Goal: Task Accomplishment & Management: Manage account settings

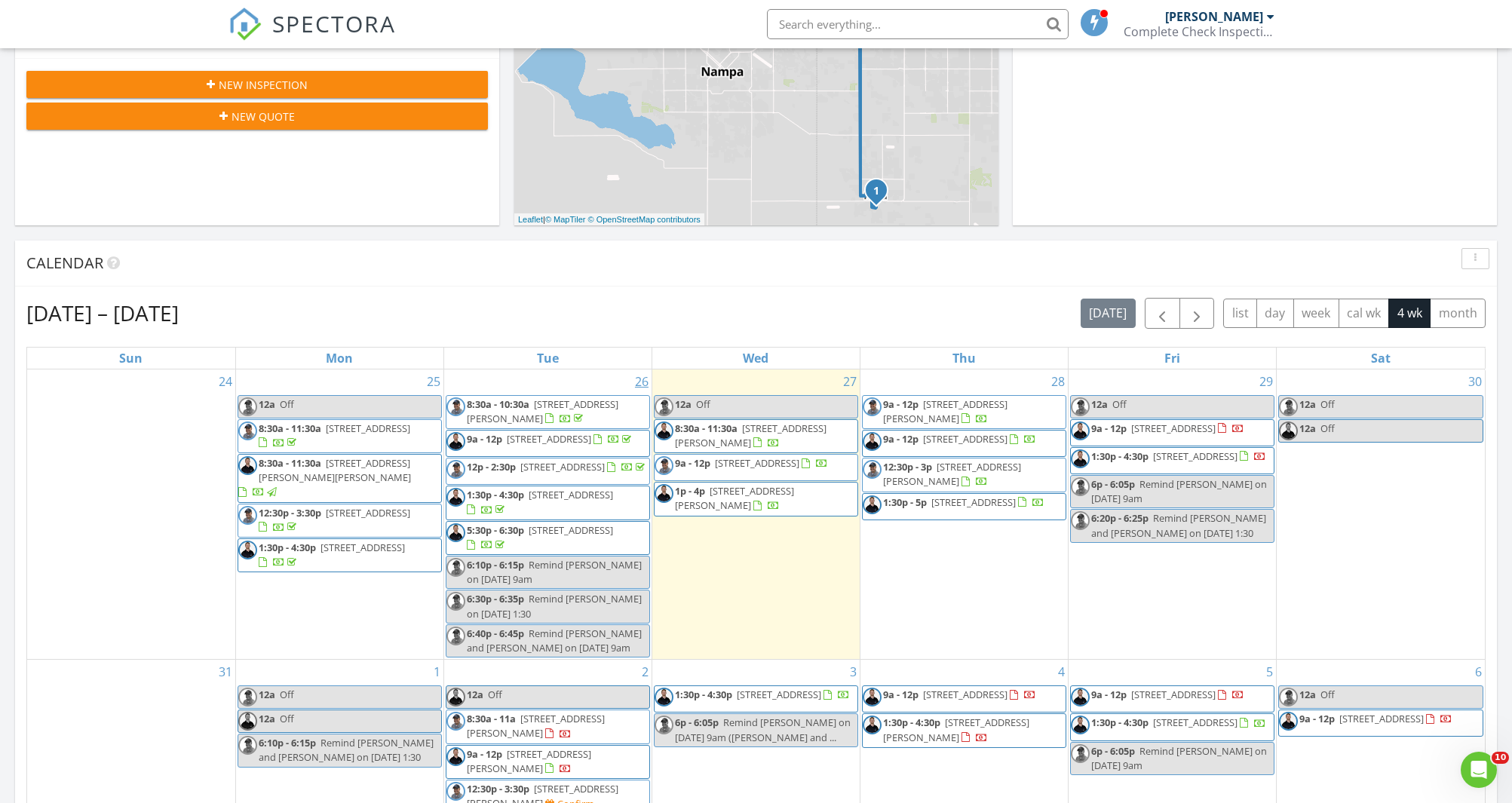
scroll to position [449, 0]
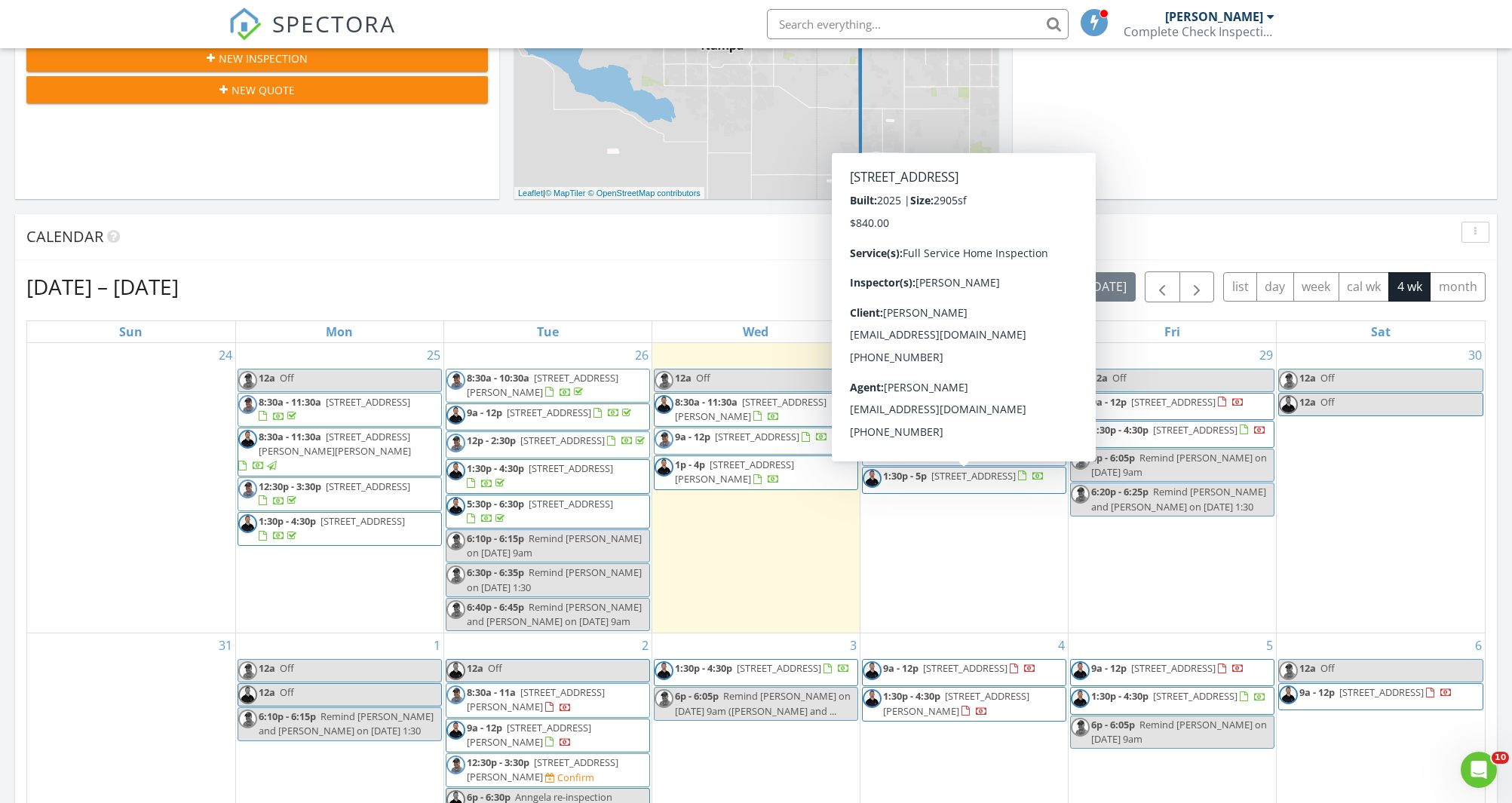
click at [969, 483] on span "[STREET_ADDRESS]" at bounding box center [974, 476] width 85 height 14
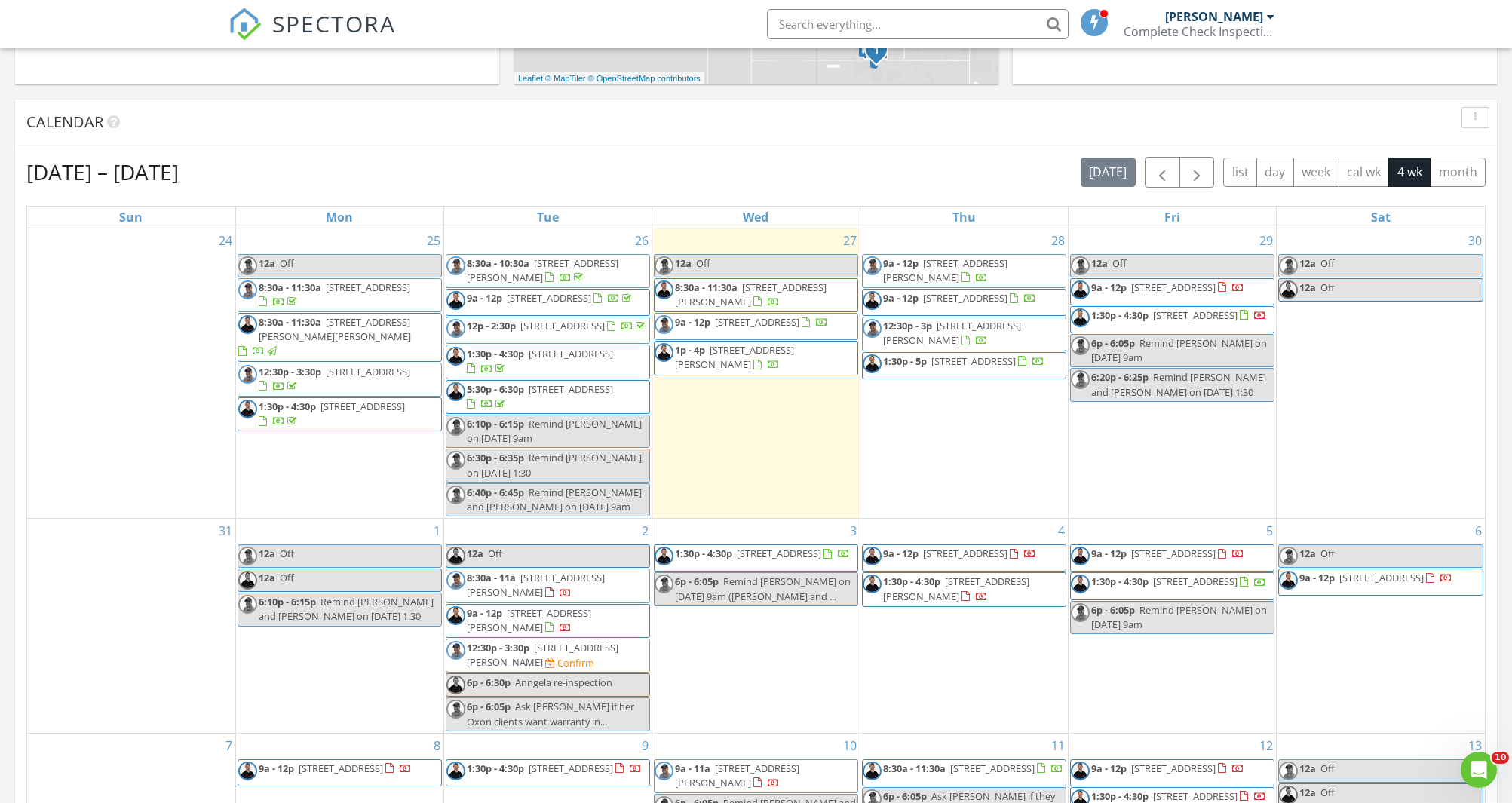
scroll to position [573, 0]
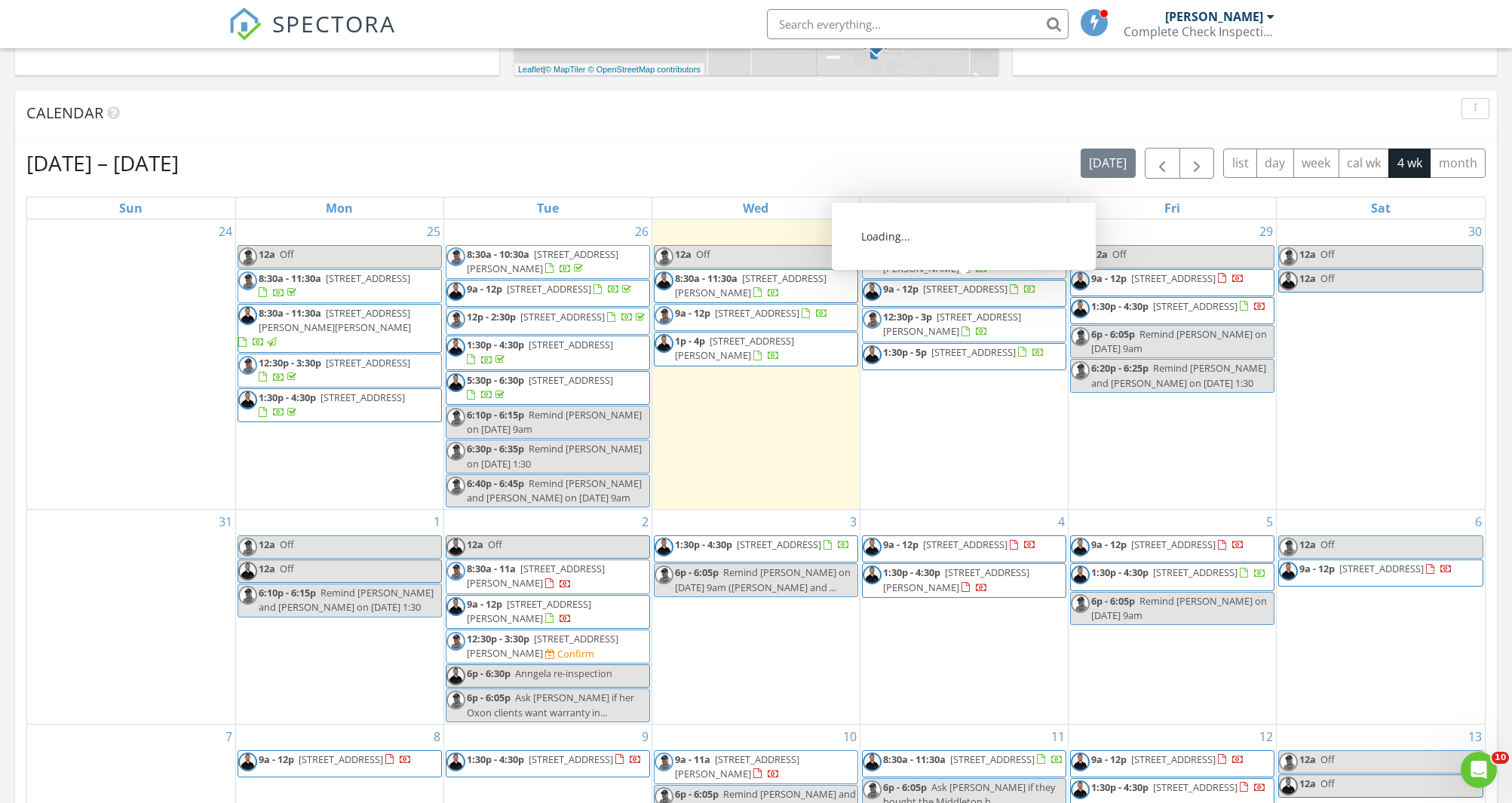
click at [769, 445] on div "27 12a Off 8:30a - 11:30a 315 W Willow Dale Way, Kuna 83634 9a - 12p 4557 W Sie…" at bounding box center [756, 365] width 207 height 291
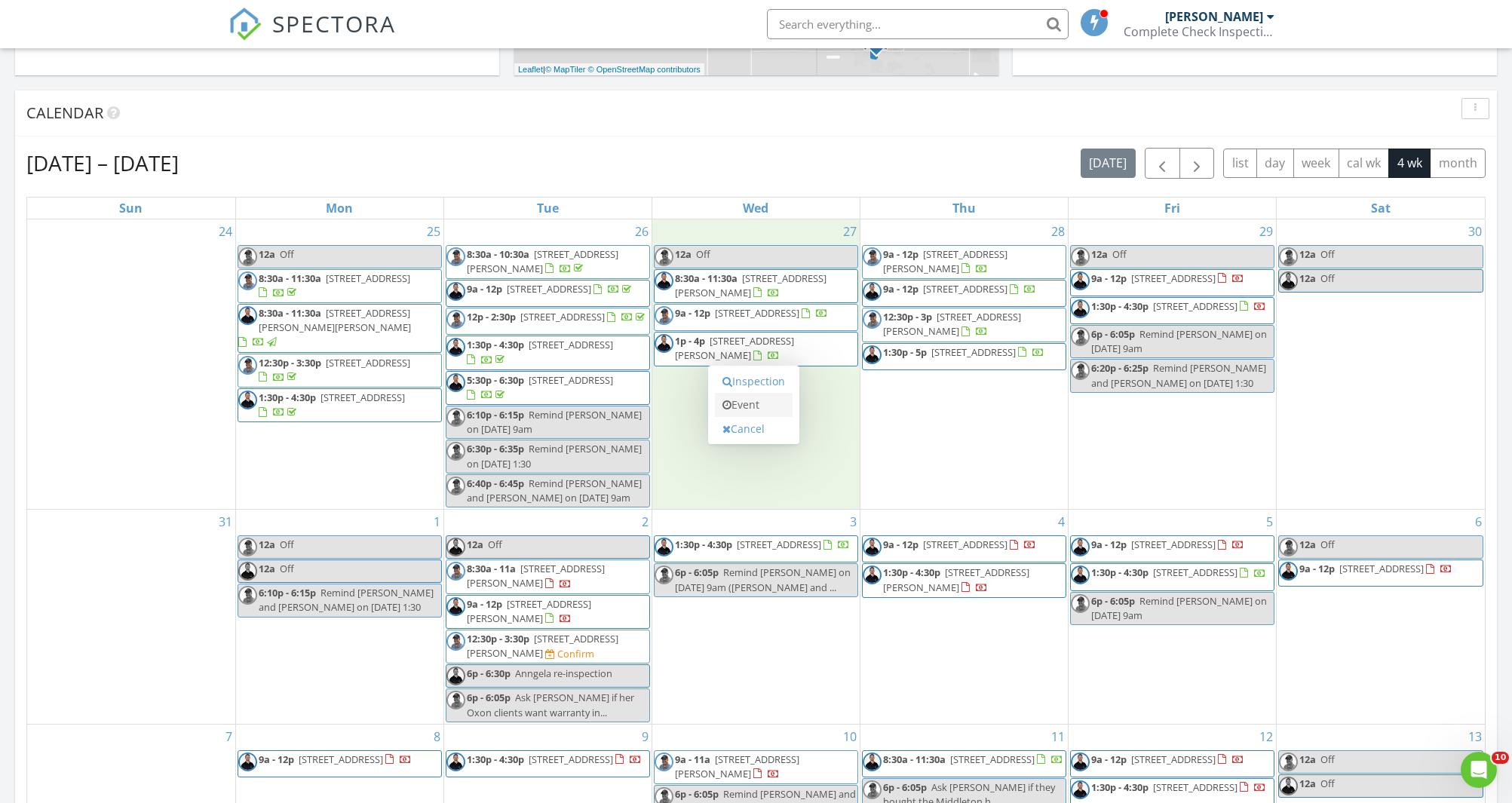
click at [750, 409] on link "Event" at bounding box center [753, 405] width 78 height 24
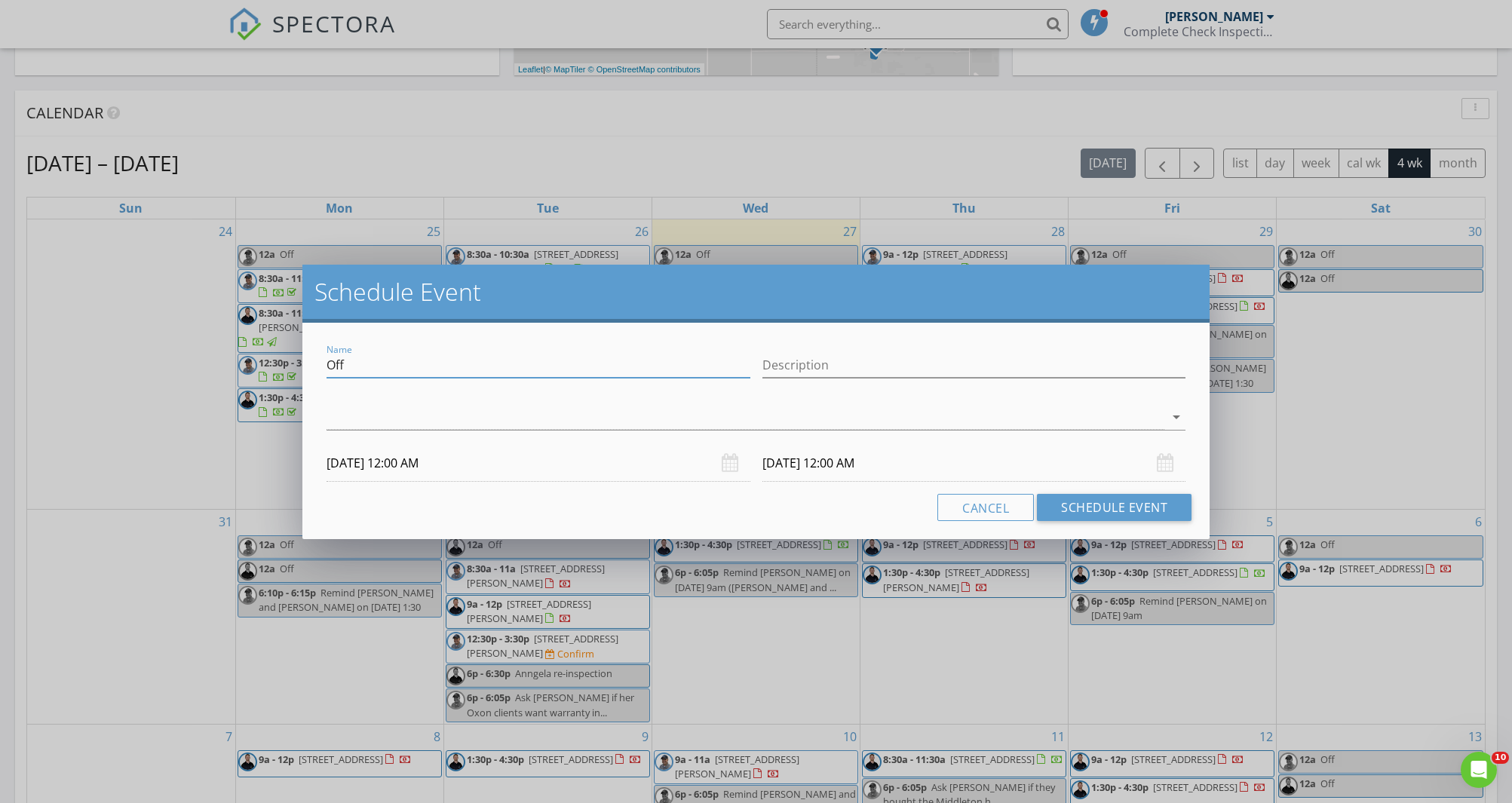
click at [338, 368] on input "Off" at bounding box center [538, 365] width 424 height 25
click at [338, 367] on input "Off" at bounding box center [538, 365] width 424 height 25
click at [338, 368] on input "Off" at bounding box center [538, 365] width 424 height 25
type input "a"
type input "Ask"
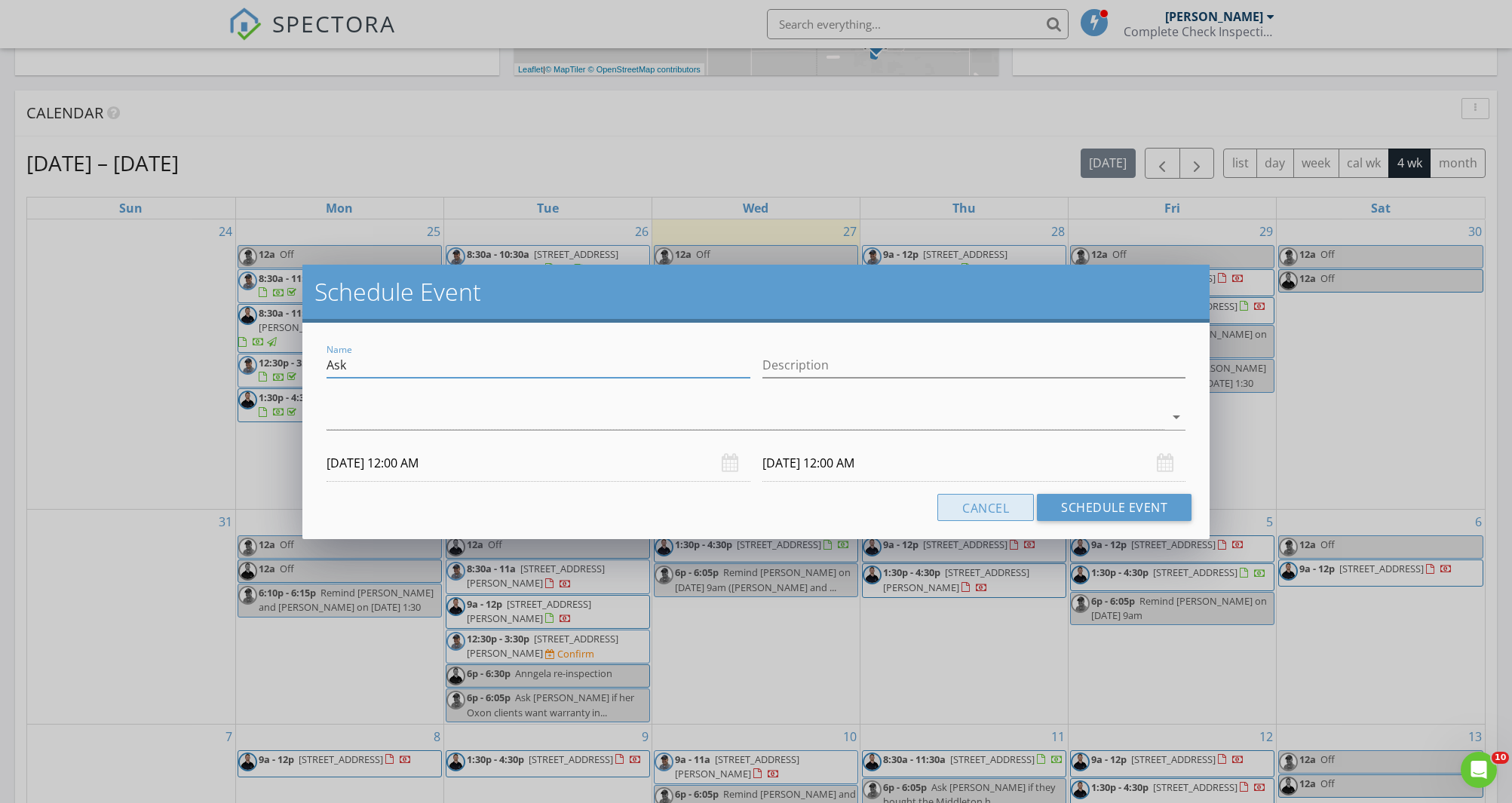
click at [987, 505] on button "Cancel" at bounding box center [986, 507] width 97 height 28
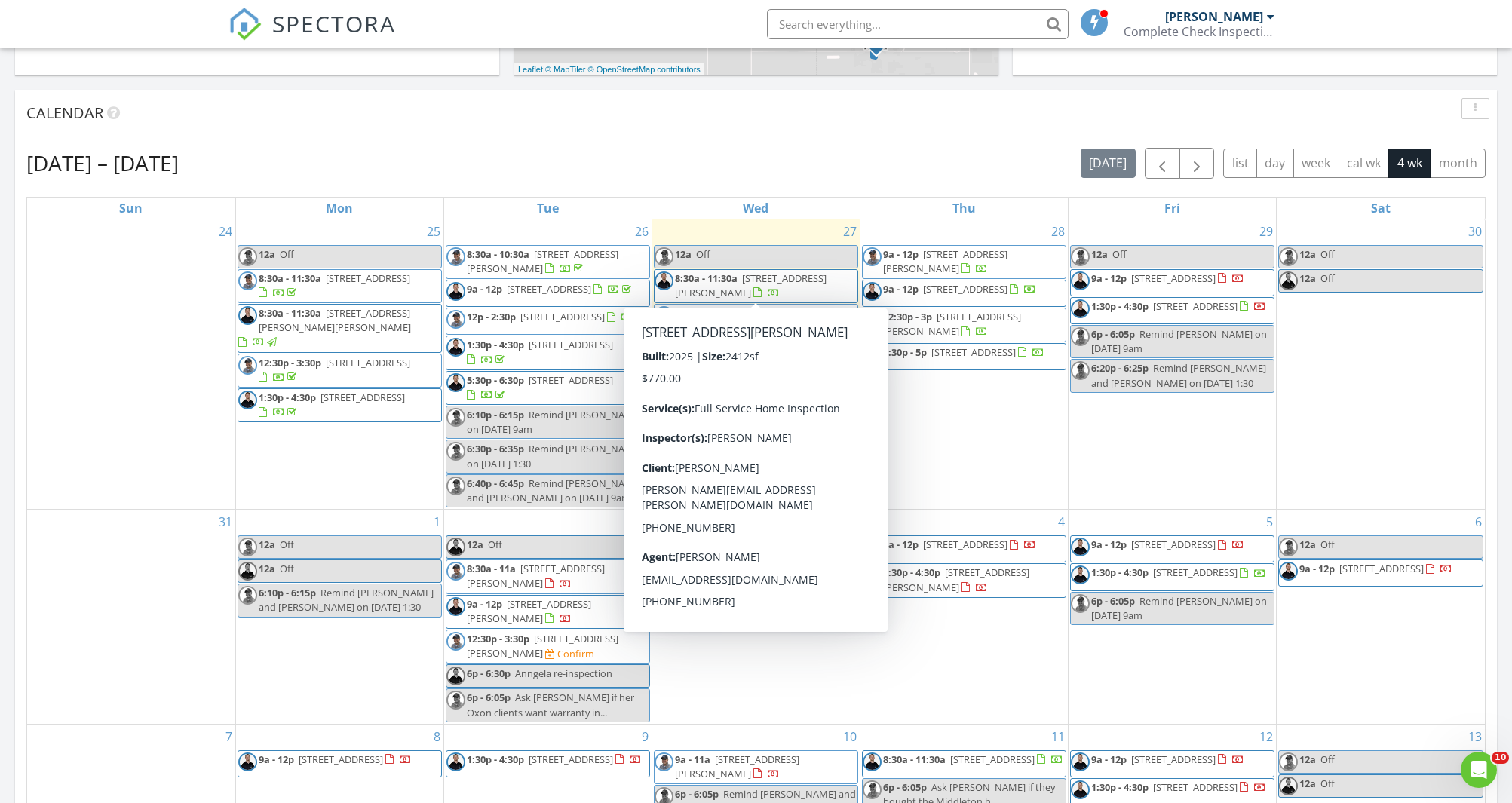
click at [792, 283] on span "315 W Willow Dale Way, Kuna 83634" at bounding box center [751, 285] width 152 height 28
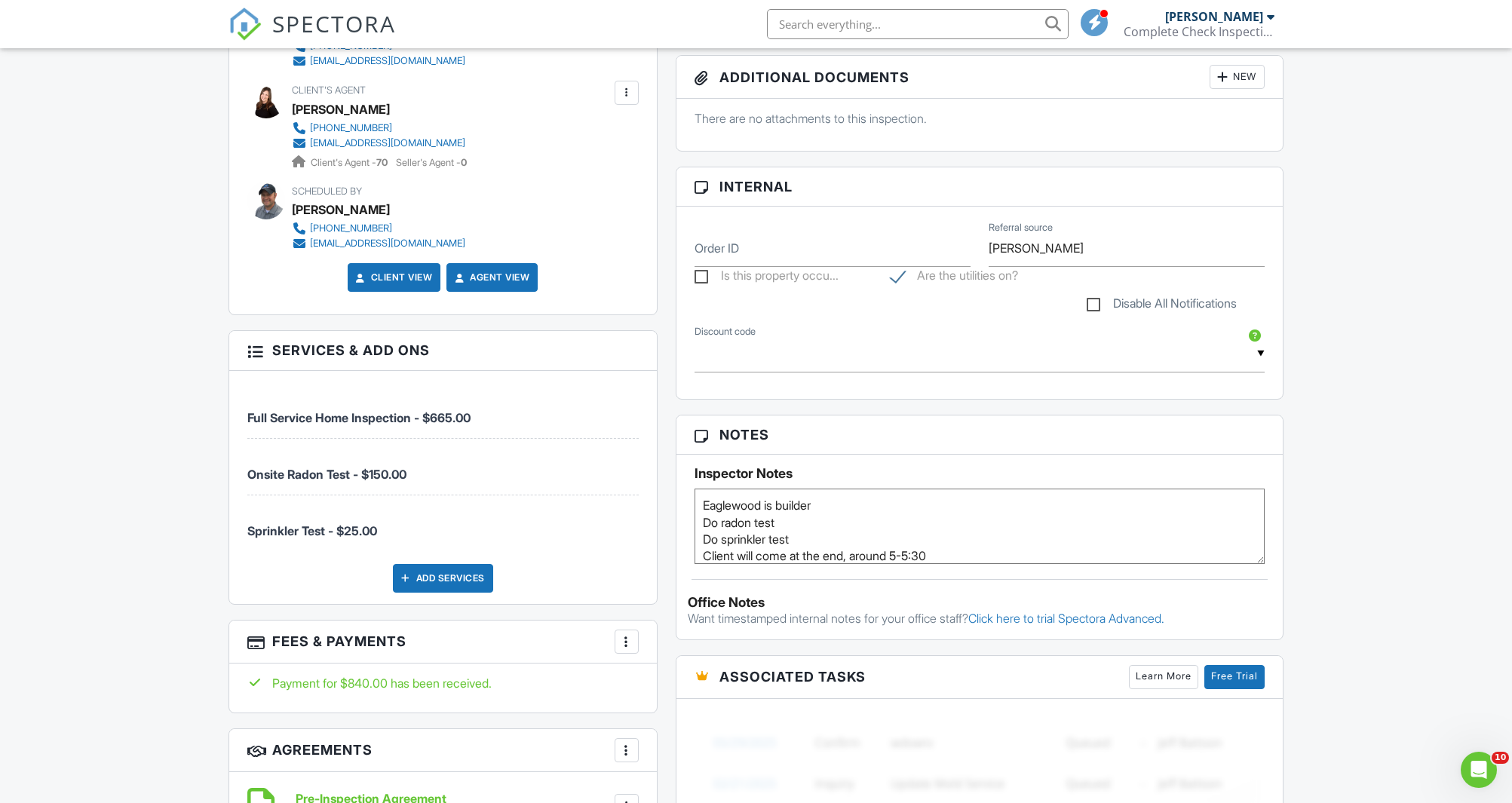
click at [849, 500] on textarea "Eaglewood is builder Do radon test Do sprinkler test Client will come at the en…" at bounding box center [980, 526] width 571 height 76
paste textarea "8641551 cbs code"
drag, startPoint x: 878, startPoint y: 505, endPoint x: 940, endPoint y: 501, distance: 62.1
click at [940, 502] on textarea "Eaglewood is builder Do radon test Do sprinkler test Client will come at the en…" at bounding box center [980, 526] width 571 height 76
click at [825, 504] on textarea "Eaglewood is builder Do radon test Do sprinkler test Client will come at the en…" at bounding box center [980, 526] width 571 height 76
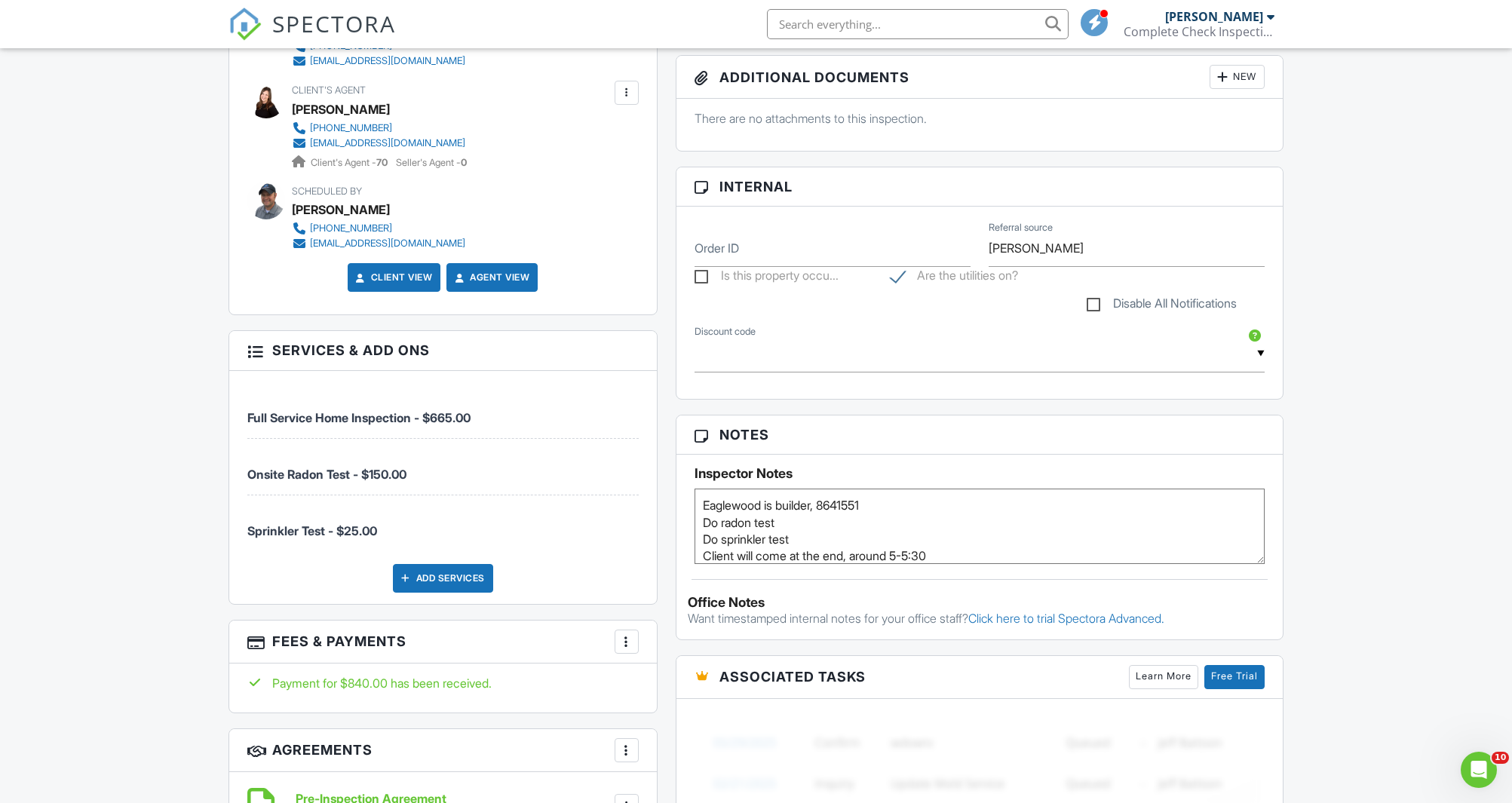
paste textarea "cbs code"
type textarea "Eaglewood is builder, cbs code 8641551 Do radon test Do sprinkler test Client w…"
click at [1389, 442] on div "Dashboard Templates Contacts Metrics Automations Settings Profile Inspections S…" at bounding box center [756, 592] width 1512 height 2279
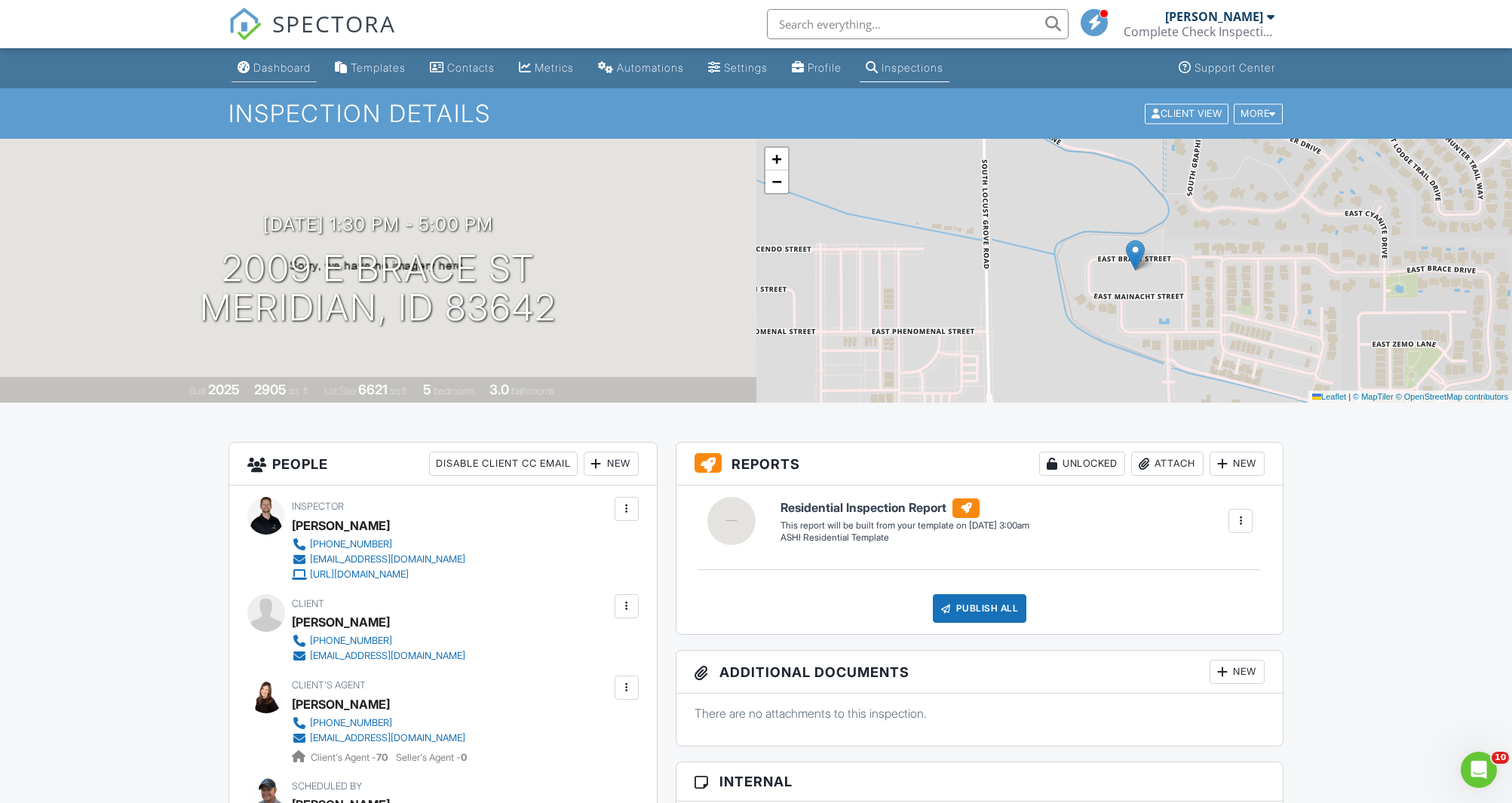
click at [288, 76] on link "Dashboard" at bounding box center [274, 68] width 85 height 28
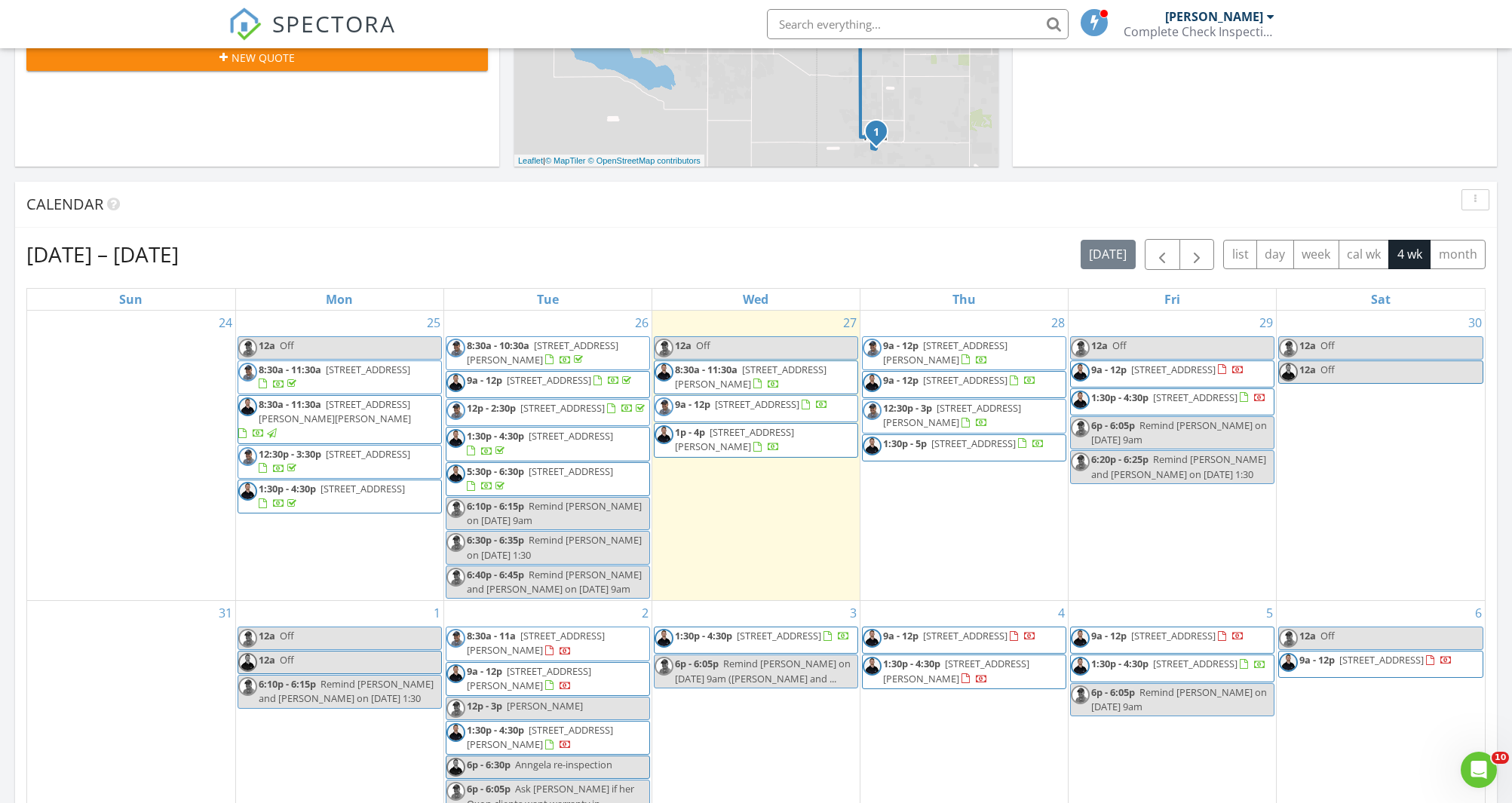
scroll to position [484, 0]
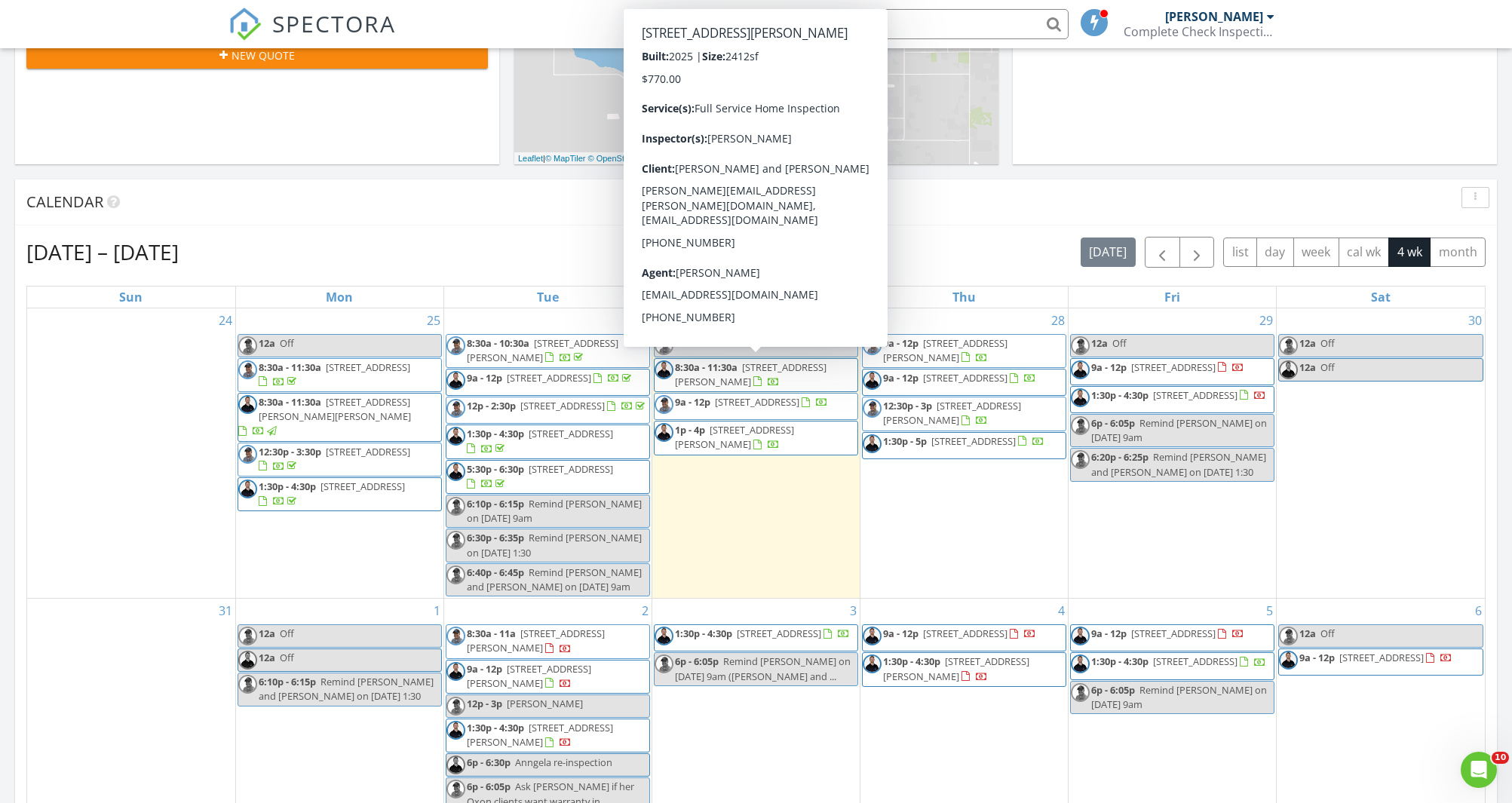
click at [760, 371] on span "315 W Willow Dale Way, Kuna 83634" at bounding box center [751, 374] width 152 height 28
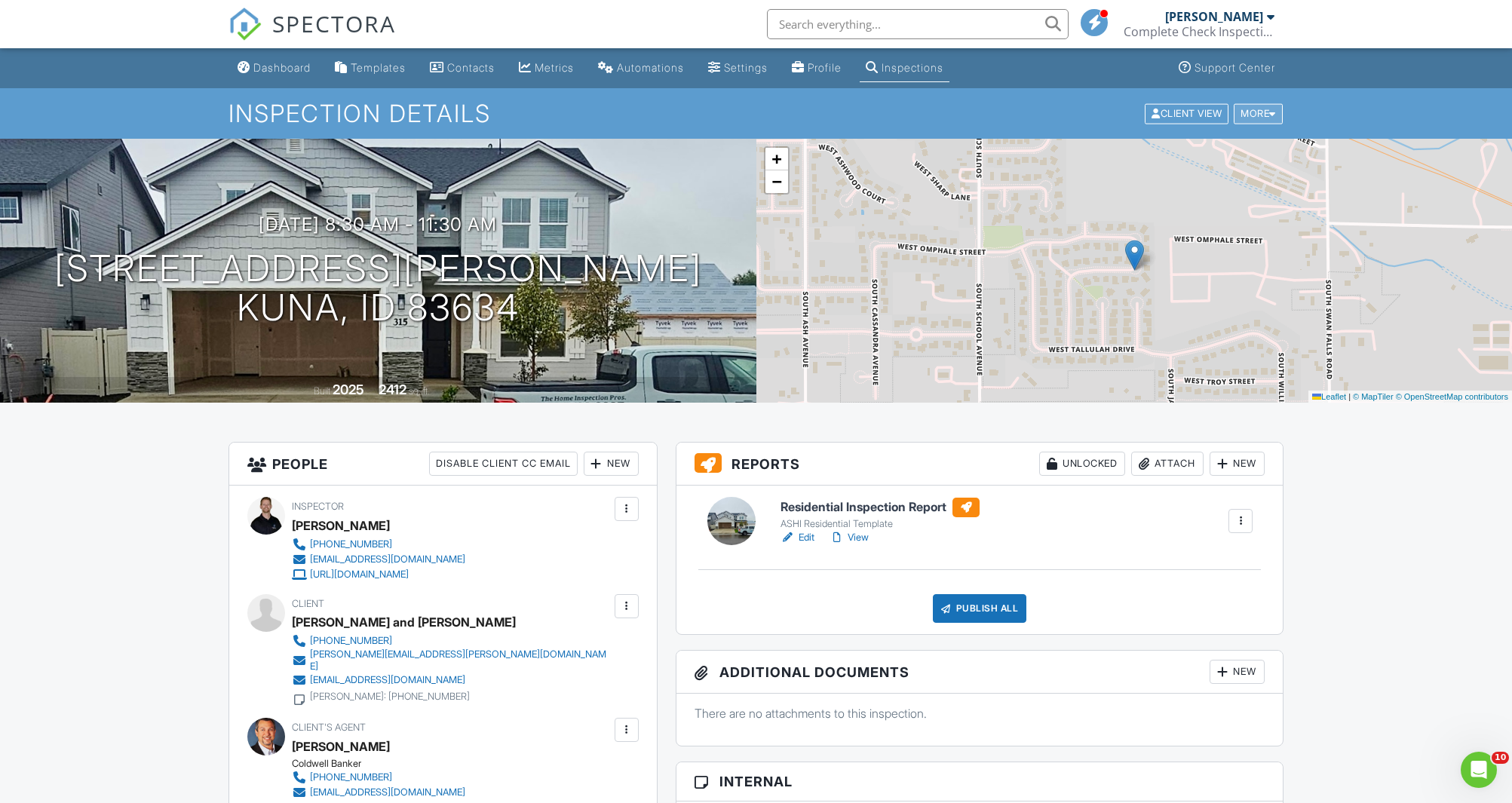
click at [1267, 120] on div "More" at bounding box center [1259, 113] width 49 height 21
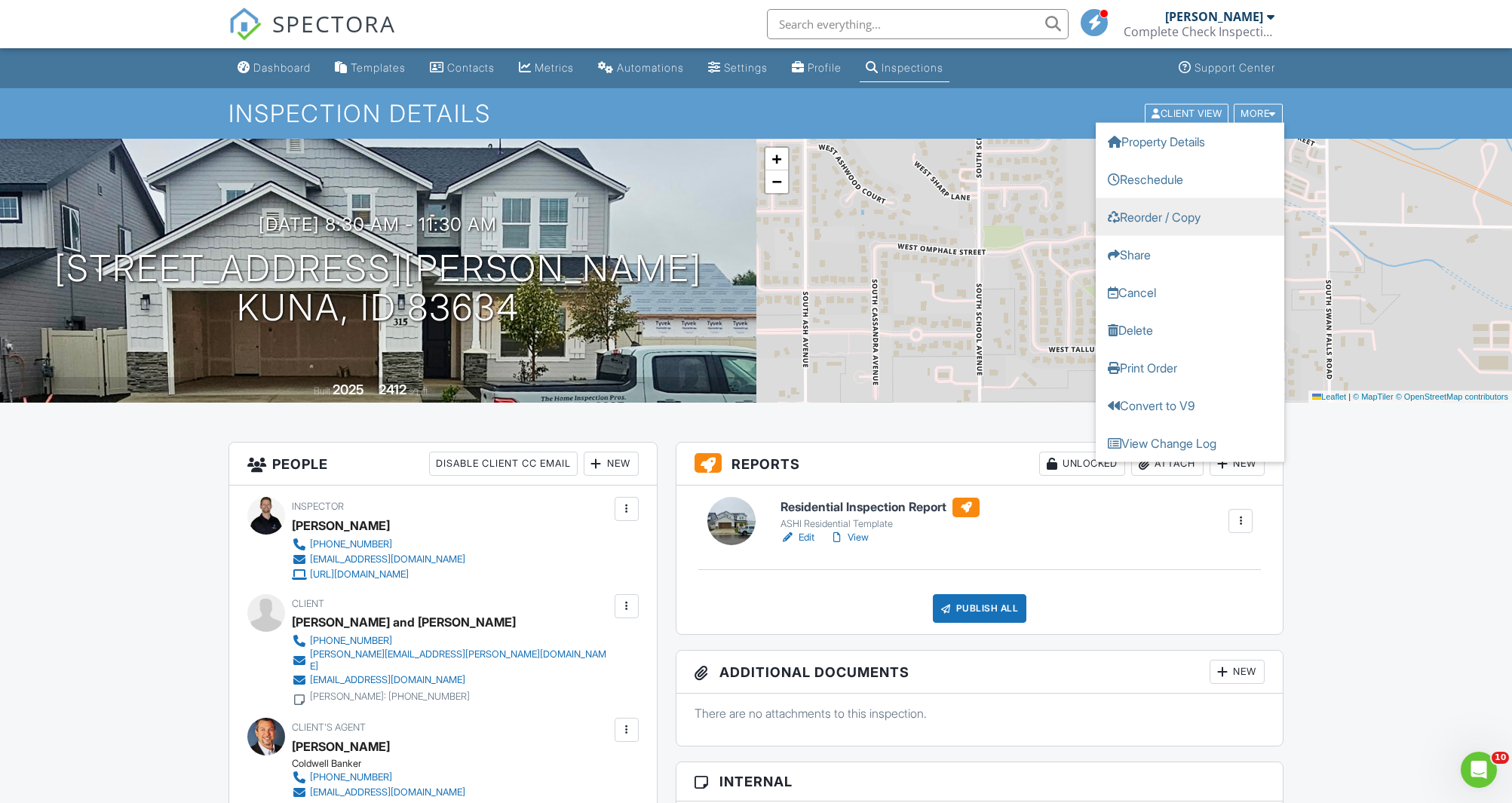
click at [1203, 215] on link "Reorder / Copy" at bounding box center [1190, 217] width 188 height 37
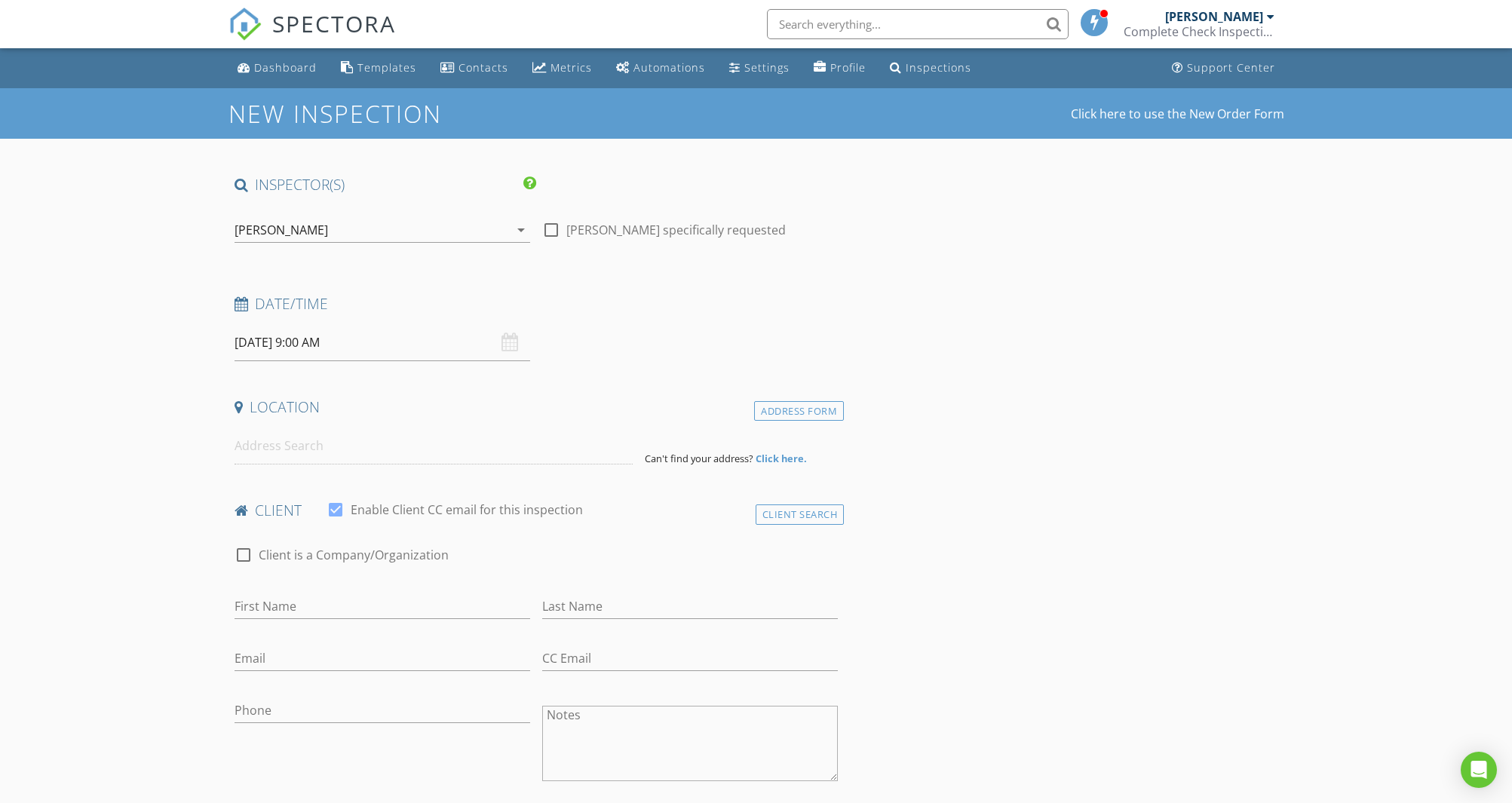
type input "[PERSON_NAME] and [PERSON_NAME]"
type input "[PERSON_NAME]"
type input "[PERSON_NAME][EMAIL_ADDRESS][PERSON_NAME][DOMAIN_NAME]"
type input "[EMAIL_ADDRESS][DOMAIN_NAME]"
type input "[PHONE_NUMBER]"
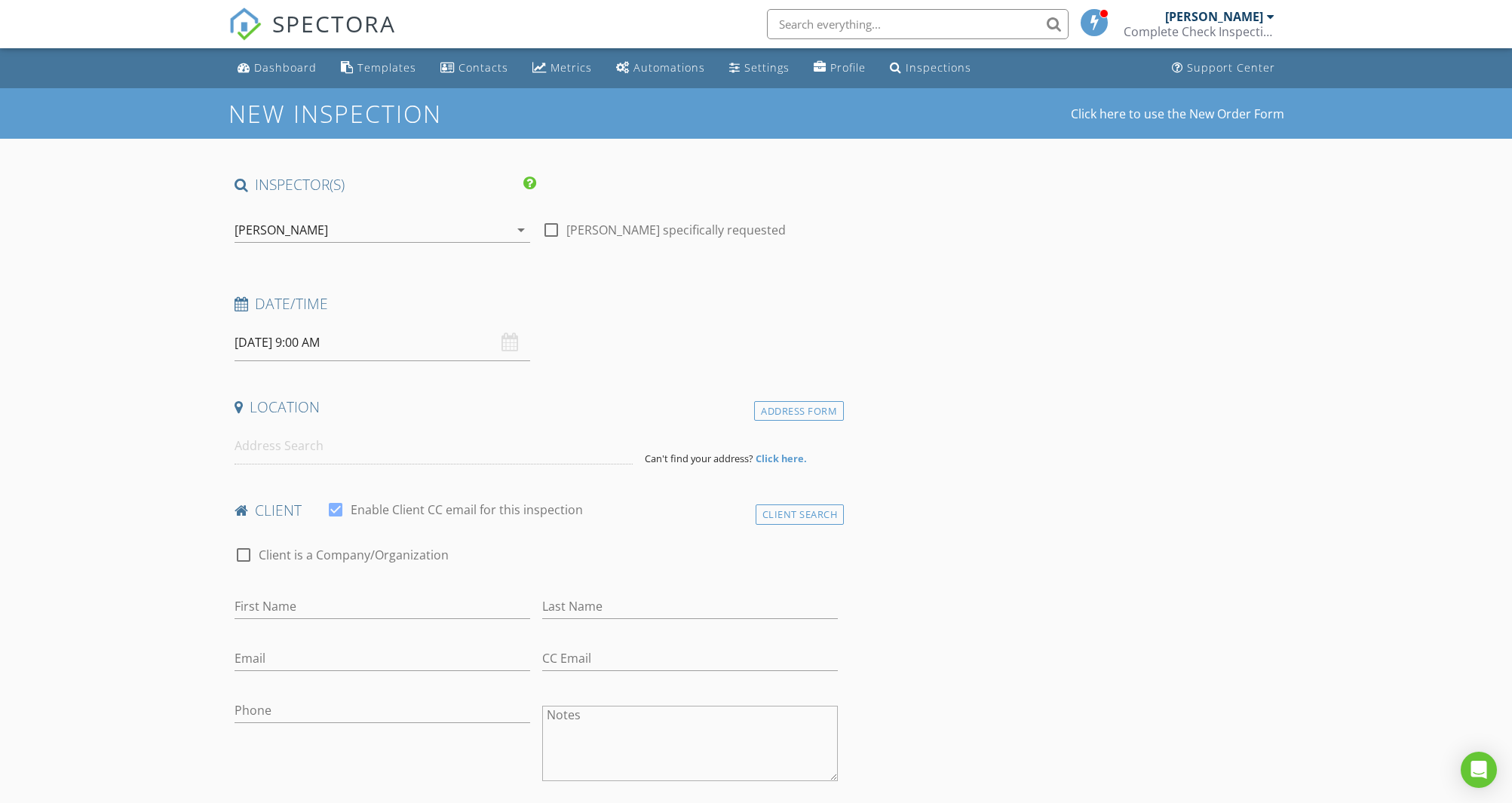
type textarea "[PERSON_NAME]: [PHONE_NUMBER]"
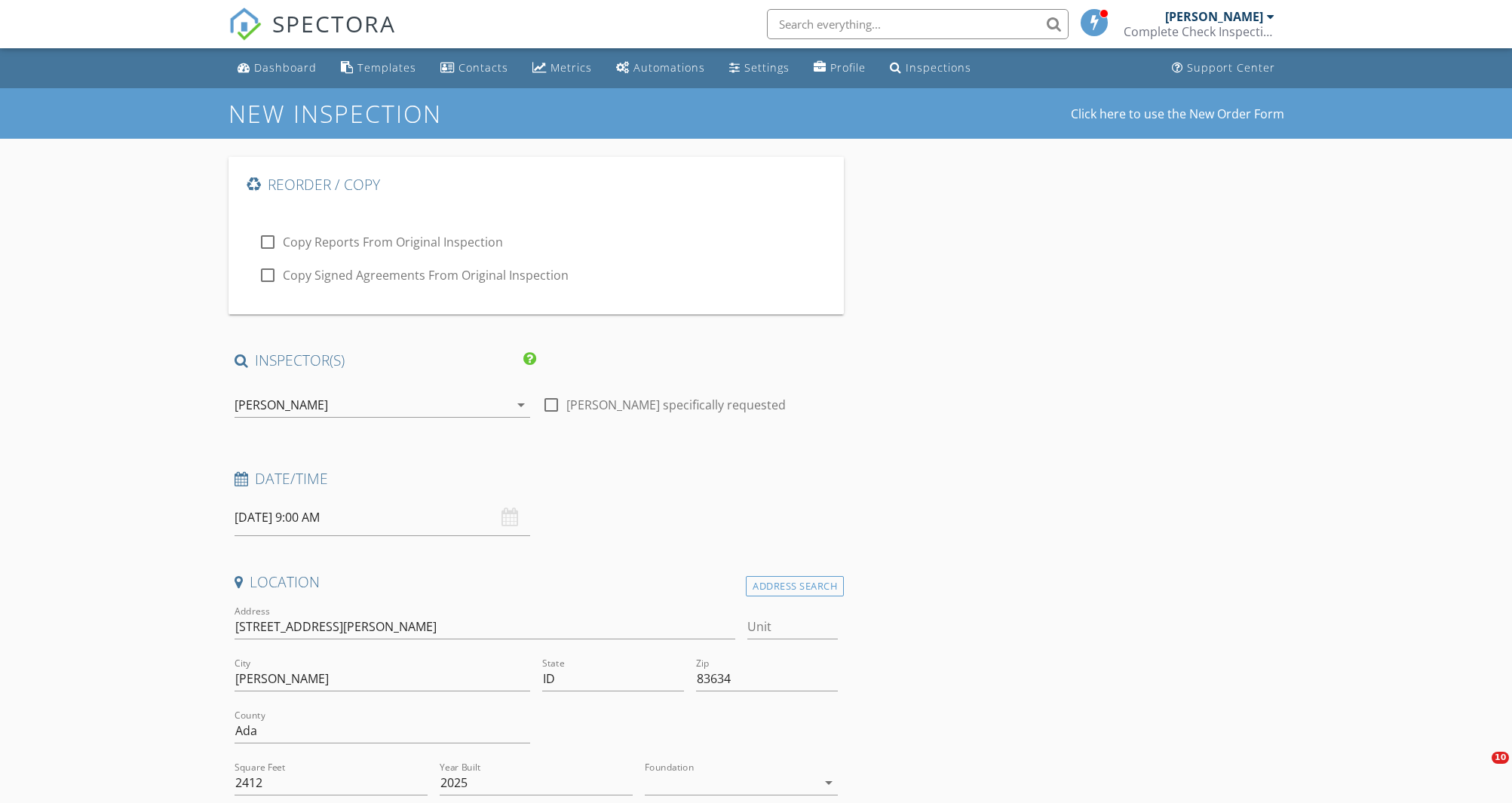
checkbox input "true"
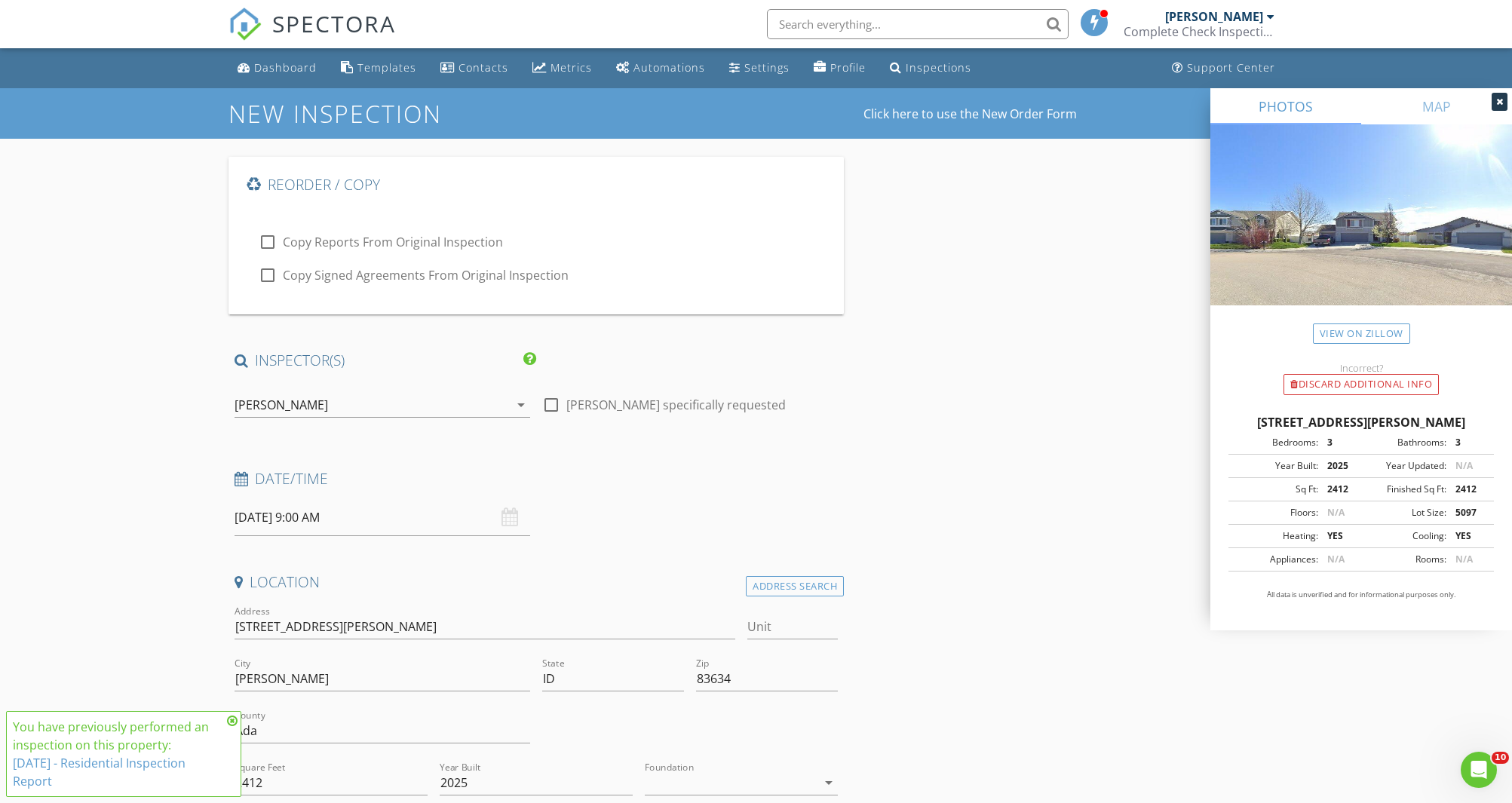
click at [277, 400] on div "[PERSON_NAME]" at bounding box center [281, 405] width 94 height 14
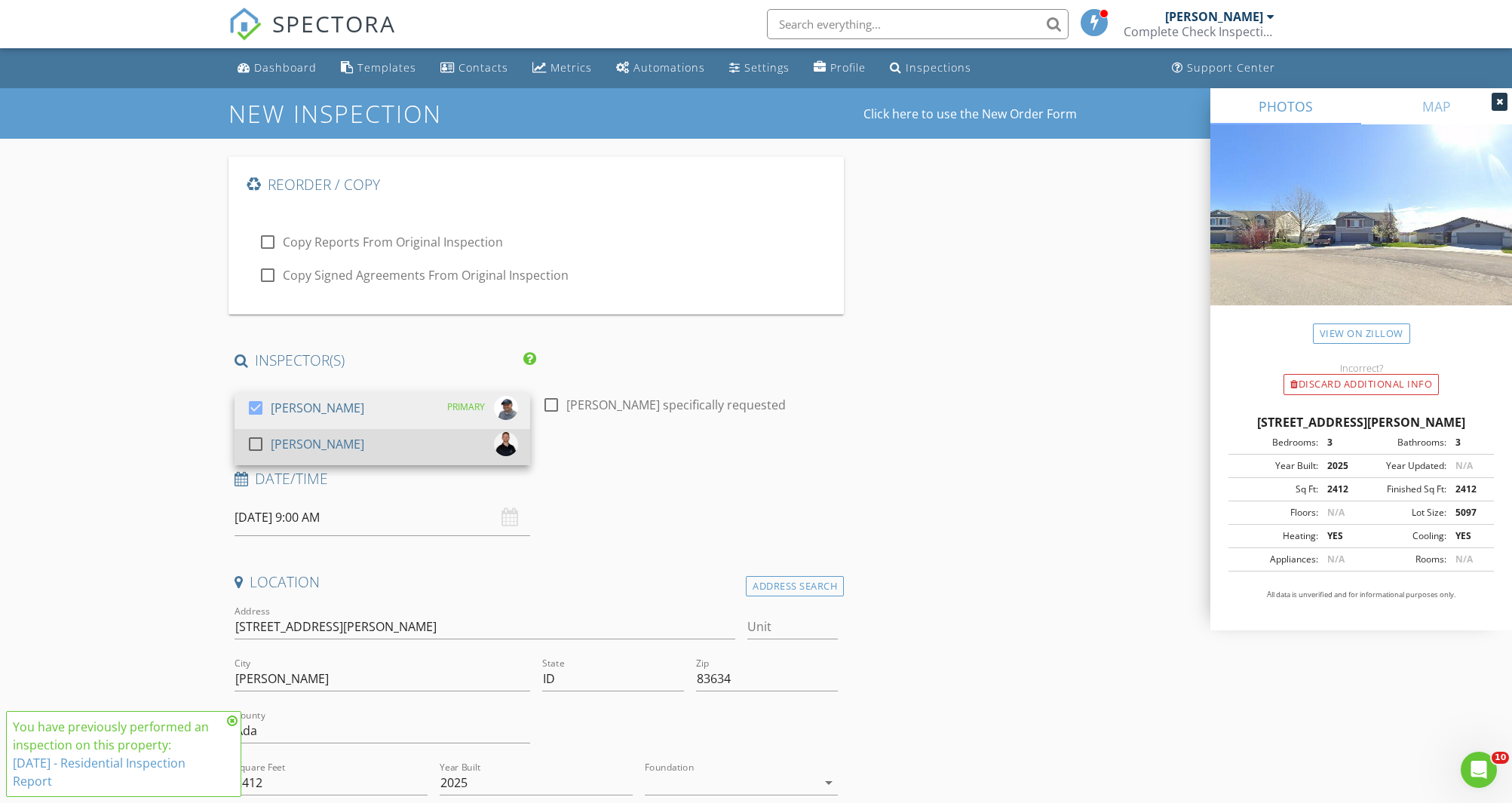
drag, startPoint x: 272, startPoint y: 442, endPoint x: 263, endPoint y: 429, distance: 15.8
click at [272, 441] on div "[PERSON_NAME]" at bounding box center [317, 443] width 94 height 24
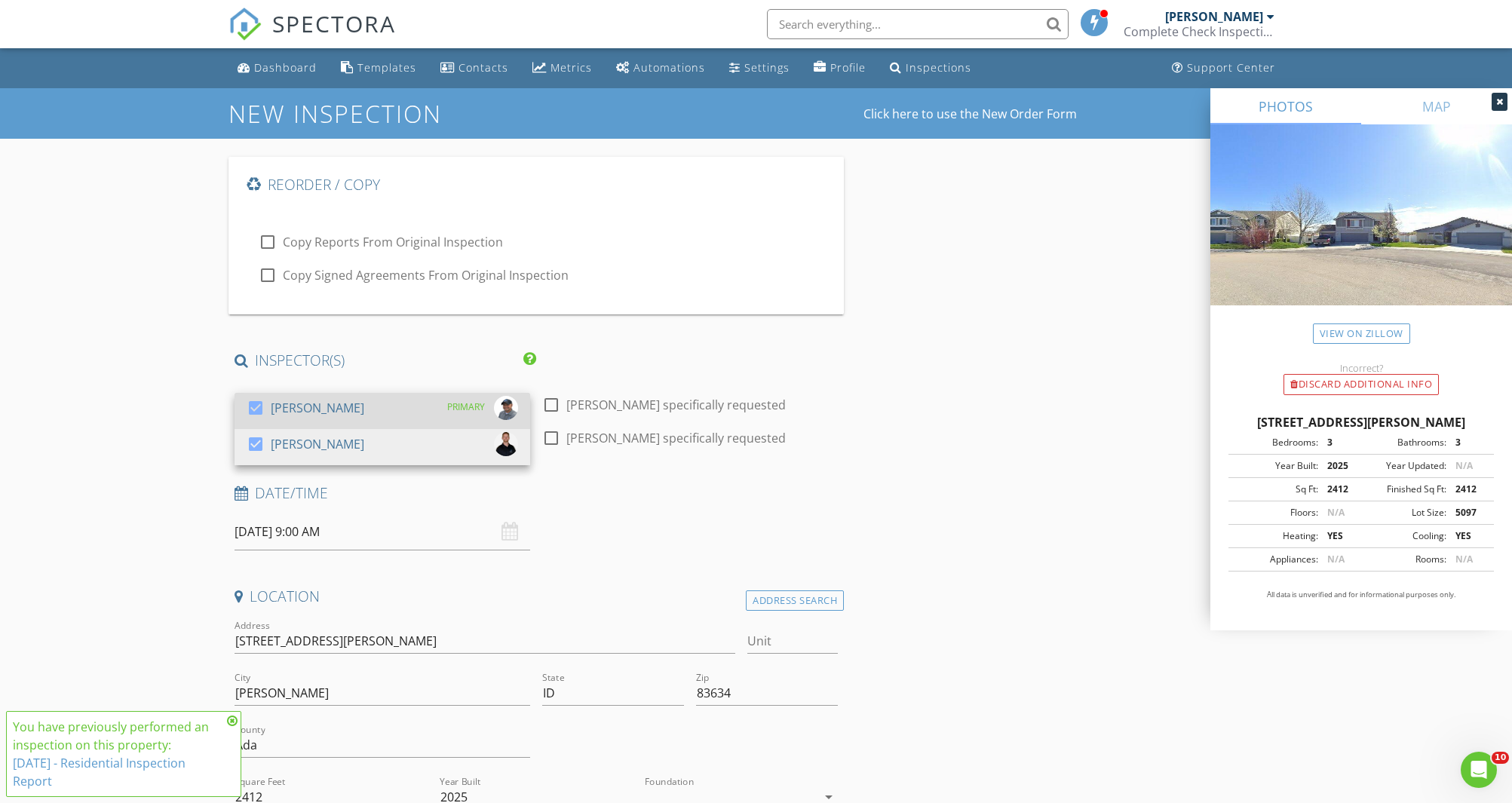
click at [254, 406] on div at bounding box center [255, 408] width 26 height 26
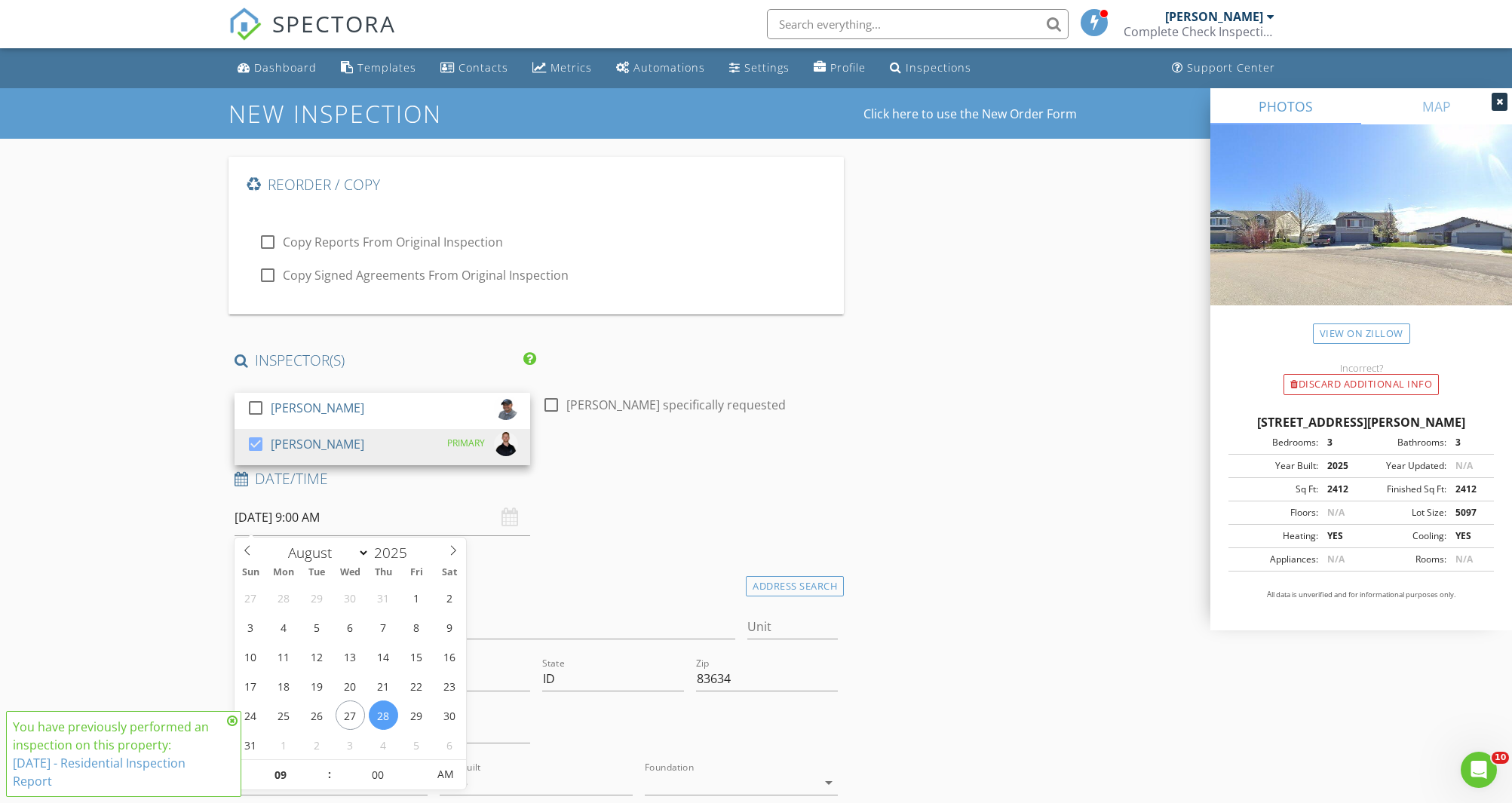
click at [281, 514] on input "[DATE] 9:00 AM" at bounding box center [382, 517] width 296 height 36
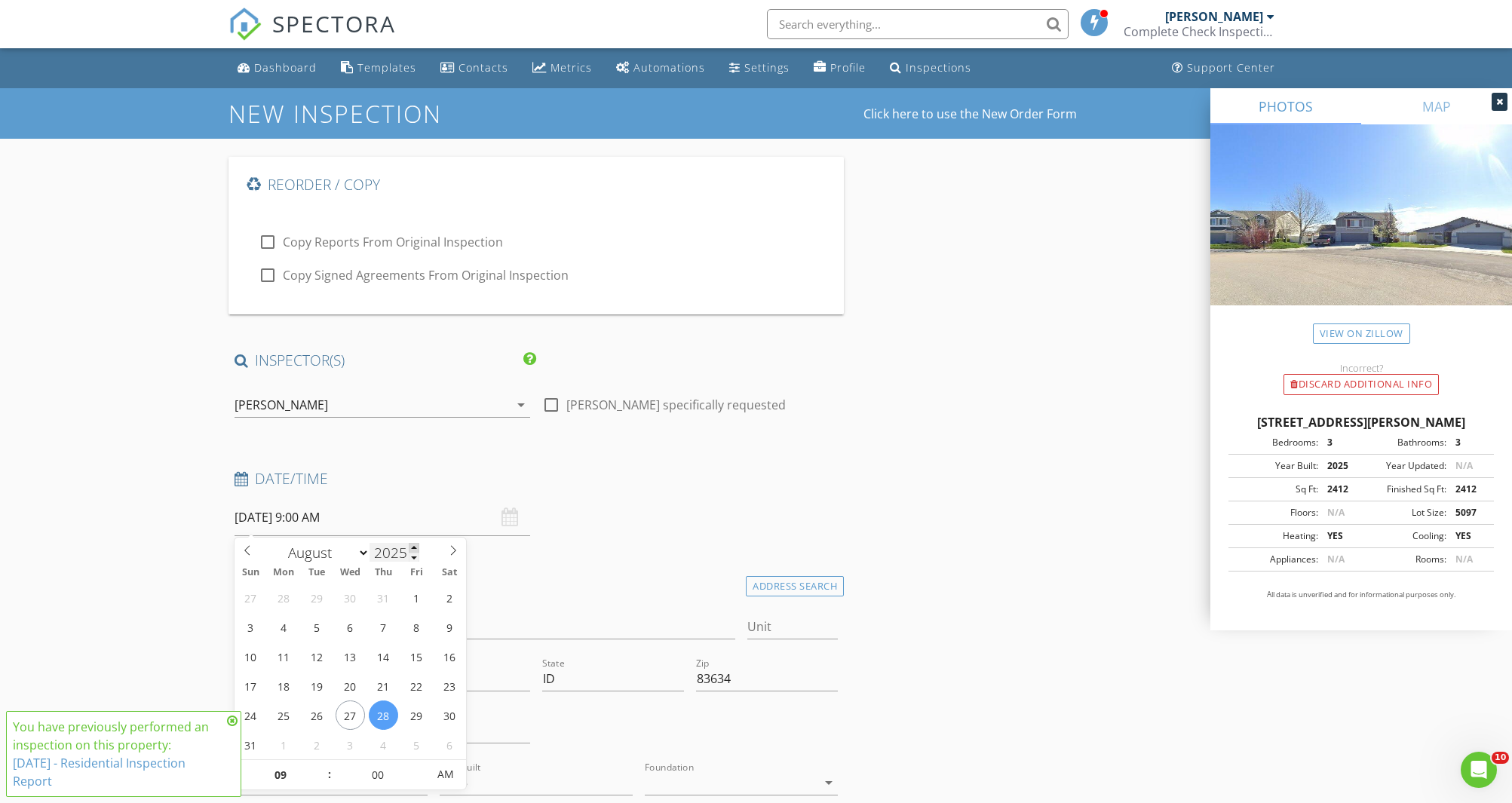
type input "2026"
click at [419, 548] on span at bounding box center [414, 548] width 11 height 10
type input "08/10/2026 9:00 AM"
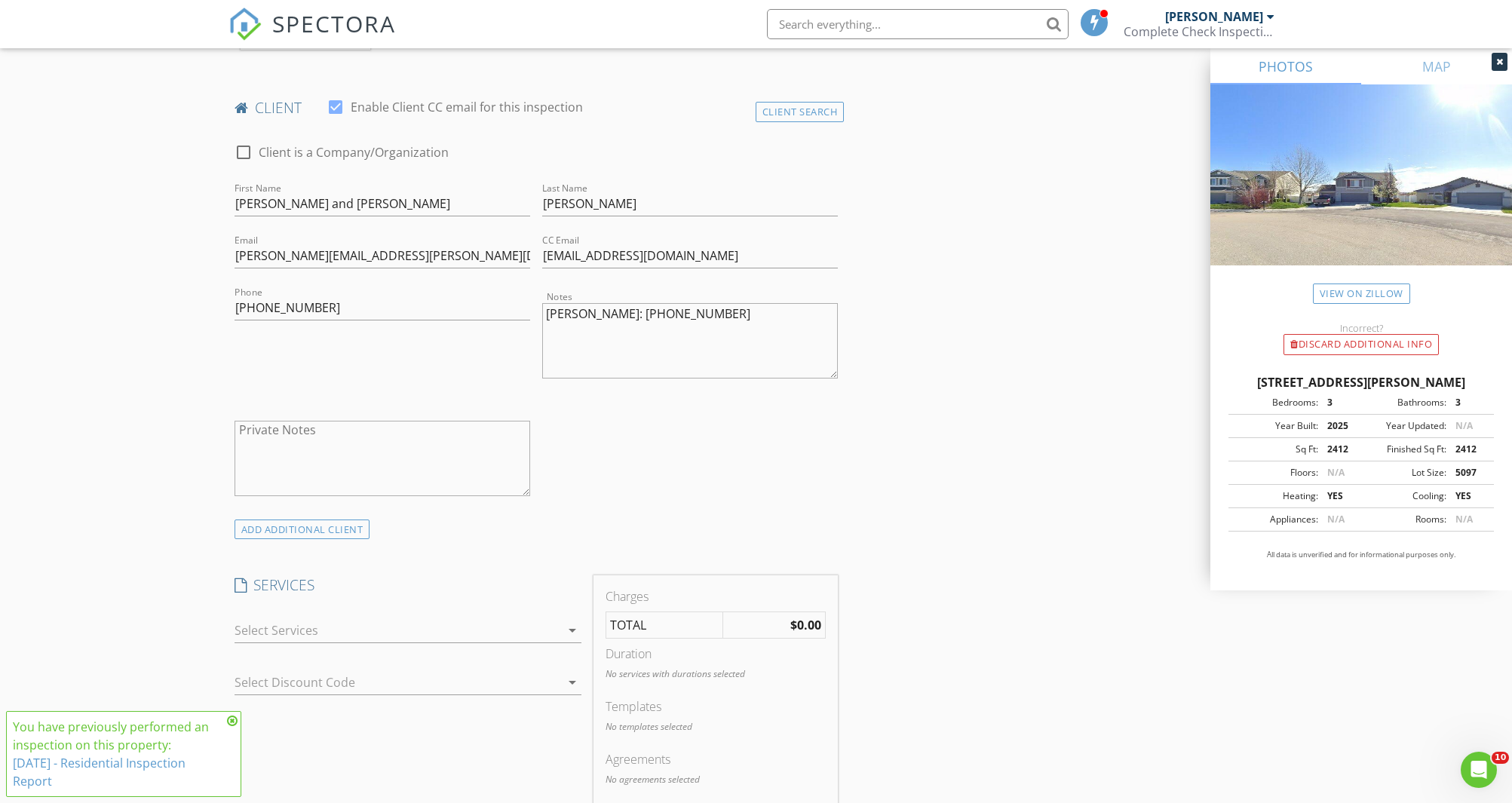
scroll to position [888, 0]
click at [321, 525] on div "ADD ADDITIONAL client" at bounding box center [303, 527] width 136 height 21
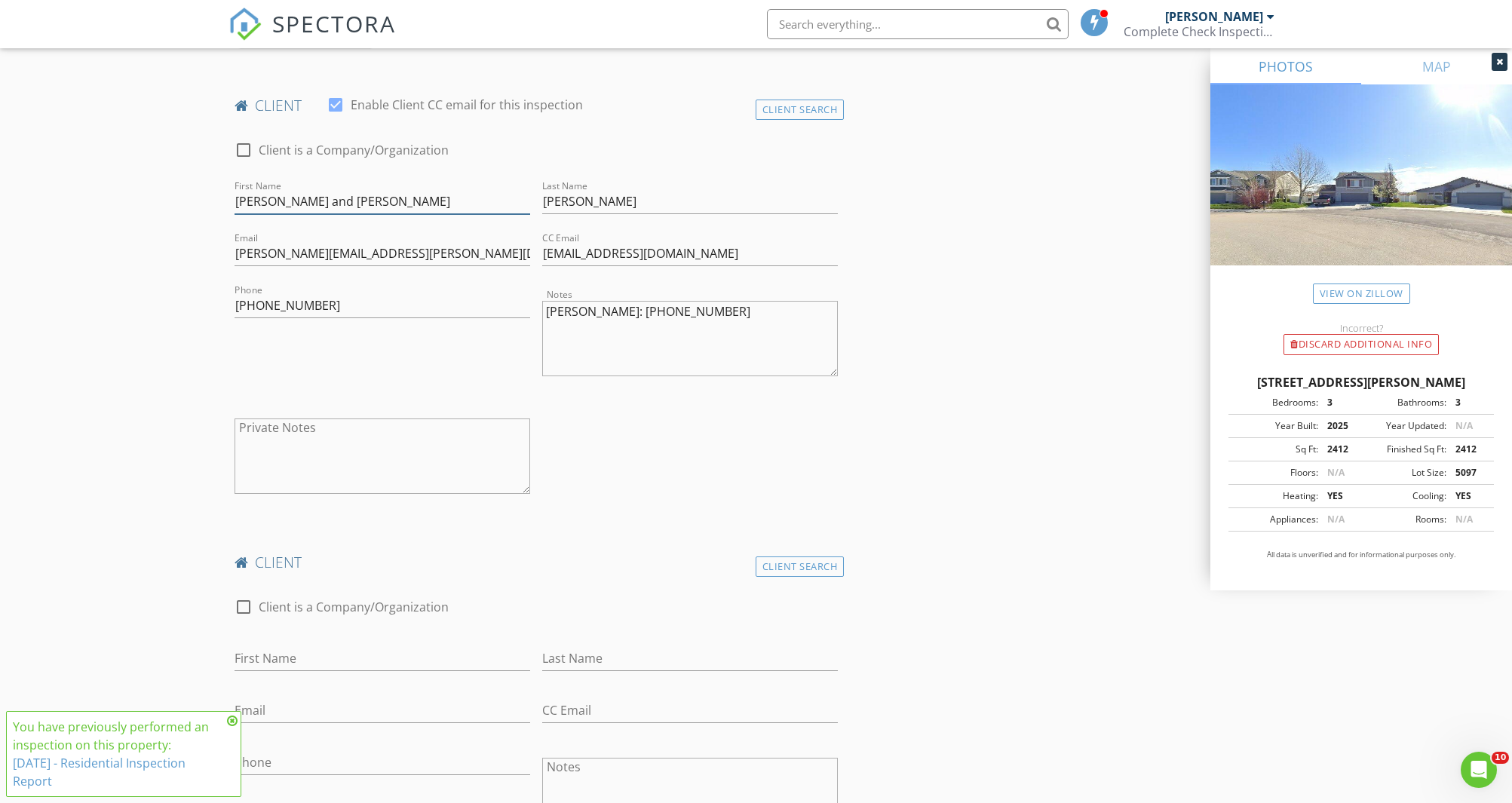
click at [314, 200] on input "Steve and Wendy" at bounding box center [382, 201] width 296 height 25
type input "Steve and"
click at [273, 660] on input "First Name" at bounding box center [382, 658] width 296 height 25
paste input "Wendy"
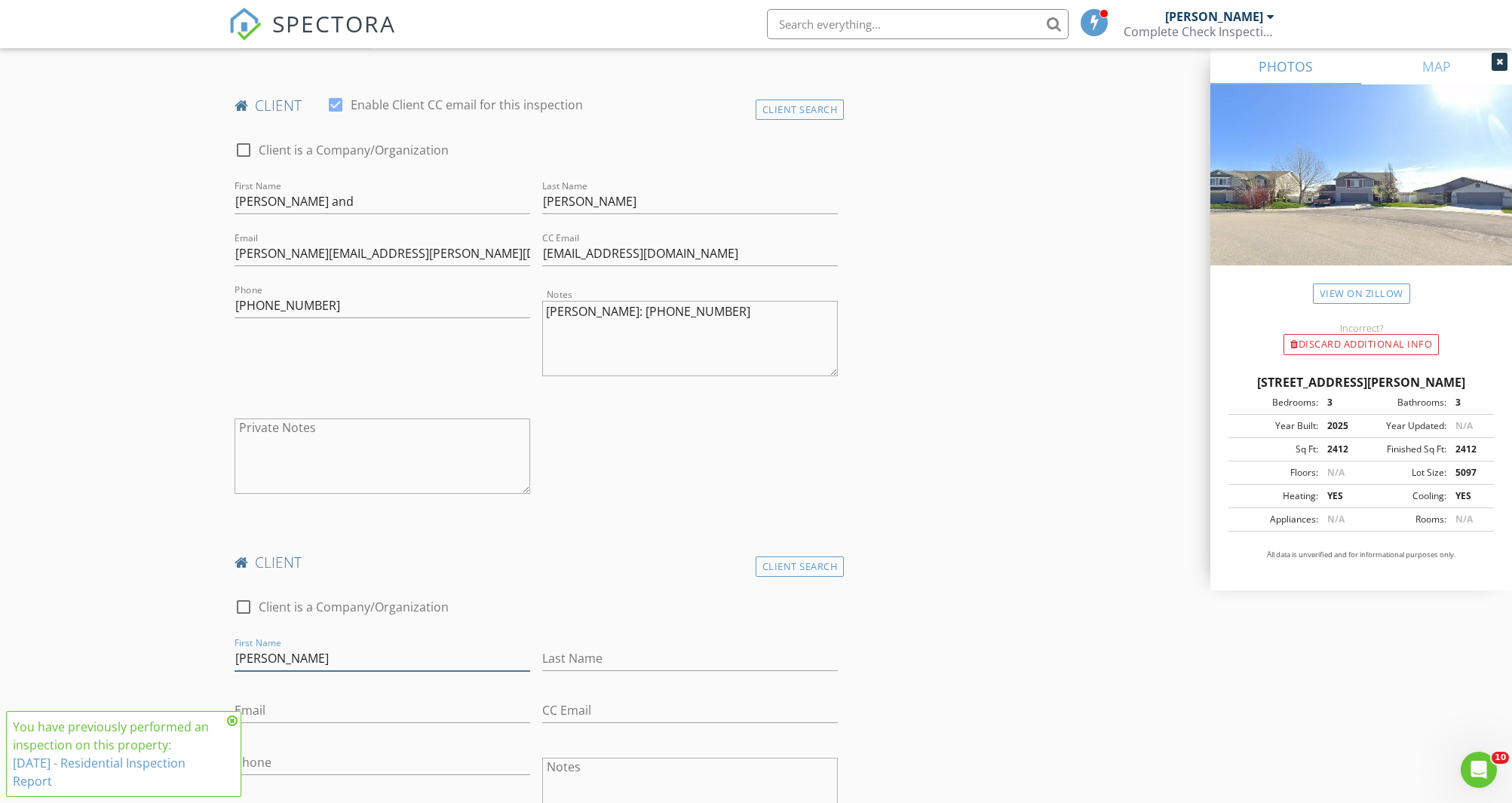
type input "Wendy"
click at [278, 202] on input "Steve and" at bounding box center [382, 201] width 296 height 25
click at [277, 202] on input "Steve and" at bounding box center [382, 201] width 296 height 25
type input "Steve"
click at [571, 204] on input "[PERSON_NAME]" at bounding box center [690, 201] width 296 height 25
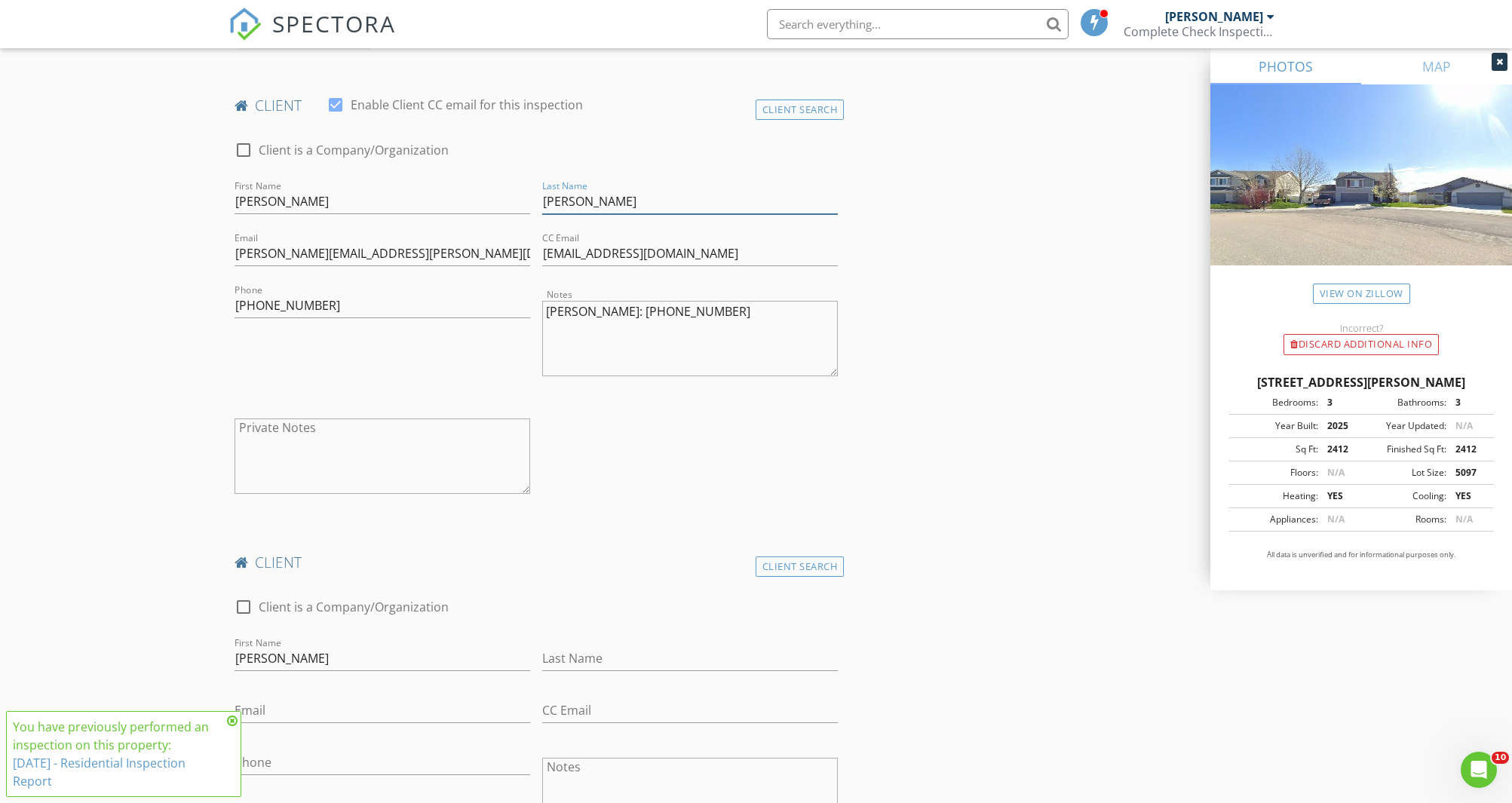
click at [571, 204] on input "[PERSON_NAME]" at bounding box center [690, 201] width 296 height 25
click at [599, 655] on input "Last Name" at bounding box center [690, 658] width 296 height 25
paste input "[PERSON_NAME]"
type input "[PERSON_NAME]"
click at [613, 252] on input "Wendytink22@gmail.com" at bounding box center [690, 253] width 296 height 25
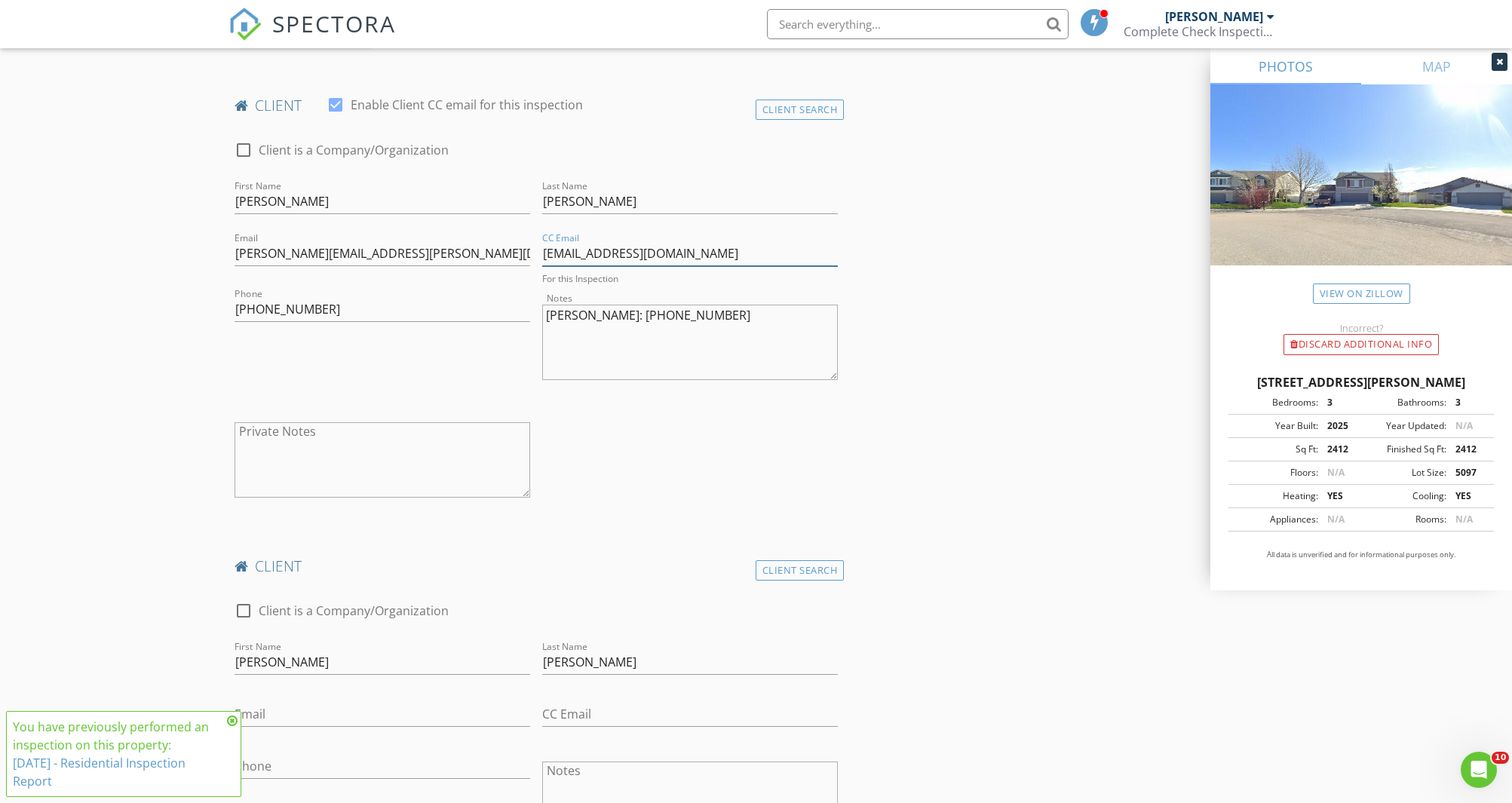
click at [613, 252] on input "Wendytink22@gmail.com" at bounding box center [690, 253] width 296 height 25
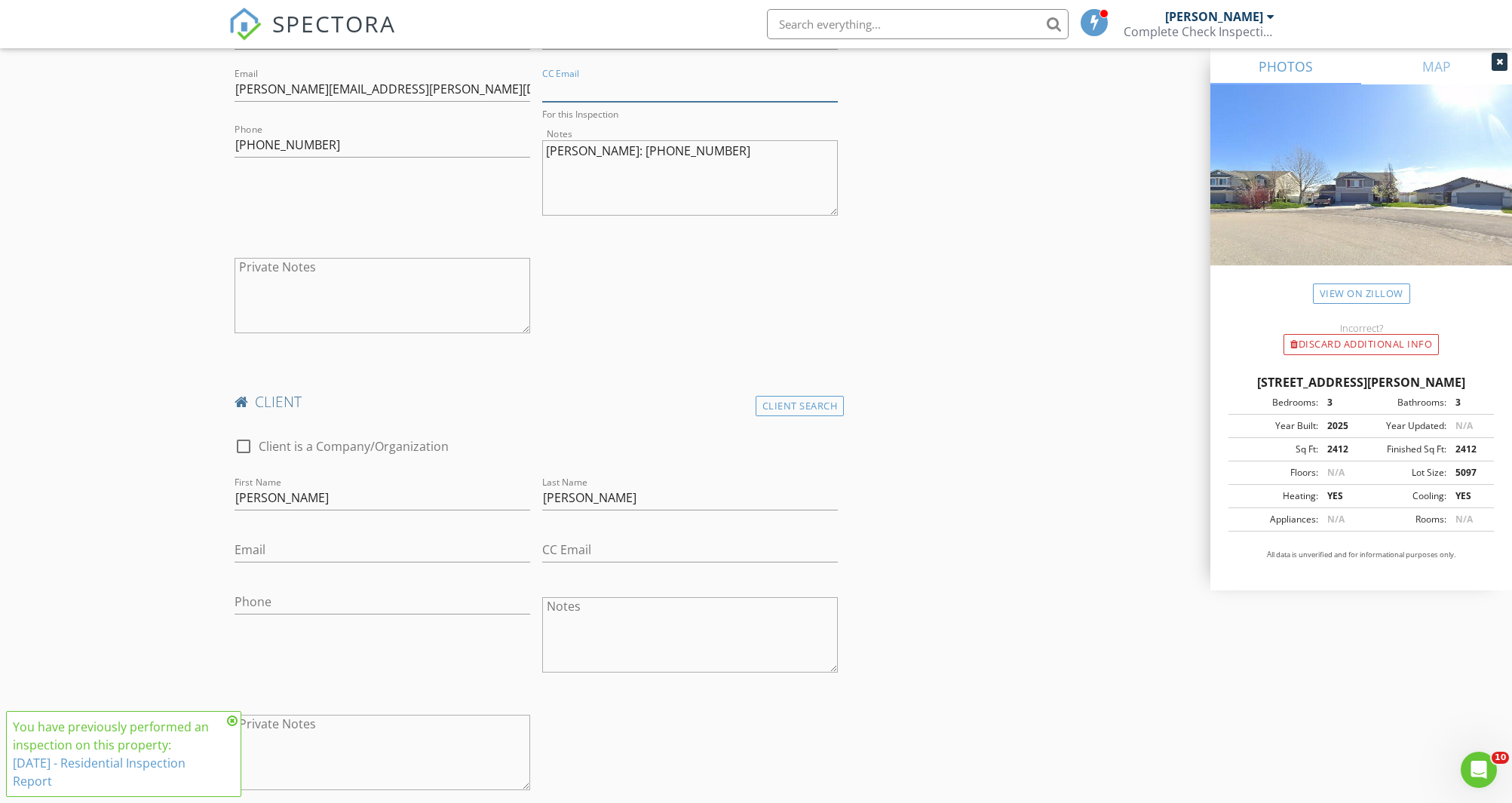
scroll to position [1055, 0]
click at [294, 548] on input "Email" at bounding box center [382, 547] width 296 height 25
paste input "Wendytink22@gmail.com"
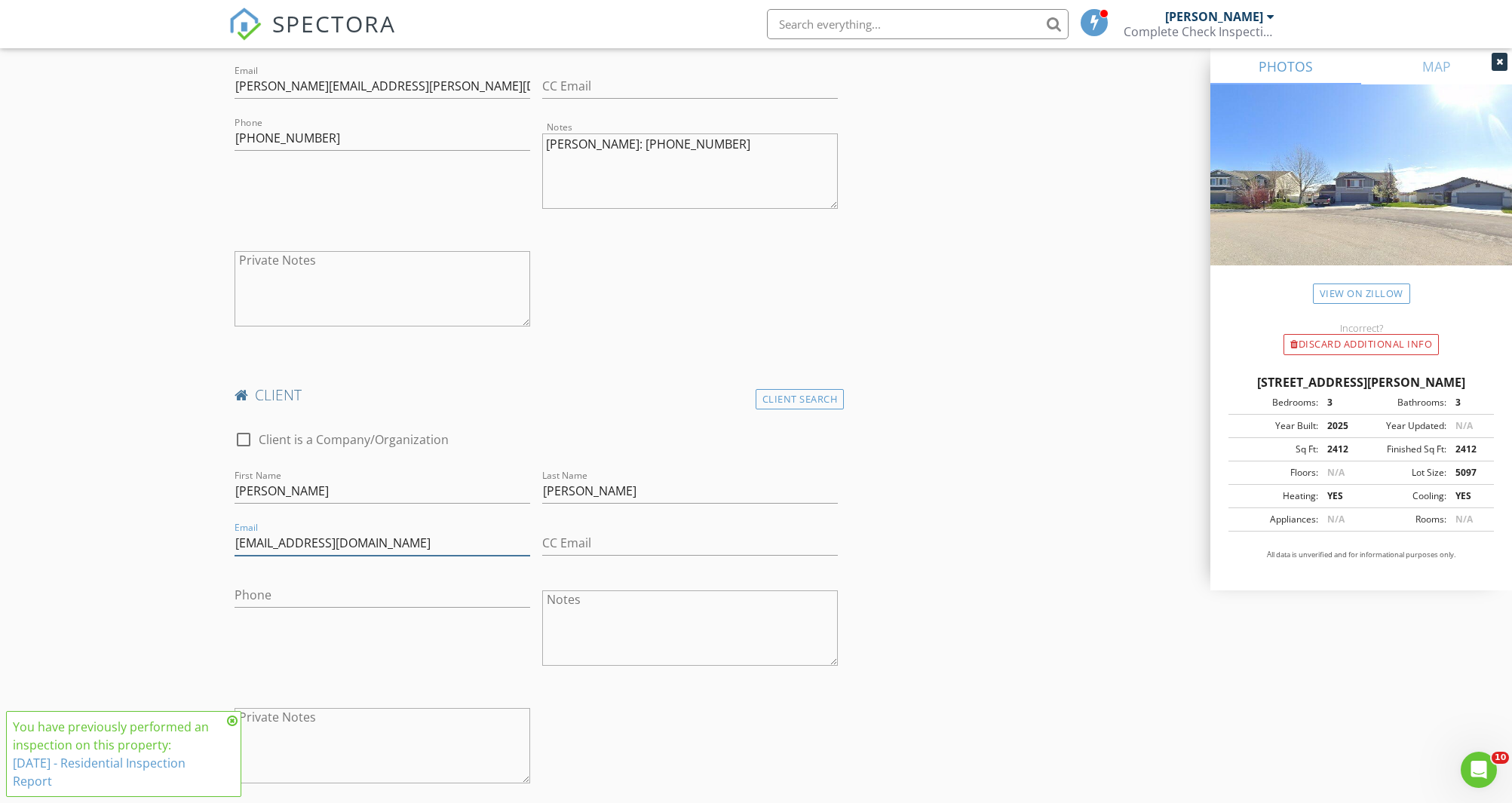
type input "Wendytink22@gmail.com"
drag, startPoint x: 615, startPoint y: 142, endPoint x: 730, endPoint y: 140, distance: 115.0
click at [730, 140] on textarea "Wendy: 702-410-3727" at bounding box center [690, 170] width 296 height 76
type textarea "Wendy:"
click at [252, 595] on input "Phone" at bounding box center [382, 595] width 296 height 25
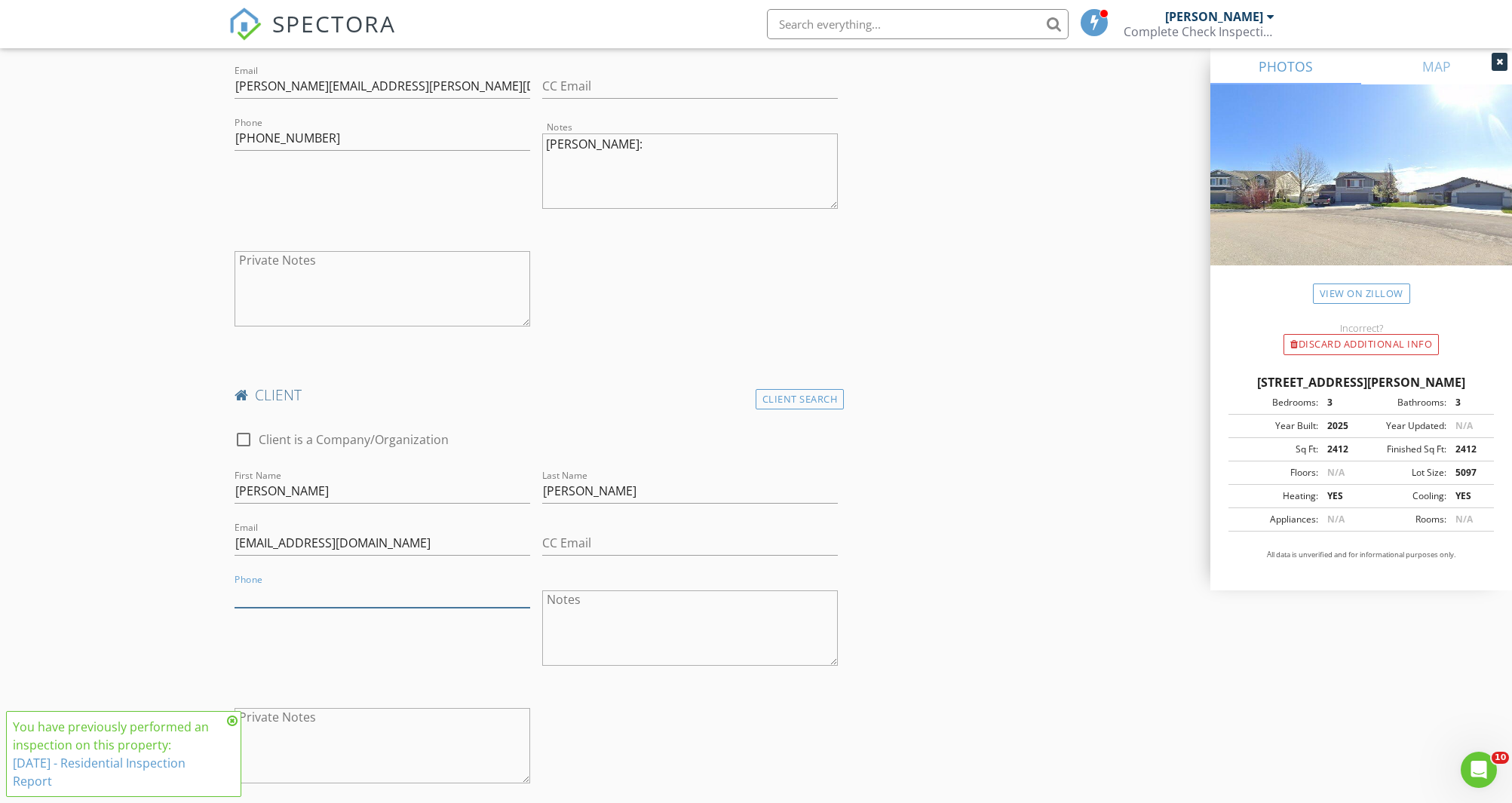
paste input "702-410-3727"
type input "702-410-3727"
click at [573, 150] on textarea "Wendy:" at bounding box center [690, 170] width 296 height 76
click at [573, 149] on textarea "Wendy:" at bounding box center [690, 170] width 296 height 76
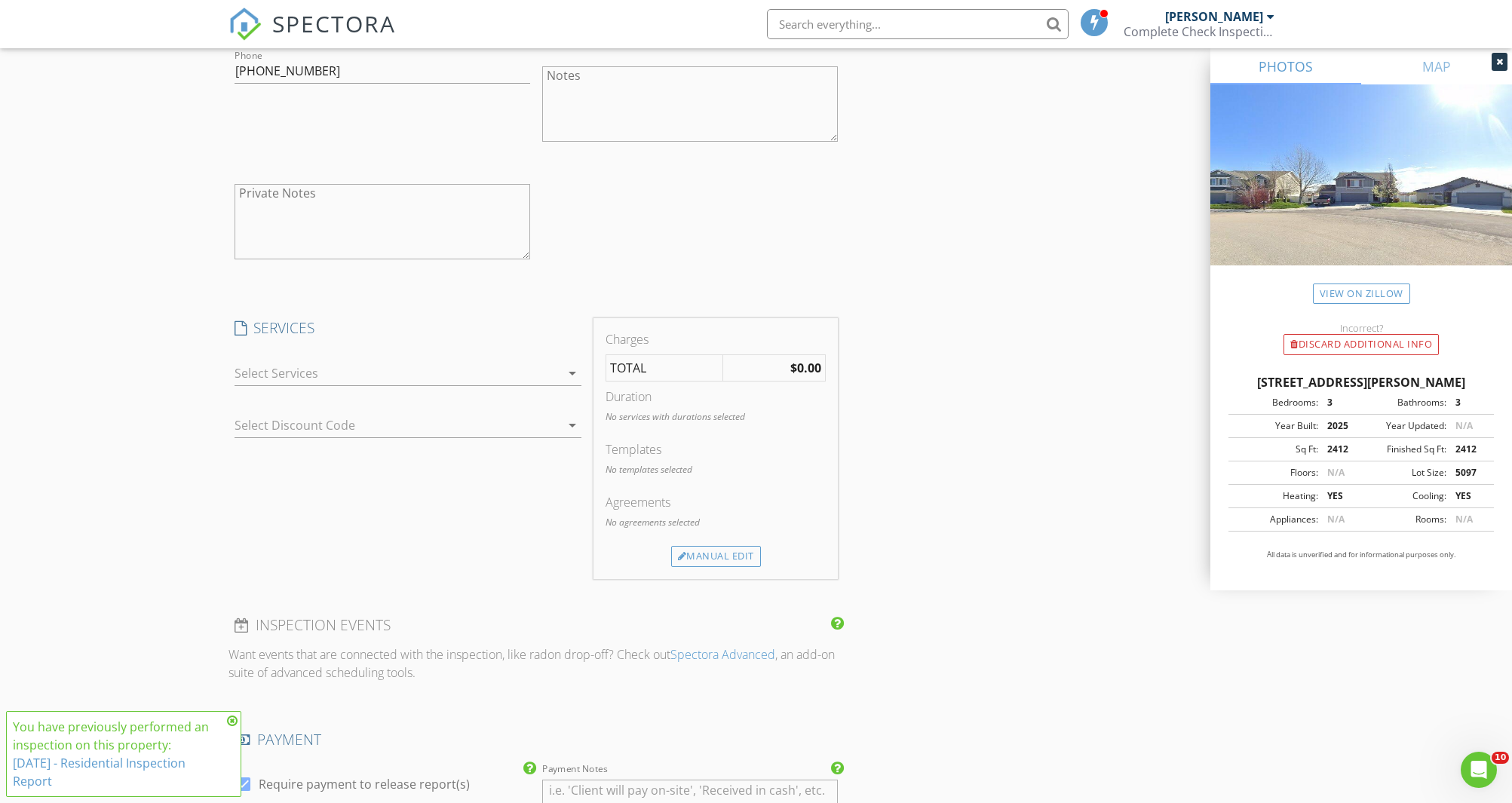
scroll to position [1621, 0]
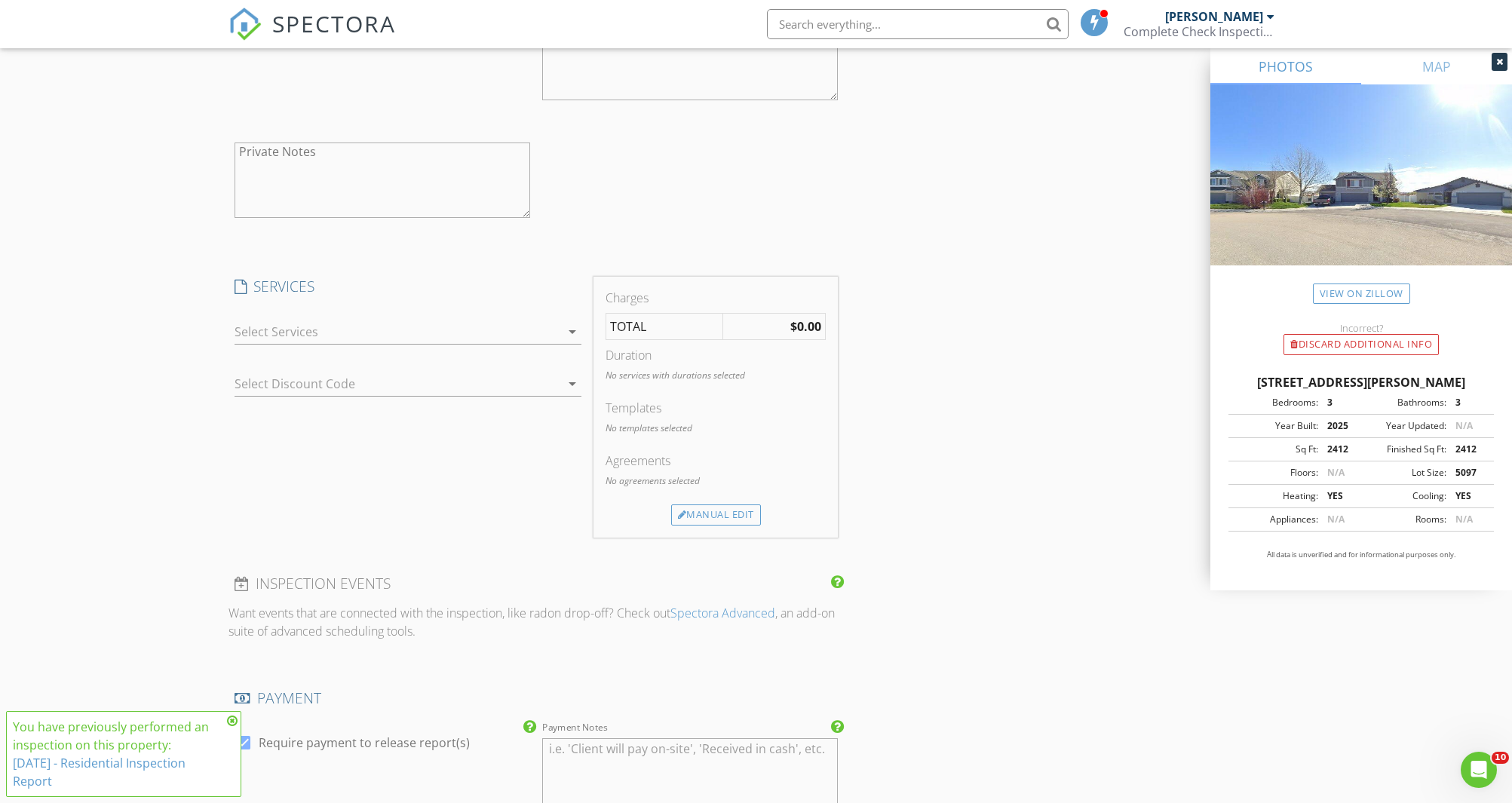
click at [389, 329] on div at bounding box center [397, 331] width 326 height 24
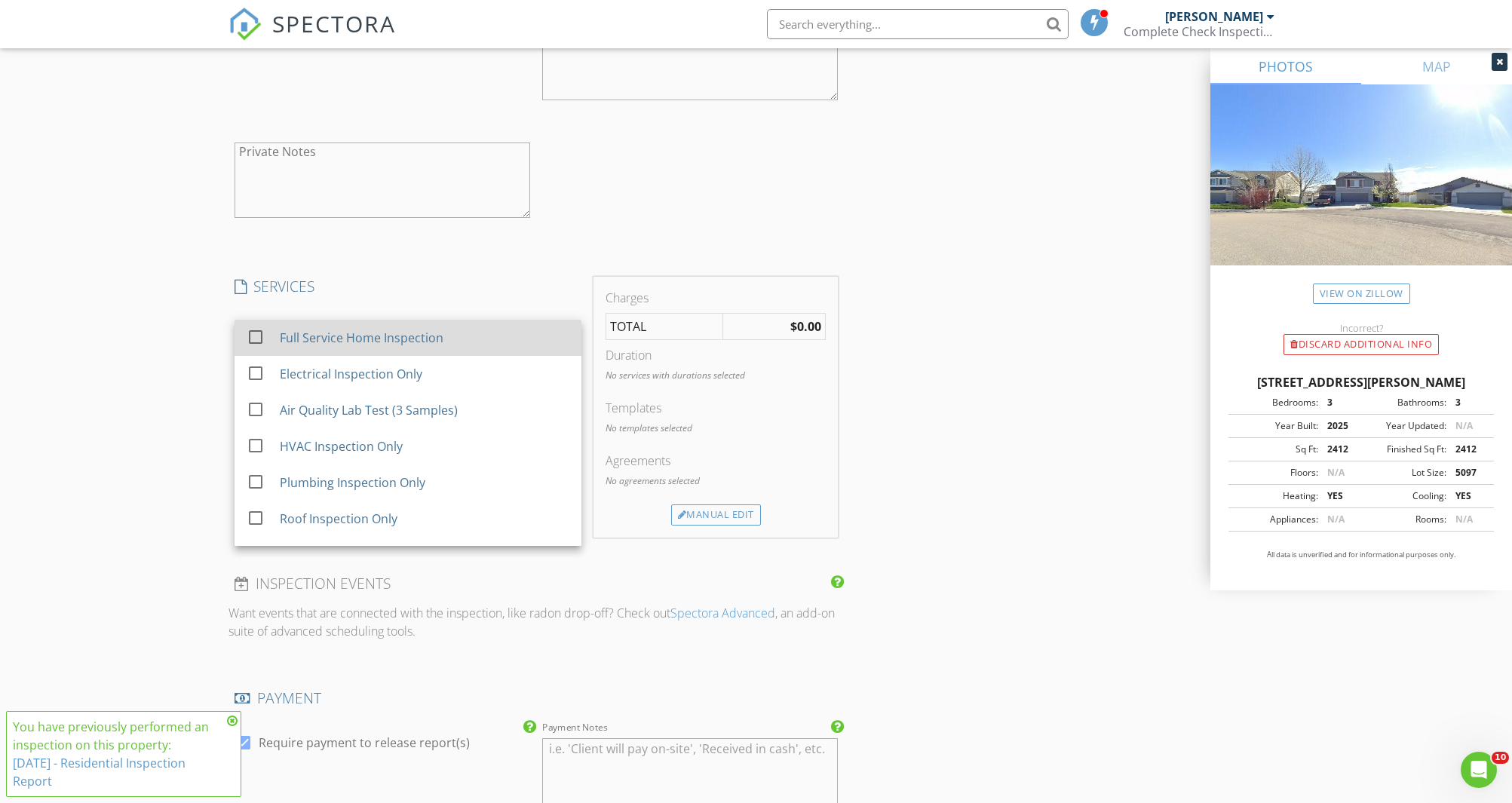
click at [389, 341] on div "Full Service Home Inspection" at bounding box center [361, 338] width 164 height 18
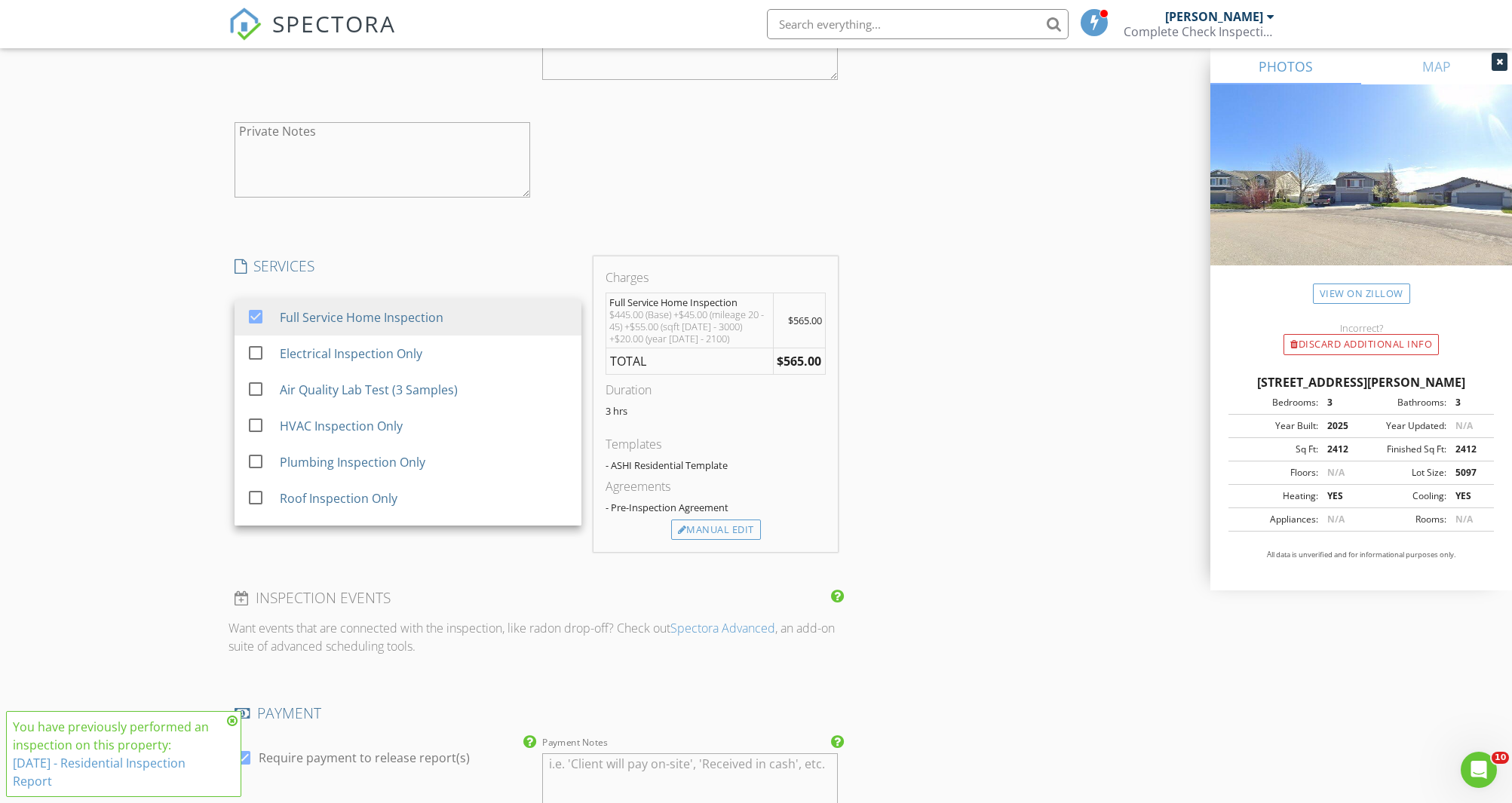
scroll to position [1645, 0]
click at [728, 522] on div "Manual Edit" at bounding box center [716, 525] width 90 height 21
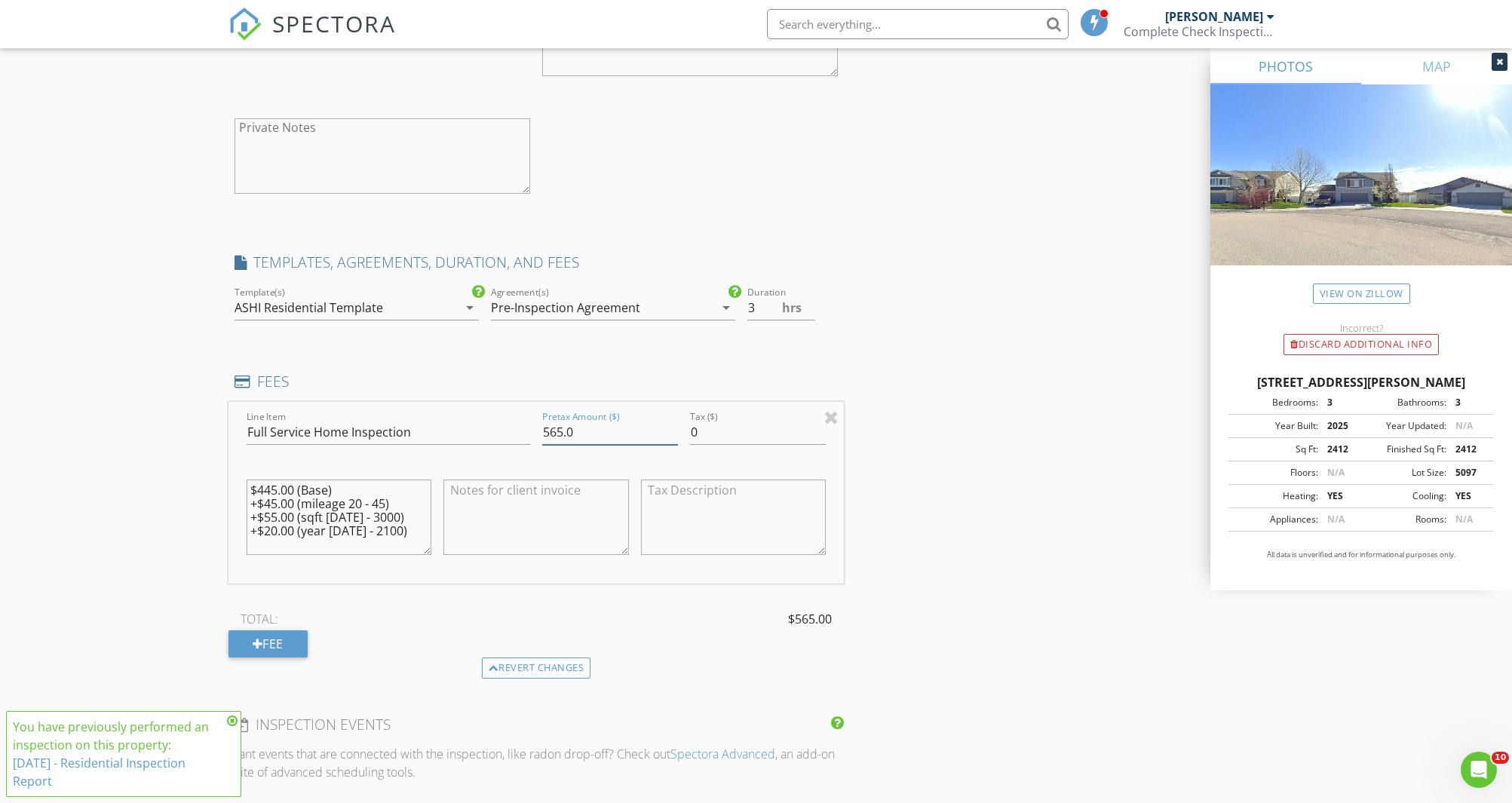
drag, startPoint x: 561, startPoint y: 435, endPoint x: 541, endPoint y: 436, distance: 20.0
click at [541, 436] on div "Pretax Amount ($) 565.0" at bounding box center [610, 434] width 148 height 52
type input "620.0"
drag, startPoint x: 276, startPoint y: 491, endPoint x: 263, endPoint y: 493, distance: 13.2
click at [263, 493] on textarea "$445.00 (Base) +$45.00 (mileage 20 - 45) +$55.00 (sqft 2000 - 3000) +$20.00 (ye…" at bounding box center [339, 517] width 185 height 76
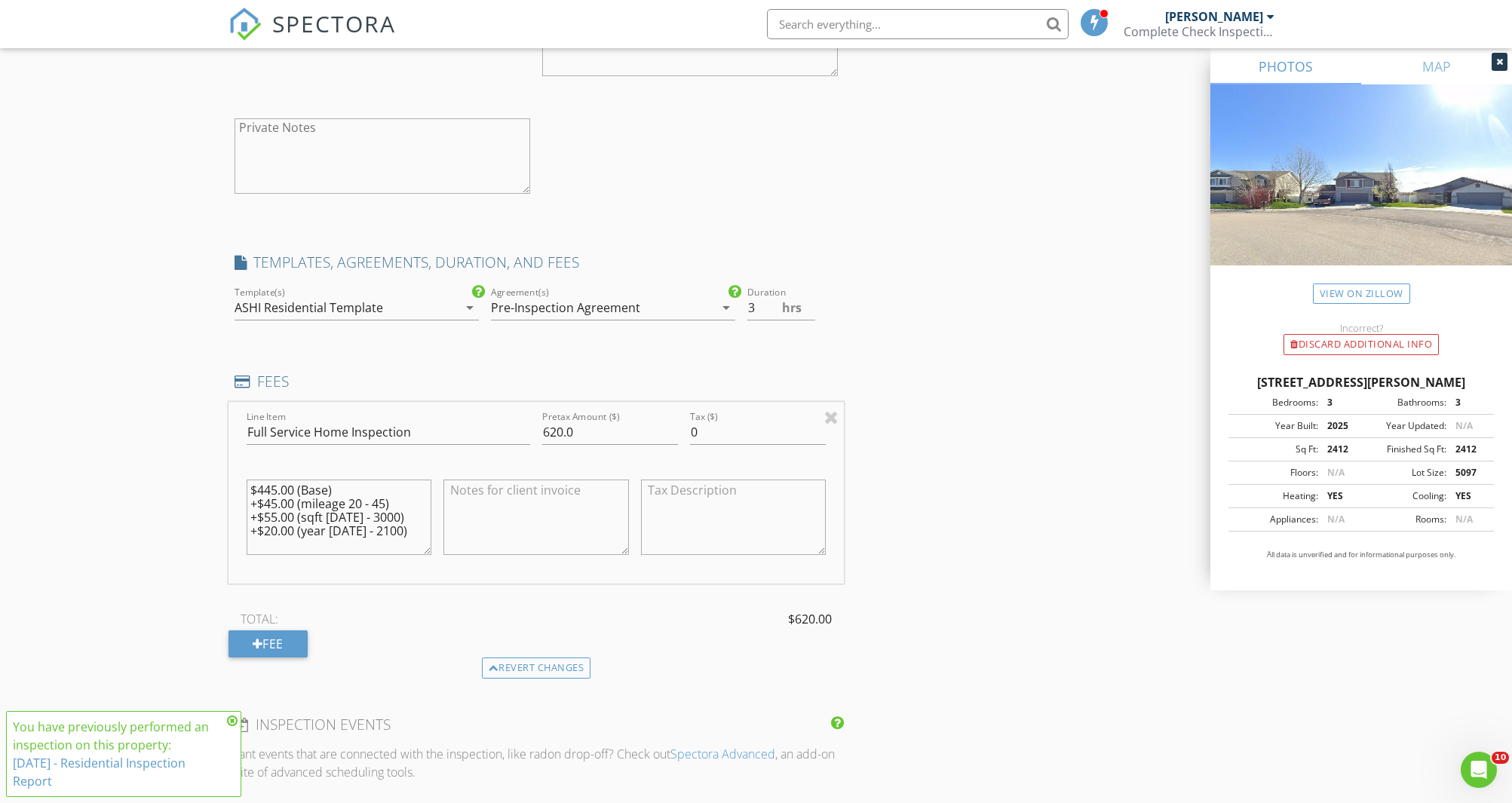
drag, startPoint x: 258, startPoint y: 492, endPoint x: 274, endPoint y: 490, distance: 16.1
click at [275, 490] on textarea "$445.00 (Base) +$45.00 (mileage 20 - 45) +$55.00 (sqft 2000 - 3000) +$20.00 (ye…" at bounding box center [339, 517] width 185 height 76
type textarea "$500.00 (Base) +$45.00 (mileage 20 - 45) +$55.00 (sqft 2000 - 3000) +$20.00 (ye…"
click at [943, 426] on div "Reorder / Copy check_box_outline_blank Copy Reports From Original Inspection ch…" at bounding box center [756, 342] width 1056 height 3661
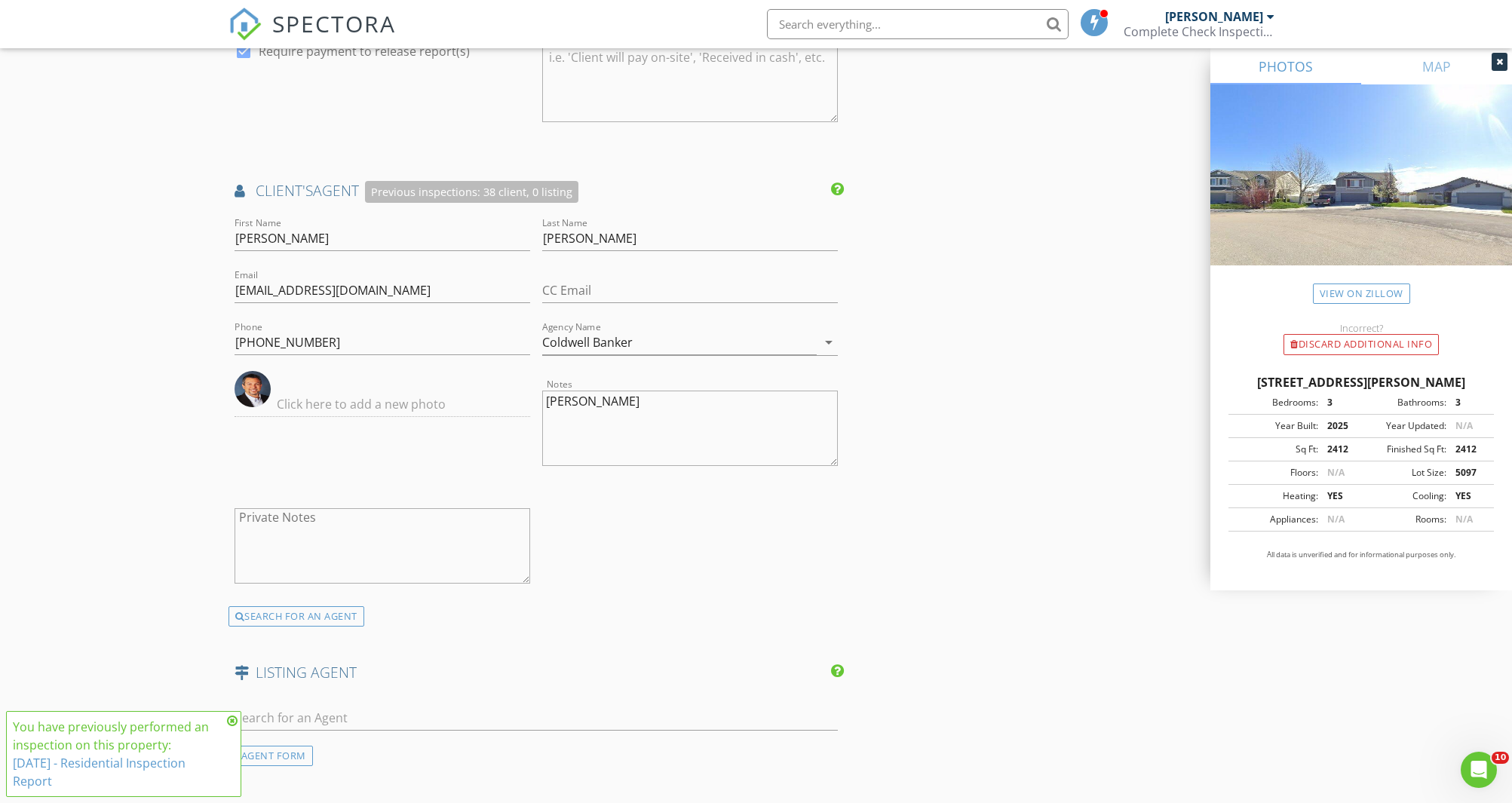
scroll to position [2511, 0]
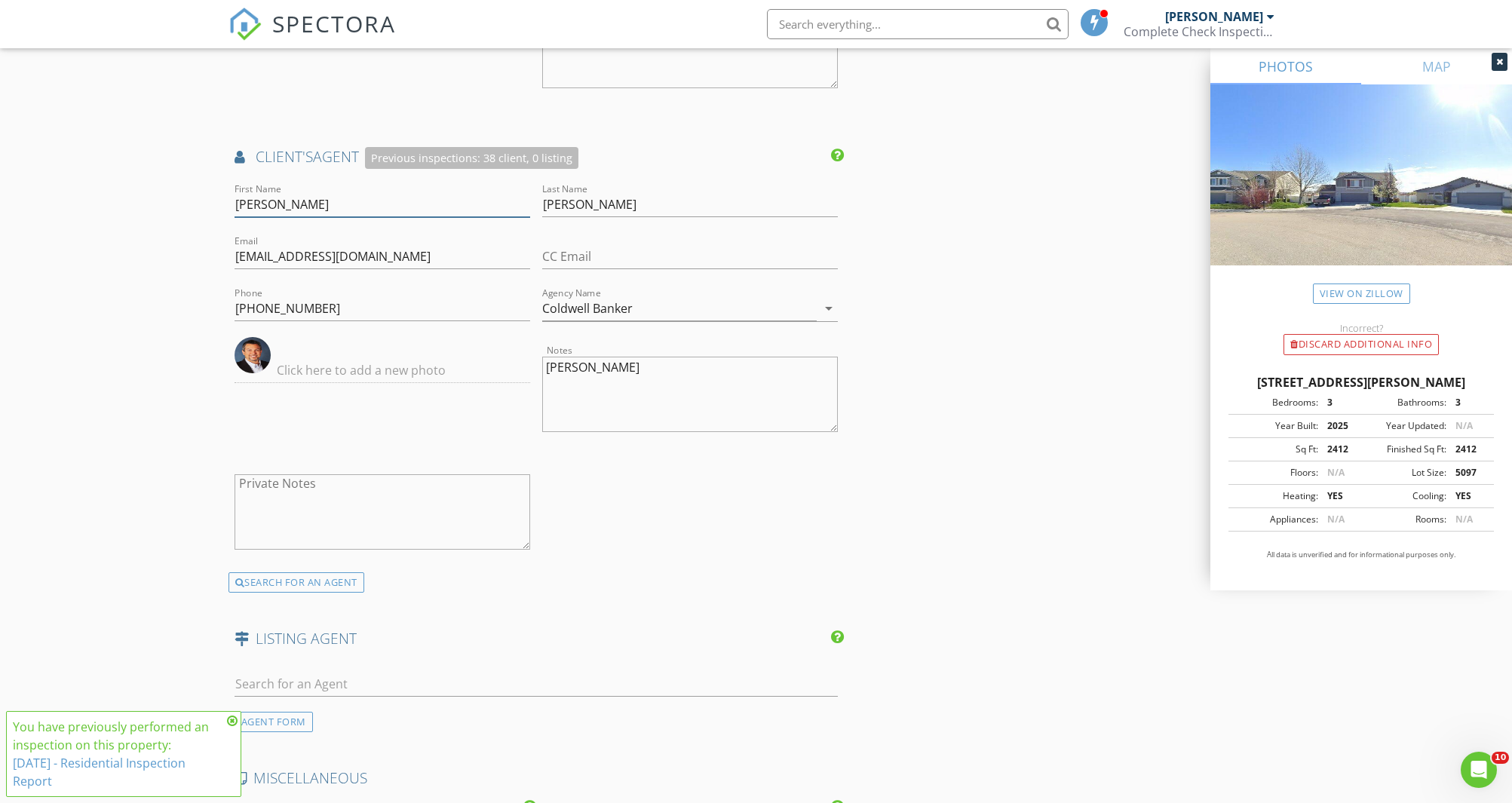
click at [356, 203] on input "Thomas" at bounding box center [382, 204] width 296 height 25
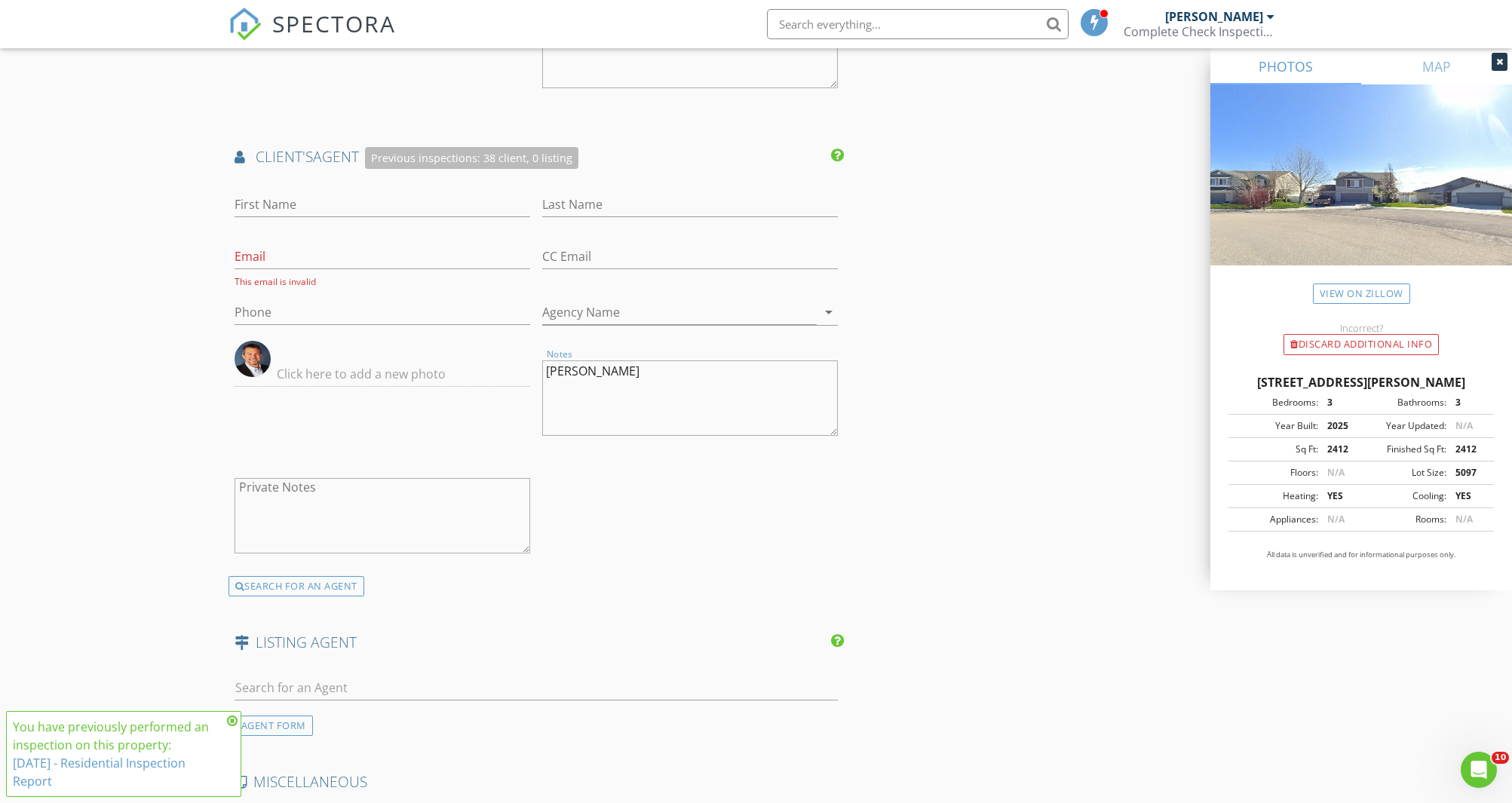
click at [558, 374] on textarea "Tom" at bounding box center [690, 398] width 296 height 76
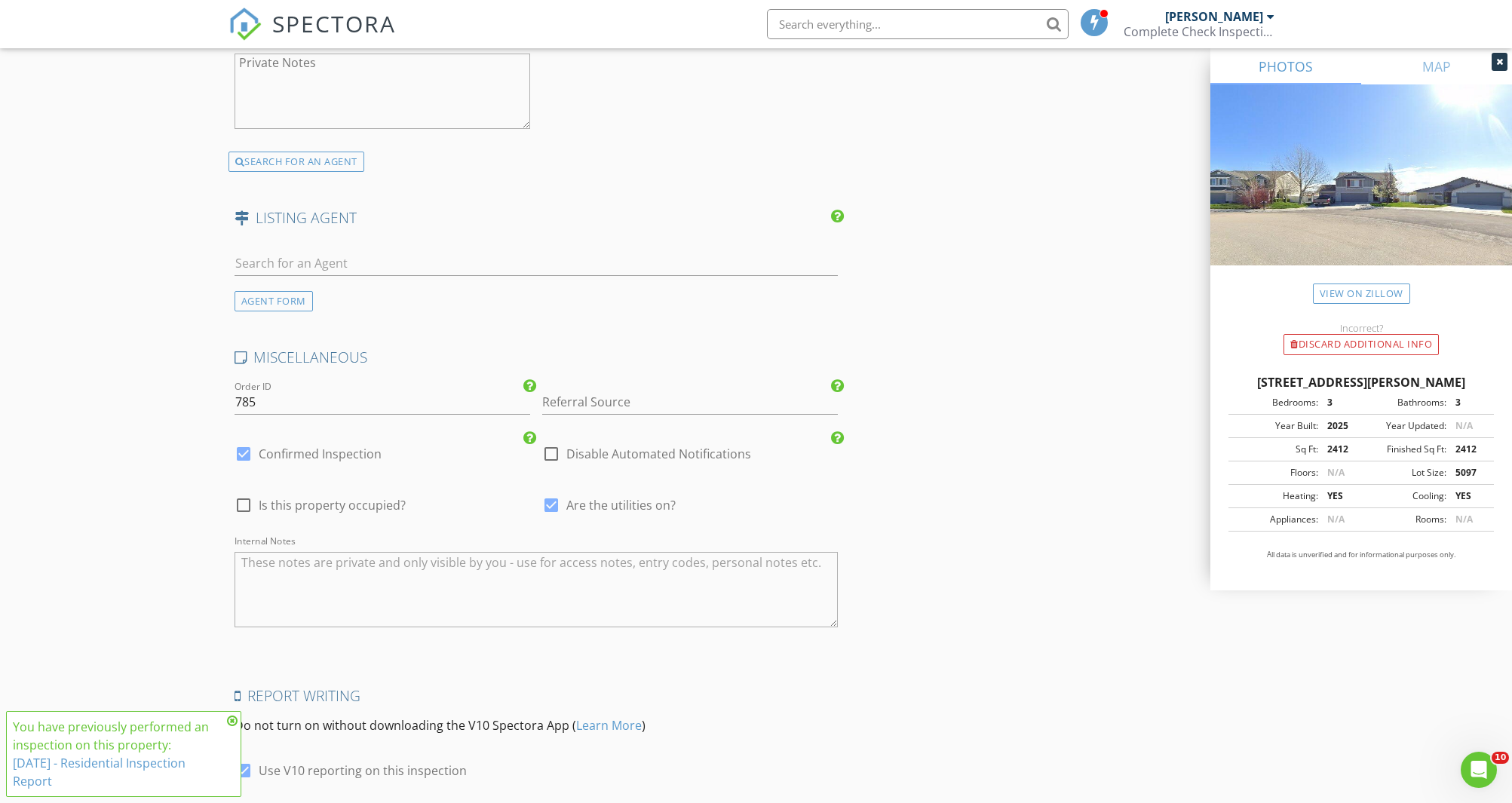
scroll to position [2938, 0]
click at [287, 394] on input "785" at bounding box center [382, 399] width 296 height 25
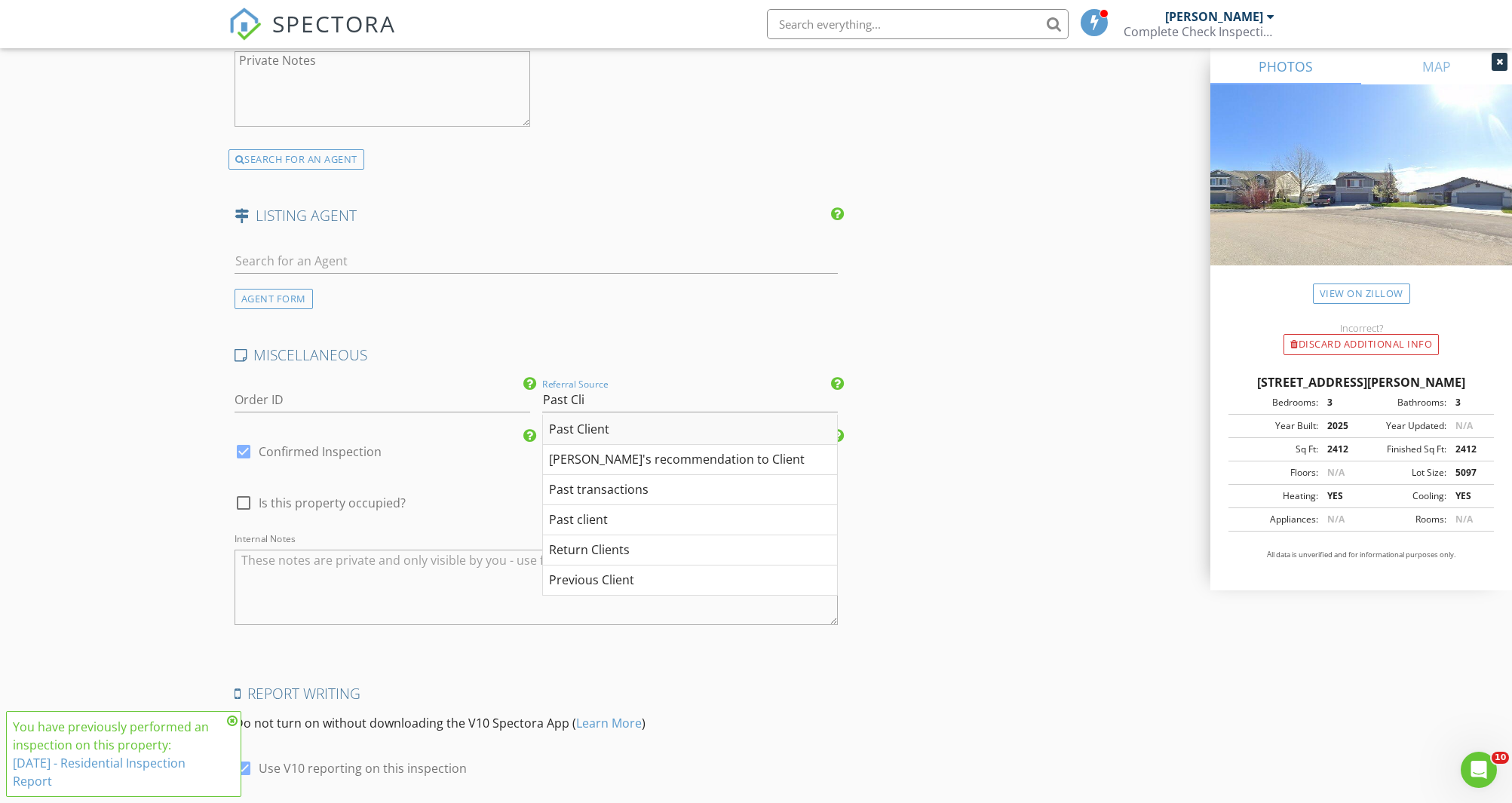
click at [589, 434] on div "Past Client" at bounding box center [690, 430] width 294 height 31
type input "Past Client"
click at [240, 504] on div at bounding box center [243, 502] width 26 height 26
checkbox input "true"
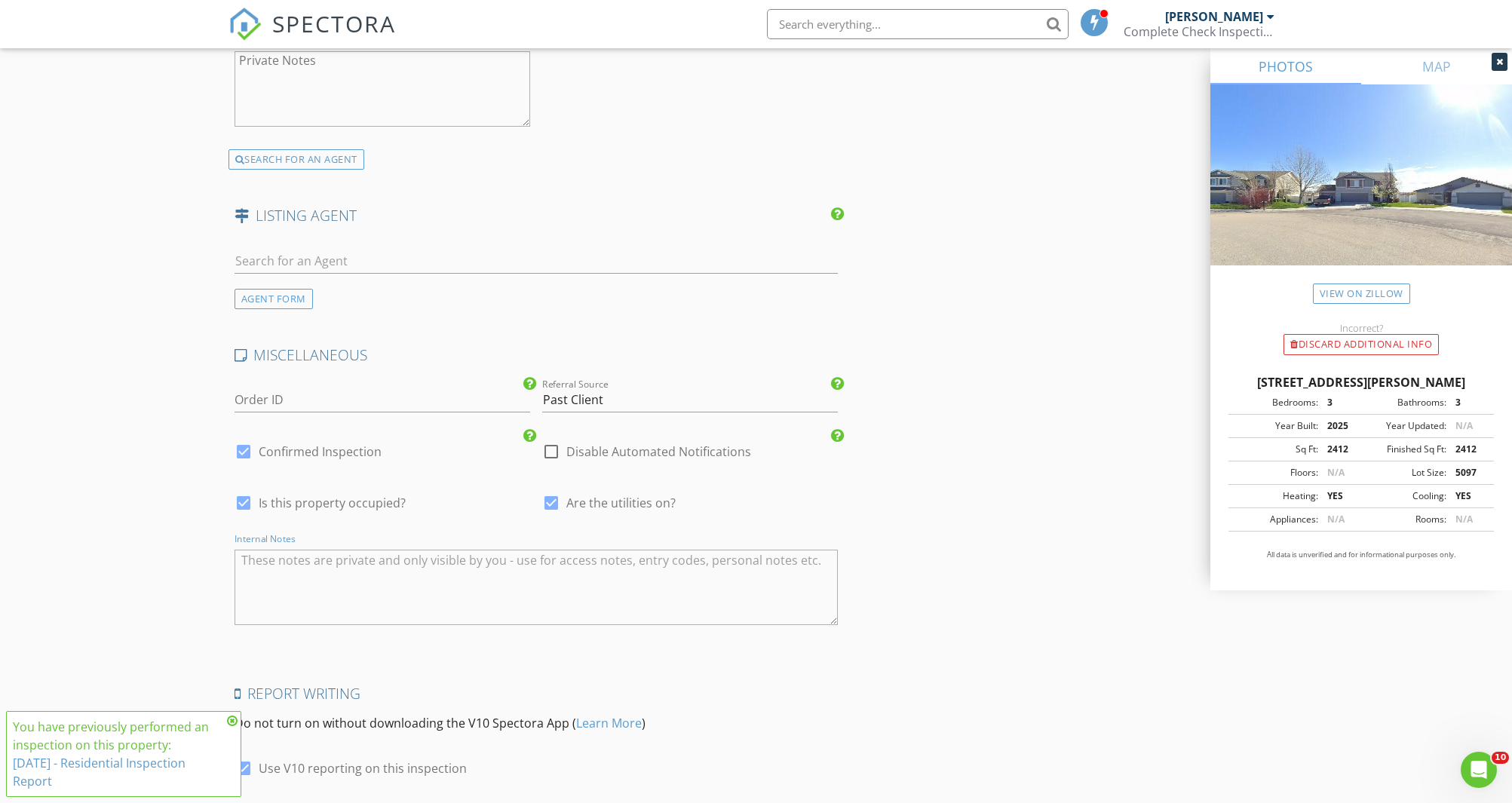
click at [263, 567] on textarea "Internal Notes" at bounding box center [536, 587] width 604 height 76
click at [232, 721] on icon at bounding box center [232, 720] width 11 height 12
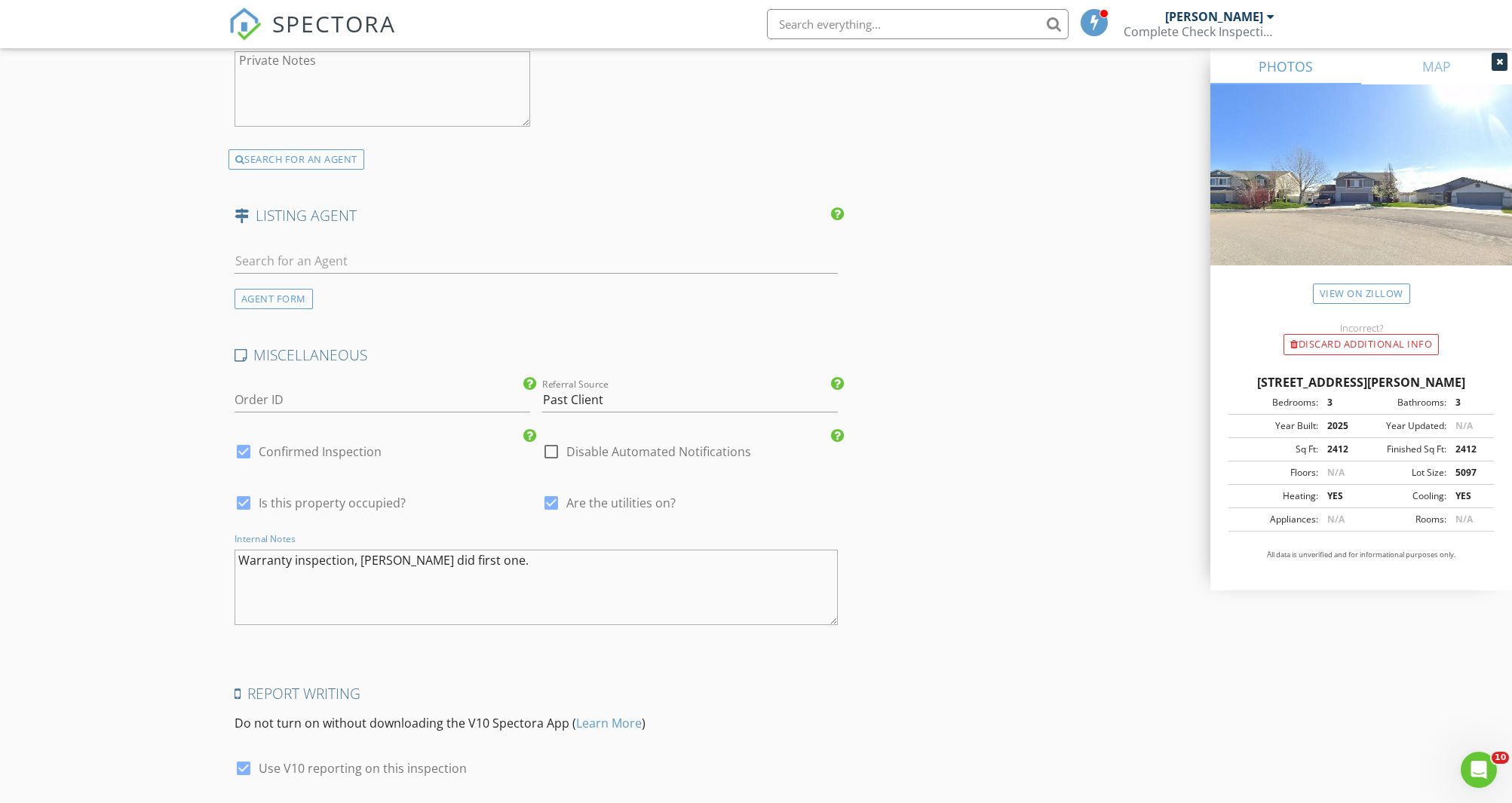
click at [493, 563] on textarea "Warranty inspection, Steve did first one." at bounding box center [536, 587] width 604 height 76
type textarea "Warranty inspection, Steve did first one. Ask if there have been sprinkler issu…"
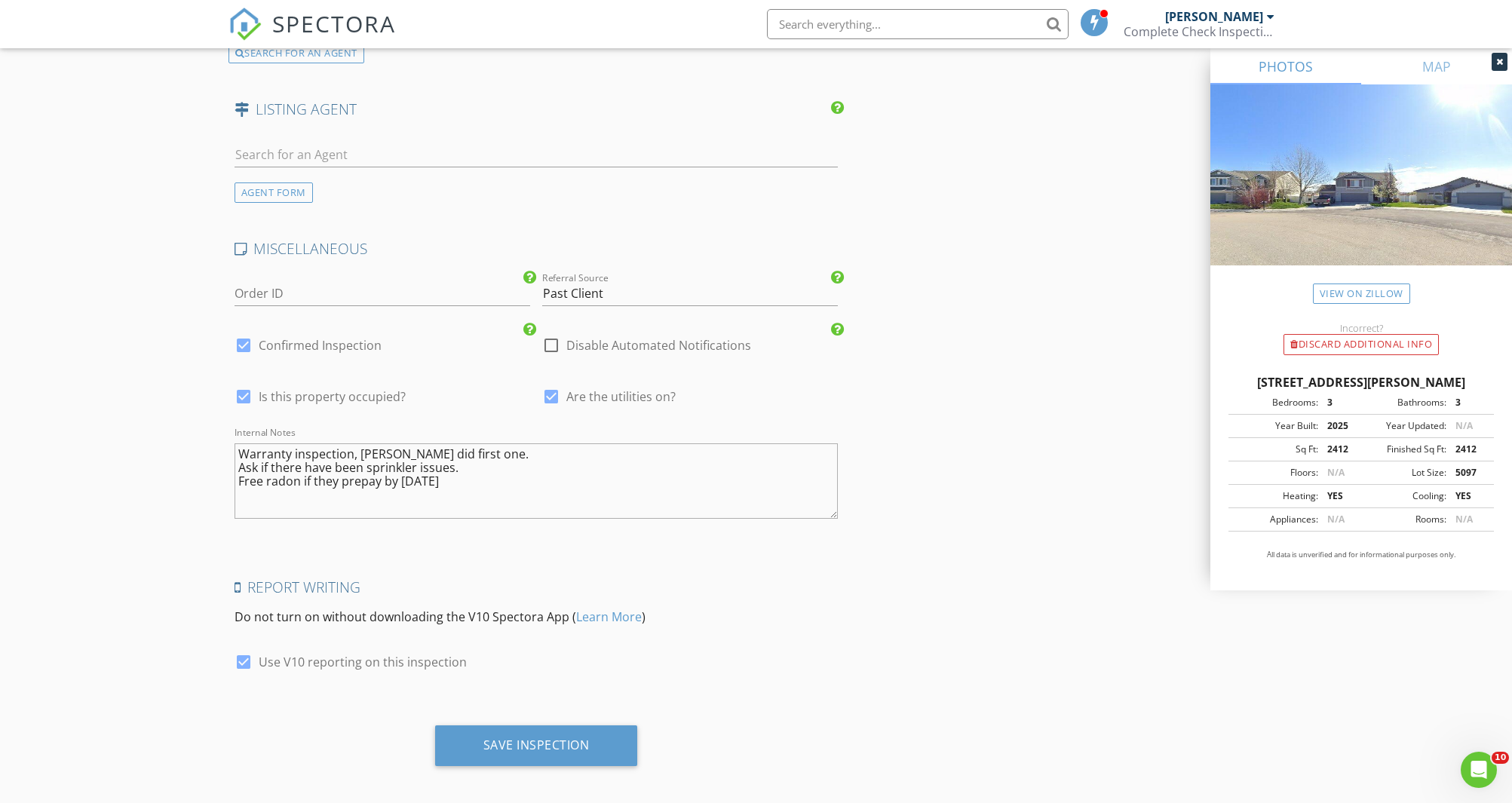
scroll to position [3053, 0]
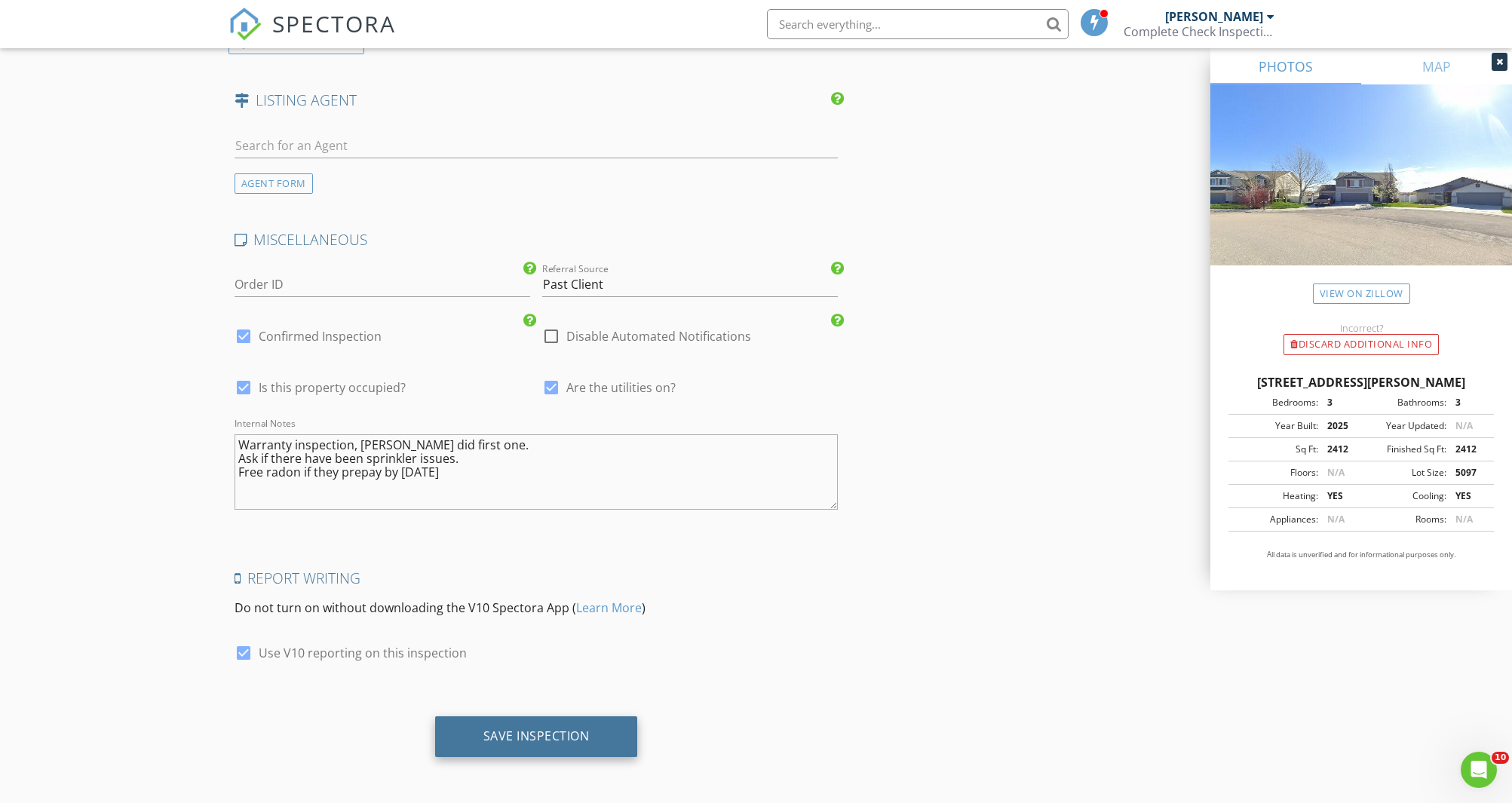
click at [566, 737] on div "Save Inspection" at bounding box center [537, 735] width 106 height 15
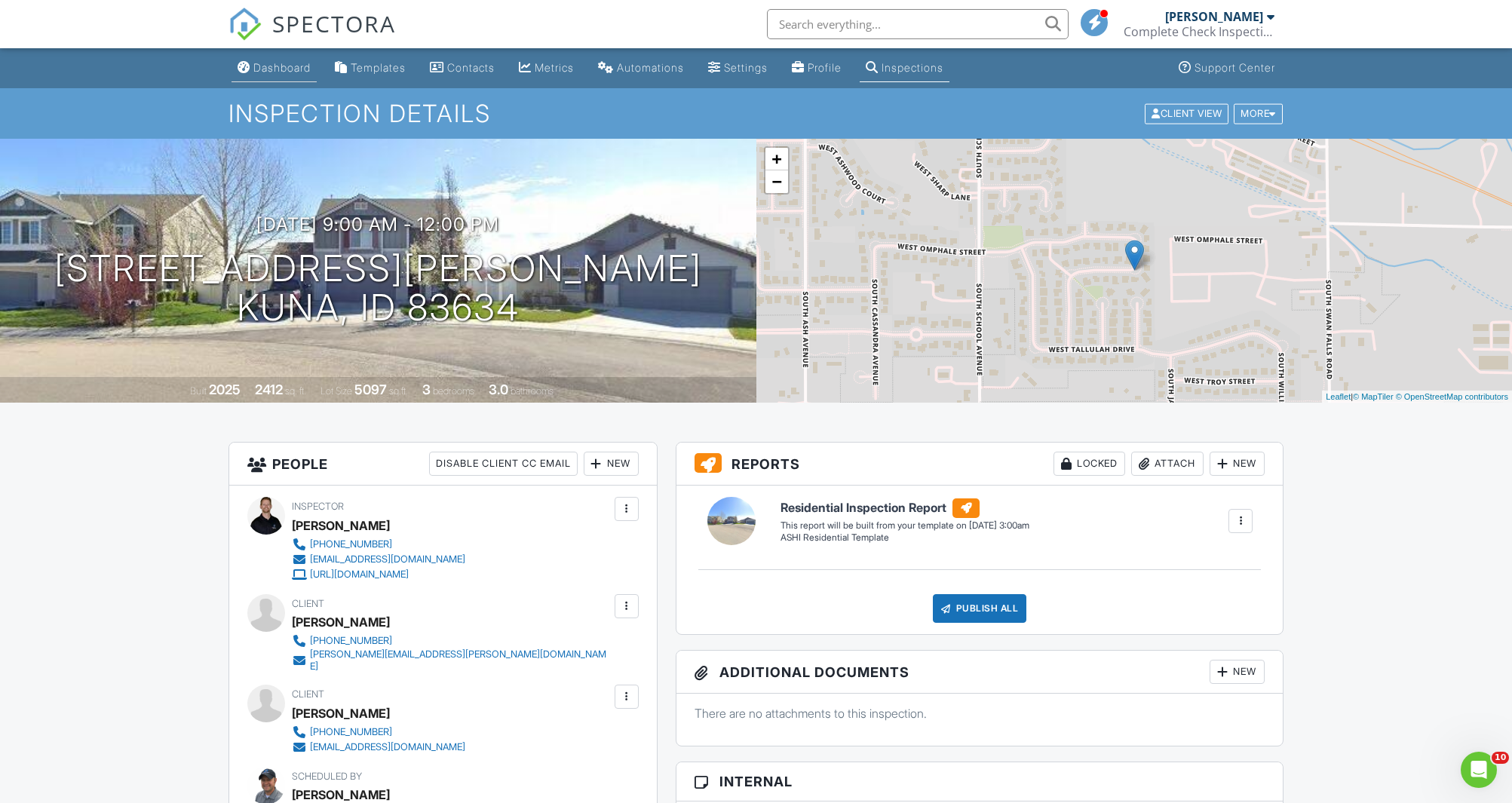
click at [279, 70] on div "Dashboard" at bounding box center [282, 67] width 57 height 13
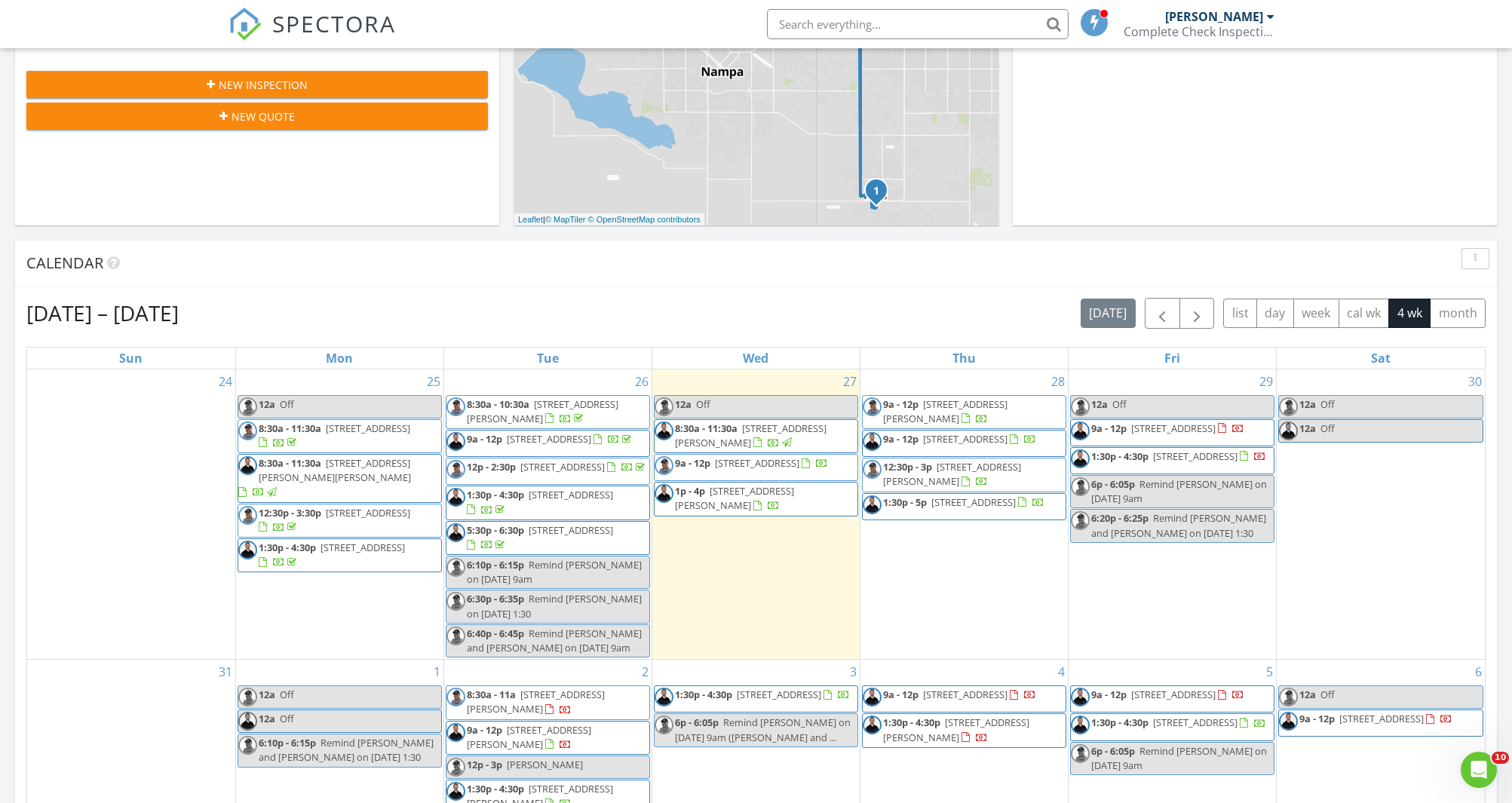
scroll to position [425, 0]
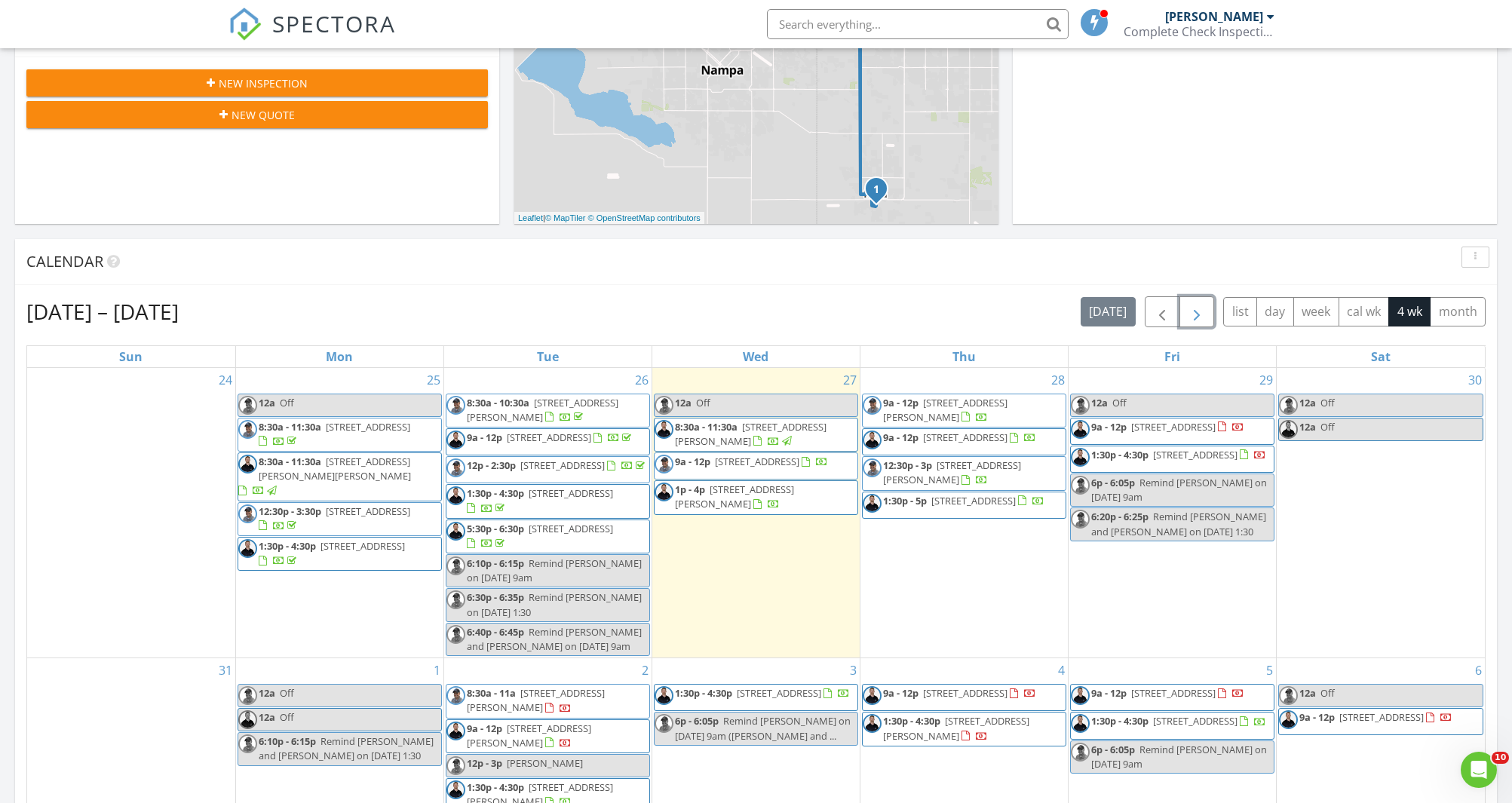
click at [1201, 309] on span "button" at bounding box center [1197, 312] width 18 height 18
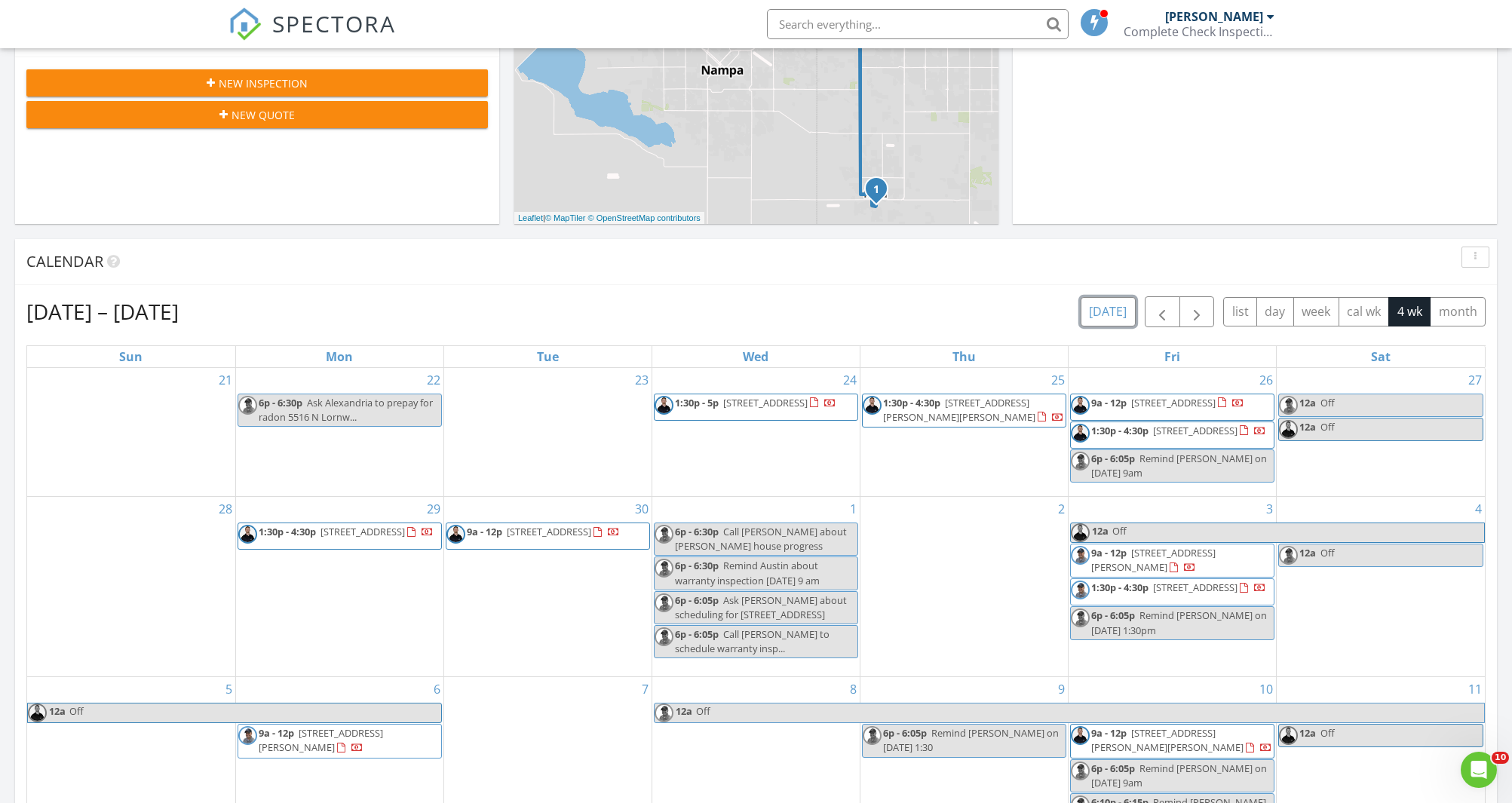
click at [1117, 313] on button "[DATE]" at bounding box center [1109, 312] width 55 height 30
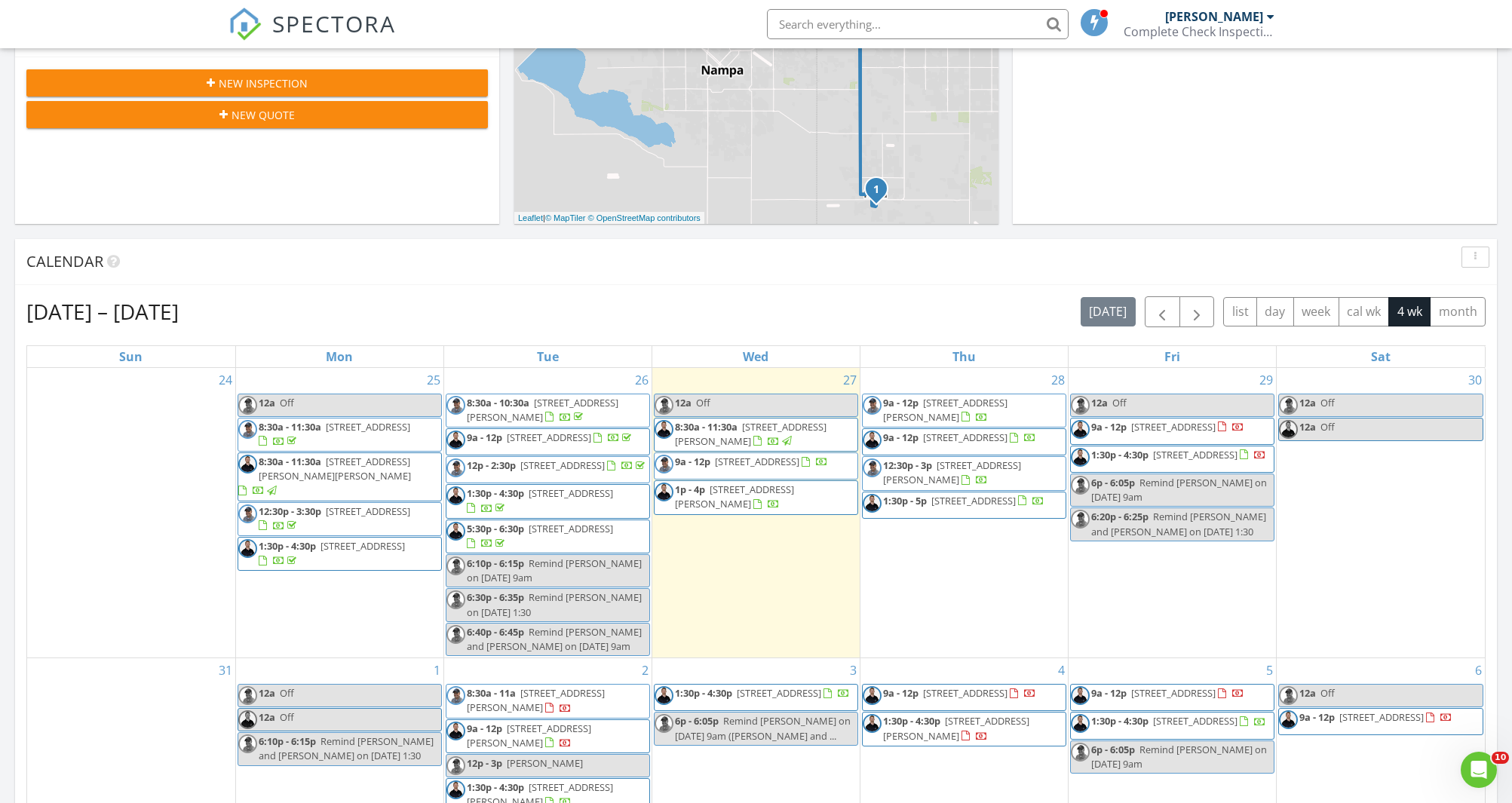
click at [736, 432] on span "8:30a - 11:30a" at bounding box center [707, 427] width 63 height 14
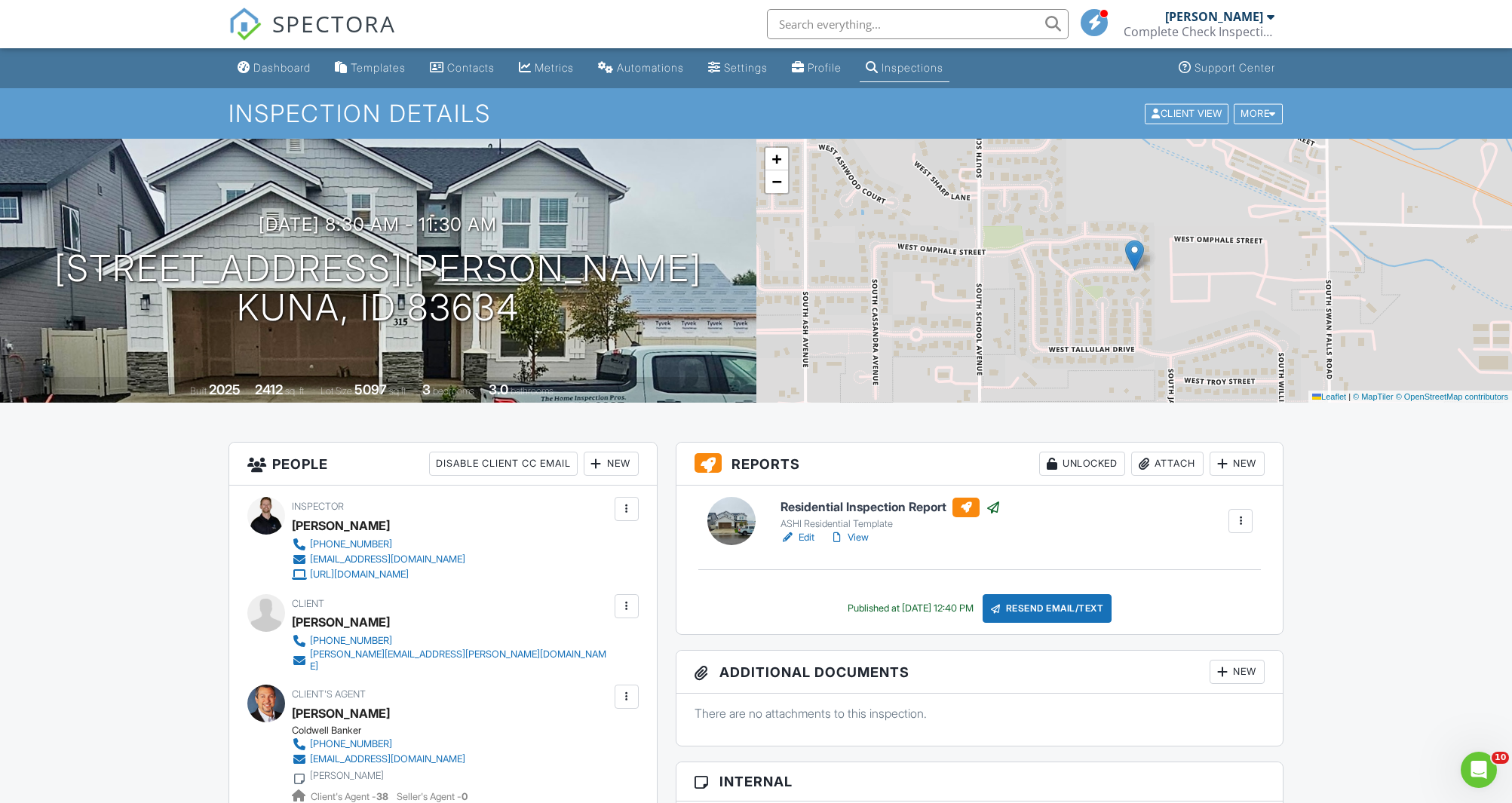
click at [291, 73] on div "Dashboard" at bounding box center [282, 67] width 57 height 13
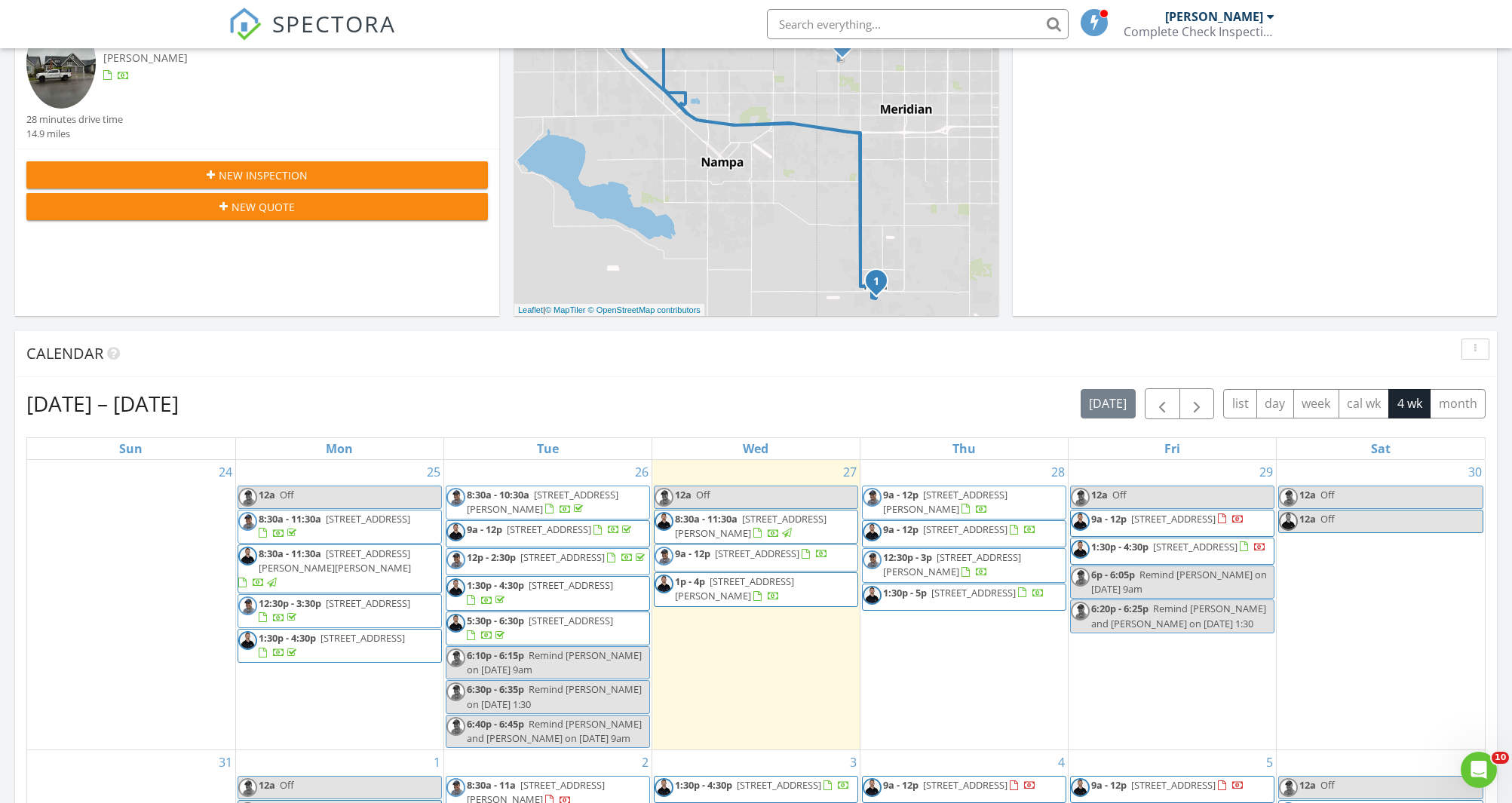
scroll to position [337, 0]
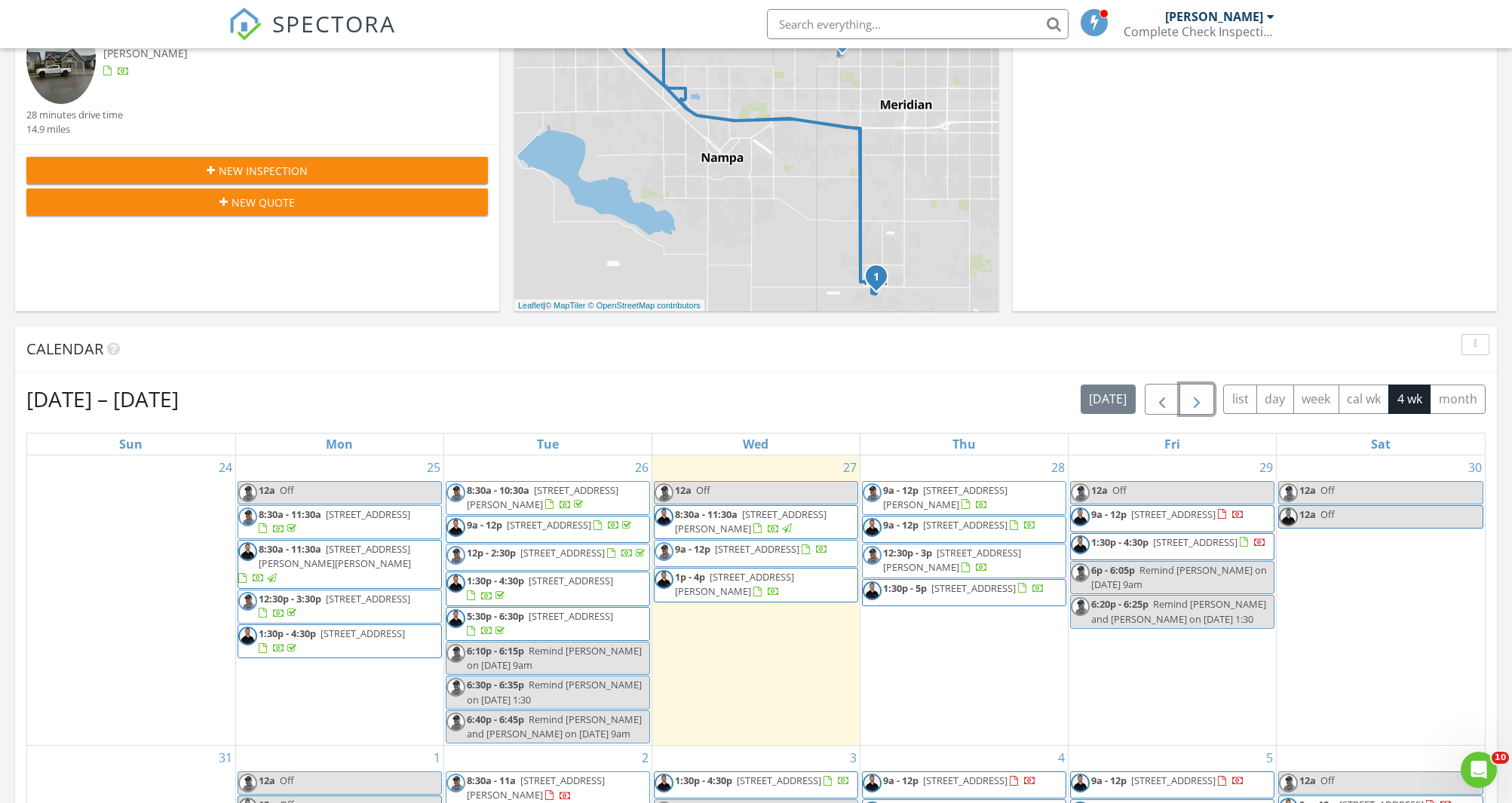
click at [1203, 393] on span "button" at bounding box center [1197, 399] width 18 height 18
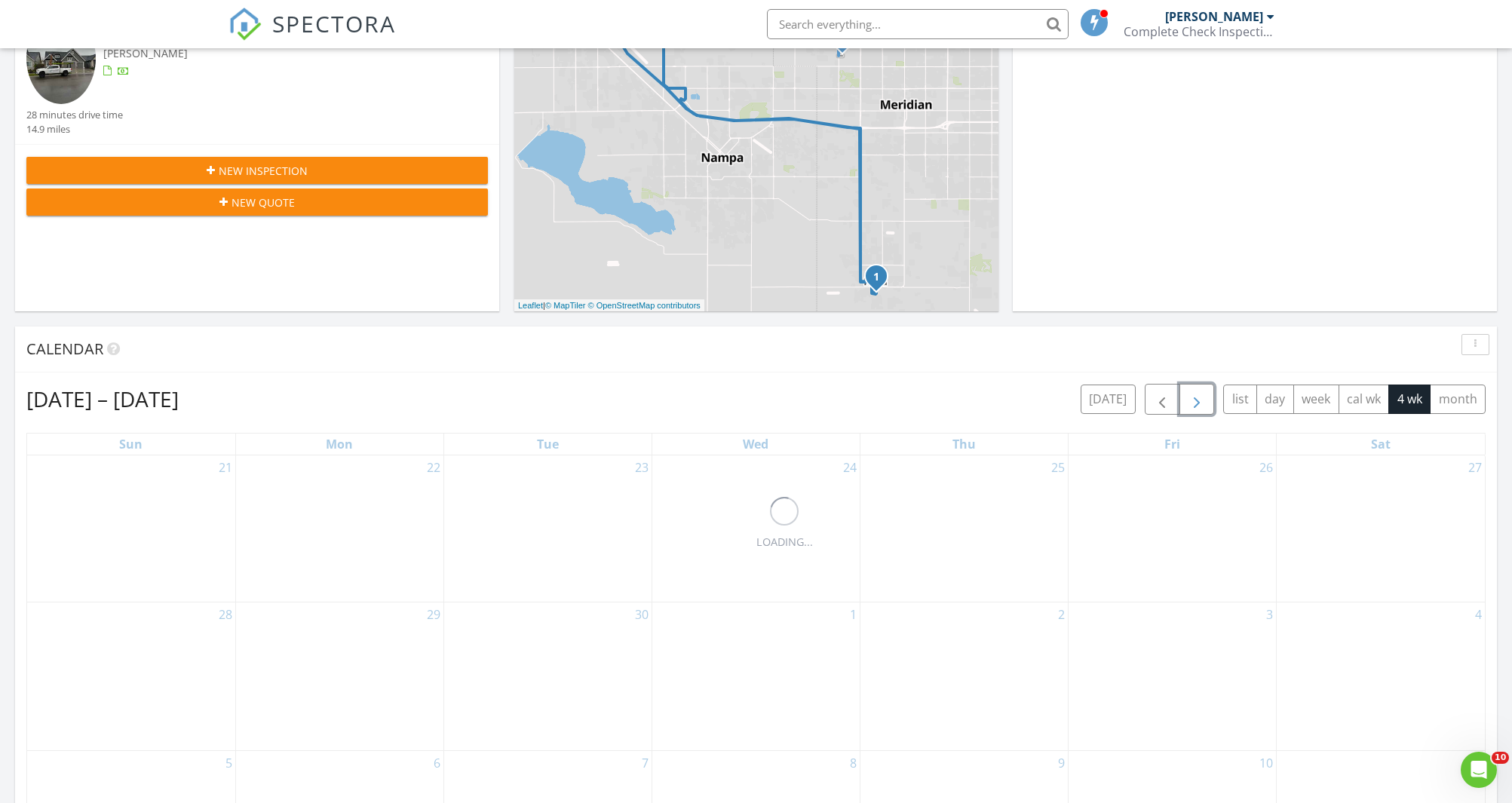
click at [1203, 393] on span "button" at bounding box center [1197, 399] width 18 height 18
click at [1204, 393] on span "button" at bounding box center [1197, 399] width 18 height 18
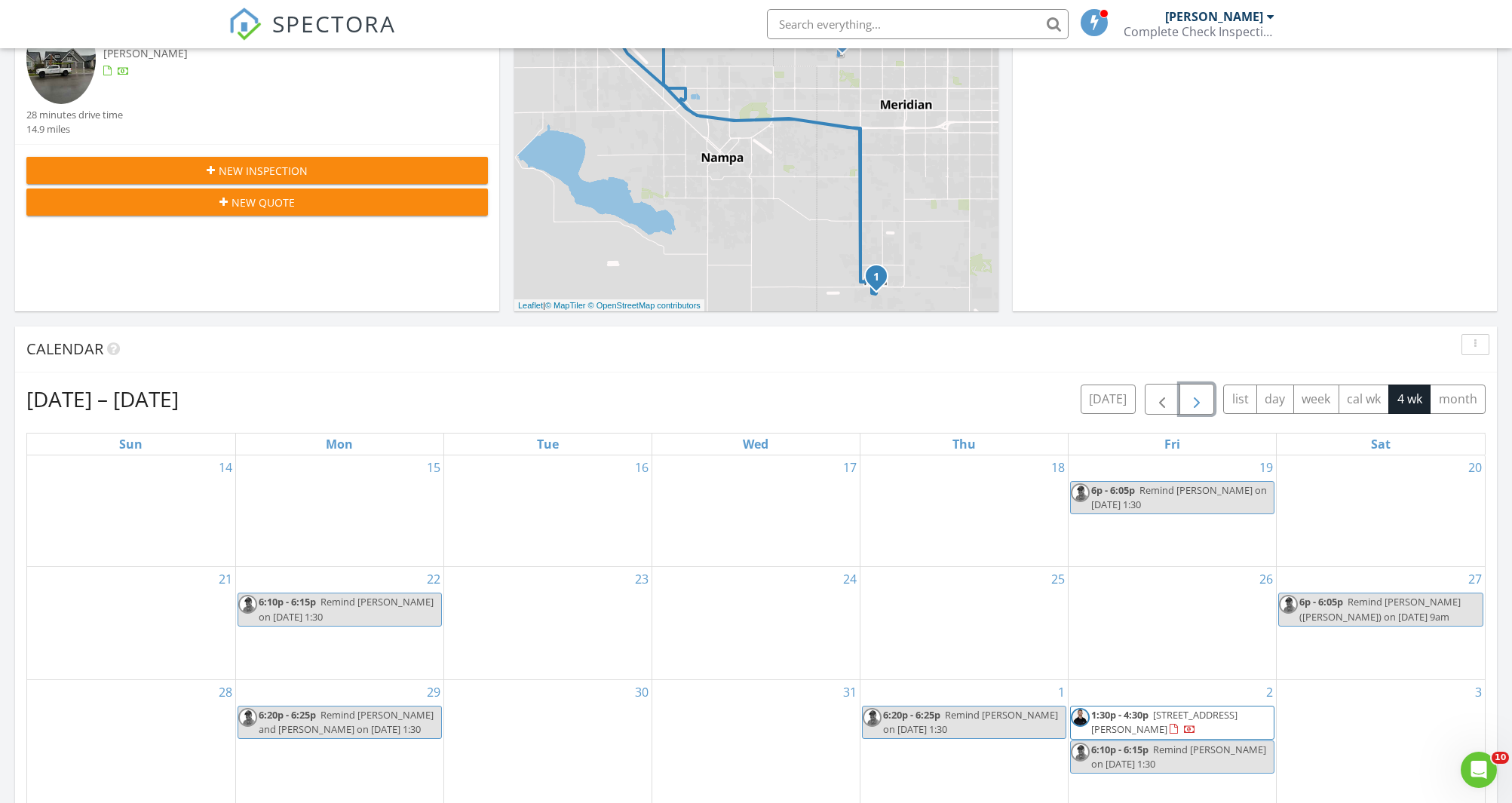
click at [1204, 393] on span "button" at bounding box center [1197, 399] width 18 height 18
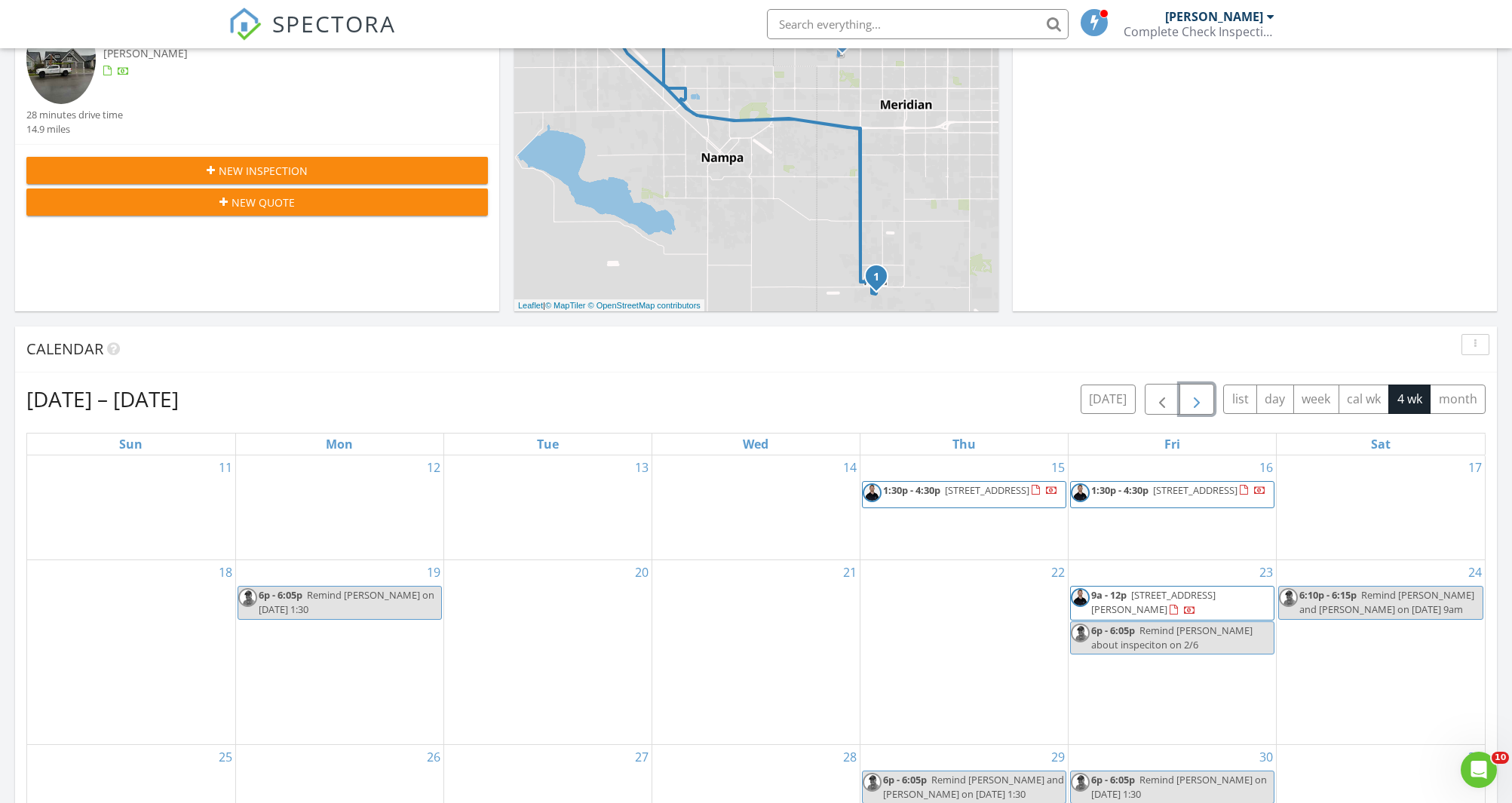
click at [1204, 393] on span "button" at bounding box center [1197, 399] width 18 height 18
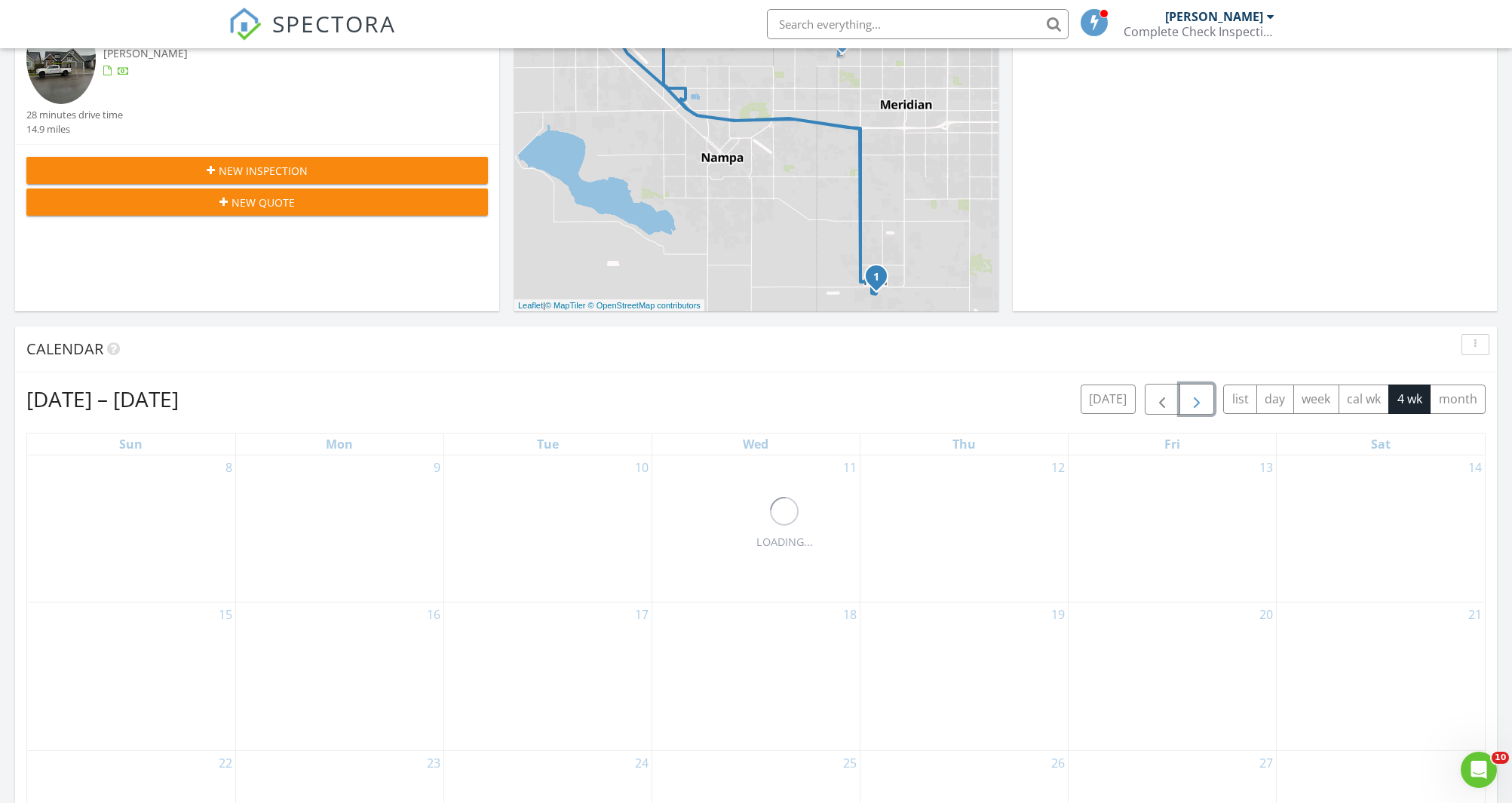
click at [1204, 393] on span "button" at bounding box center [1197, 399] width 18 height 18
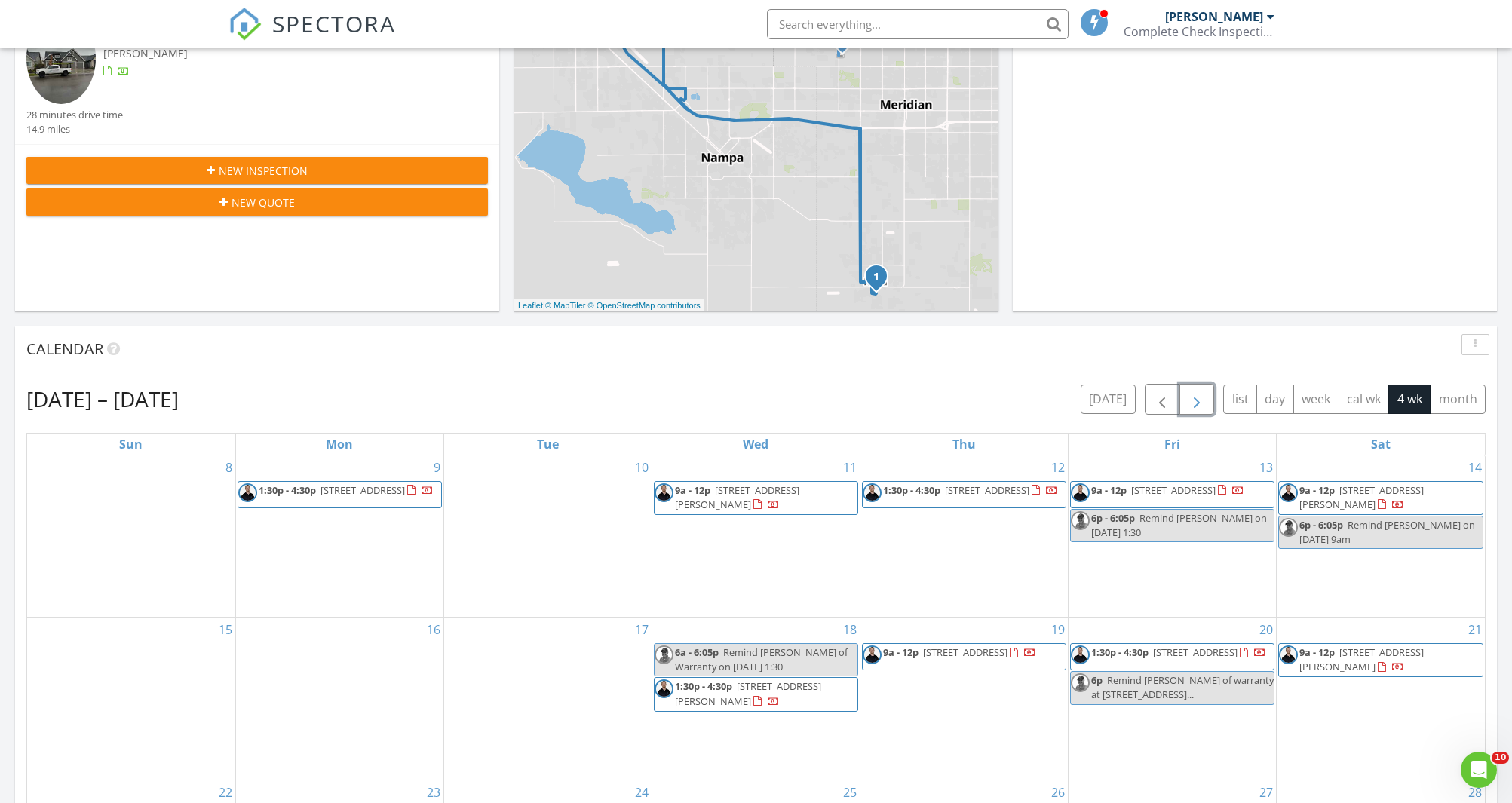
click at [1204, 393] on span "button" at bounding box center [1197, 399] width 18 height 18
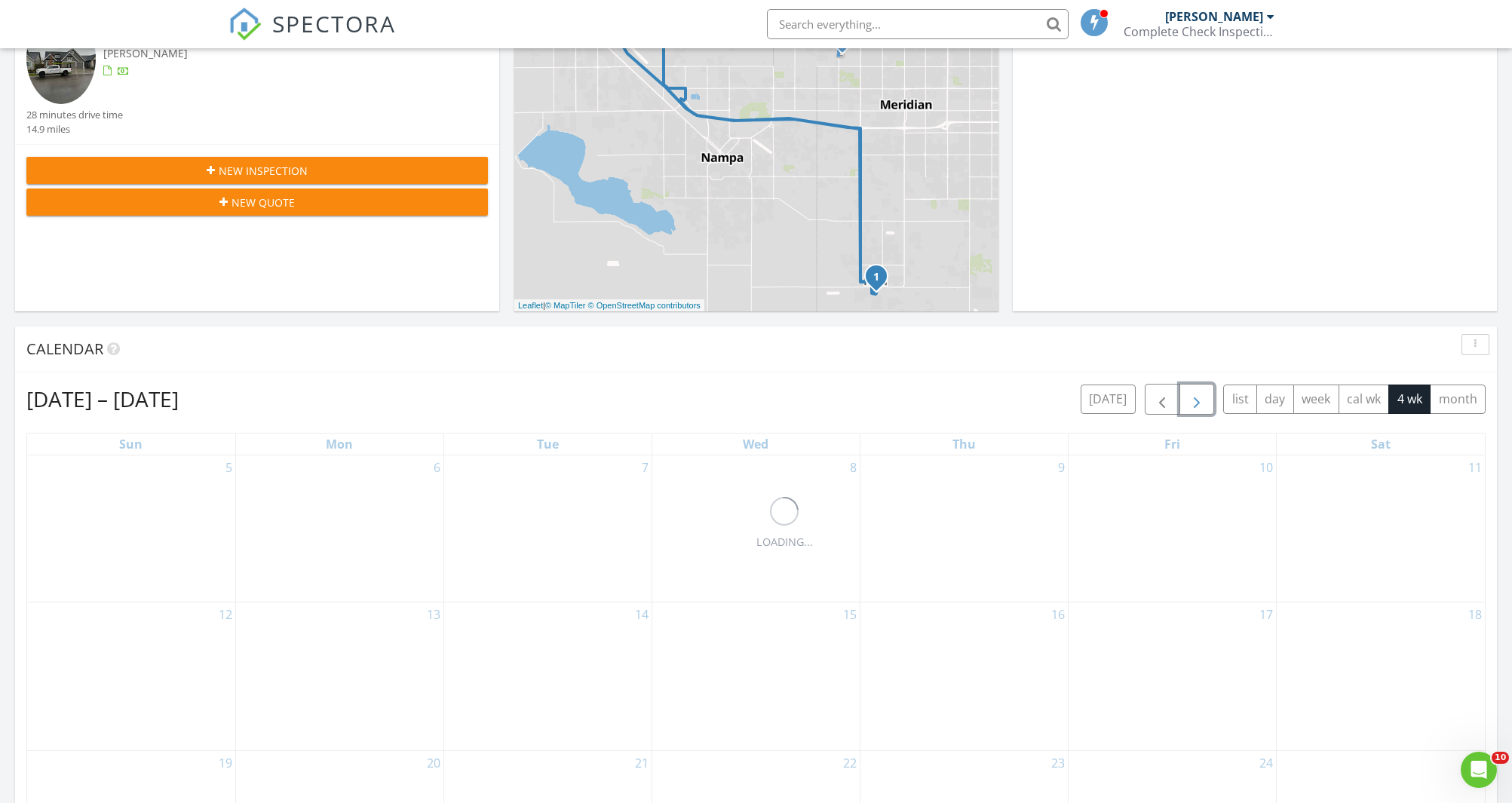
click at [1204, 393] on span "button" at bounding box center [1197, 399] width 18 height 18
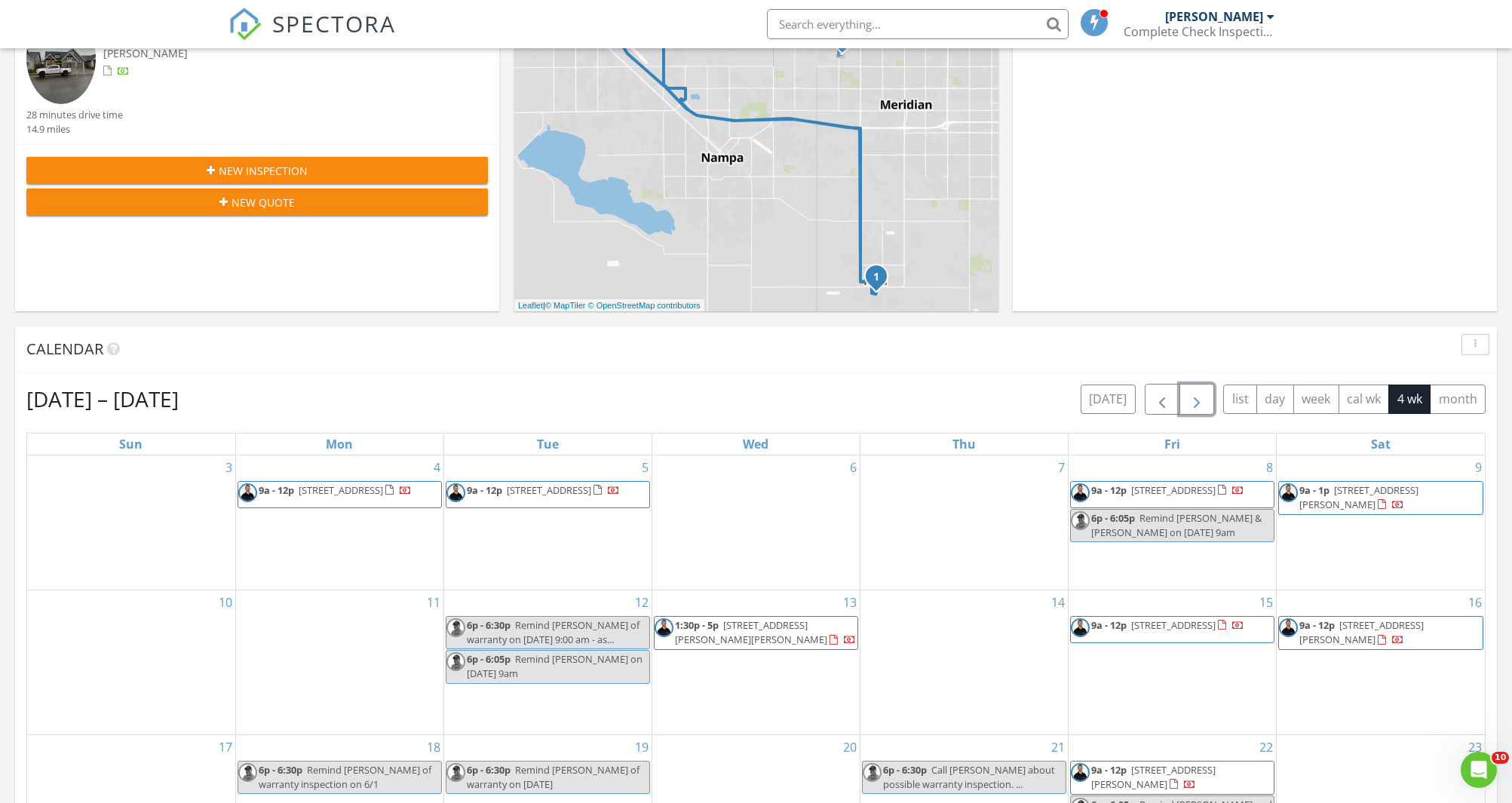
click at [1204, 393] on span "button" at bounding box center [1197, 399] width 18 height 18
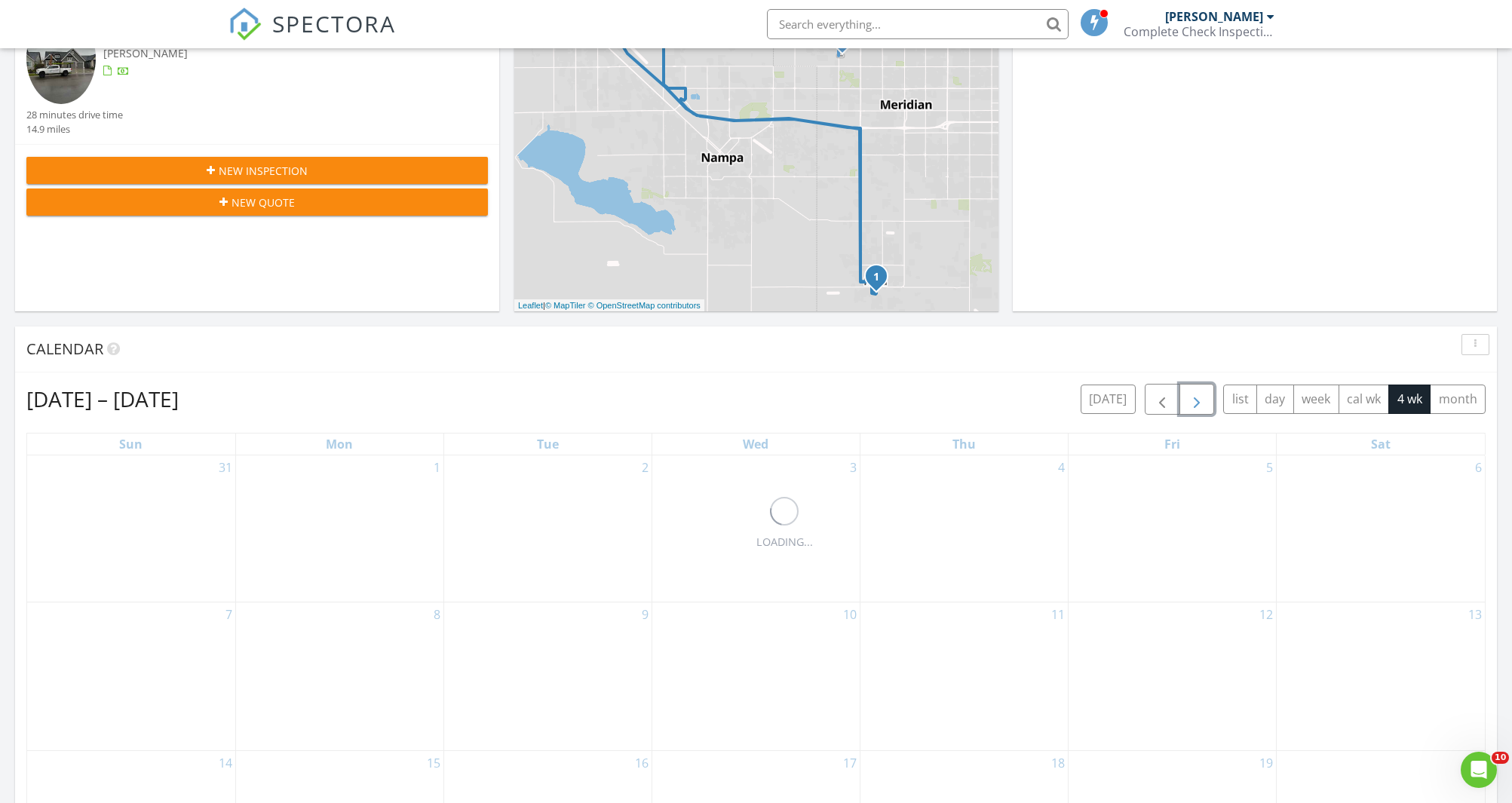
click at [1204, 393] on span "button" at bounding box center [1197, 399] width 18 height 18
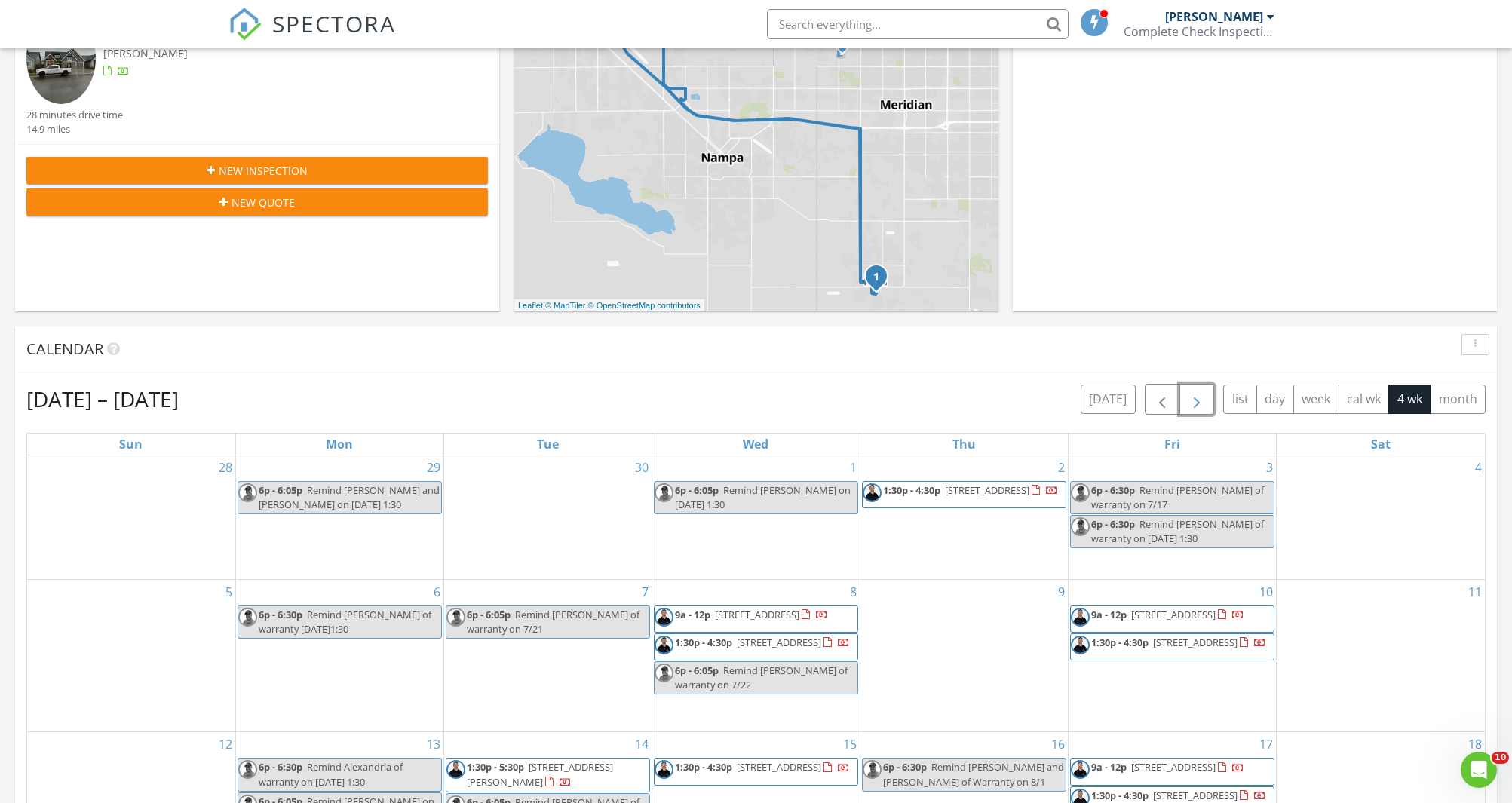
click at [1204, 393] on span "button" at bounding box center [1197, 399] width 18 height 18
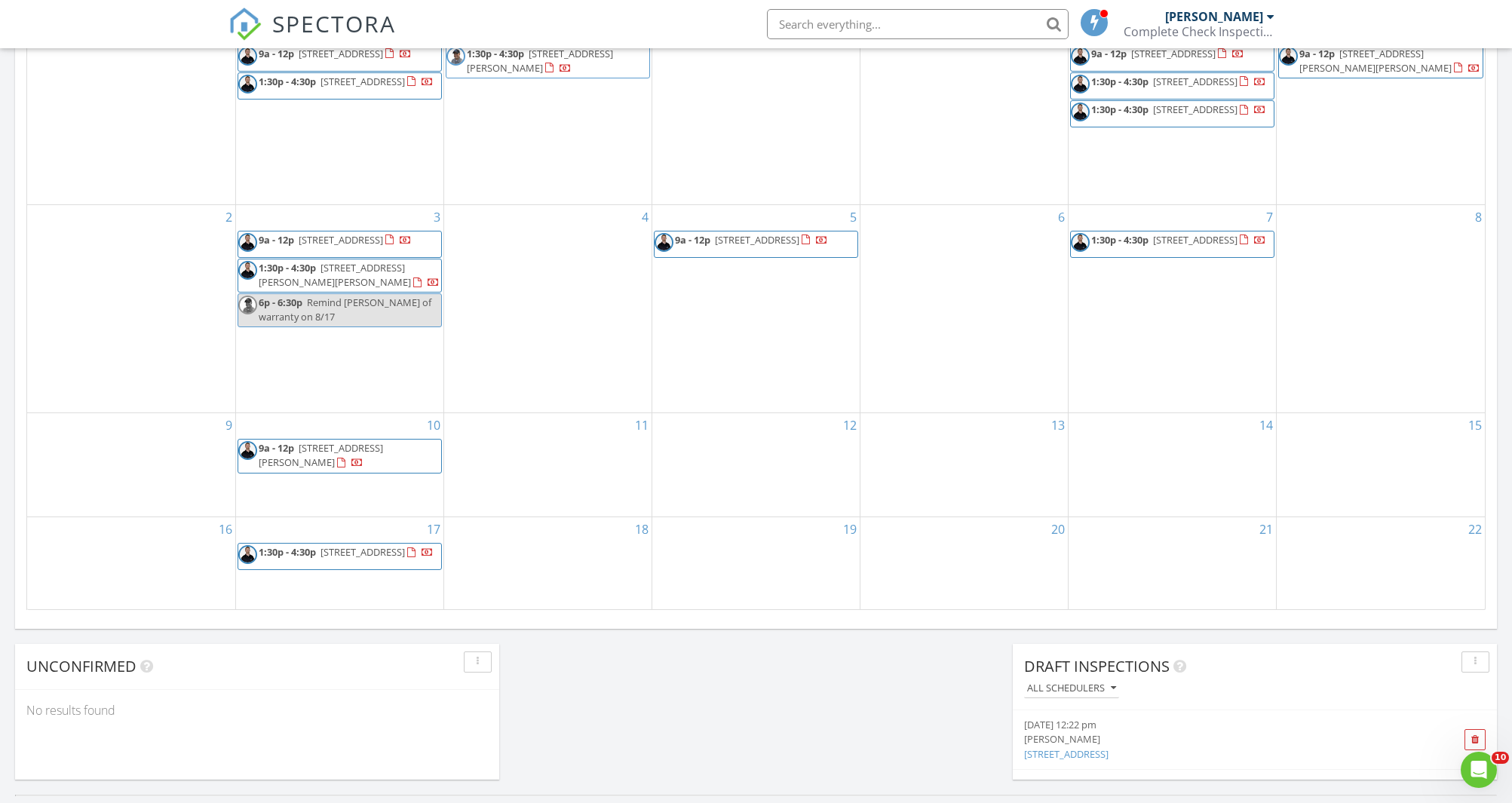
scroll to position [786, 0]
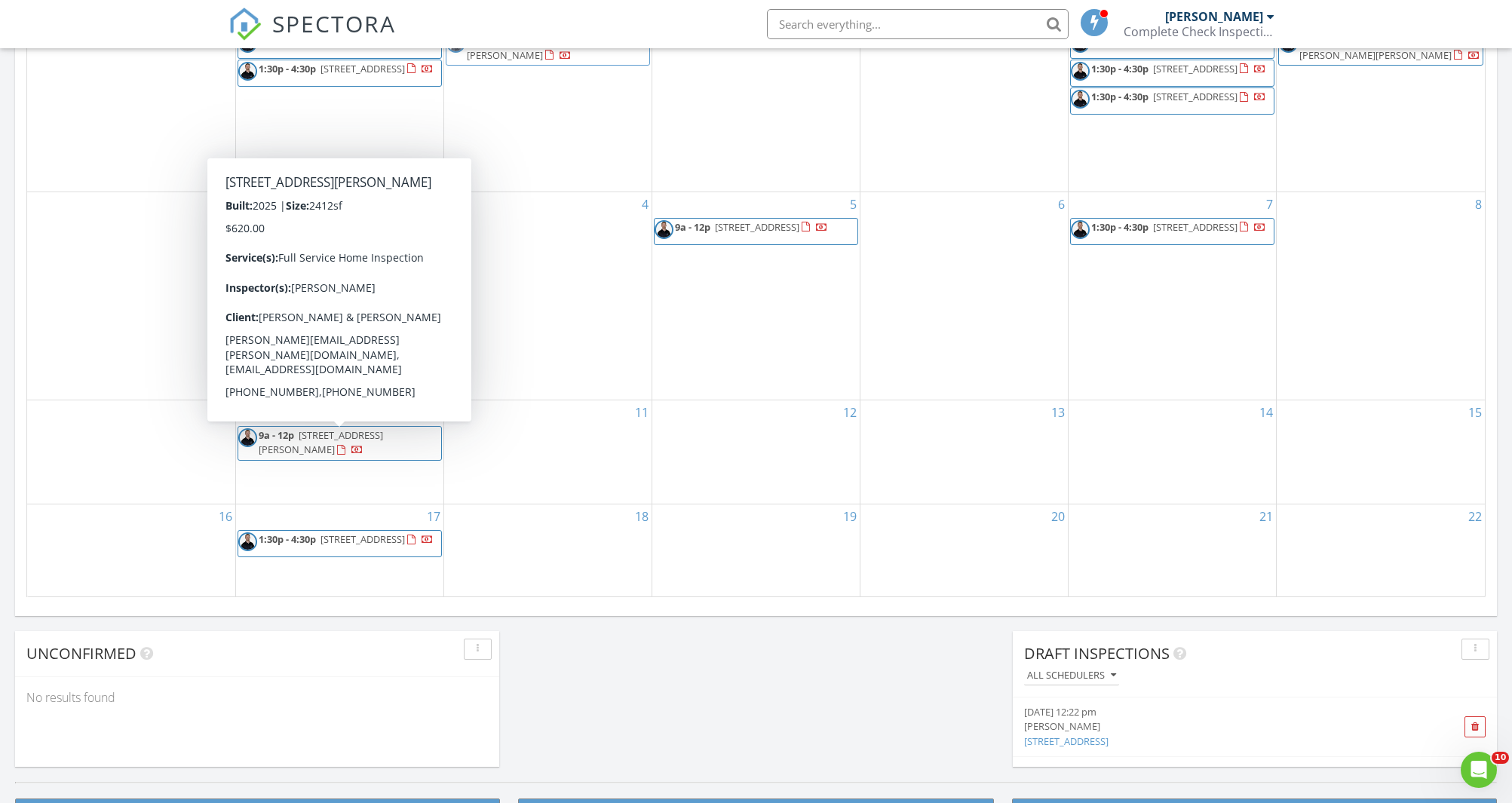
click at [342, 457] on span "9a - 12p 315 W Willow Dale Way, Kuna 83634" at bounding box center [340, 443] width 203 height 30
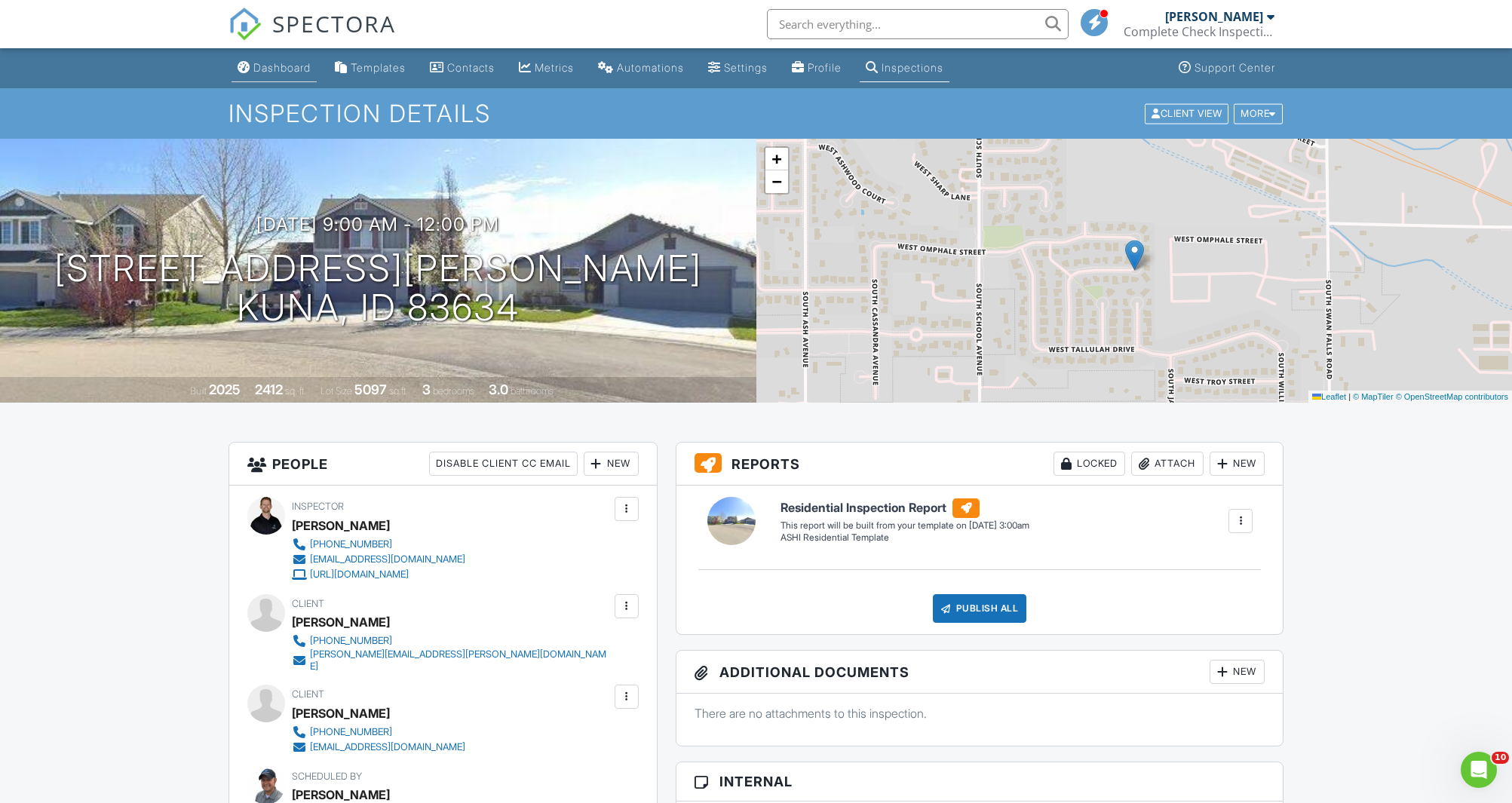
click at [276, 68] on div "Dashboard" at bounding box center [282, 67] width 57 height 13
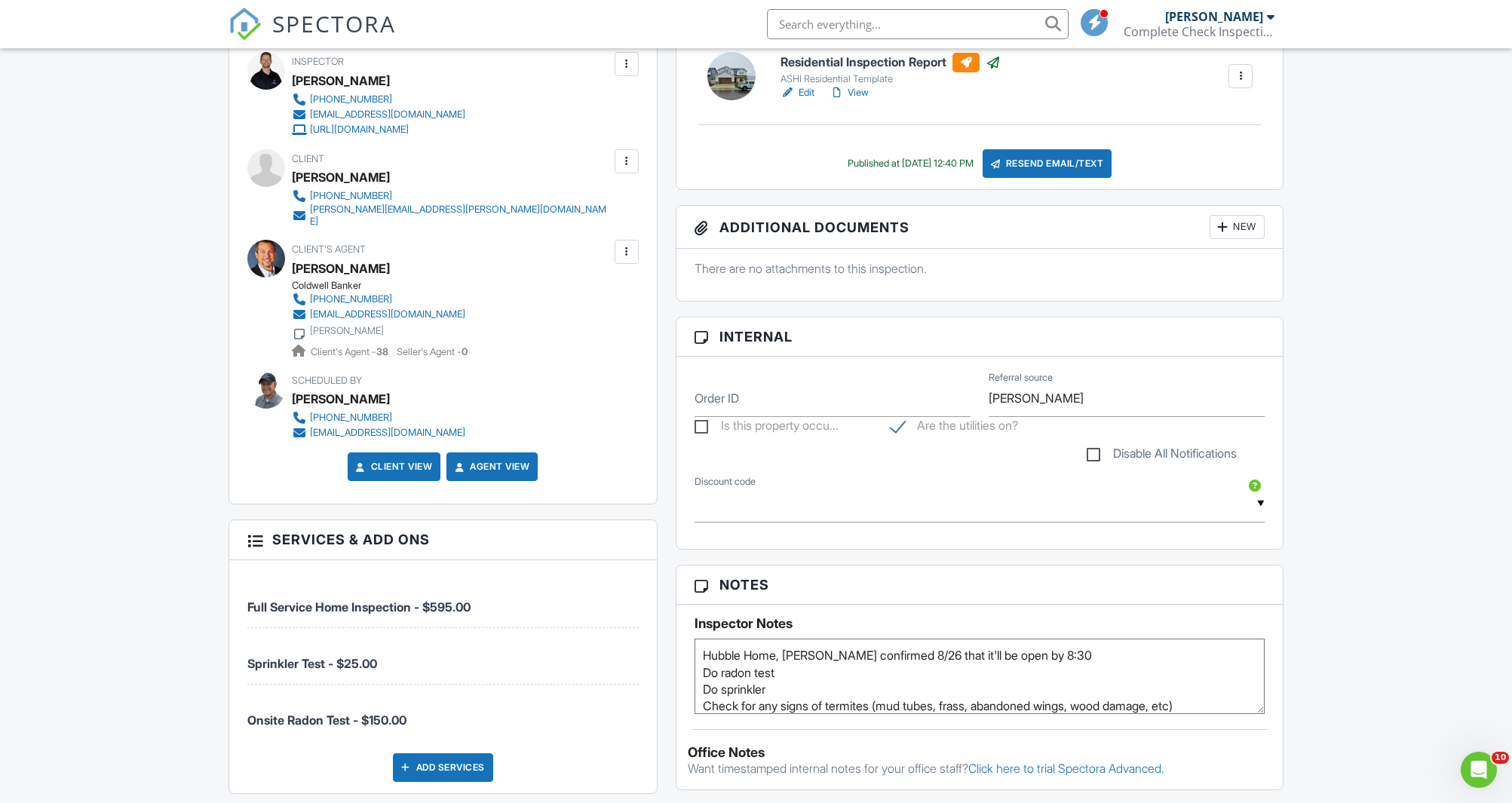
scroll to position [424, 0]
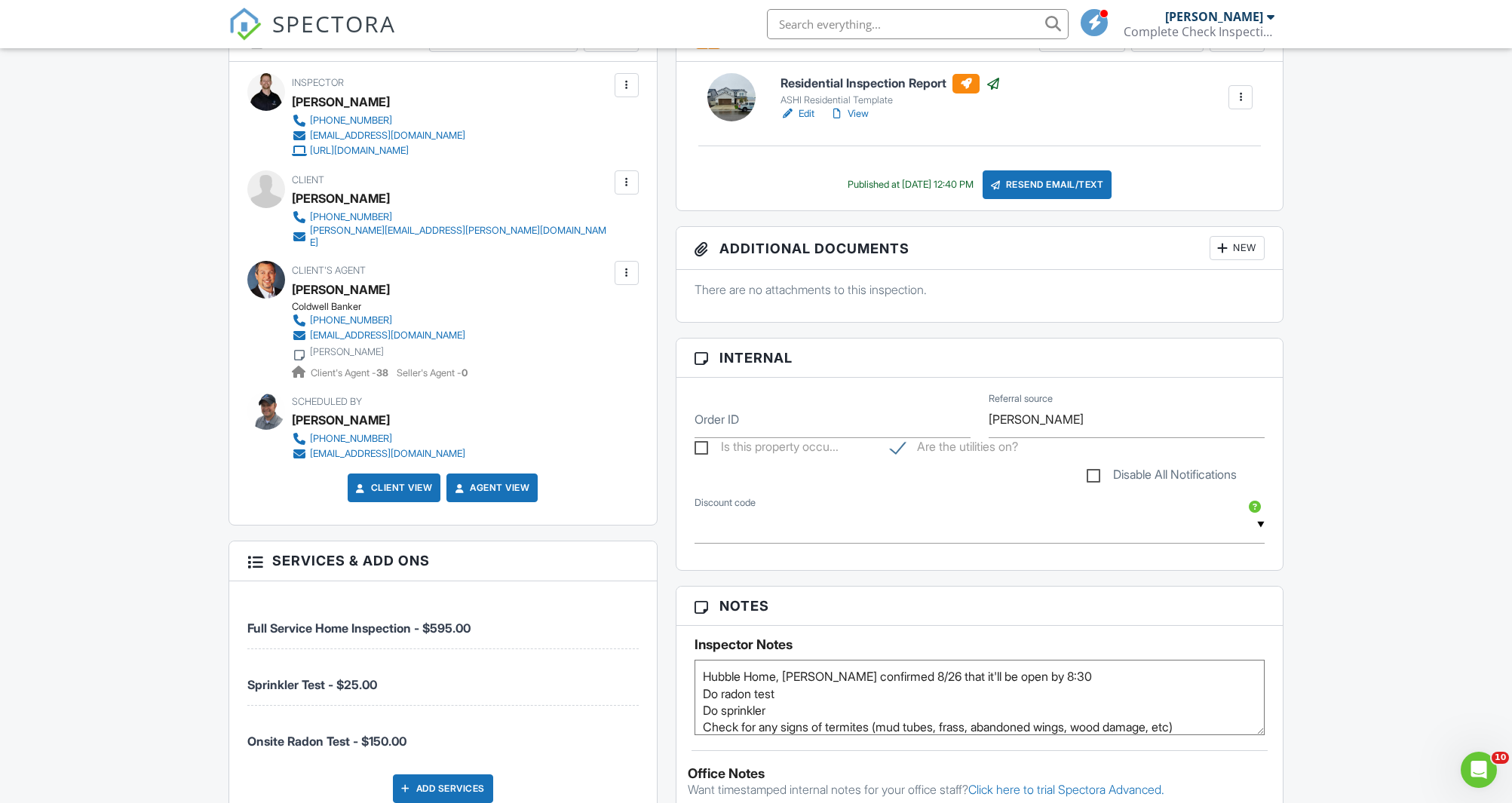
click at [635, 175] on div at bounding box center [627, 182] width 24 height 24
click at [539, 226] on li "Edit" at bounding box center [545, 229] width 169 height 37
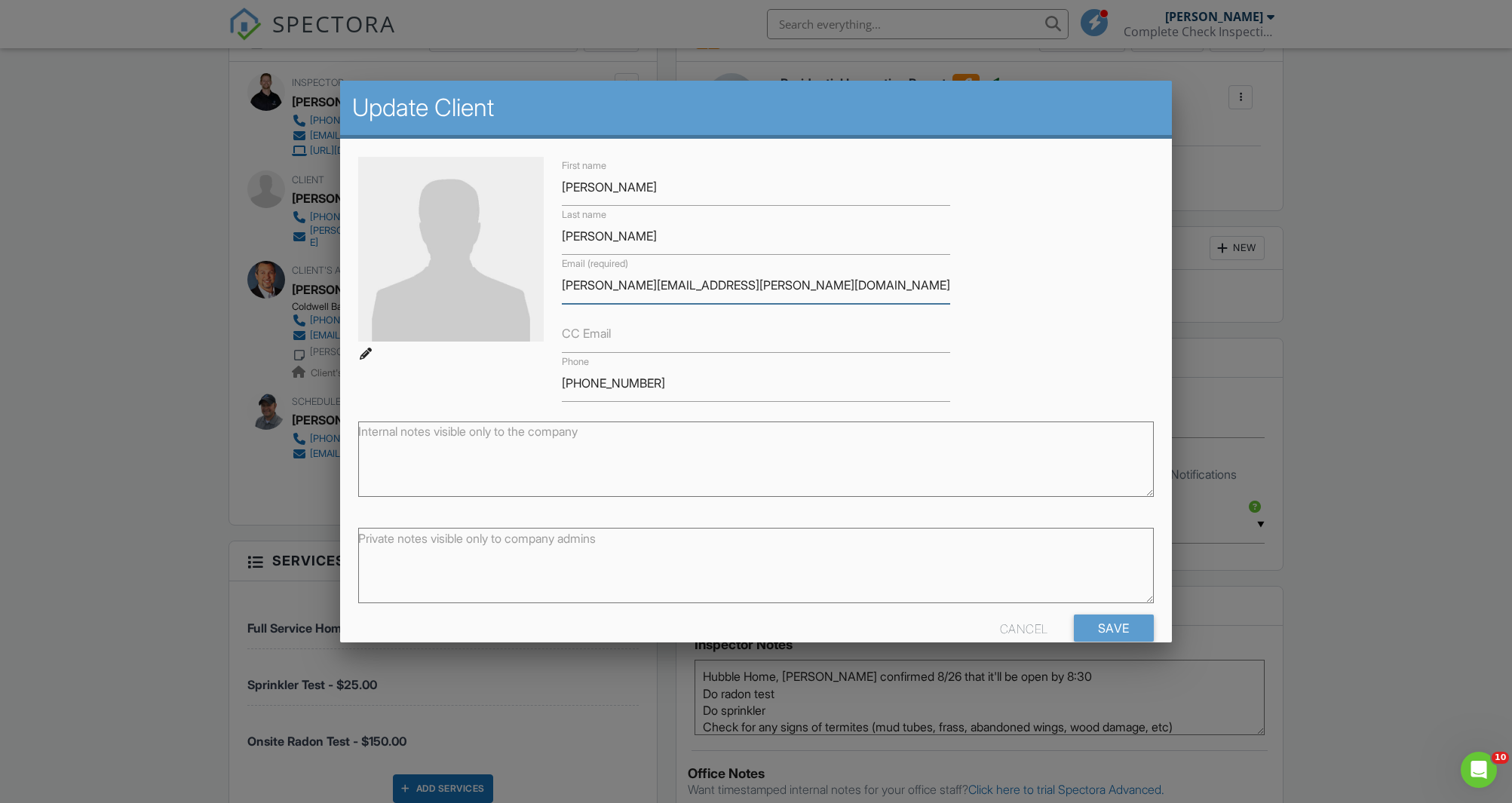
click at [677, 279] on input "[PERSON_NAME][EMAIL_ADDRESS][PERSON_NAME][DOMAIN_NAME]" at bounding box center [756, 285] width 388 height 36
click at [677, 279] on input "stephen.l.christenson@gmail.com" at bounding box center [756, 285] width 388 height 36
click at [135, 248] on div at bounding box center [756, 426] width 1512 height 1004
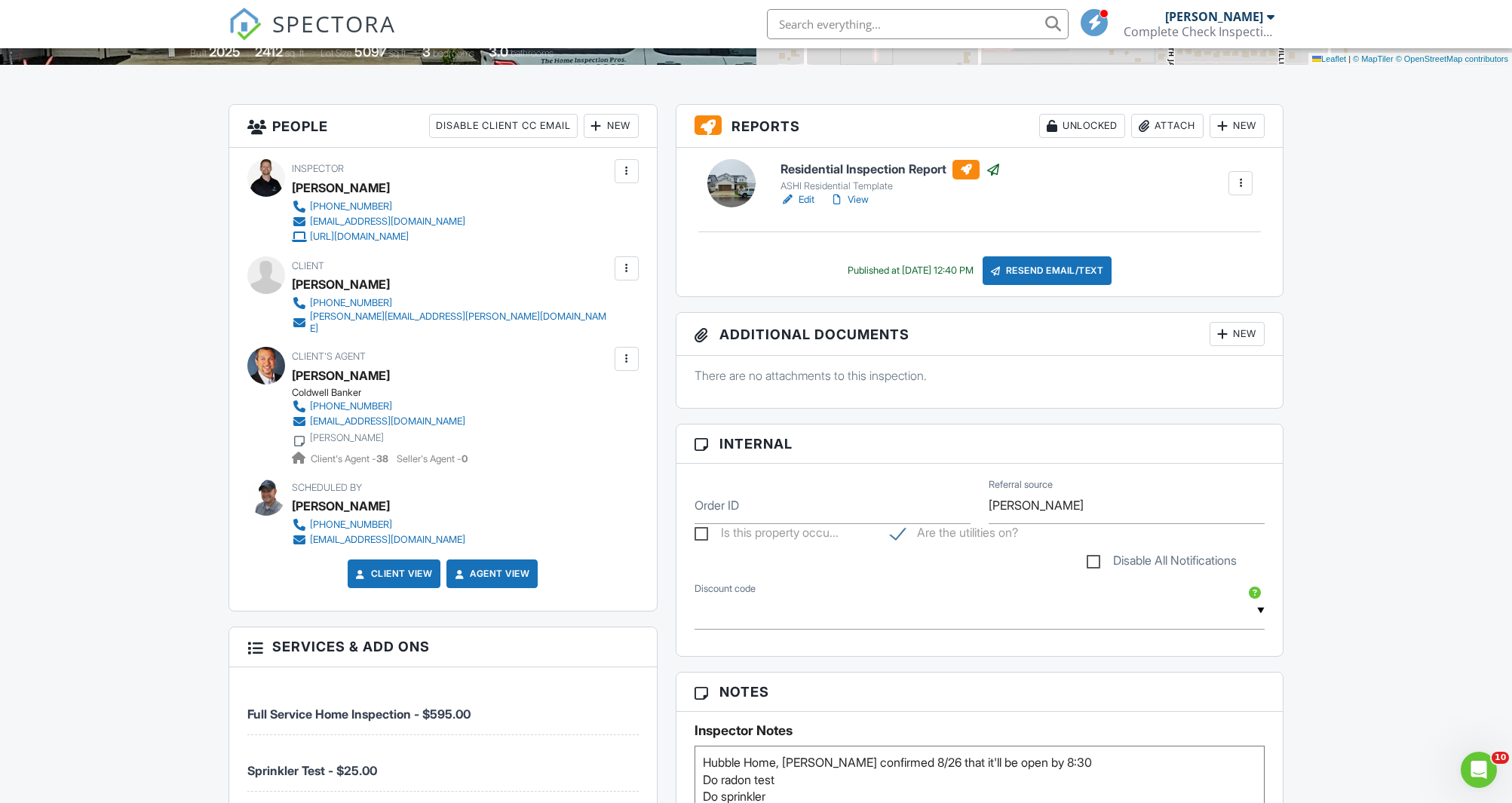
scroll to position [0, 0]
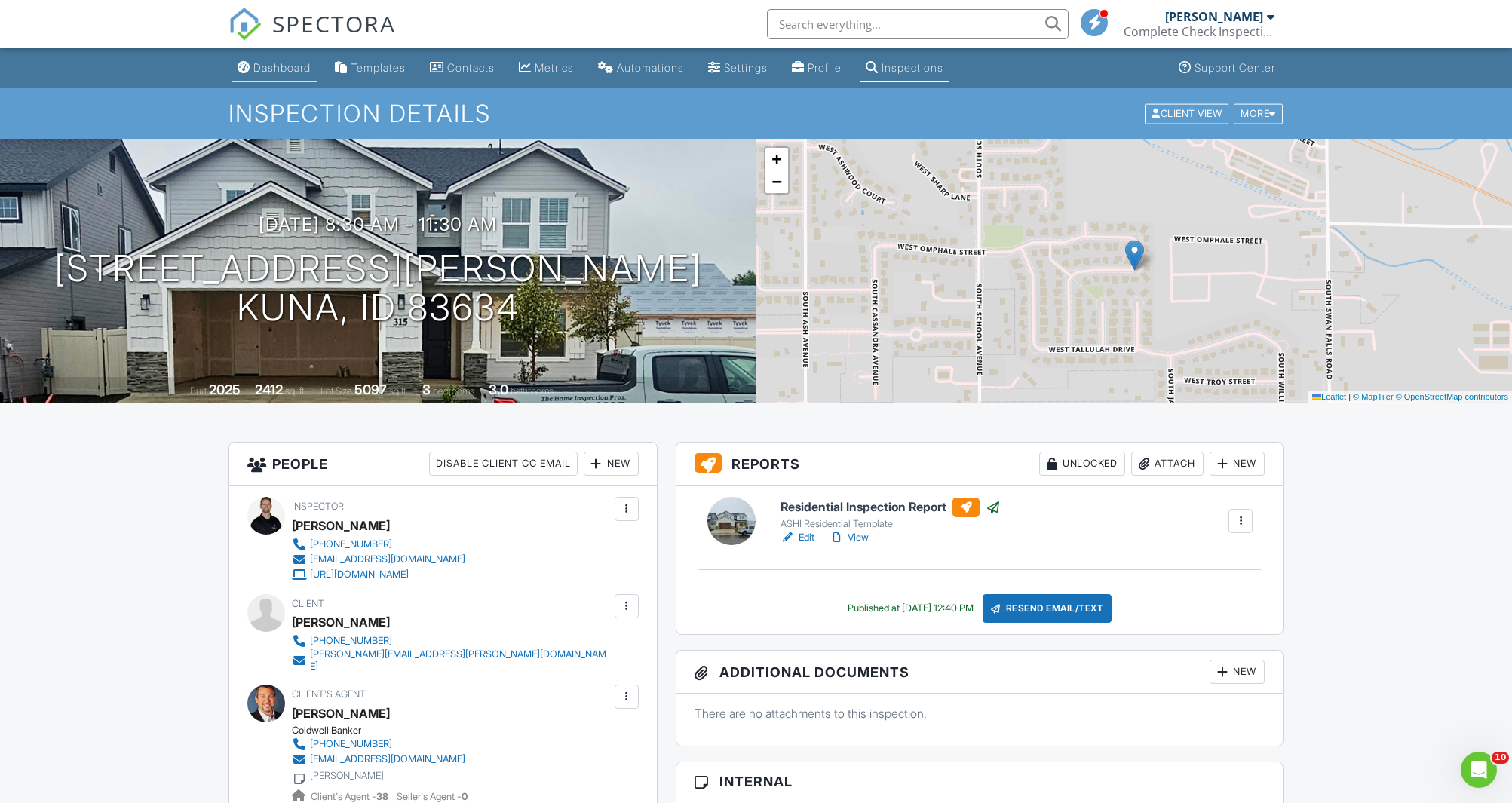
click at [278, 64] on div "Dashboard" at bounding box center [282, 67] width 57 height 13
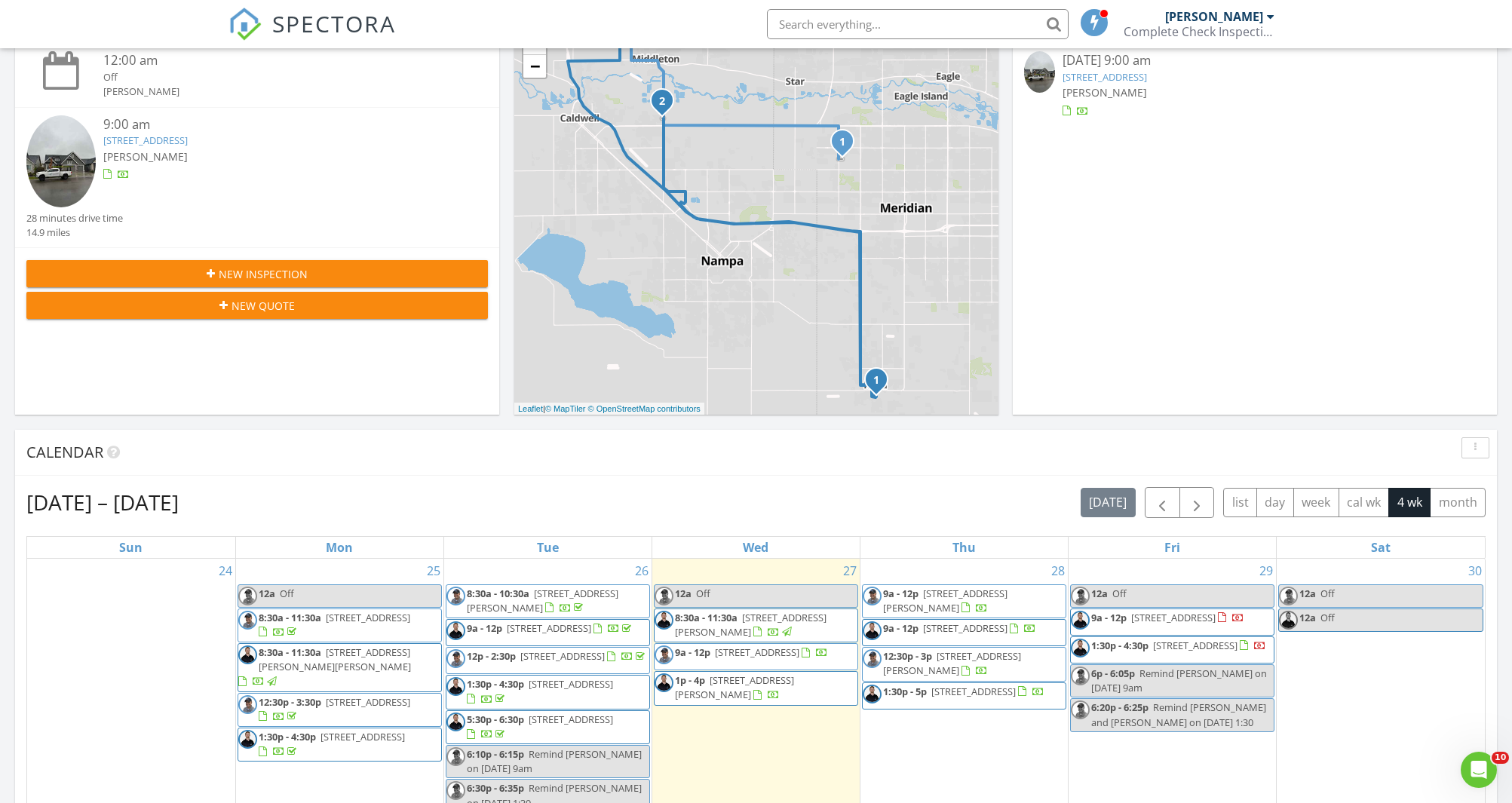
scroll to position [275, 0]
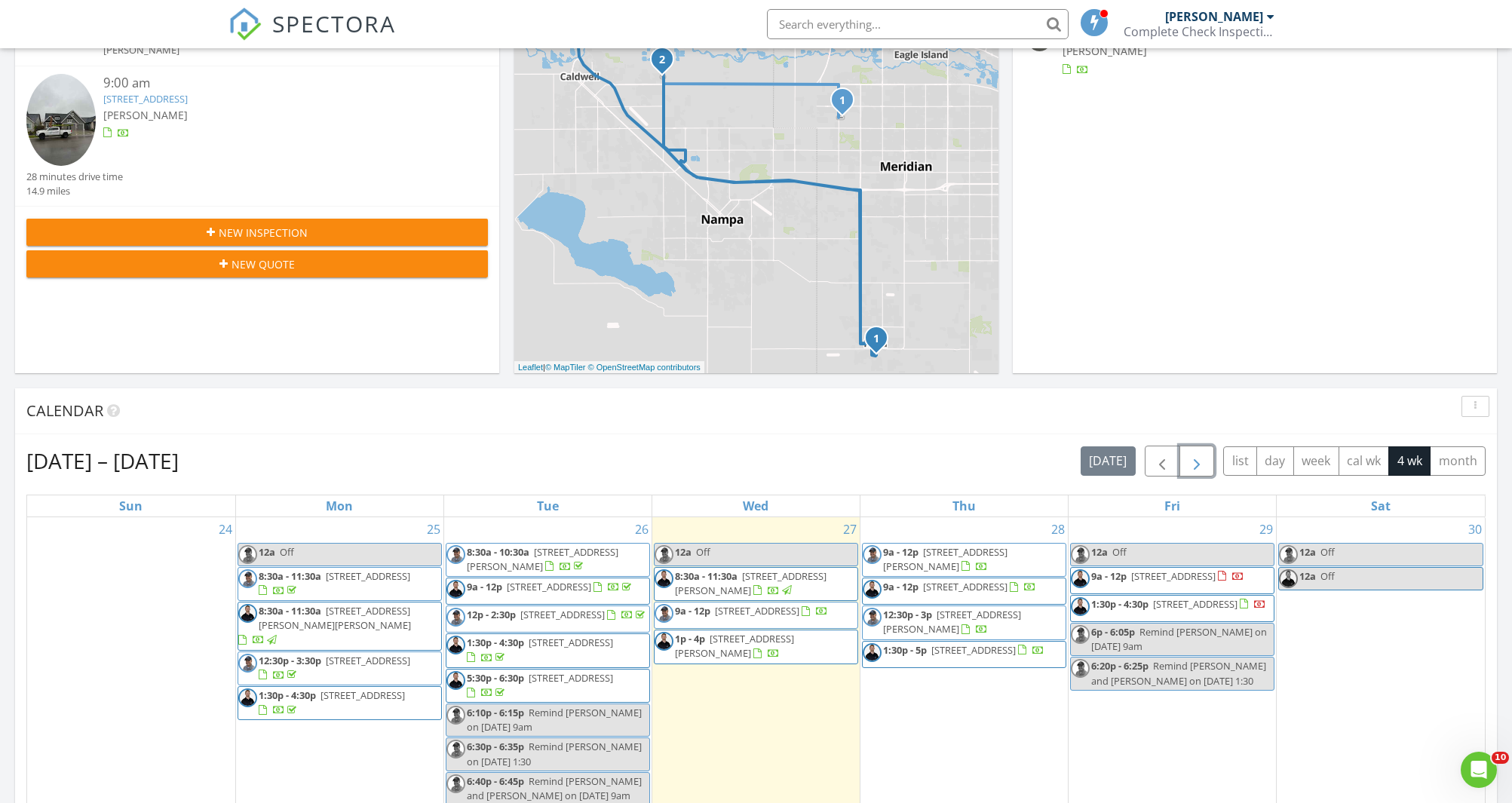
click at [1195, 461] on span "button" at bounding box center [1197, 461] width 18 height 18
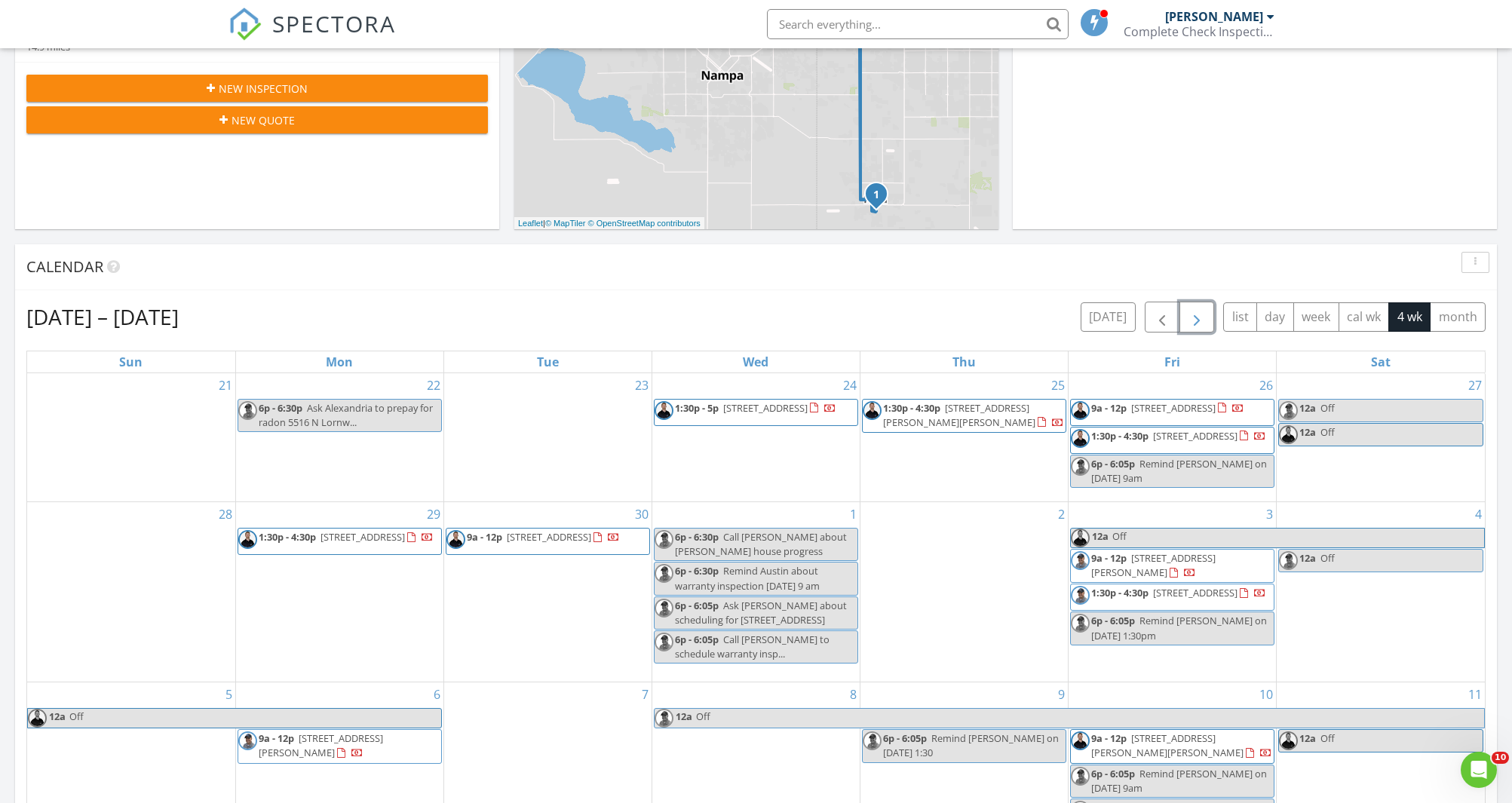
scroll to position [423, 0]
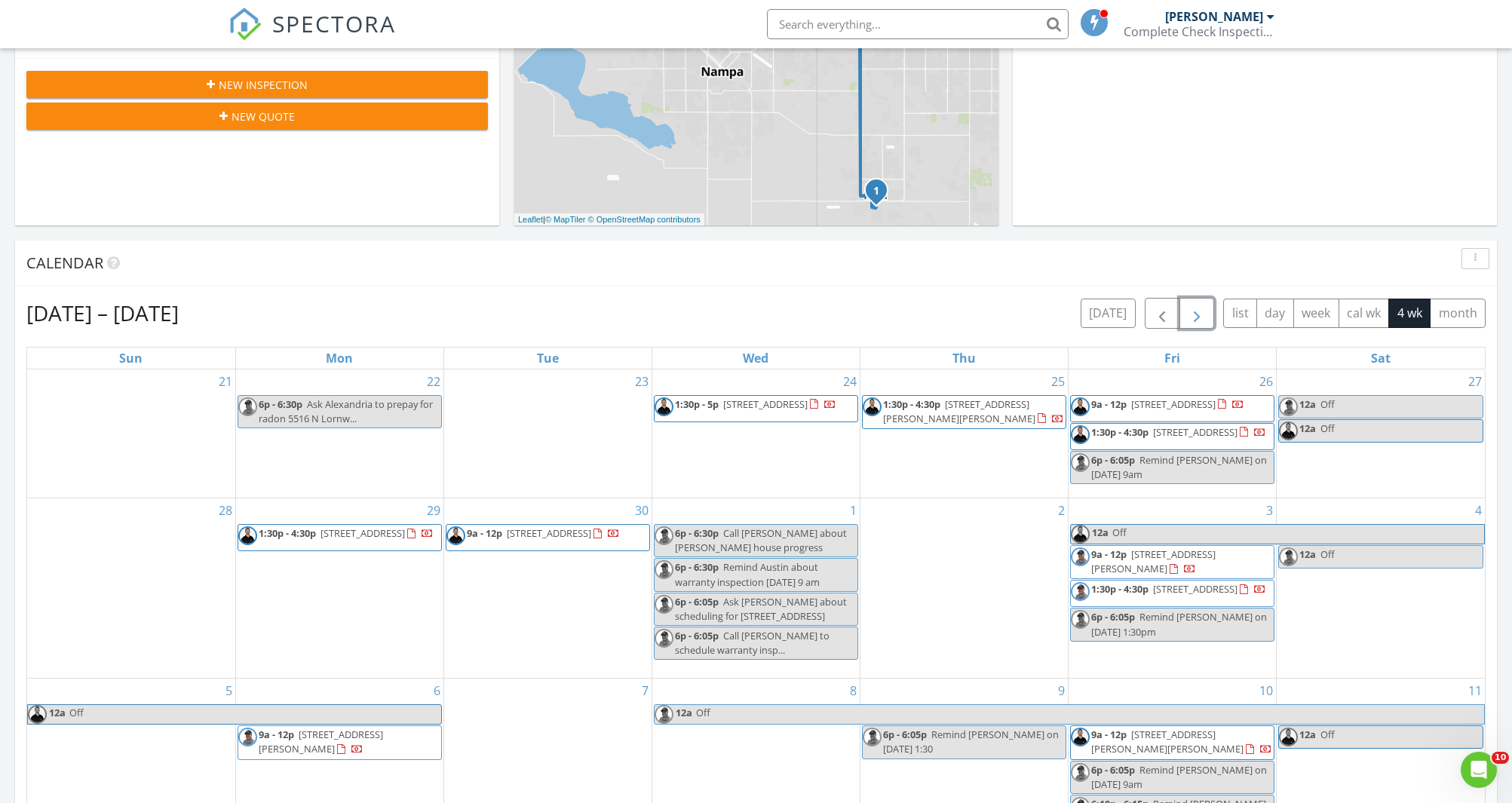
click at [574, 610] on div "30 9a - 12p [STREET_ADDRESS]" at bounding box center [548, 588] width 207 height 179
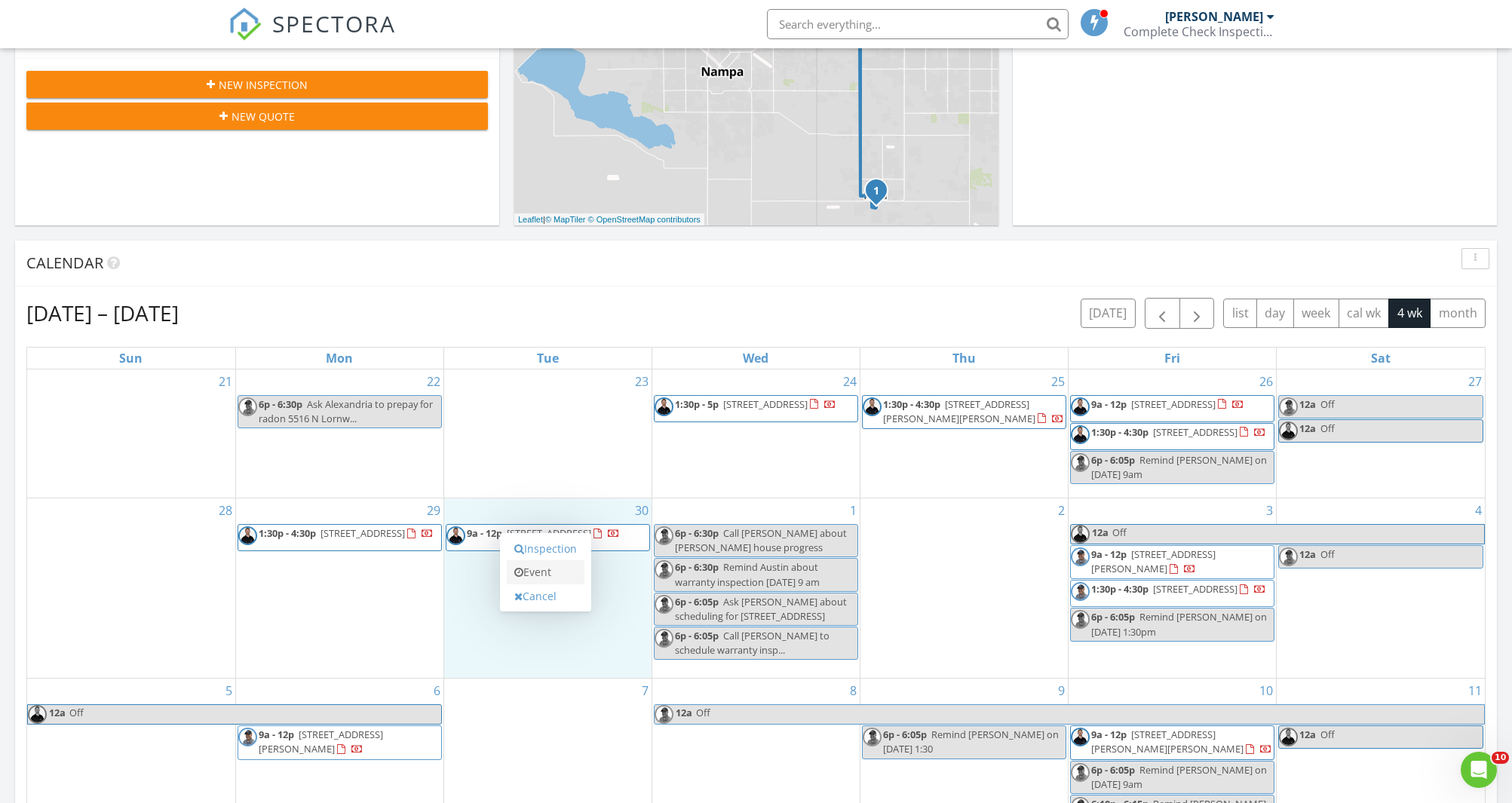
click at [546, 571] on link "Event" at bounding box center [545, 572] width 78 height 24
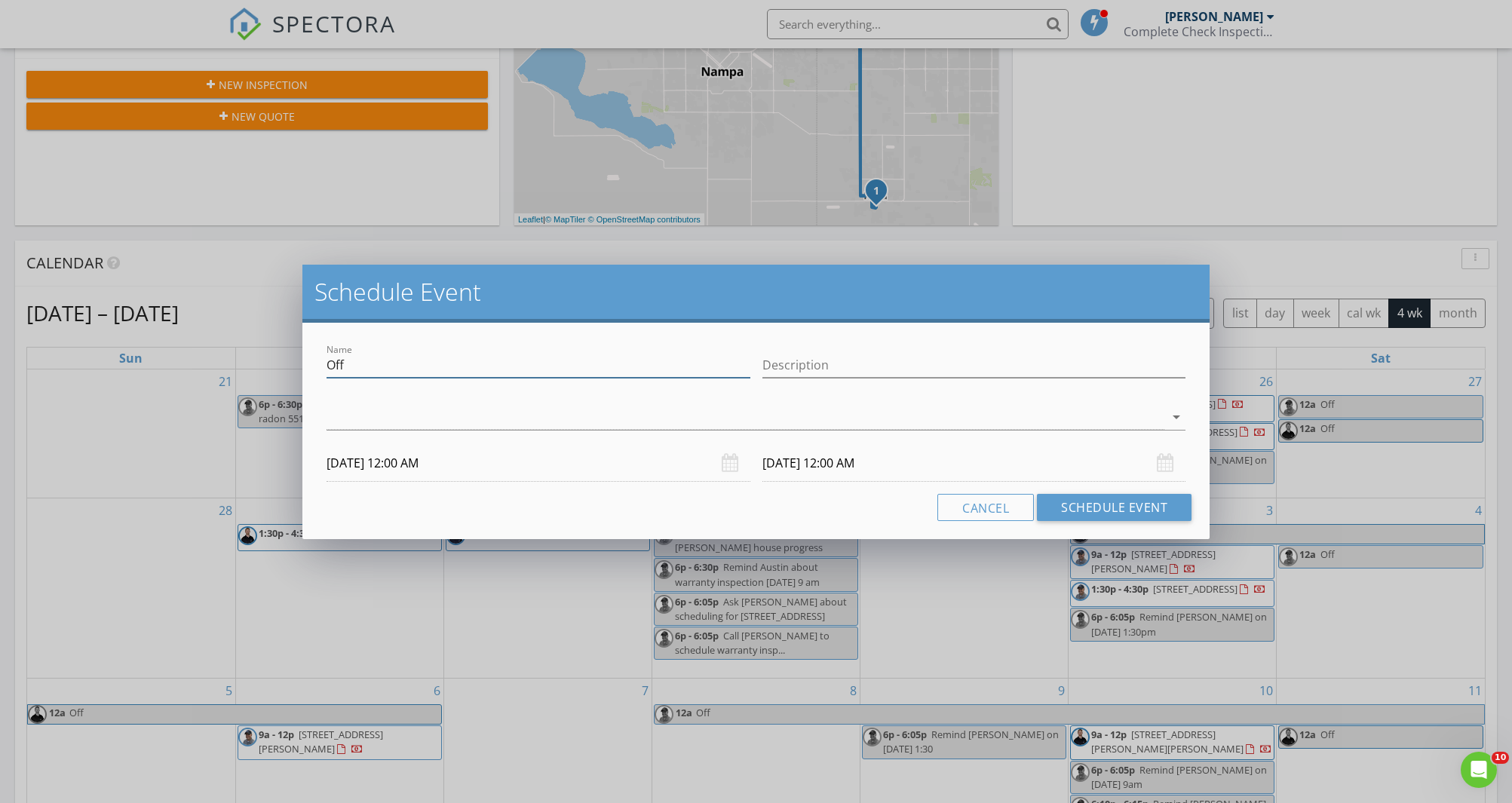
click at [431, 365] on input "Off" at bounding box center [538, 365] width 424 height 25
paste input "stephen.l.christenson@gmail.com"
type input "Ask stephen.l.christenson@gmail.com if they want to prepay for free radon"
click at [503, 416] on div at bounding box center [745, 417] width 838 height 25
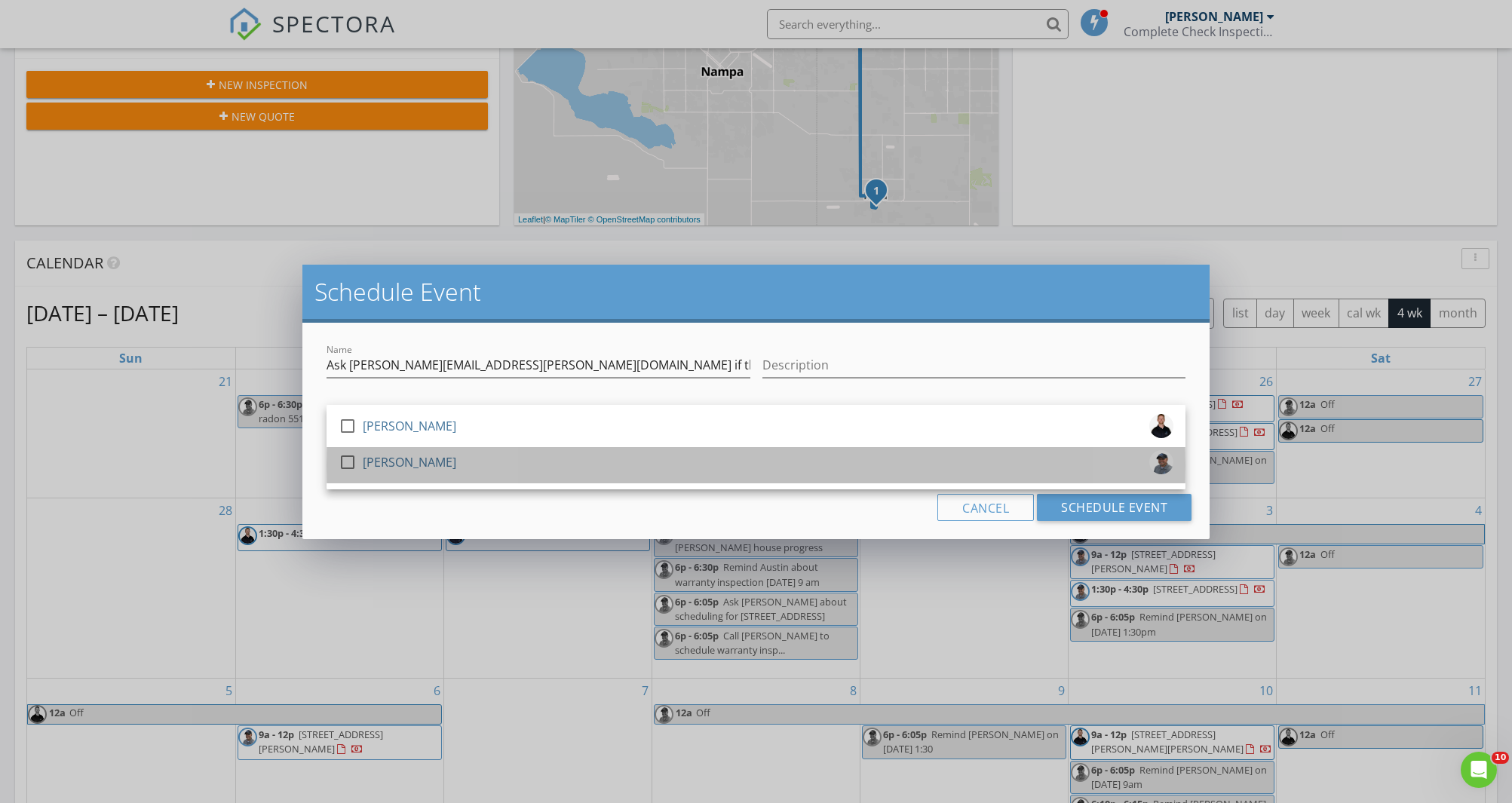
click at [423, 459] on div "[PERSON_NAME]" at bounding box center [409, 462] width 94 height 24
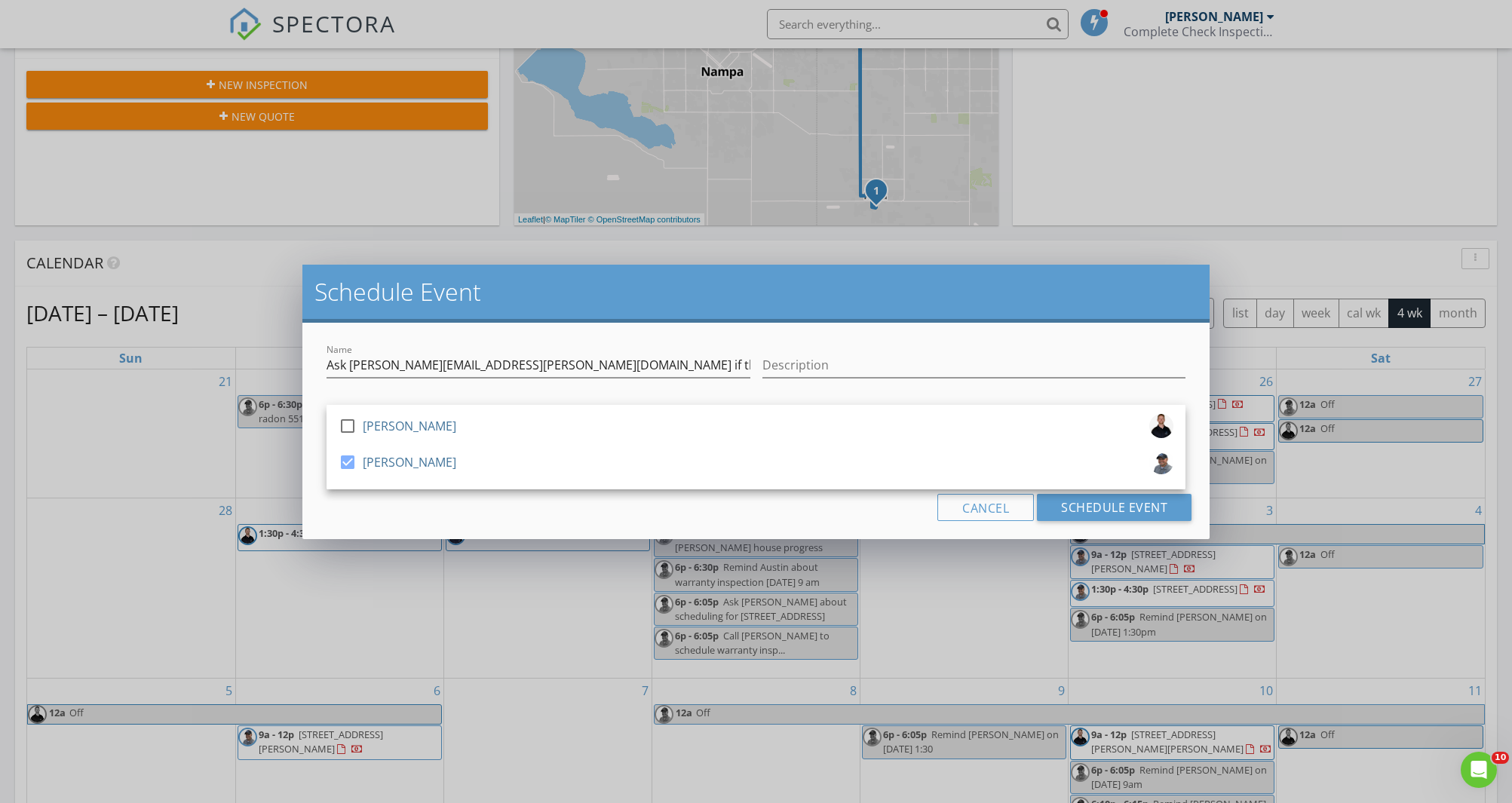
click at [477, 507] on div "Cancel Schedule Event" at bounding box center [756, 507] width 871 height 28
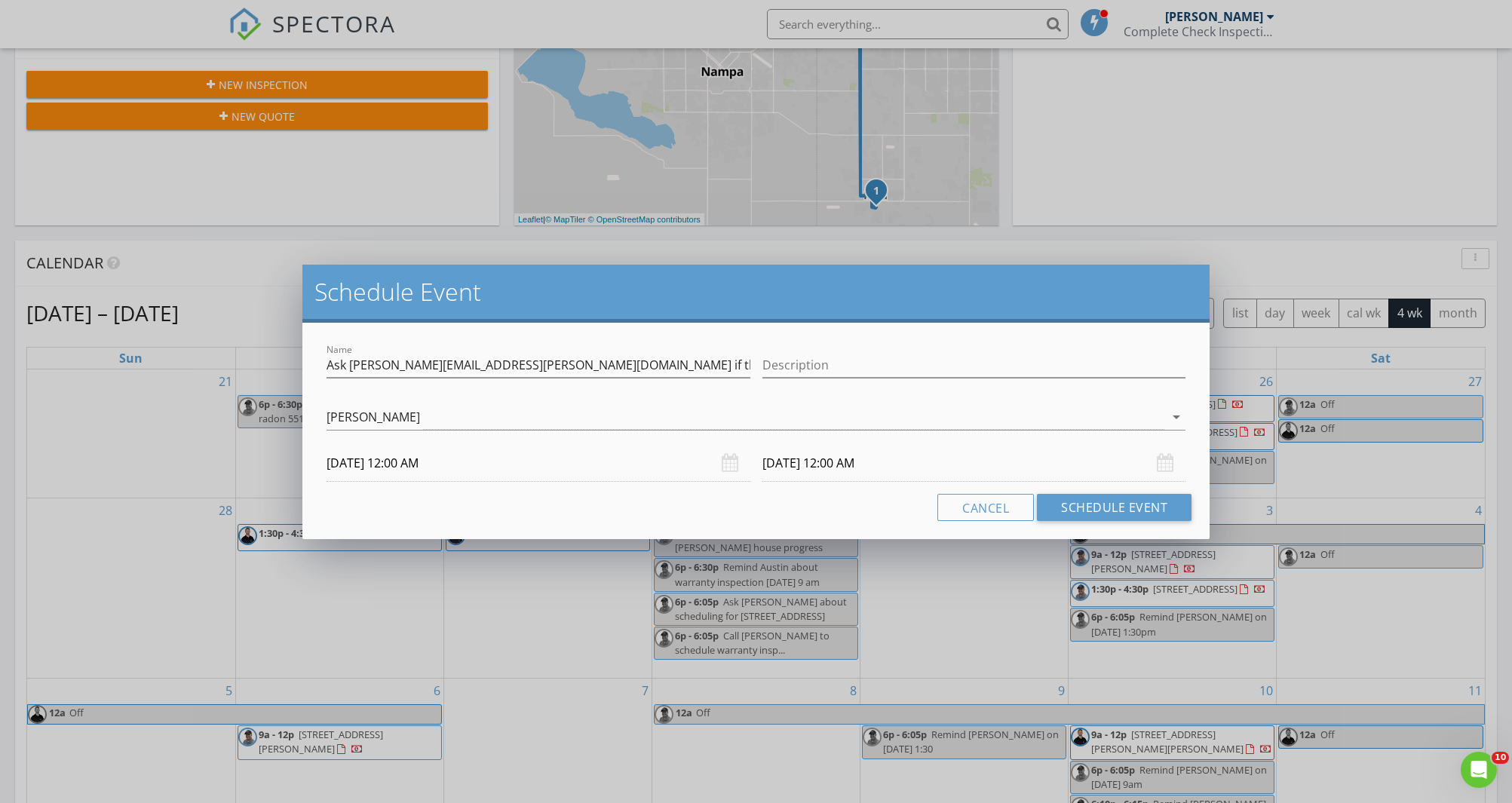
click at [390, 464] on input "09/30/2025 12:00 AM" at bounding box center [538, 463] width 424 height 36
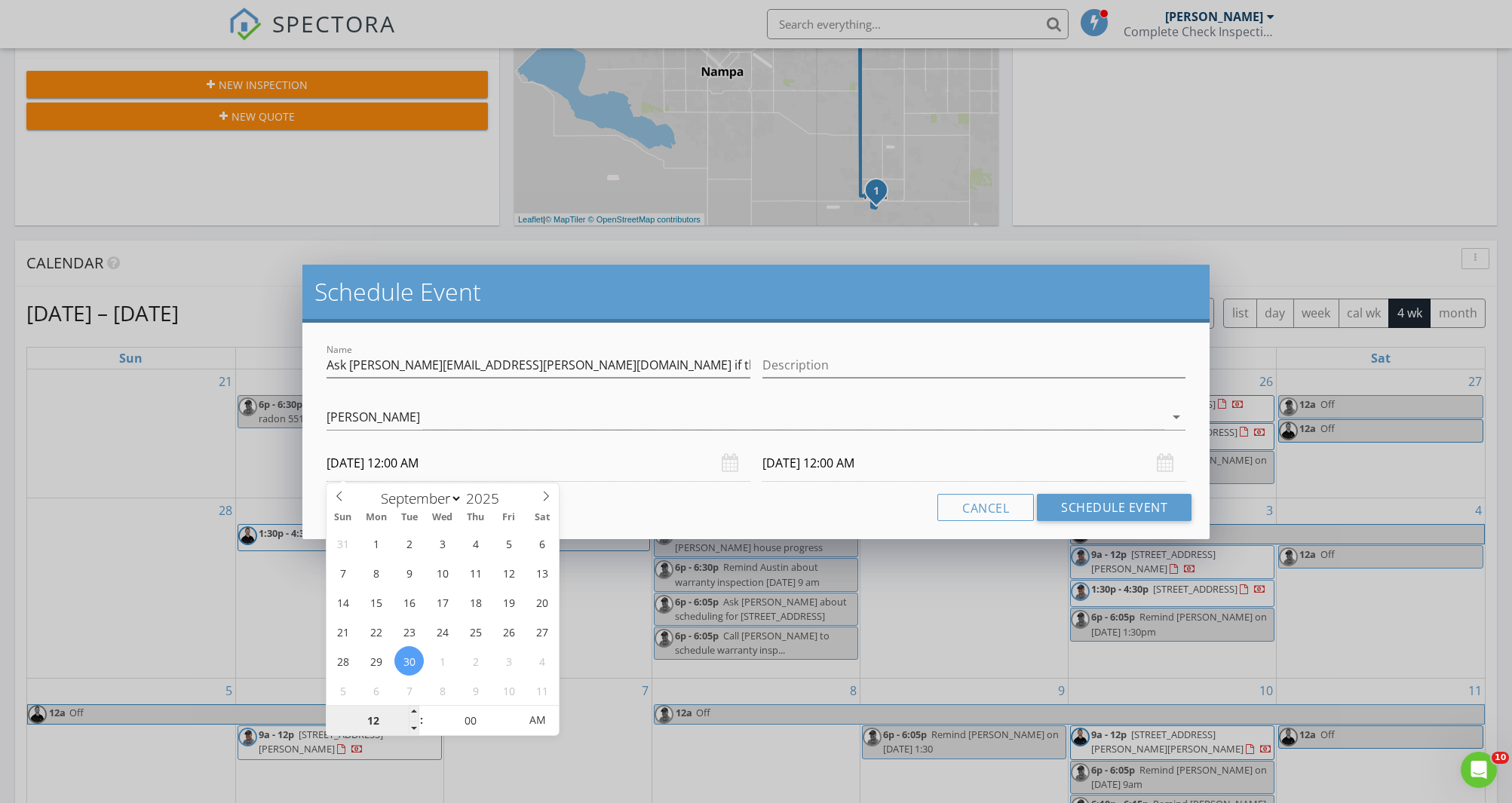
click at [380, 720] on input "12" at bounding box center [373, 720] width 93 height 31
type input "06"
type input "09/30/2025 6:00 AM"
type input "06"
type input "10/01/2025 6:00 AM"
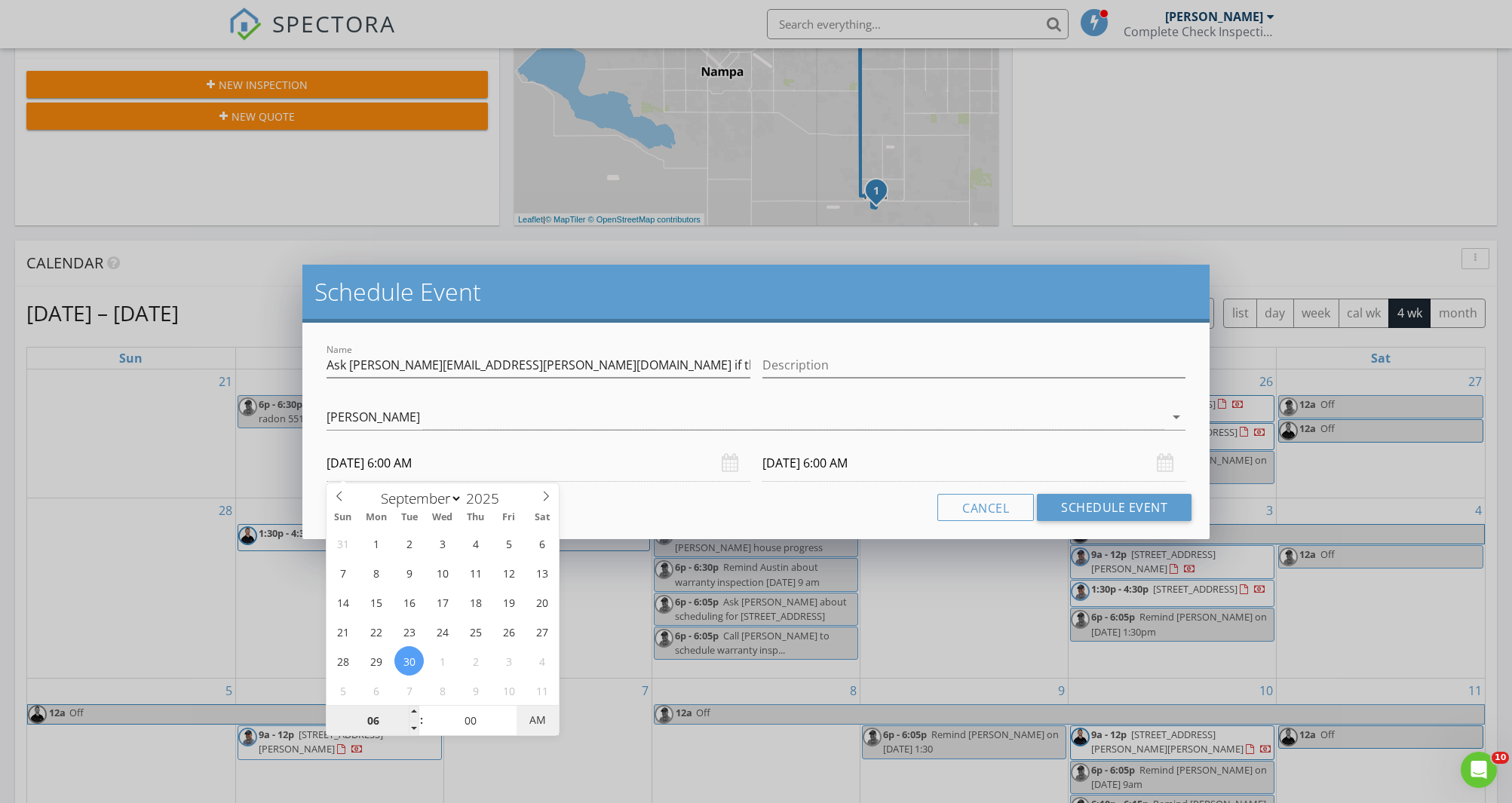
type input "09/30/2025 6:00 PM"
drag, startPoint x: 821, startPoint y: 487, endPoint x: 816, endPoint y: 469, distance: 18.7
click at [820, 487] on div "Name Ask stephen.l.christenson@gmail.com if they want to prepay for free radon …" at bounding box center [756, 432] width 908 height 217
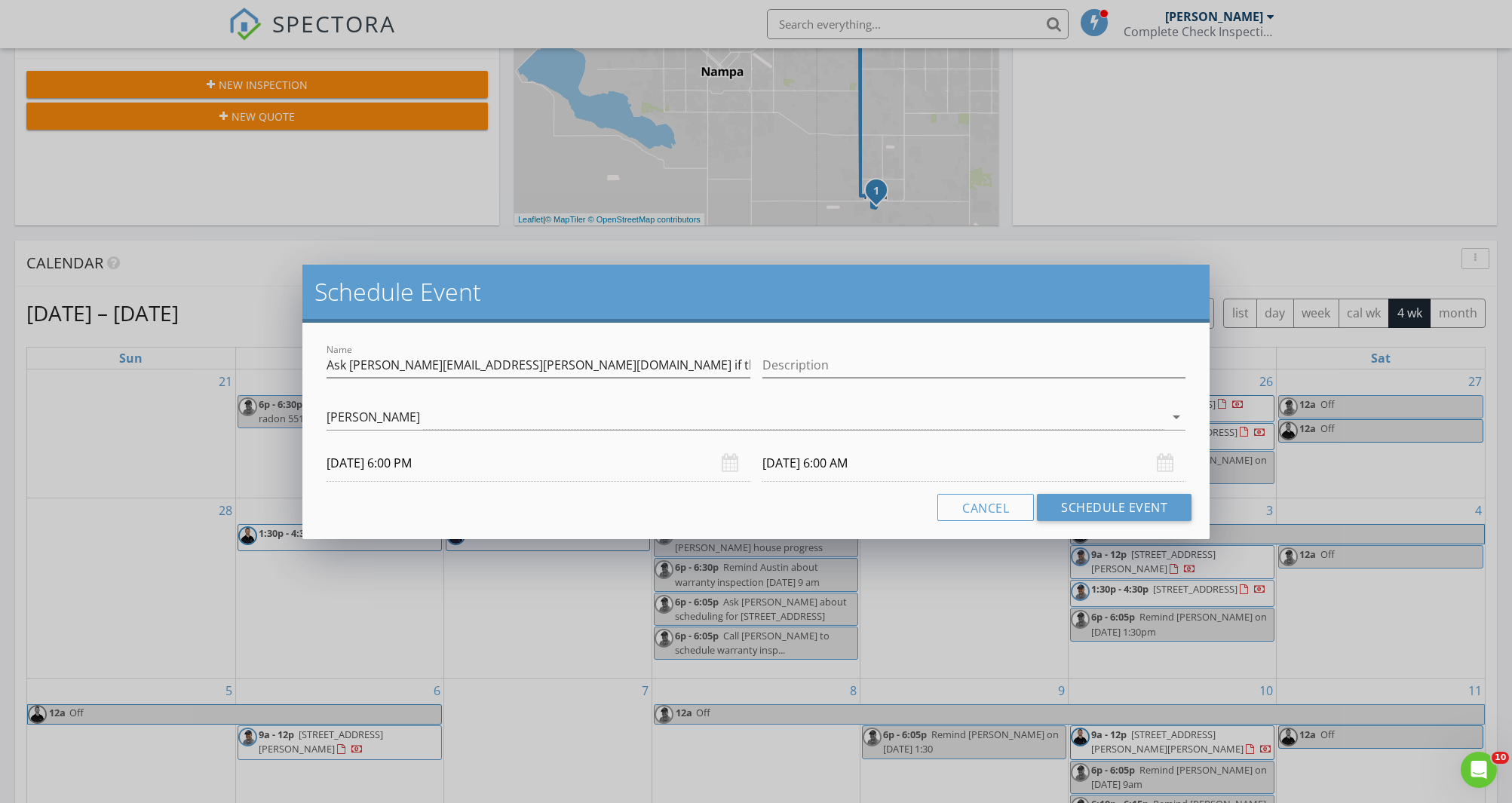
click at [814, 462] on input "10/01/2025 6:00 AM" at bounding box center [975, 463] width 424 height 36
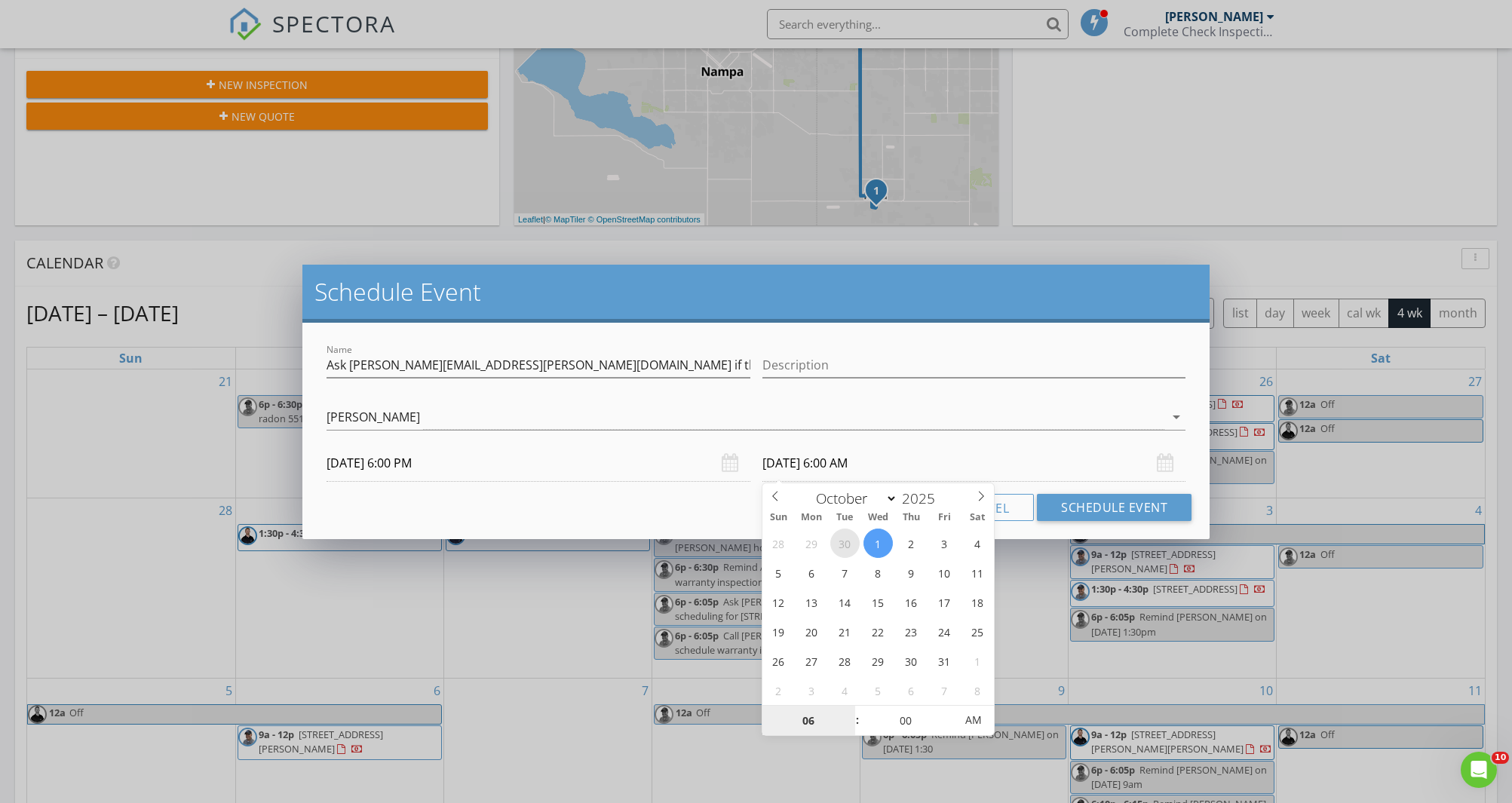
select select "8"
type input "09/30/2025 6:00 AM"
type input "30"
type input "09/30/2025 6:30 PM"
click at [649, 516] on div "Cancel Schedule Event" at bounding box center [756, 507] width 871 height 28
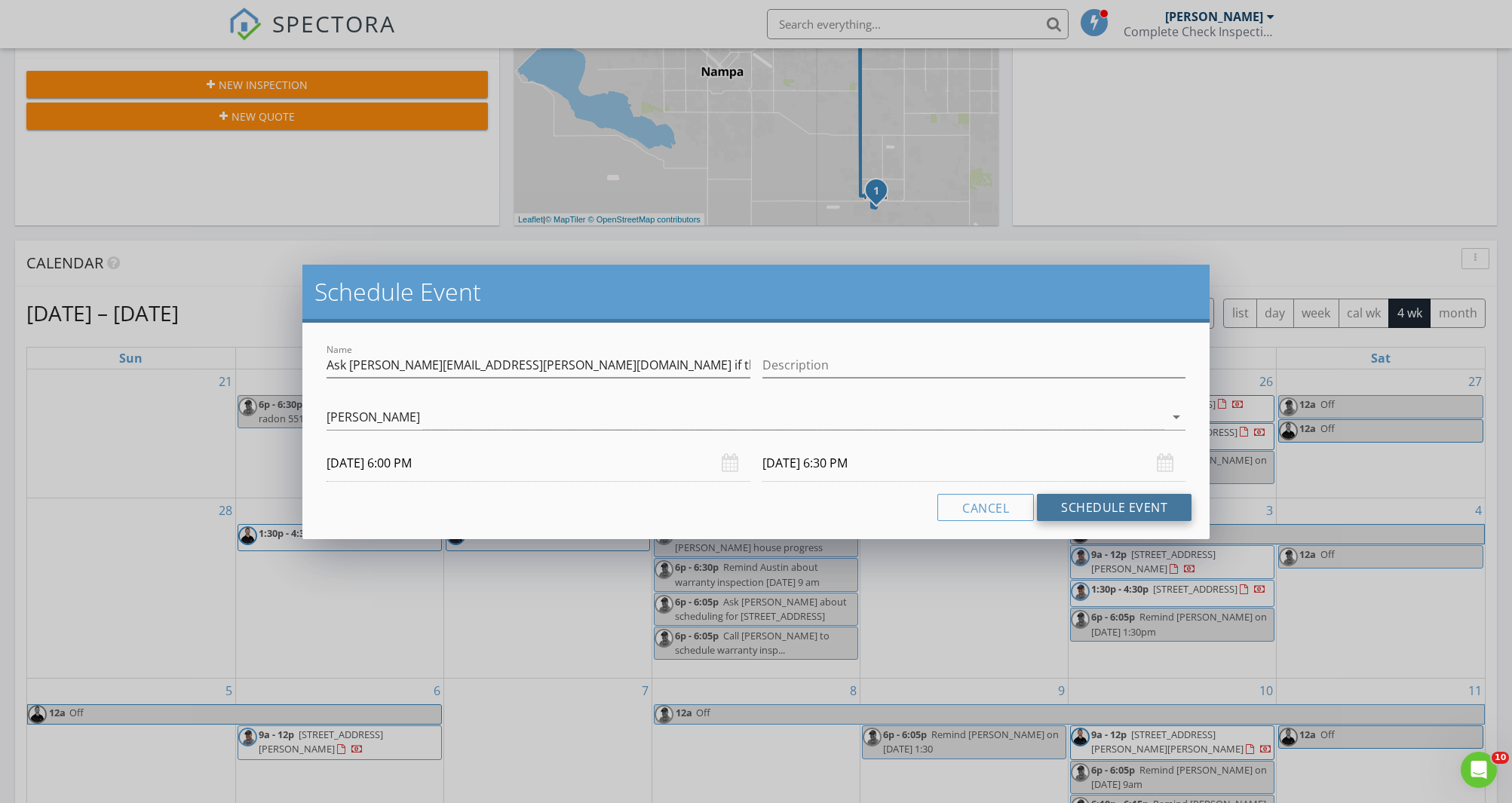
click at [1094, 502] on button "Schedule Event" at bounding box center [1114, 507] width 155 height 28
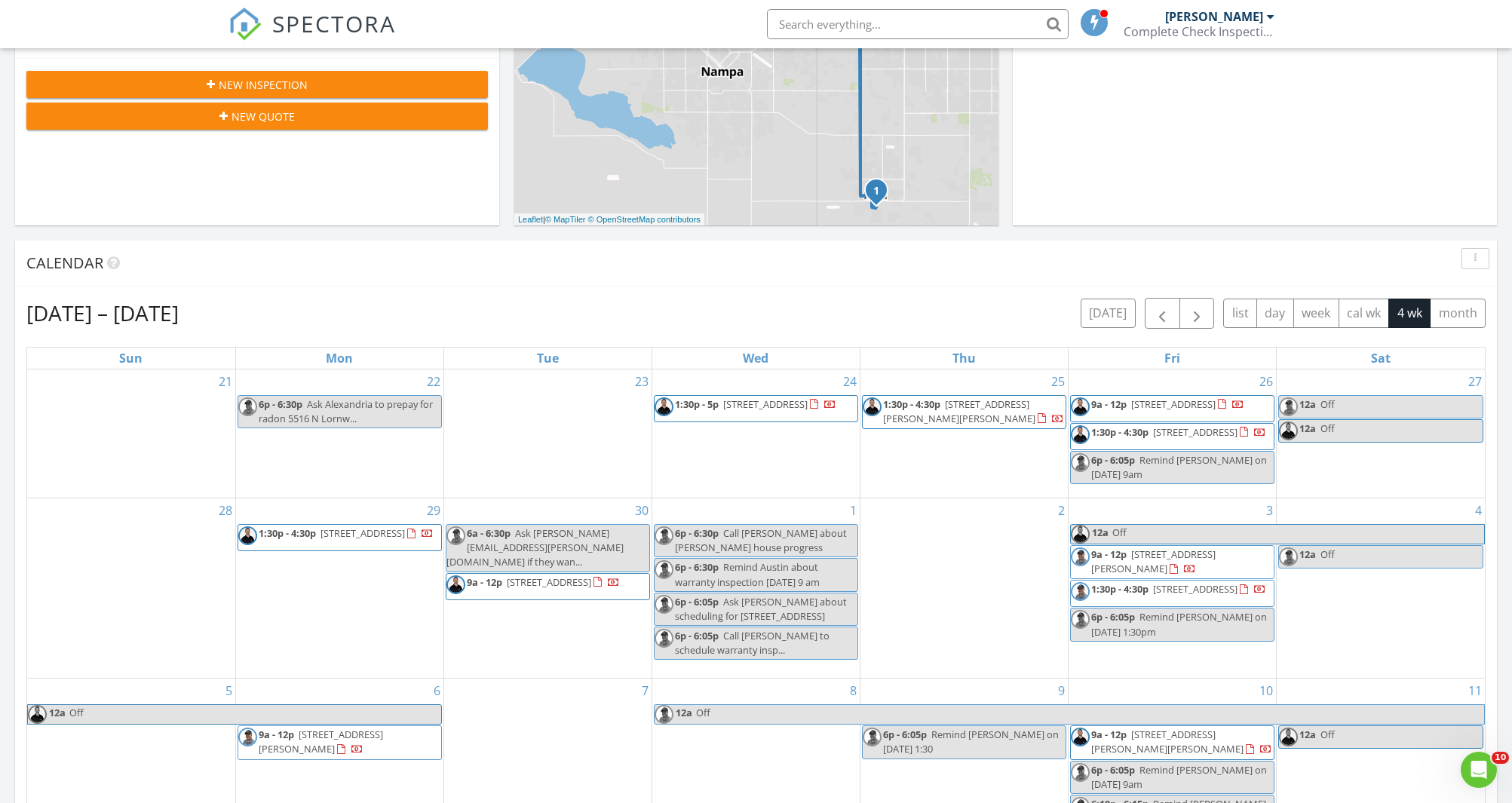
click at [576, 562] on span "Ask stephen.l.christenson@gmail.com if they wan..." at bounding box center [535, 547] width 177 height 42
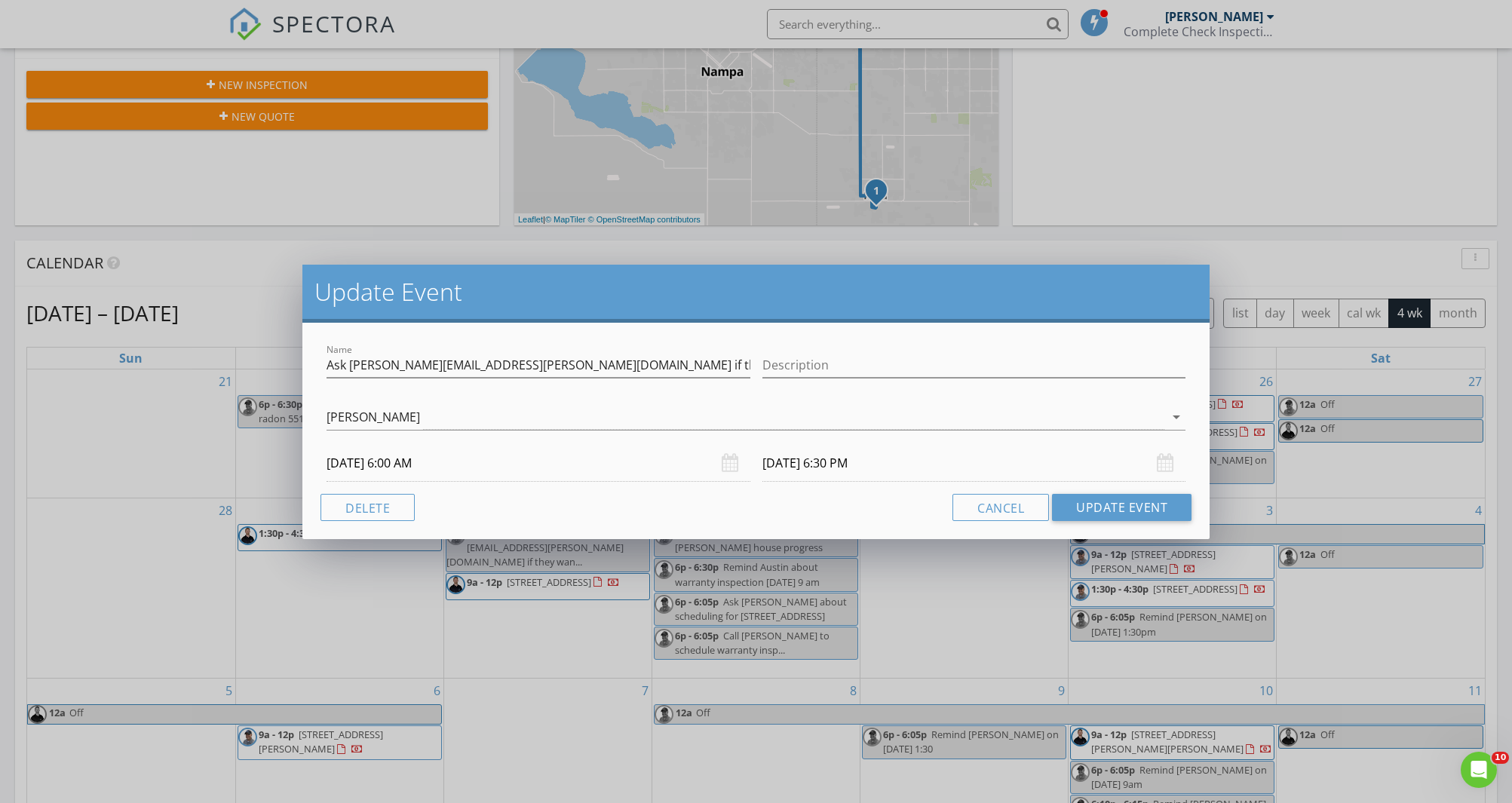
click at [432, 464] on input "09/30/2025 6:00 AM" at bounding box center [538, 463] width 424 height 36
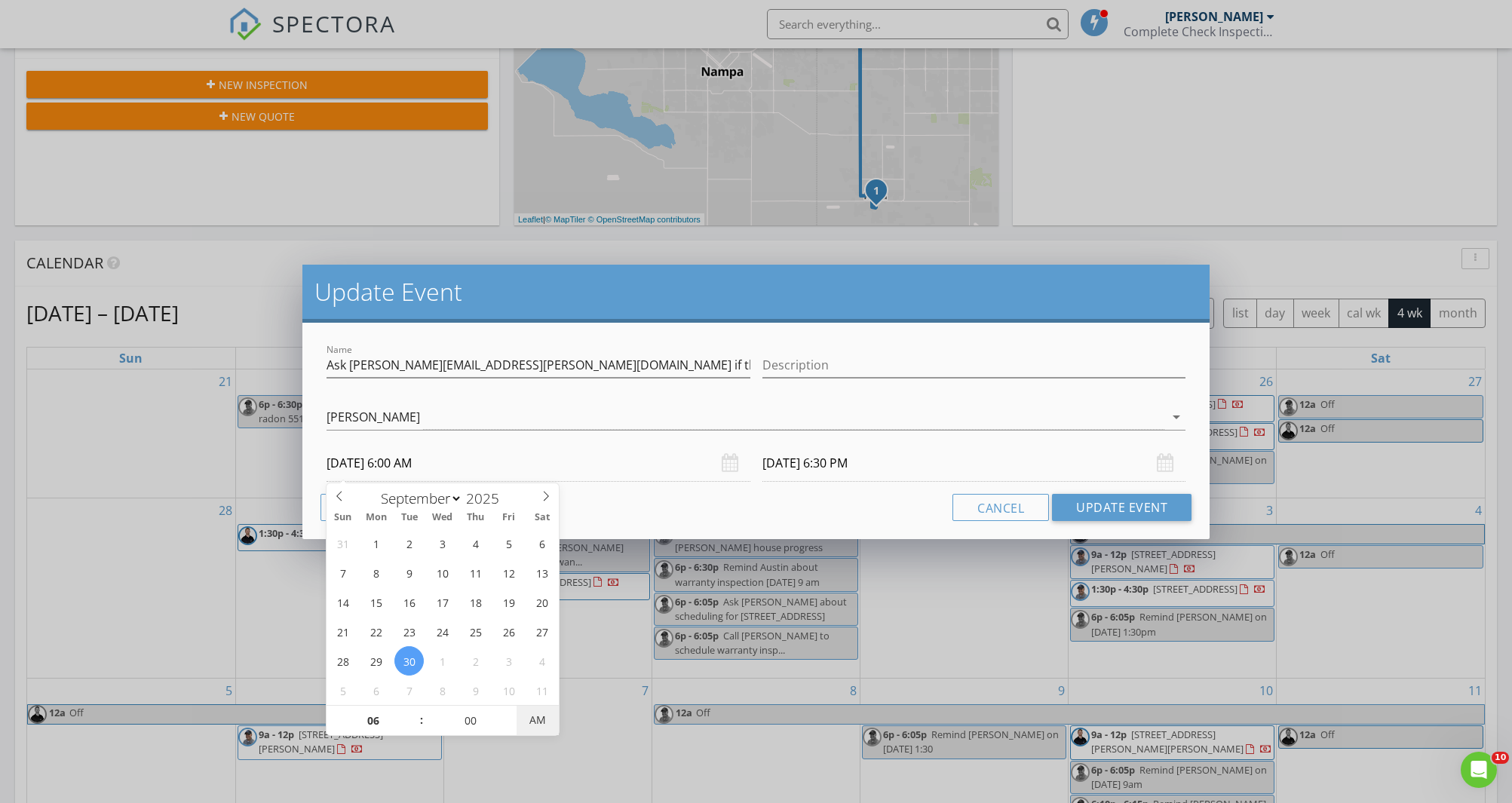
type input "09/30/2025 6:00 PM"
type input "10/01/2025 6:30 AM"
click at [535, 723] on span "AM" at bounding box center [537, 720] width 41 height 31
click at [809, 464] on input "10/01/2025 6:30 AM" at bounding box center [975, 463] width 424 height 36
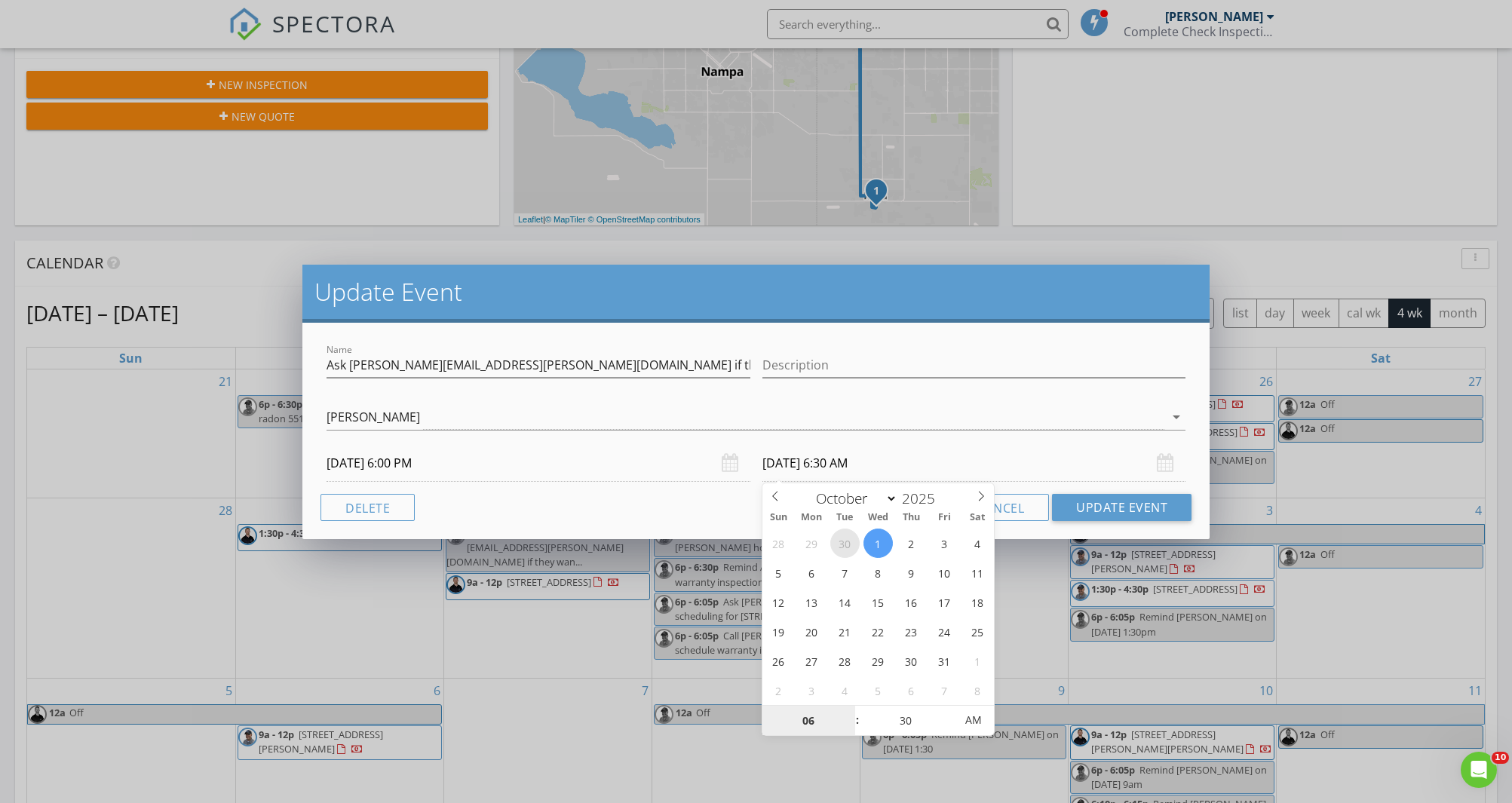
select select "8"
type input "09/30/2025 6:30 PM"
click at [975, 715] on span "PM" at bounding box center [974, 720] width 41 height 31
click at [1104, 503] on button "Update Event" at bounding box center [1123, 507] width 140 height 28
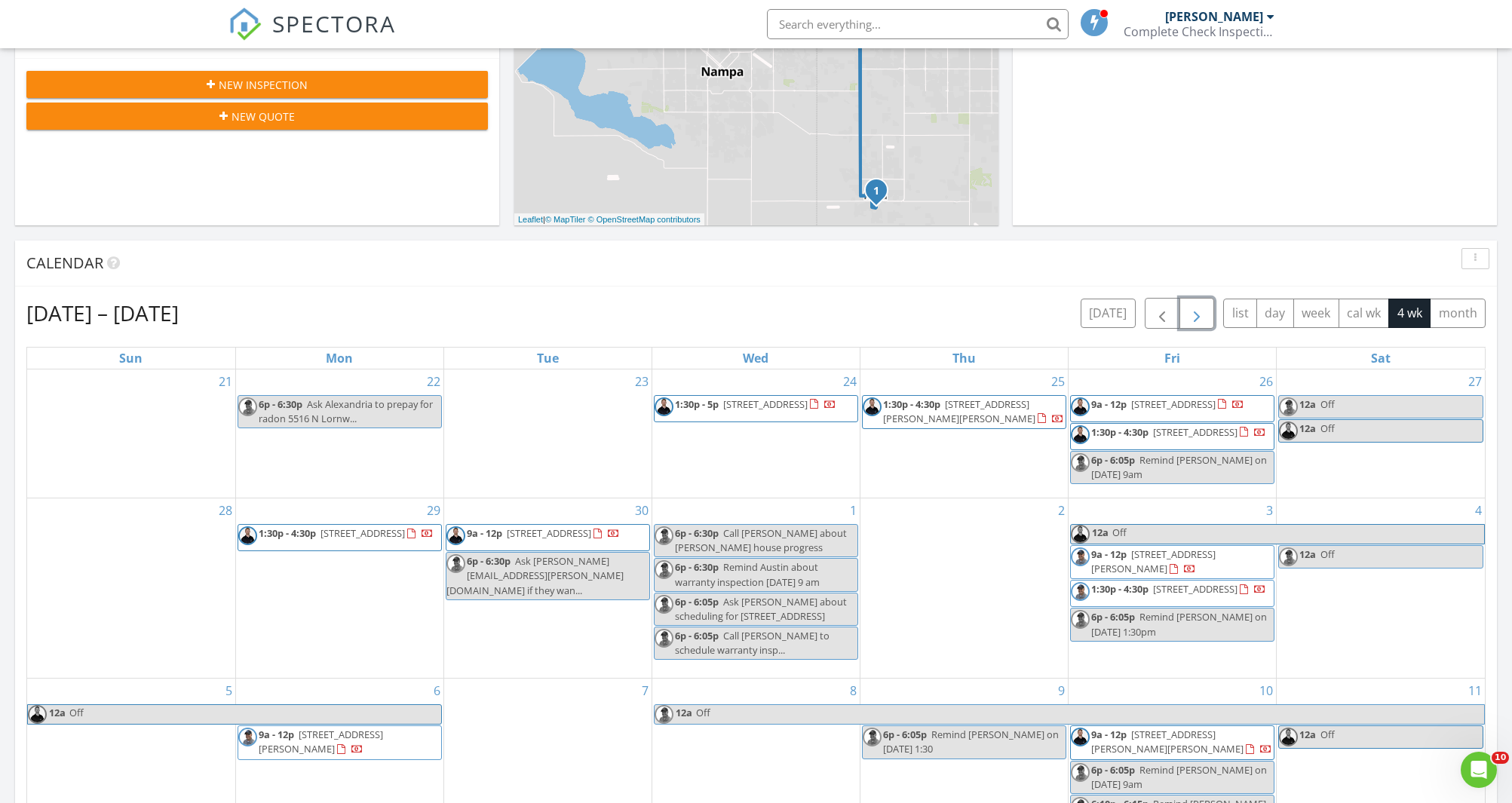
click at [1191, 311] on span "button" at bounding box center [1197, 313] width 18 height 18
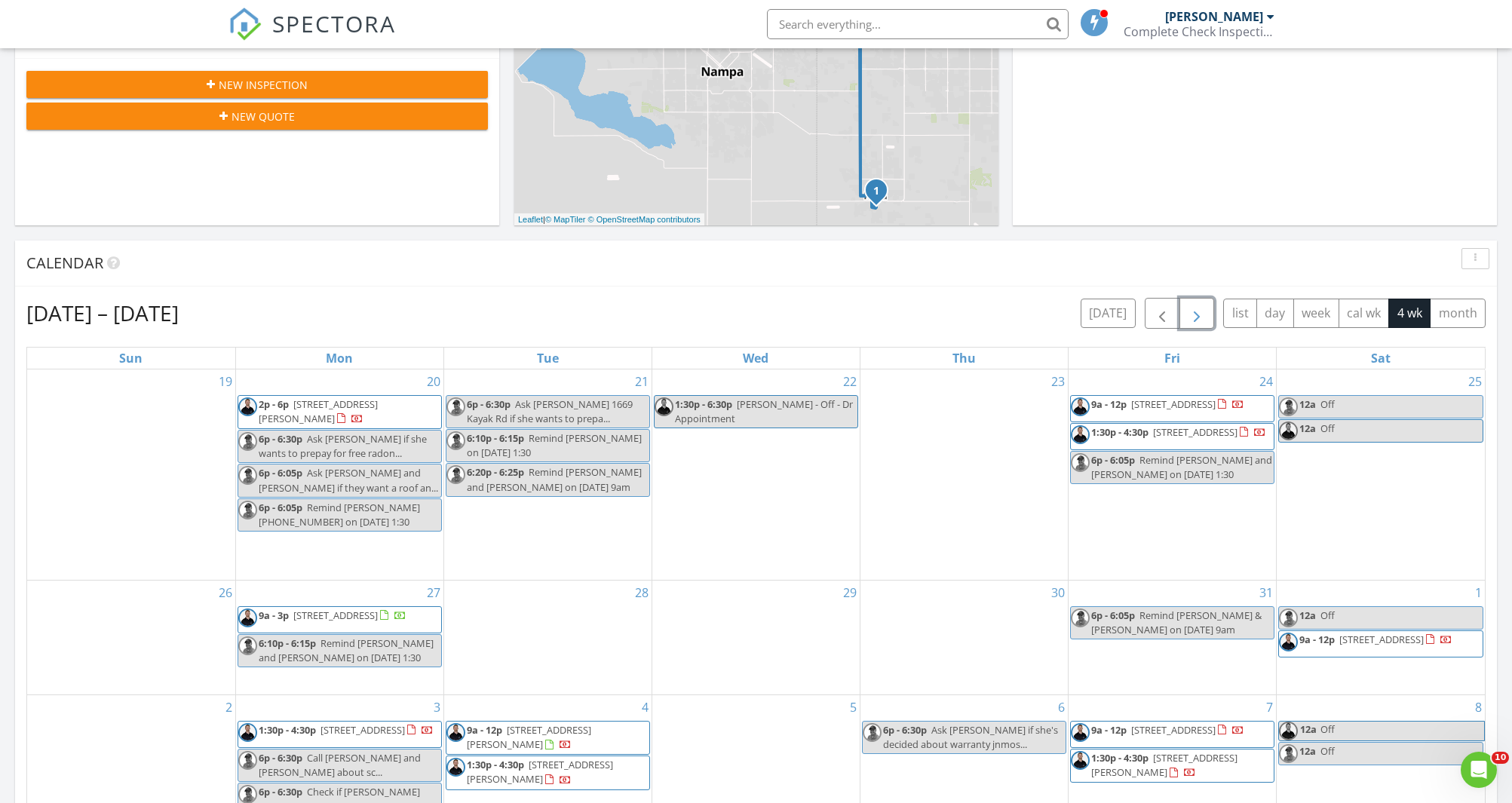
click at [1191, 311] on span "button" at bounding box center [1197, 313] width 18 height 18
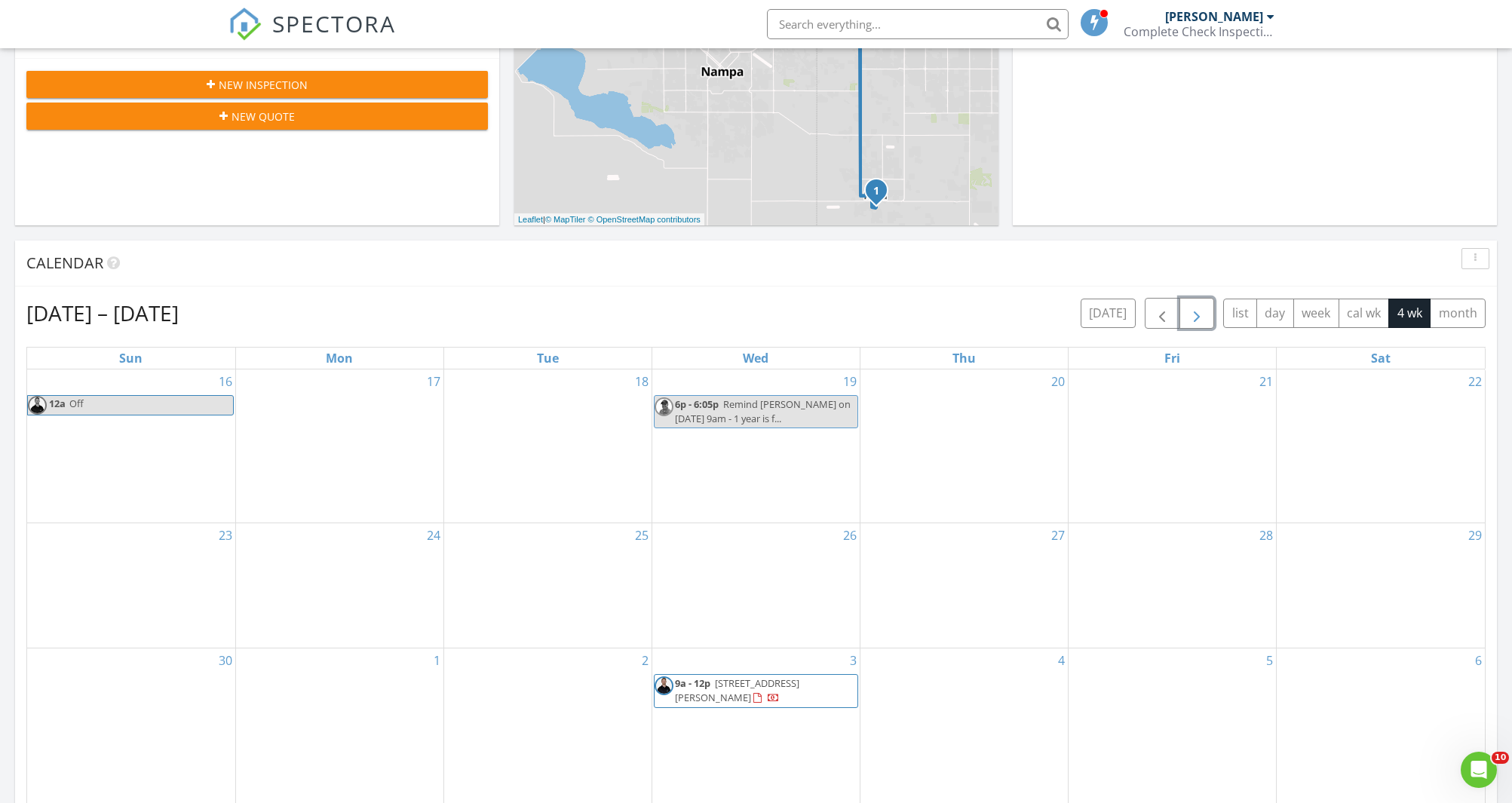
click at [1191, 311] on span "button" at bounding box center [1197, 313] width 18 height 18
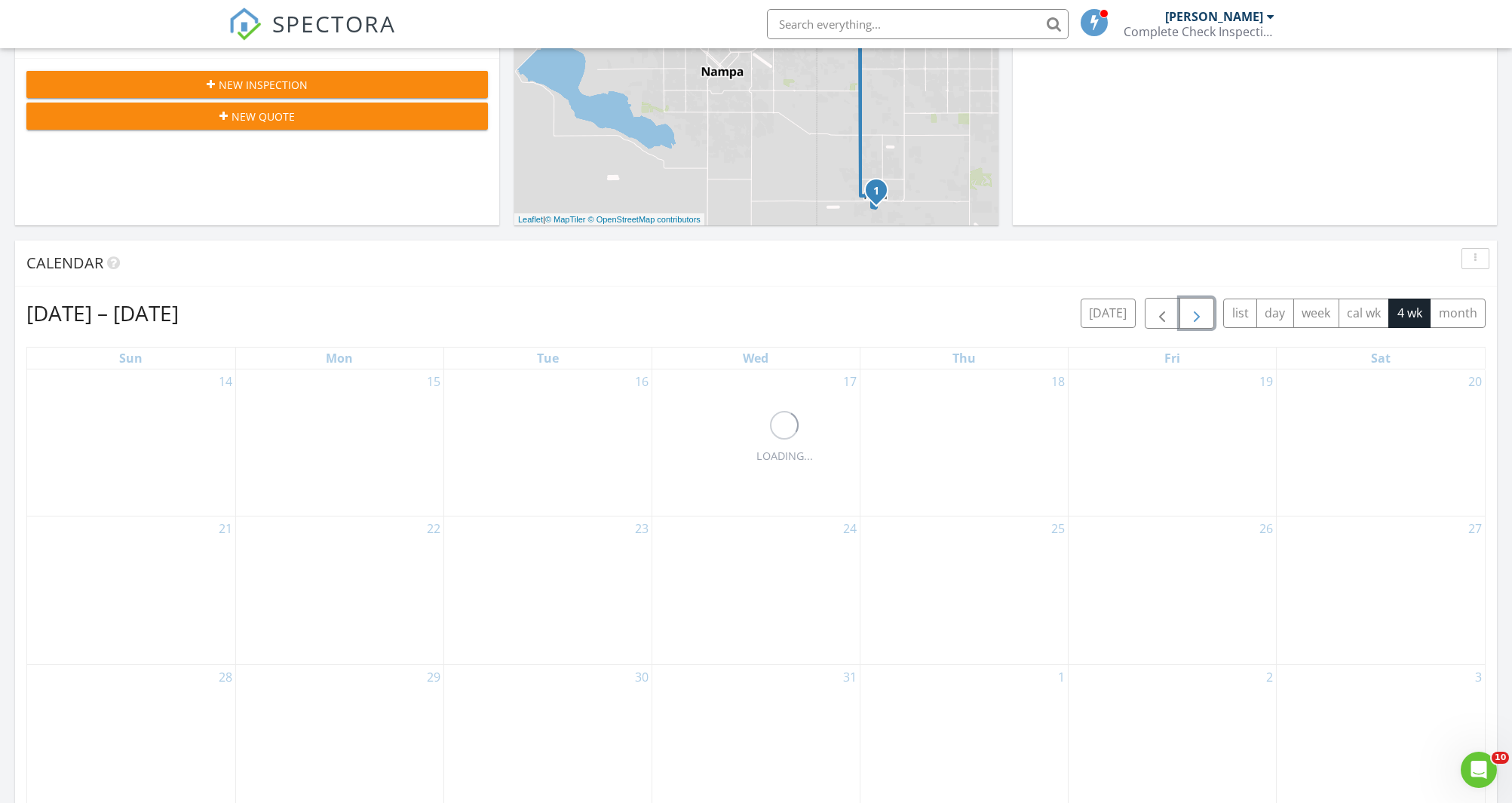
click at [1191, 311] on span "button" at bounding box center [1197, 313] width 18 height 18
click at [1191, 312] on span "button" at bounding box center [1197, 313] width 18 height 18
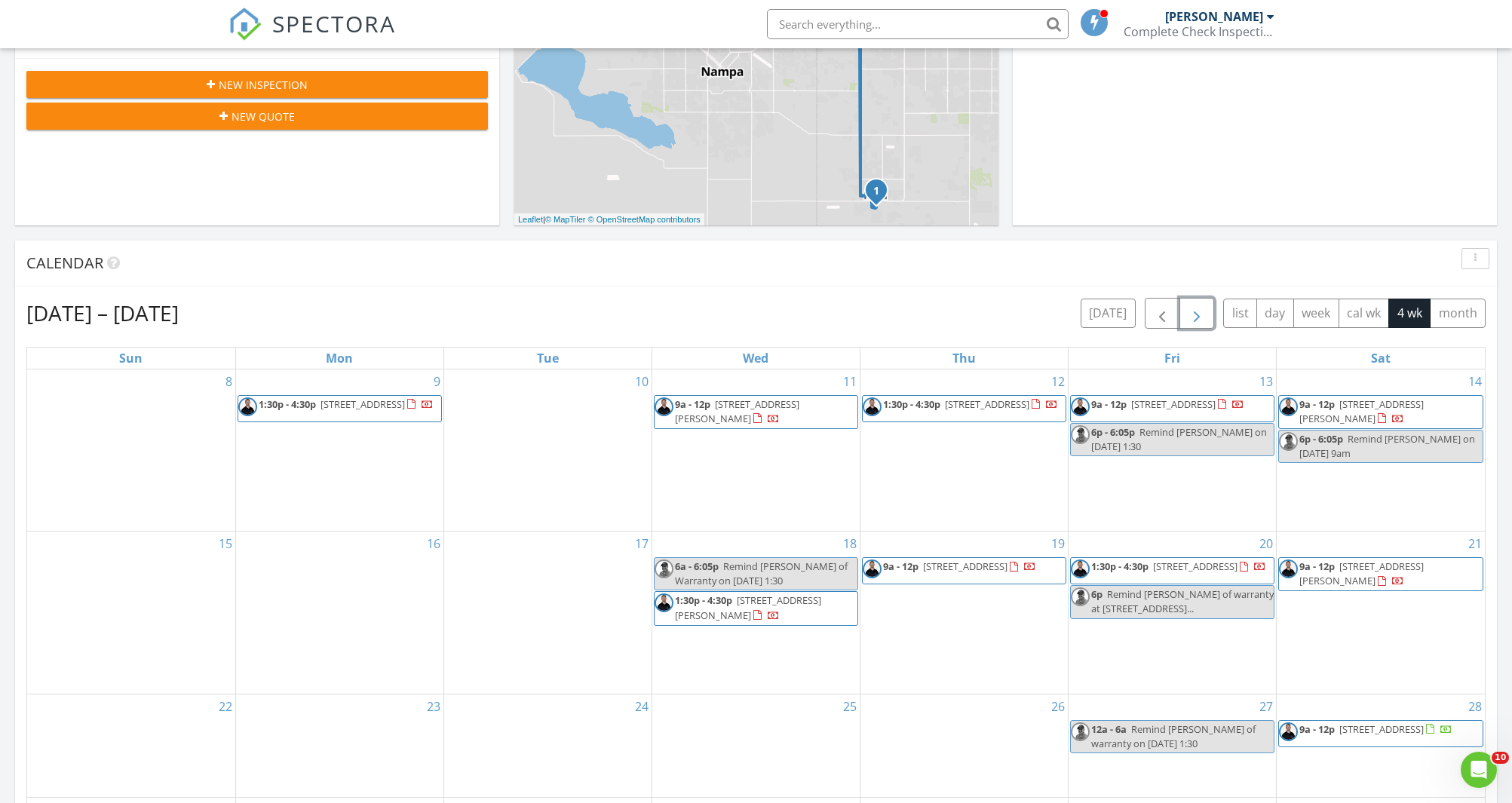
click at [1191, 312] on span "button" at bounding box center [1197, 313] width 18 height 18
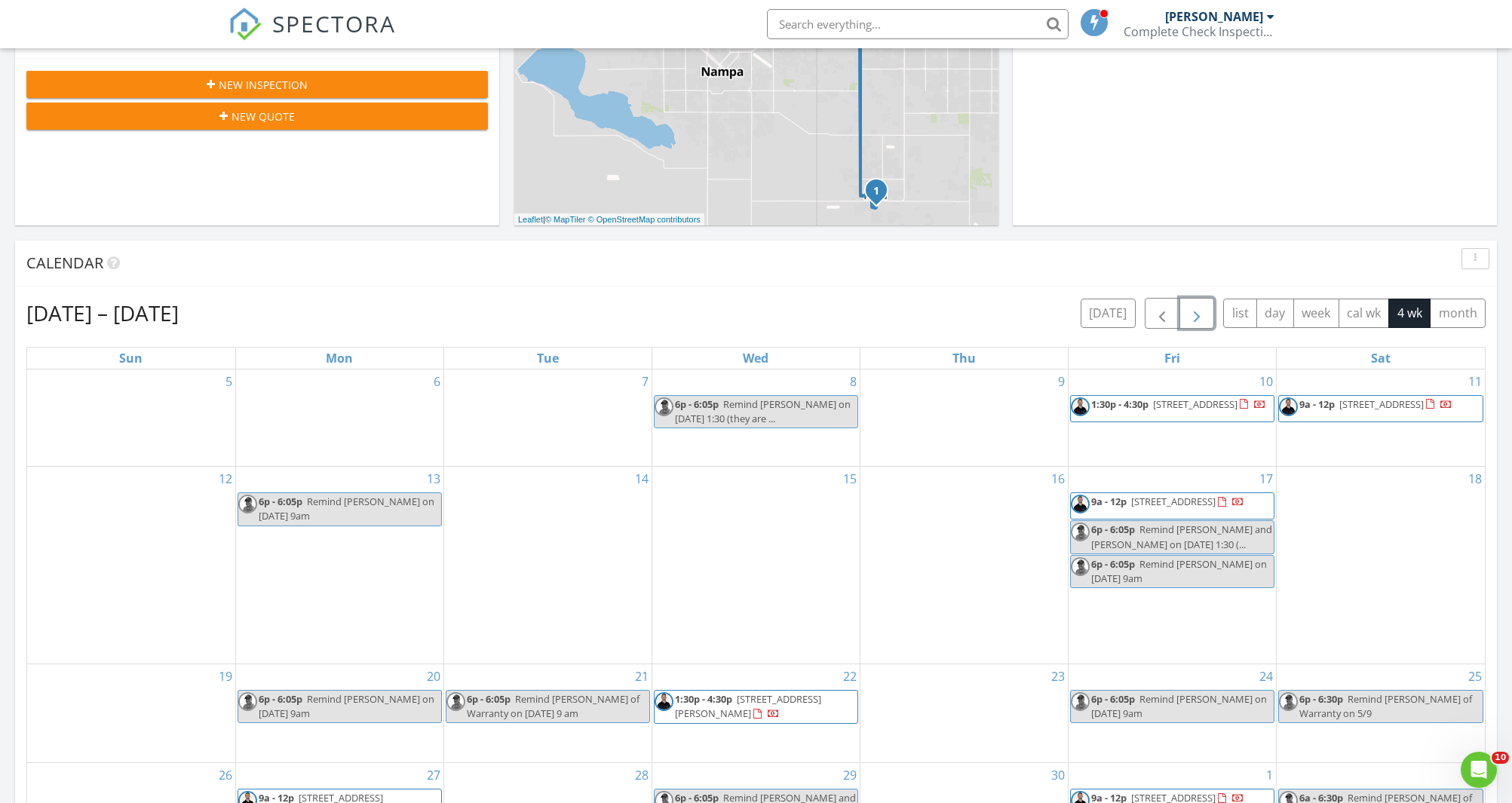
click at [1191, 312] on span "button" at bounding box center [1197, 313] width 18 height 18
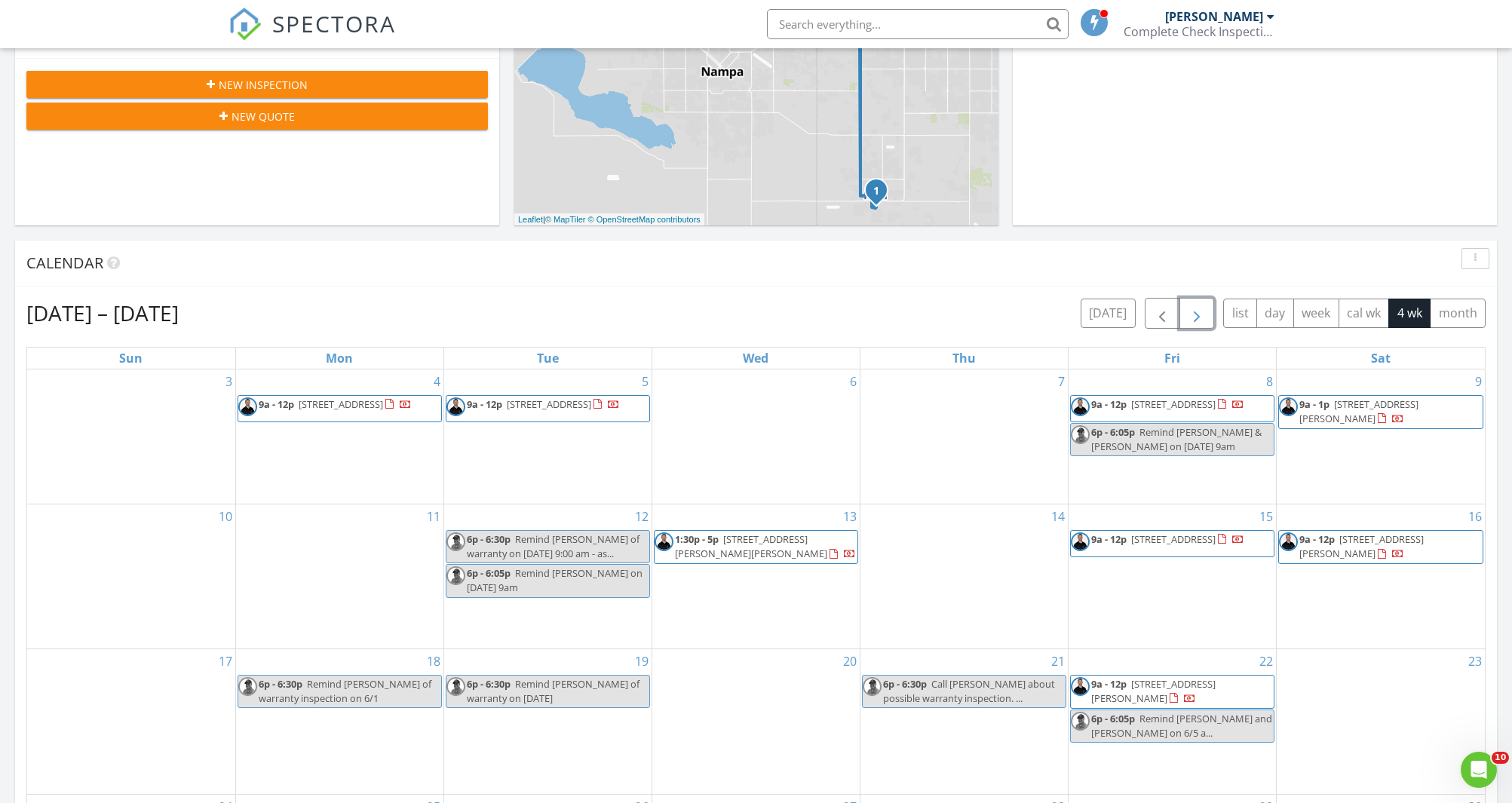
click at [1191, 312] on span "button" at bounding box center [1197, 313] width 18 height 18
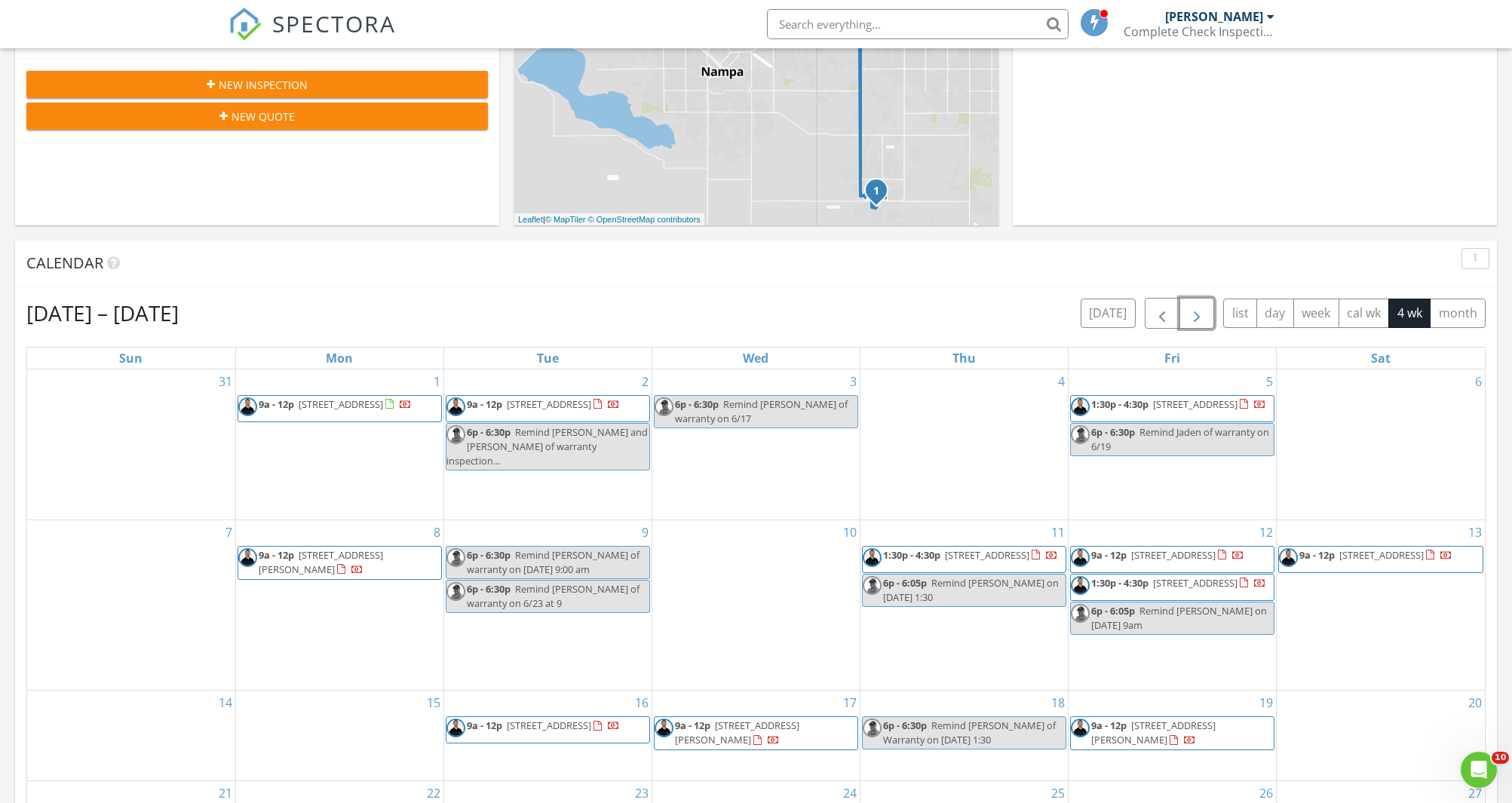
click at [1191, 312] on span "button" at bounding box center [1197, 313] width 18 height 18
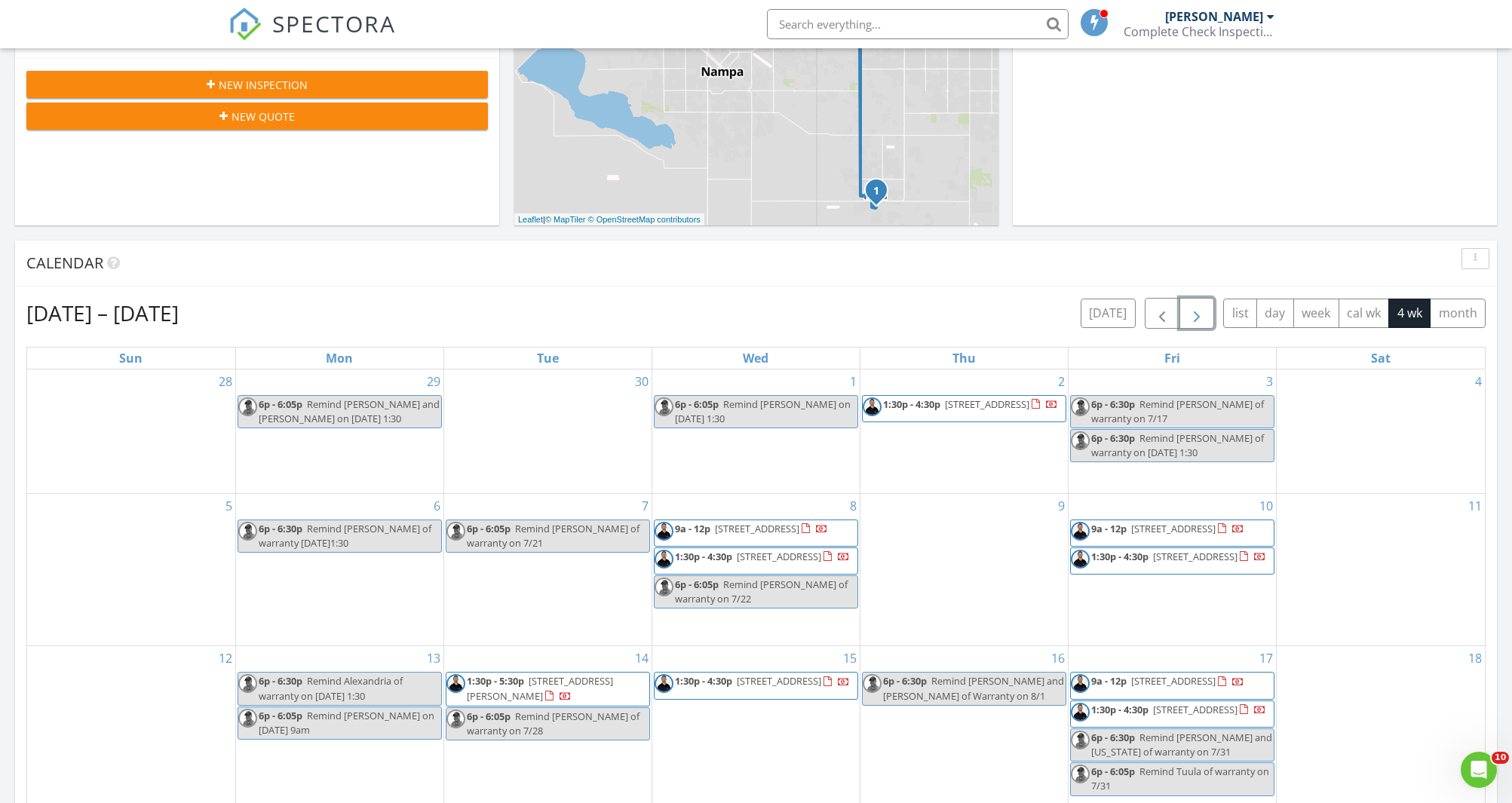
click at [1191, 312] on span "button" at bounding box center [1197, 313] width 18 height 18
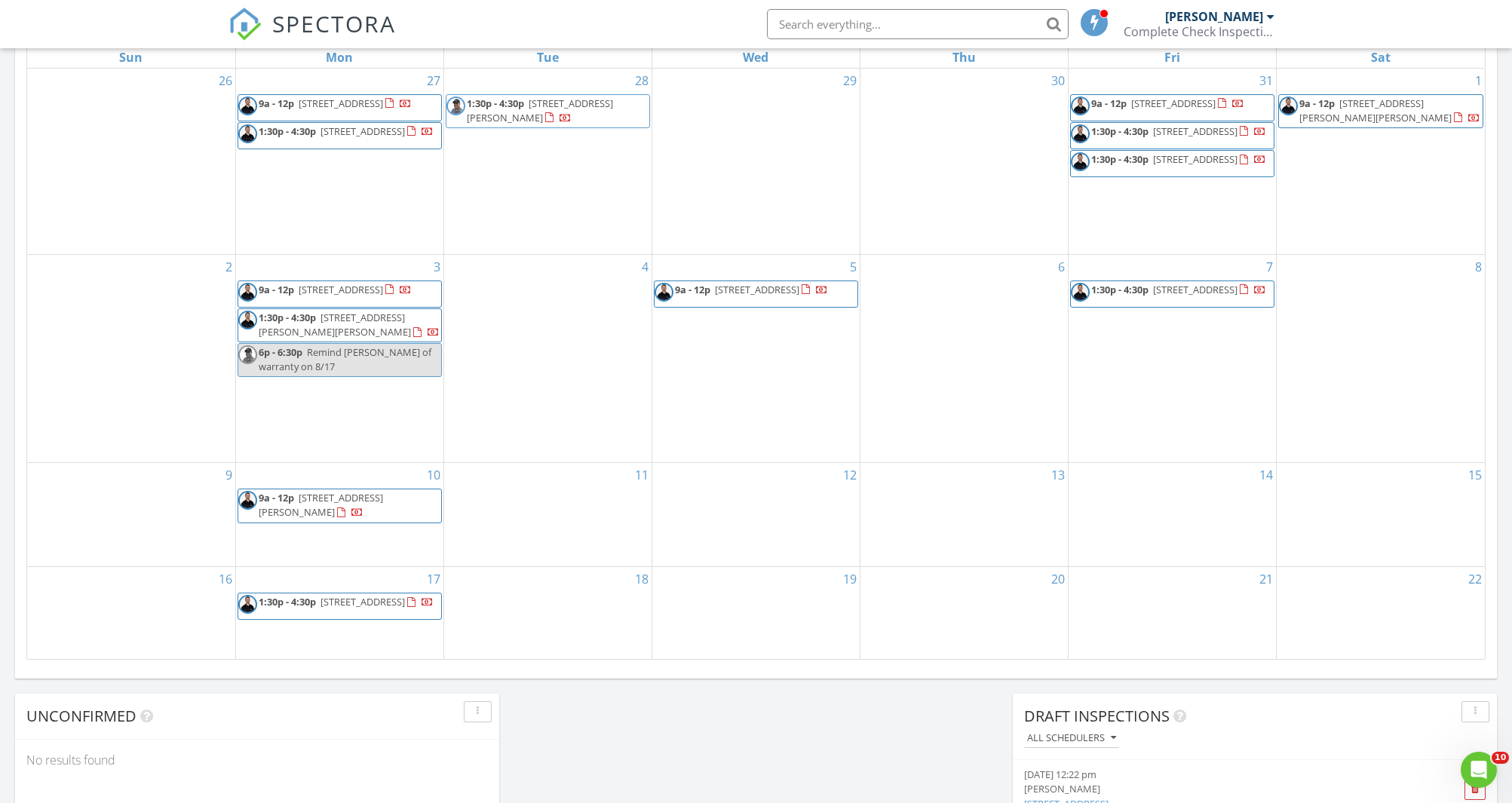
scroll to position [757, 0]
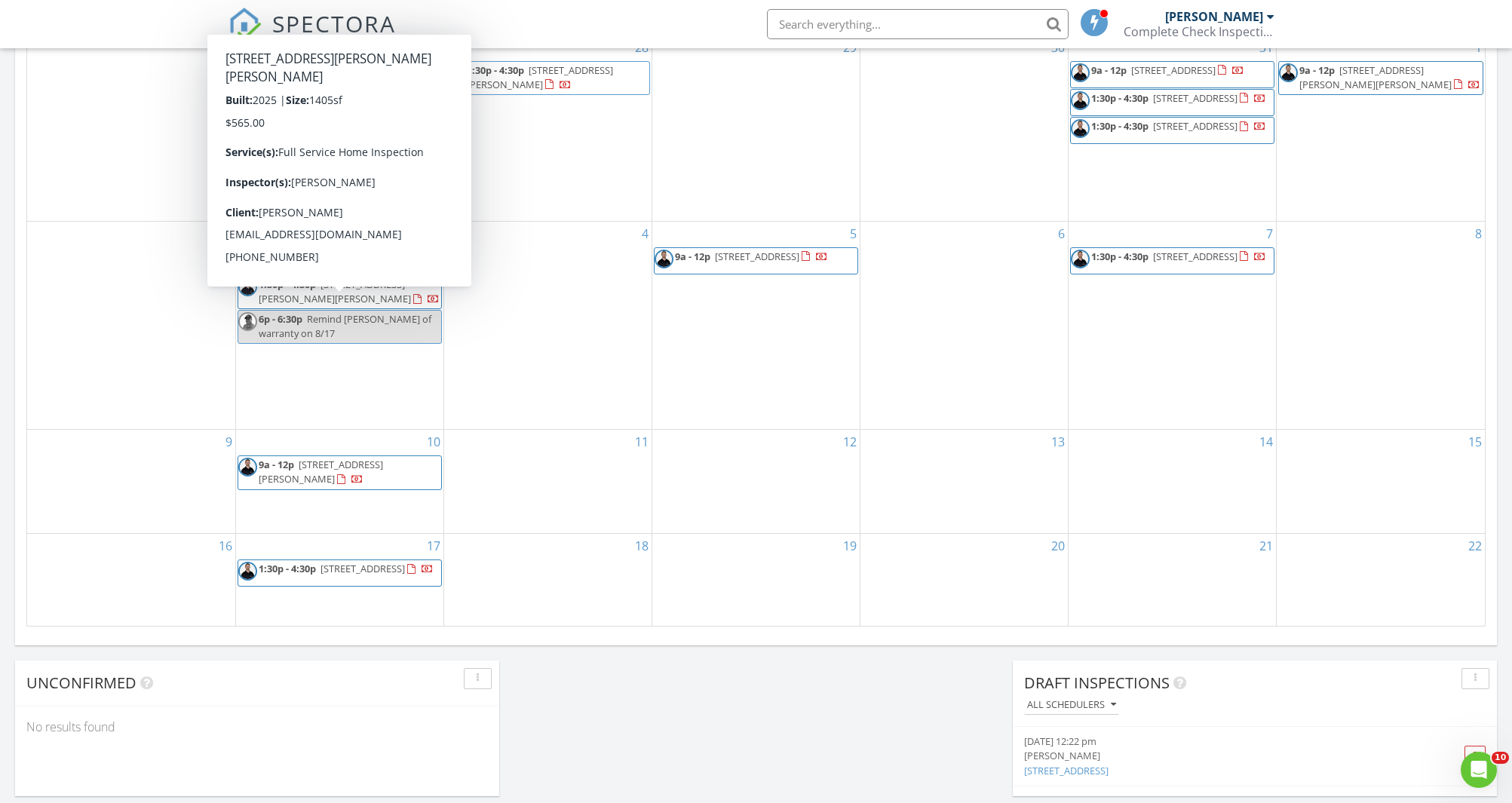
click at [8, 352] on div "Today Michael Hasson 12:00 am Off Michael Hasson 9:00 am 4557 W Sierra Madre Dr…" at bounding box center [756, 125] width 1512 height 1372
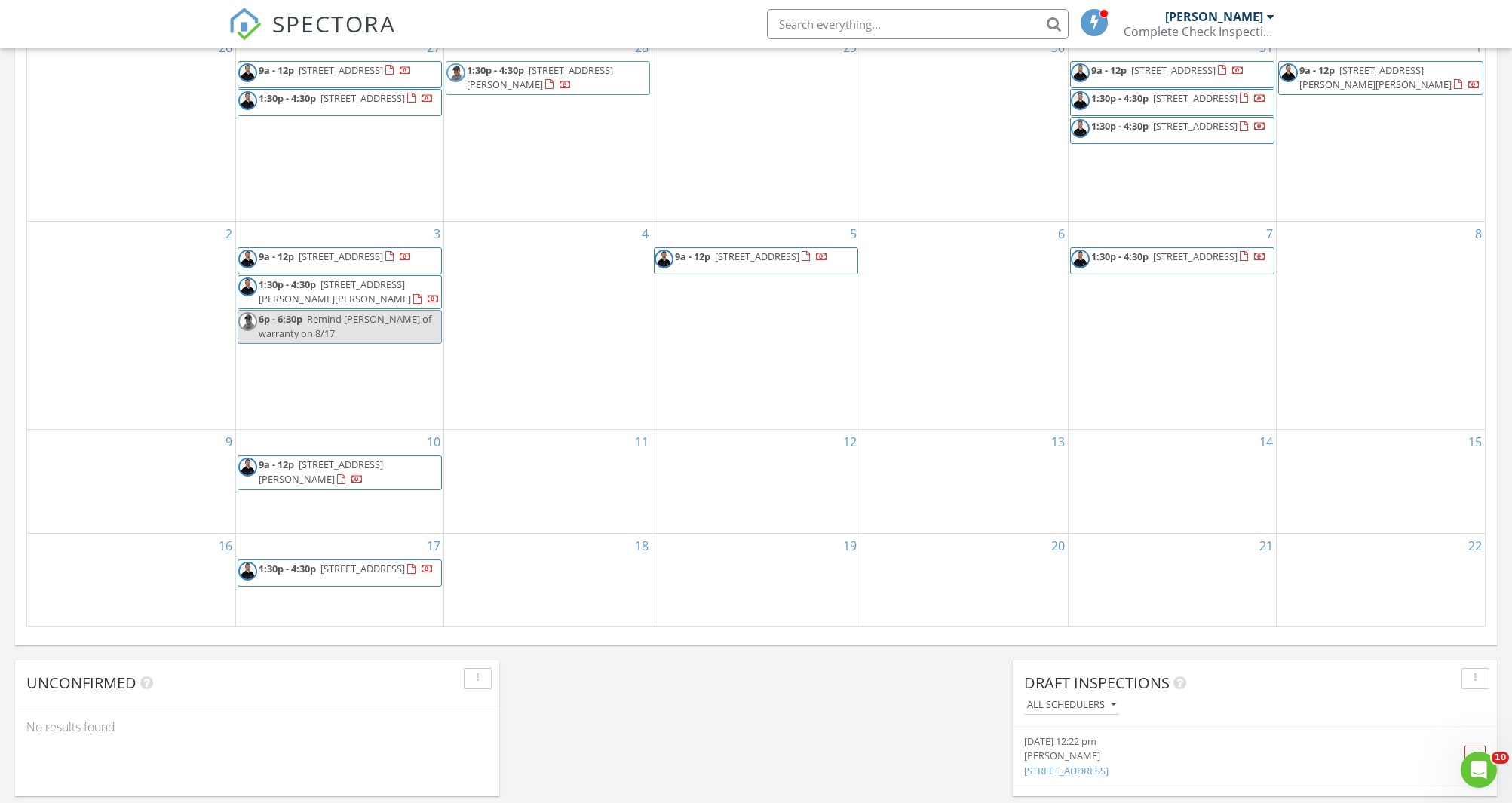
click at [352, 188] on div "27 9a - 12p 1757 N Solterra Way, Meridian 83646 1:30p - 4:30p 5516 N Lornwood A…" at bounding box center [340, 128] width 207 height 185
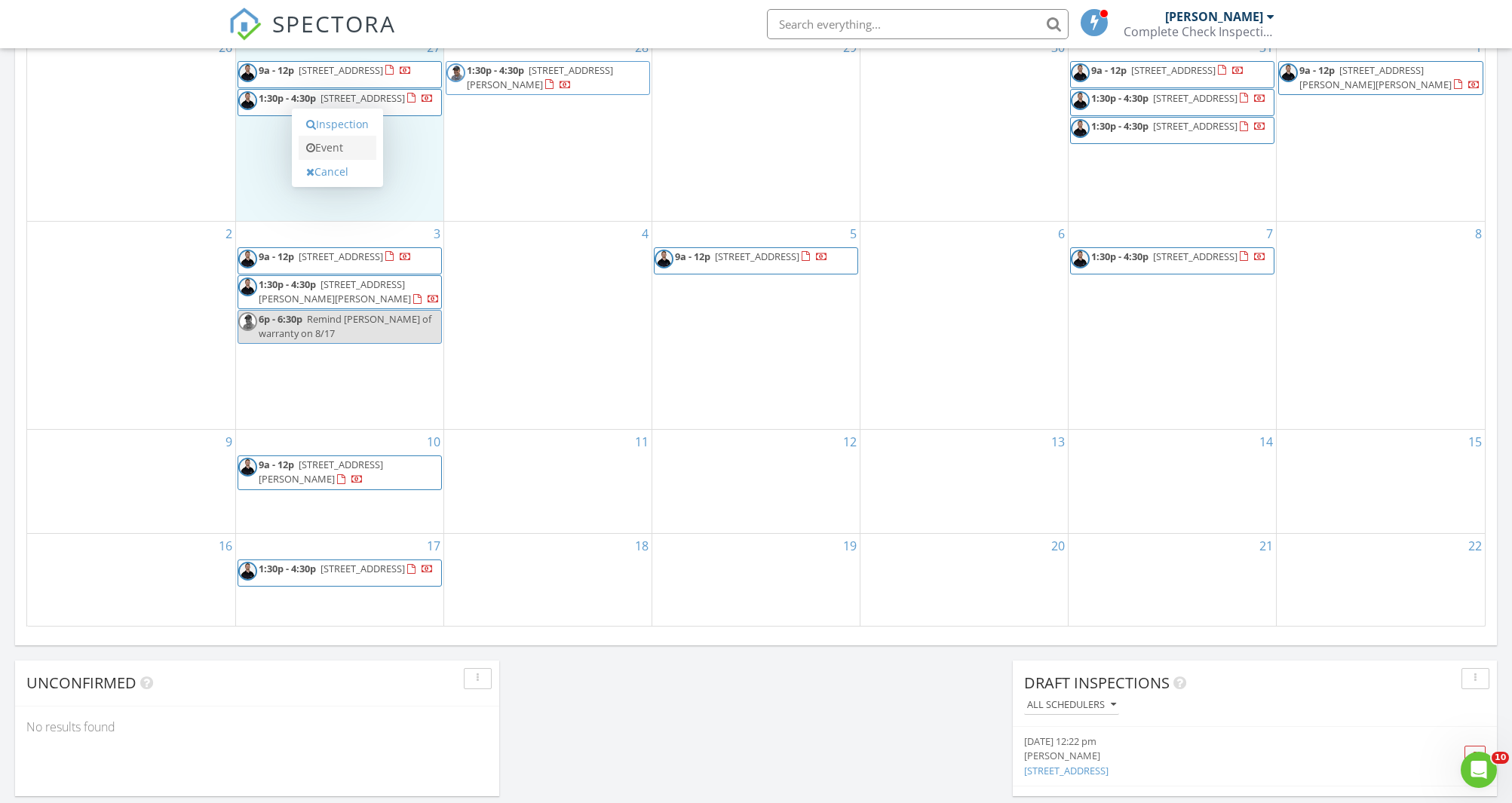
click at [347, 150] on link "Event" at bounding box center [337, 148] width 78 height 24
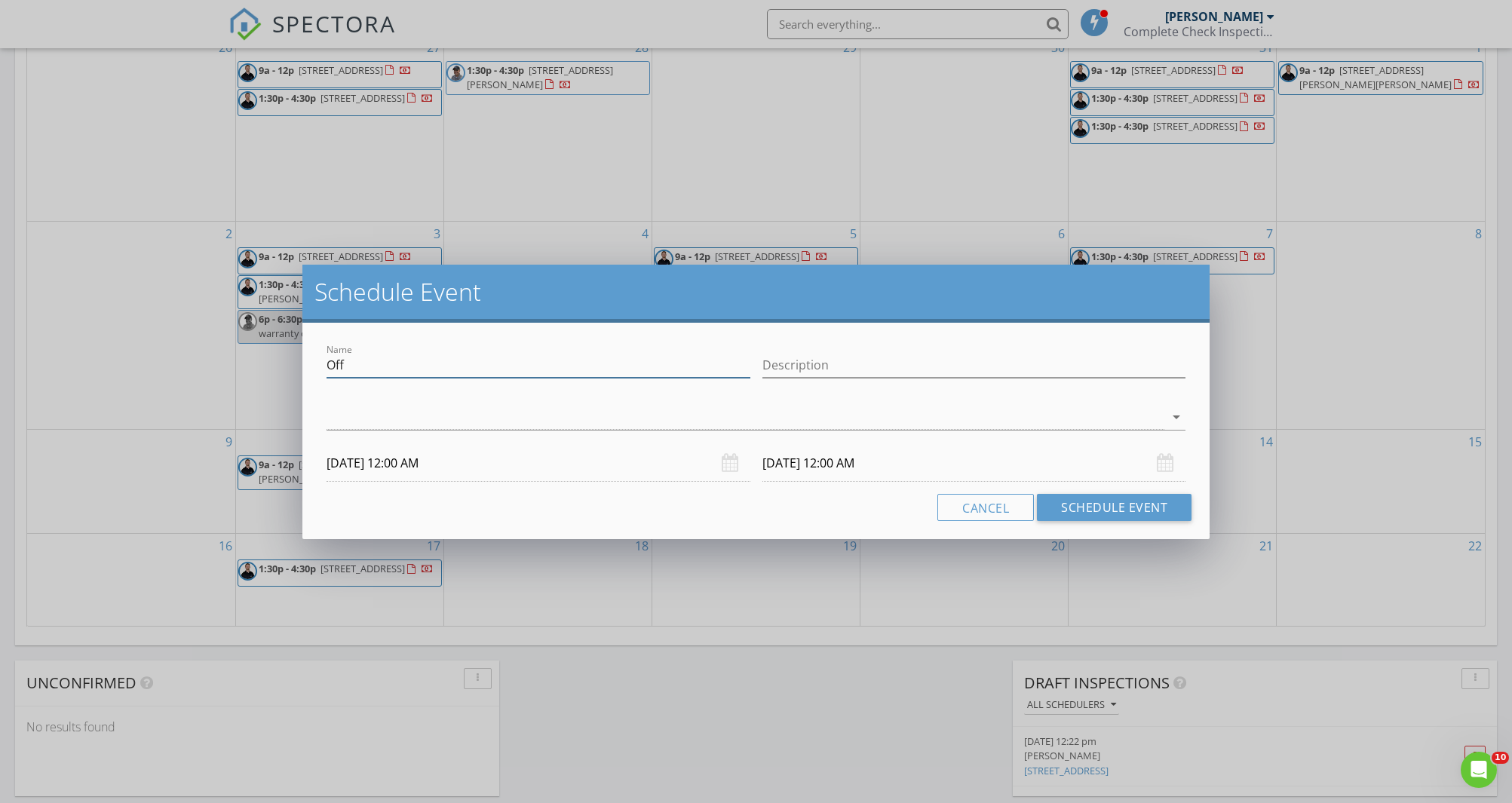
click at [390, 368] on input "Off" at bounding box center [538, 365] width 424 height 25
paste input "stephen.l.christenson@gmail.com"
type input "Remind stephen.l.christenson@gmail.com of warranty on 8/10"
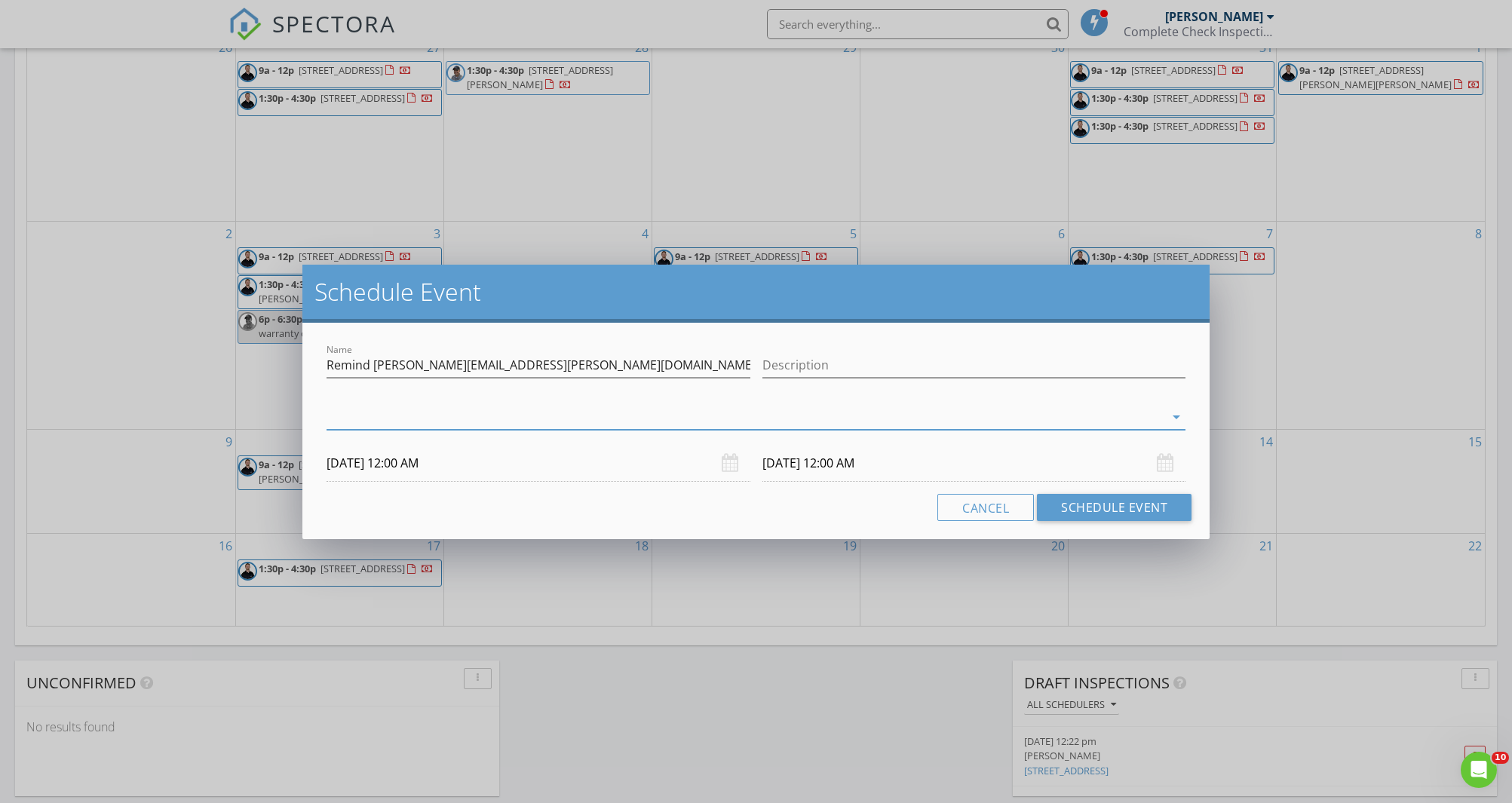
click at [531, 419] on div at bounding box center [745, 417] width 838 height 25
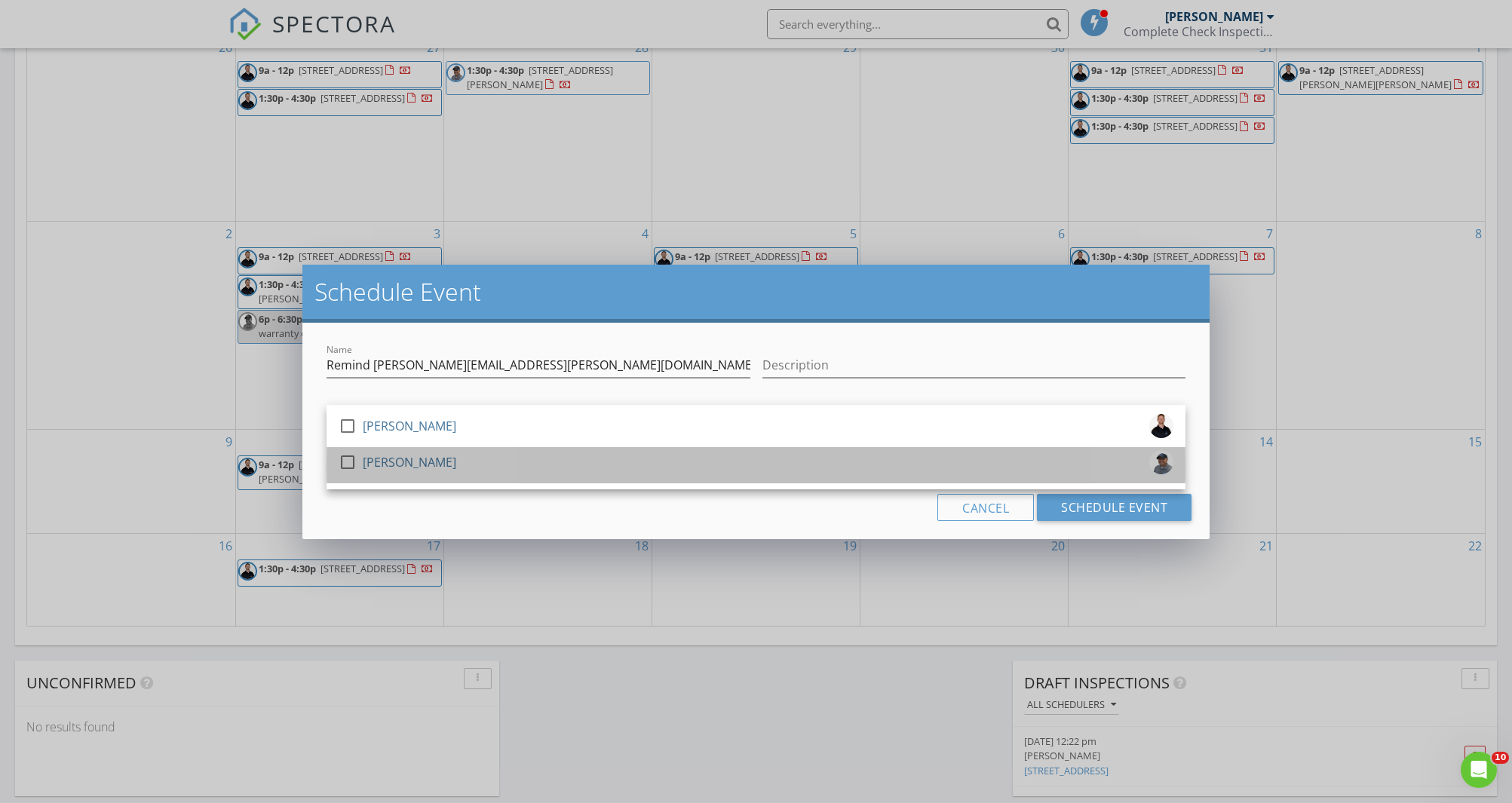
click at [411, 462] on div "[PERSON_NAME]" at bounding box center [409, 462] width 94 height 24
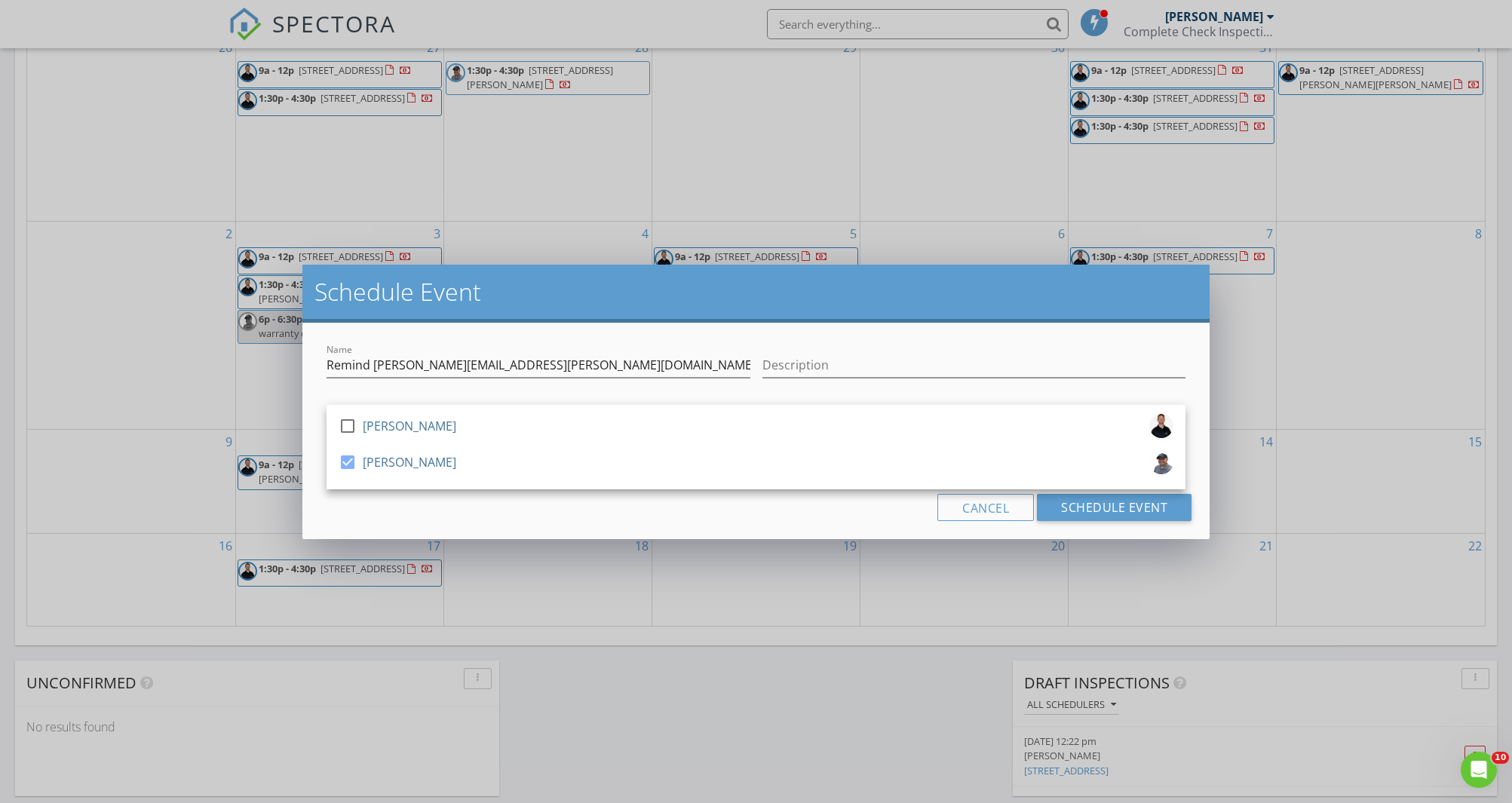
click at [461, 514] on div "Cancel Schedule Event" at bounding box center [756, 507] width 871 height 28
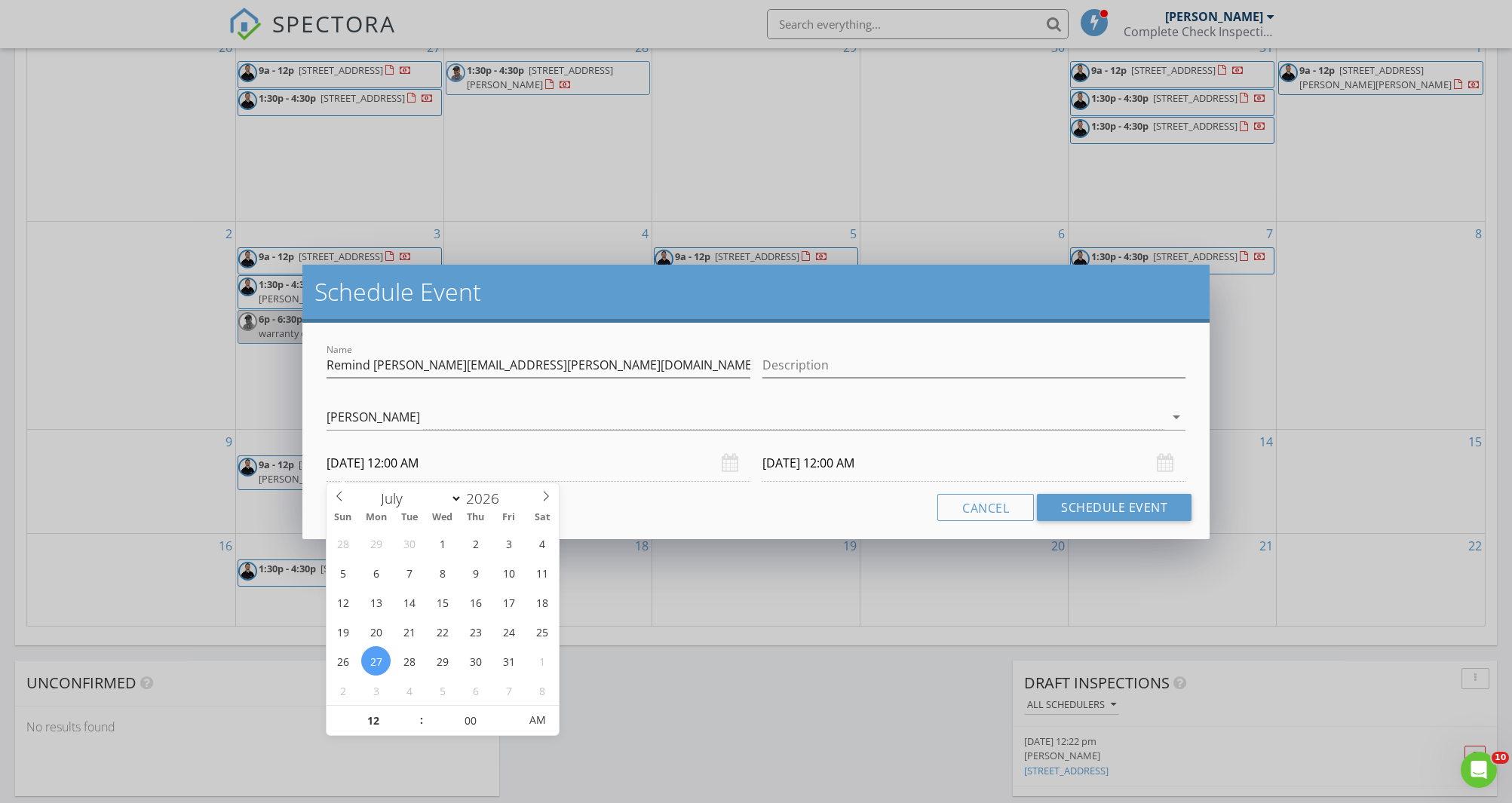
click at [429, 462] on input "07/27/2026 12:00 AM" at bounding box center [538, 463] width 424 height 36
click at [387, 724] on input "12" at bounding box center [373, 720] width 93 height 31
type input "06"
type input "07/27/2026 6:00 AM"
type input "07/28/2026 6:00 AM"
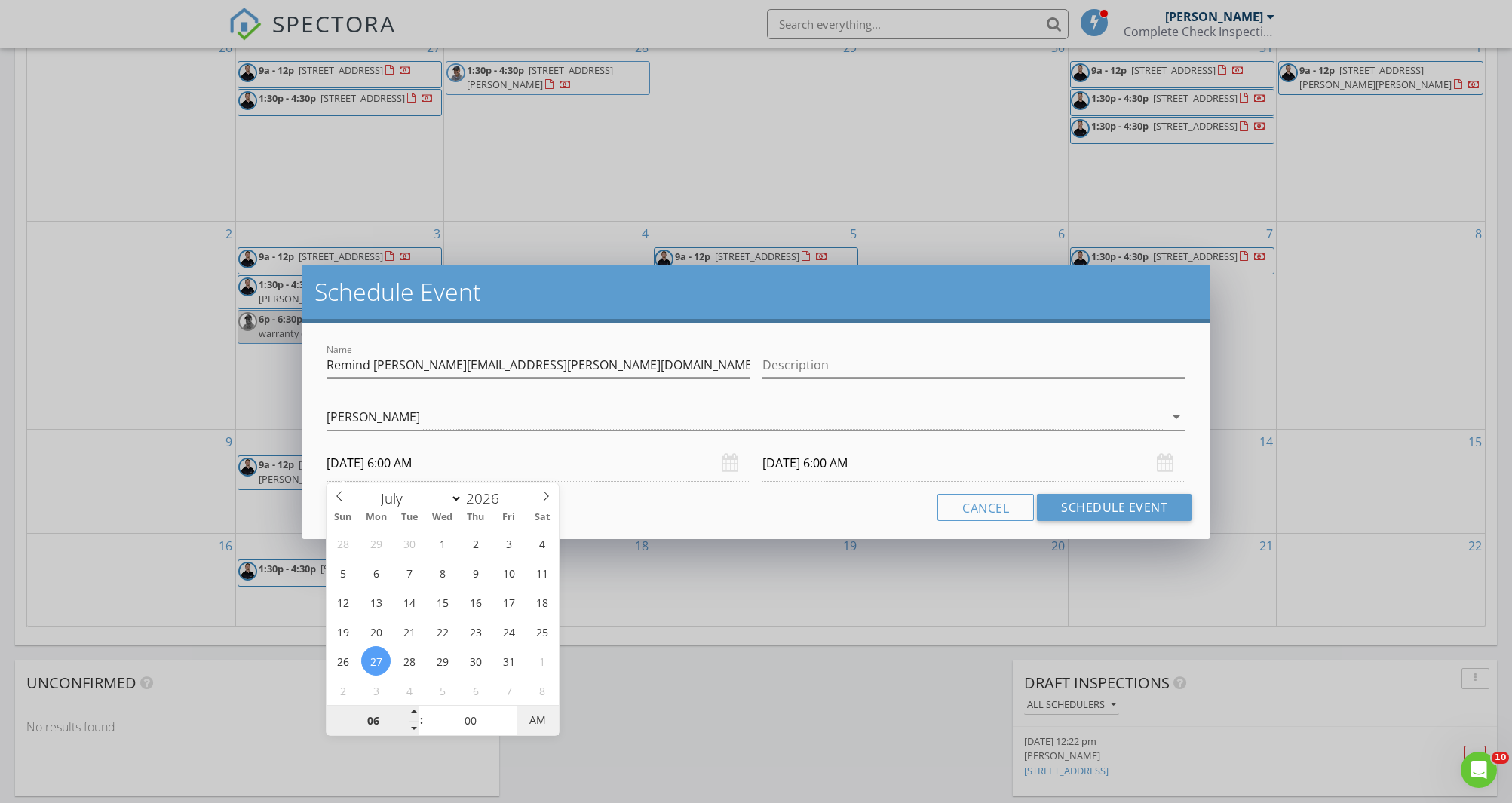
type input "07/27/2026 6:00 PM"
click at [687, 505] on div "Cancel Schedule Event" at bounding box center [756, 507] width 871 height 28
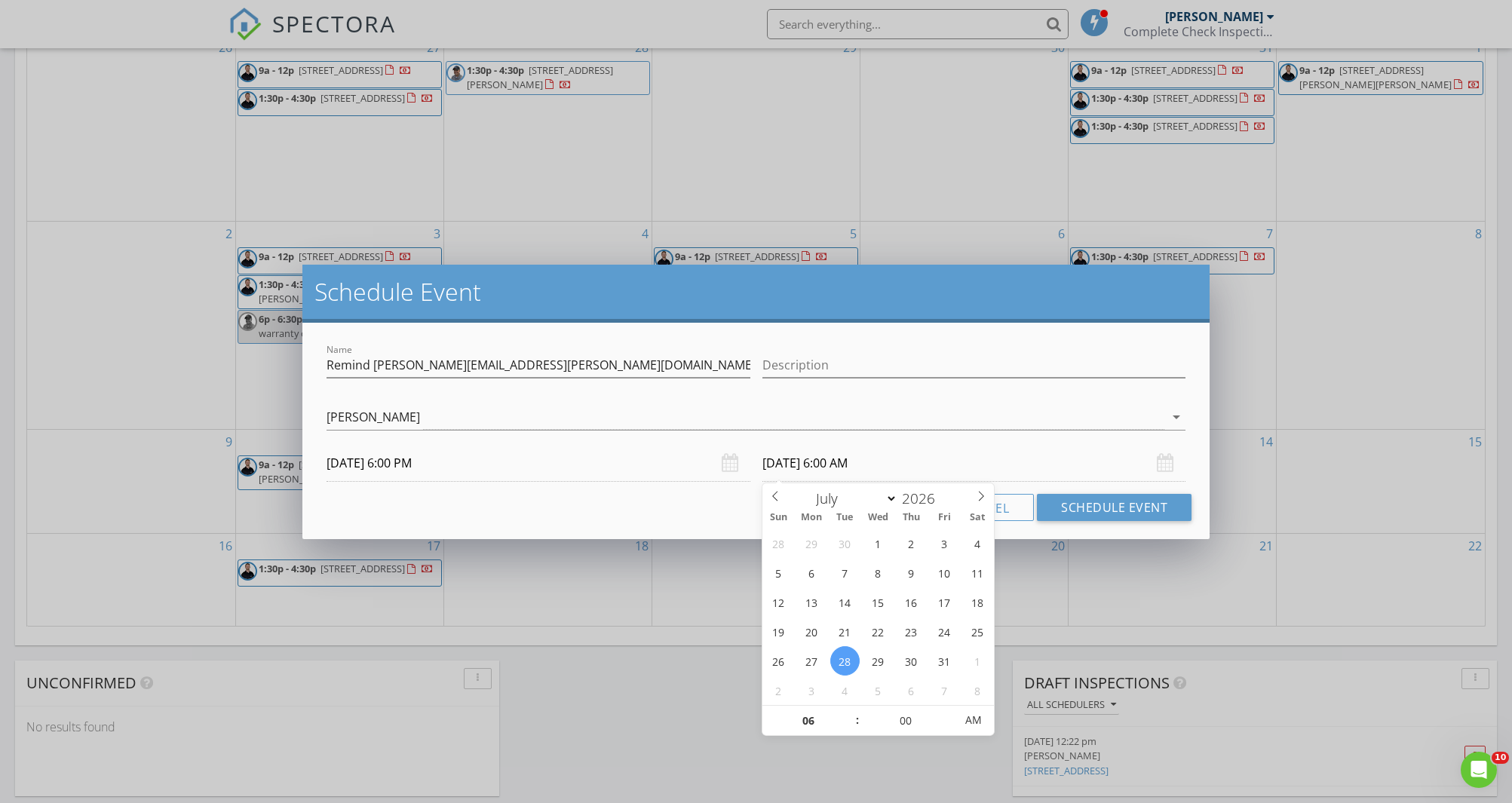
click at [800, 466] on input "07/28/2026 6:00 AM" at bounding box center [975, 463] width 424 height 36
type input "07/27/2026 6:00 AM"
type input "30"
type input "07/27/2026 6:30 PM"
click at [683, 512] on div "Cancel Schedule Event" at bounding box center [756, 507] width 871 height 28
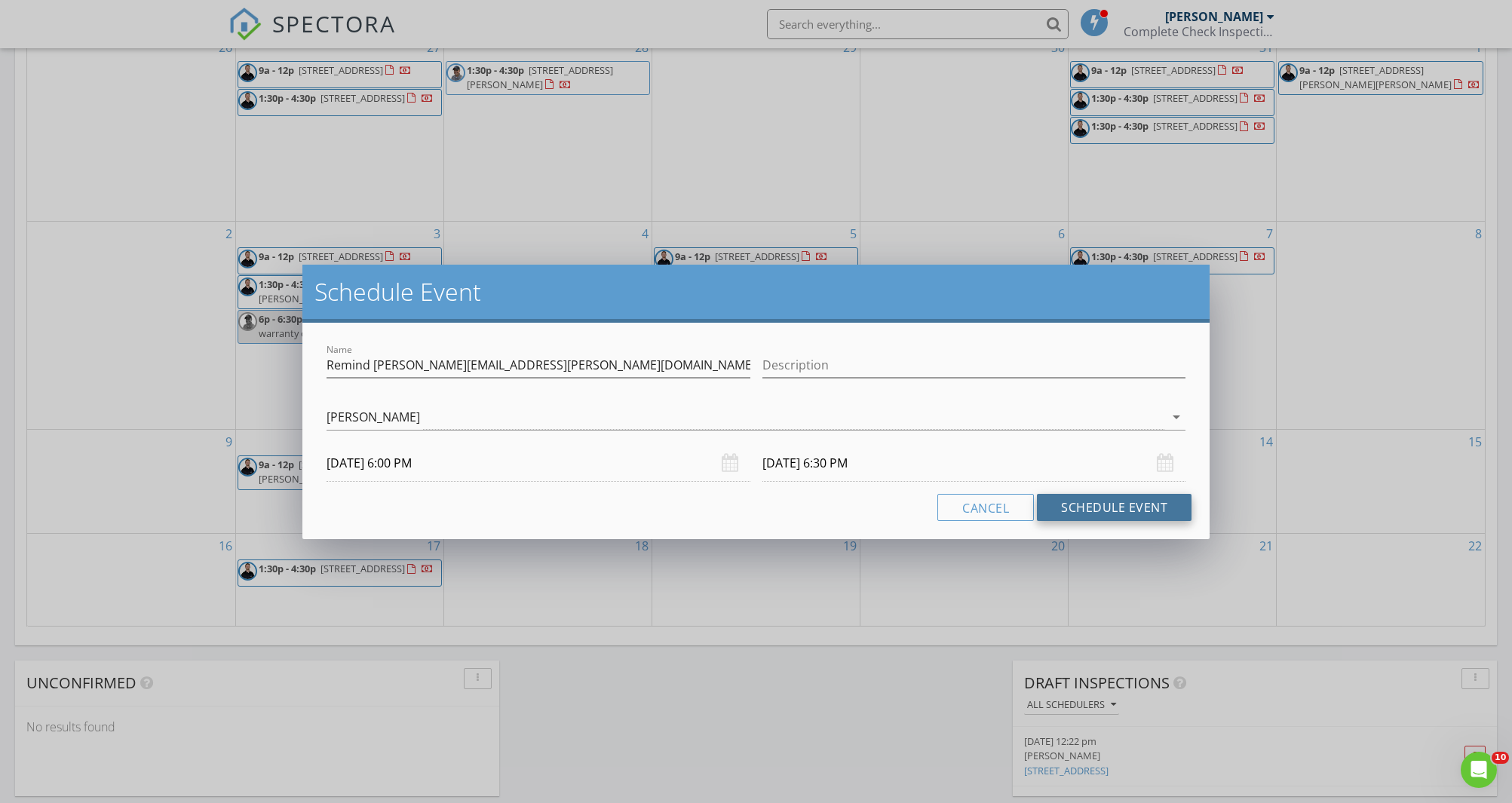
click at [1110, 506] on button "Schedule Event" at bounding box center [1114, 507] width 155 height 28
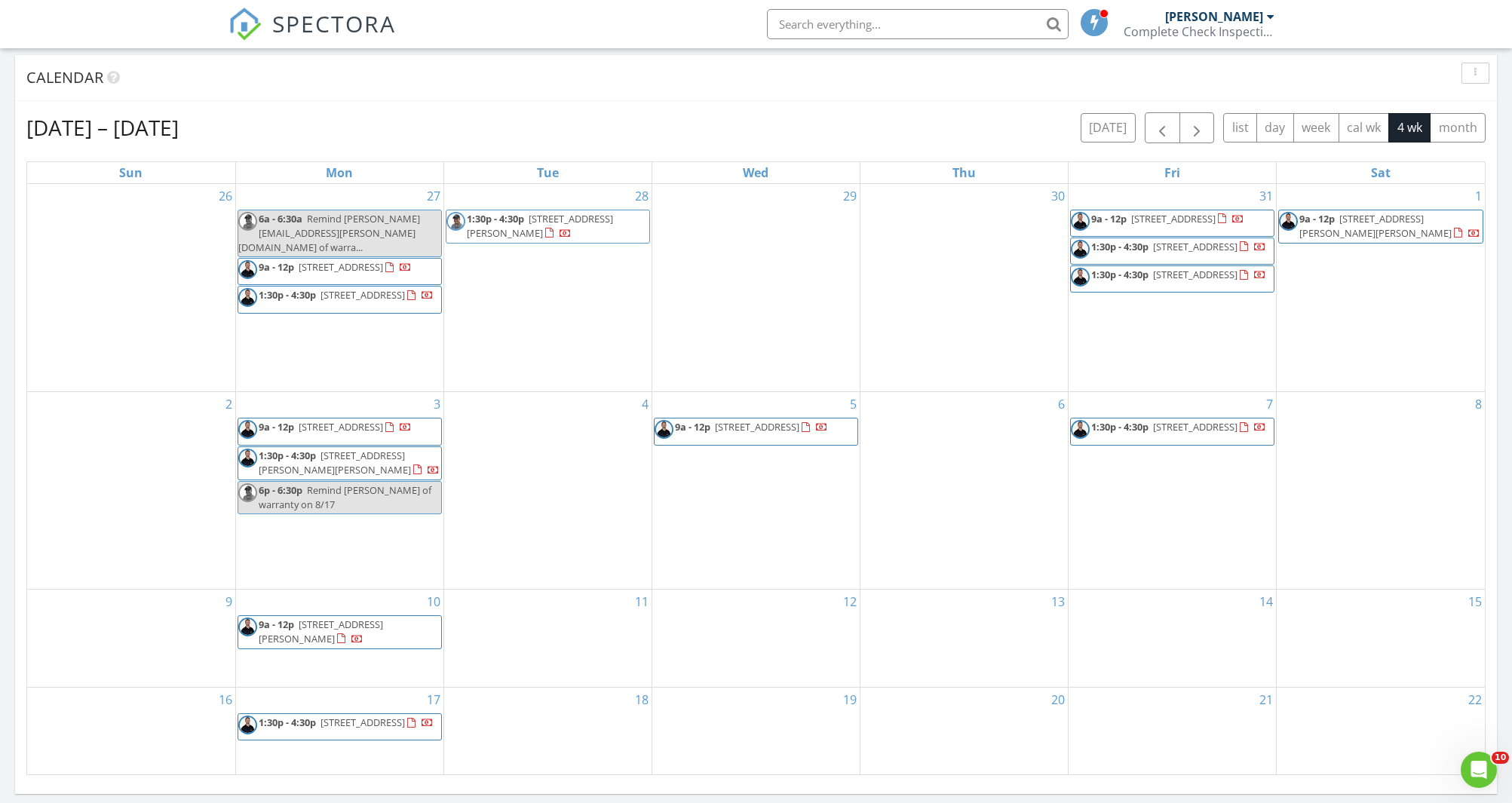
scroll to position [444, 0]
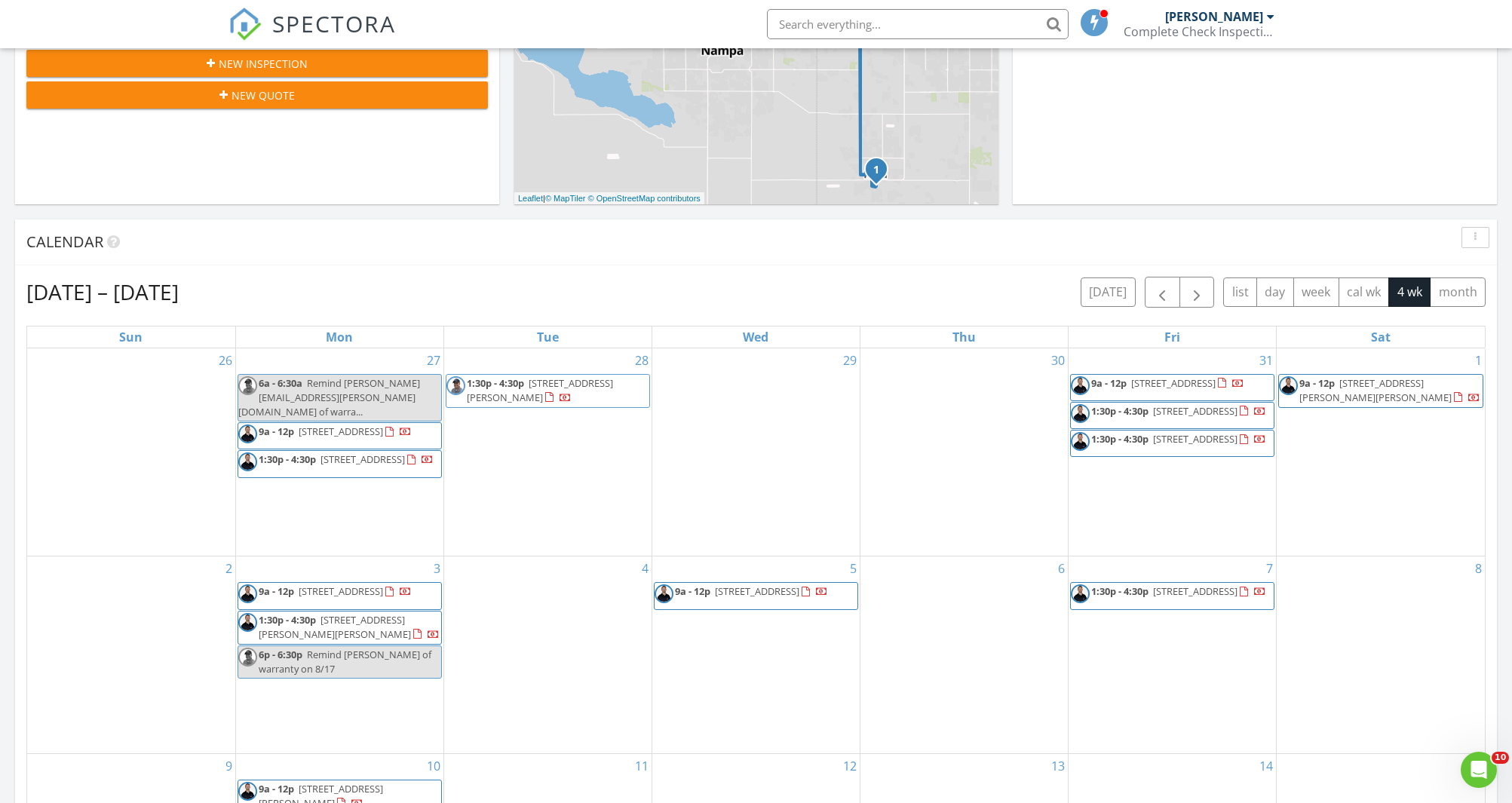
select select "6"
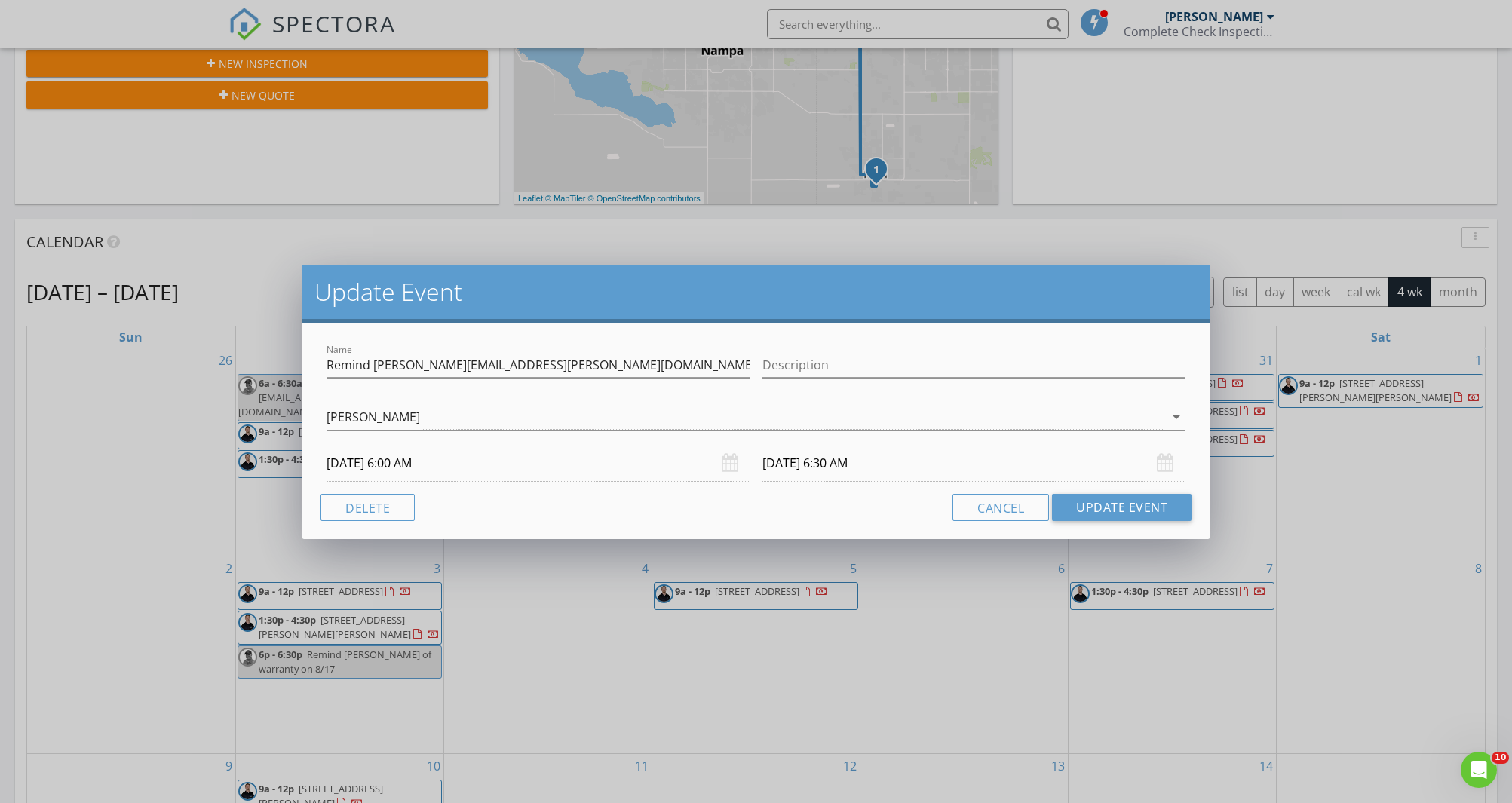
click at [439, 461] on input "07/27/2026 6:00 AM" at bounding box center [538, 463] width 424 height 36
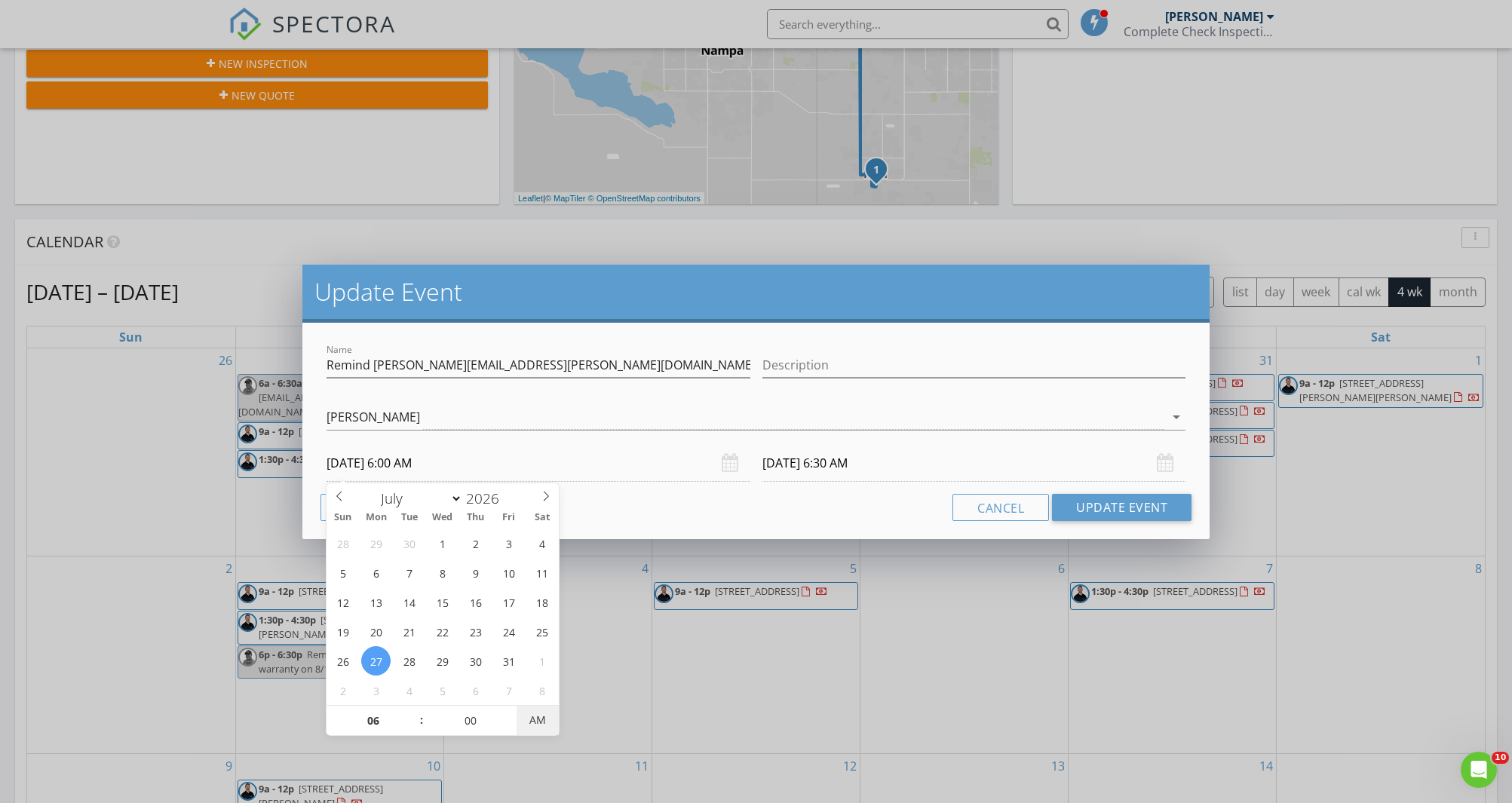
type input "07/27/2026 6:00 PM"
type input "07/27/2026 6:30 PM"
click at [534, 718] on span "AM" at bounding box center [537, 720] width 41 height 31
click at [1142, 506] on button "Update Event" at bounding box center [1123, 507] width 140 height 28
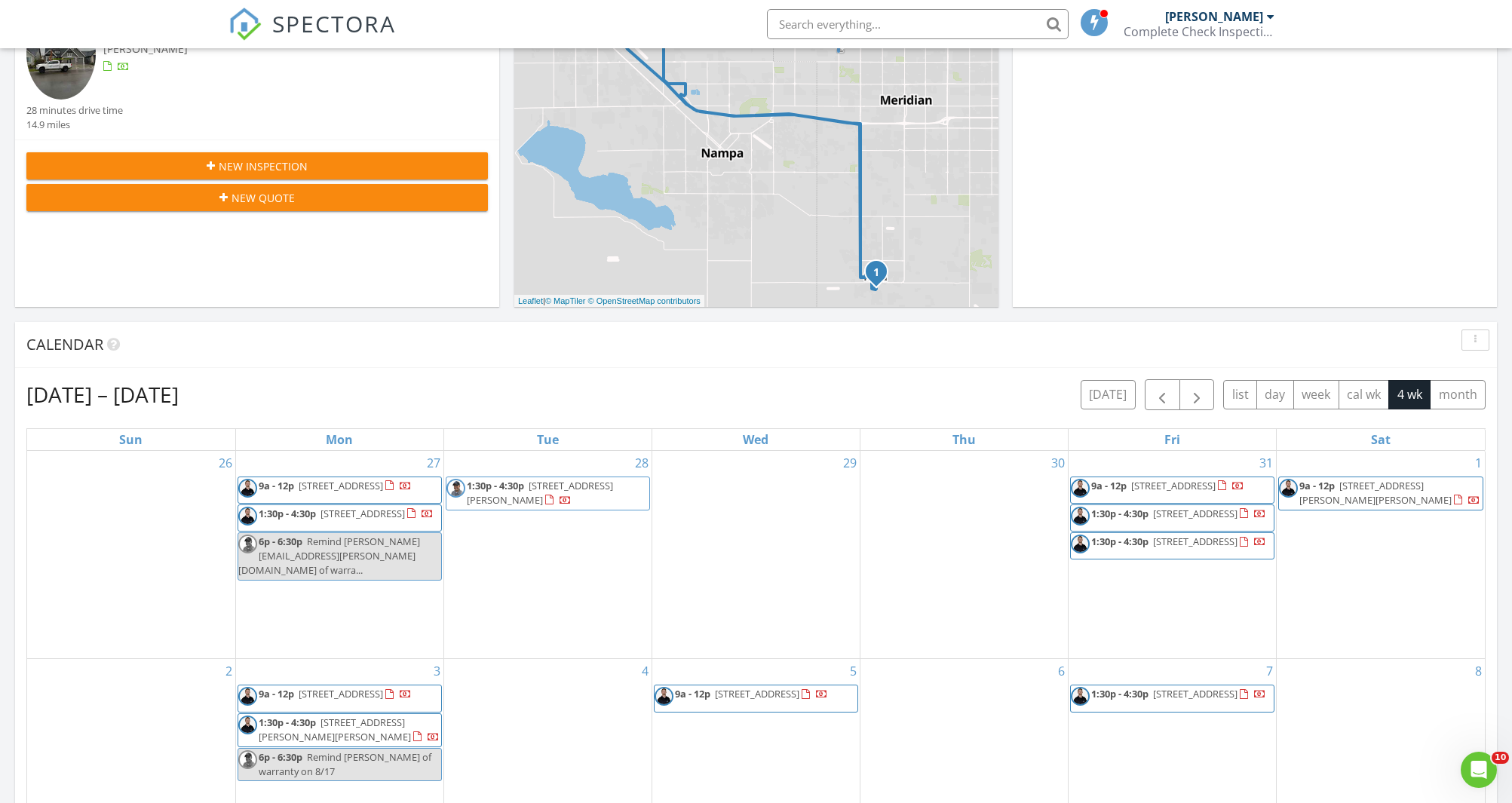
scroll to position [0, 0]
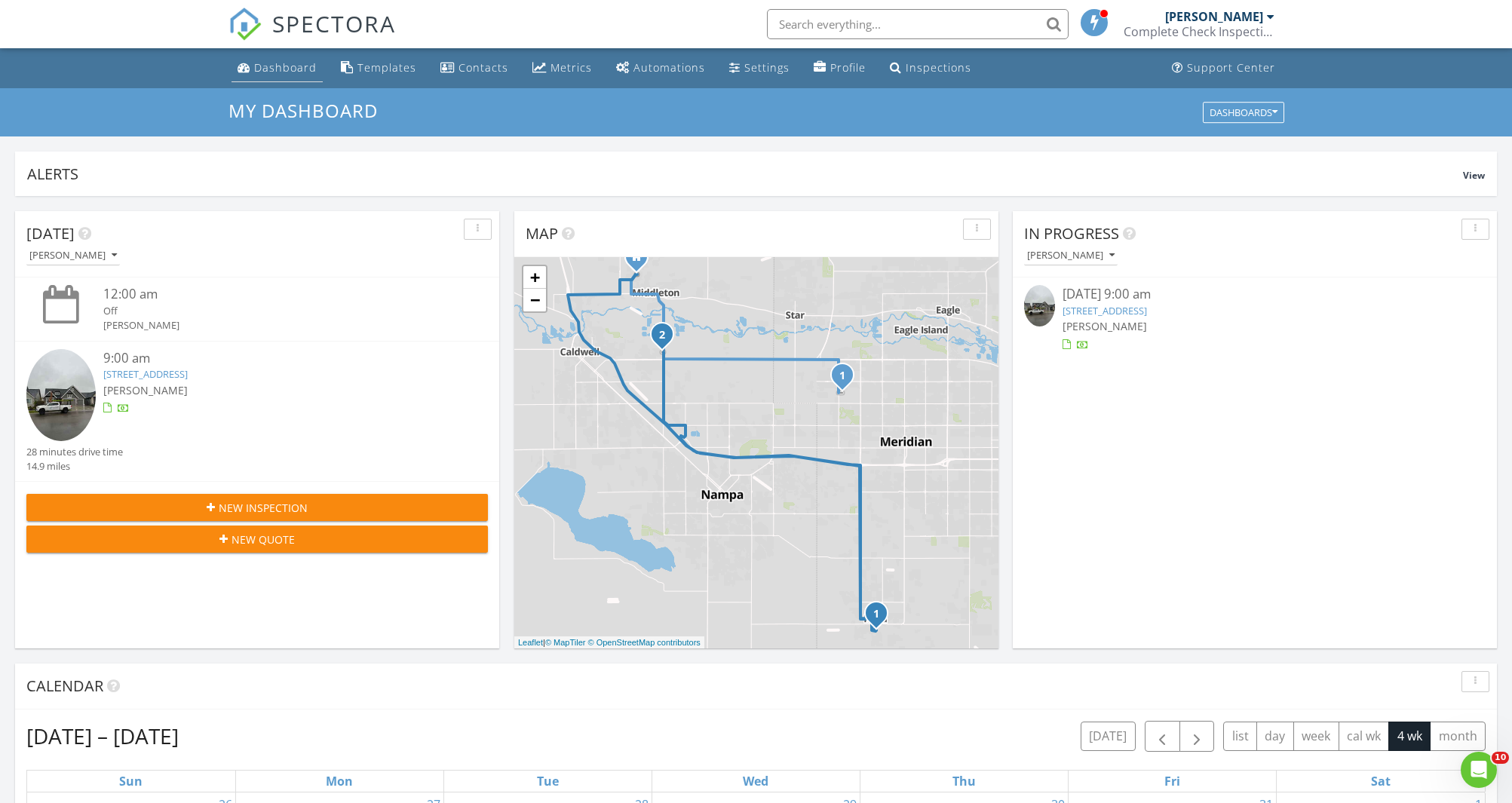
click at [285, 69] on div "Dashboard" at bounding box center [286, 67] width 63 height 15
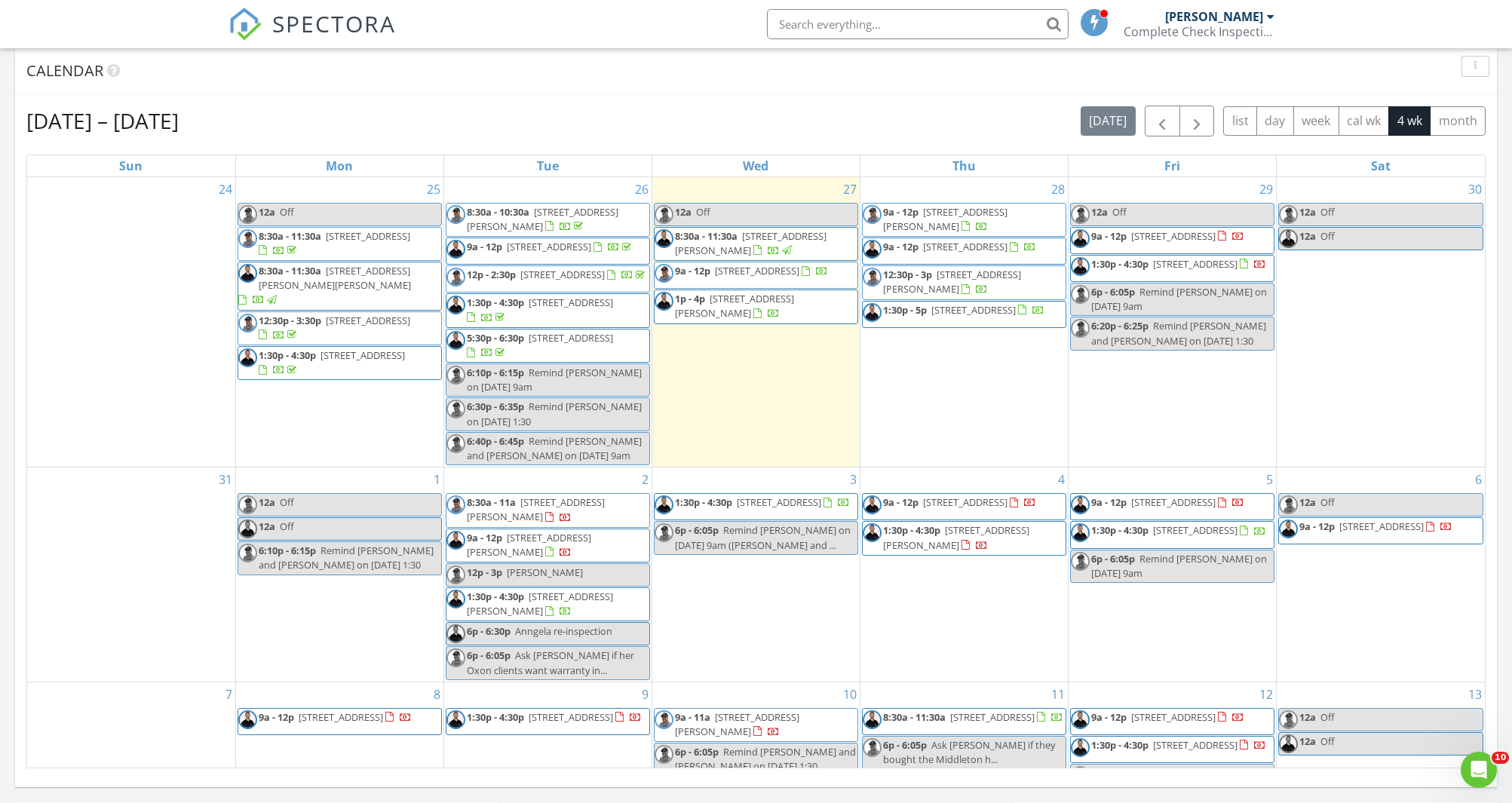
scroll to position [2, 0]
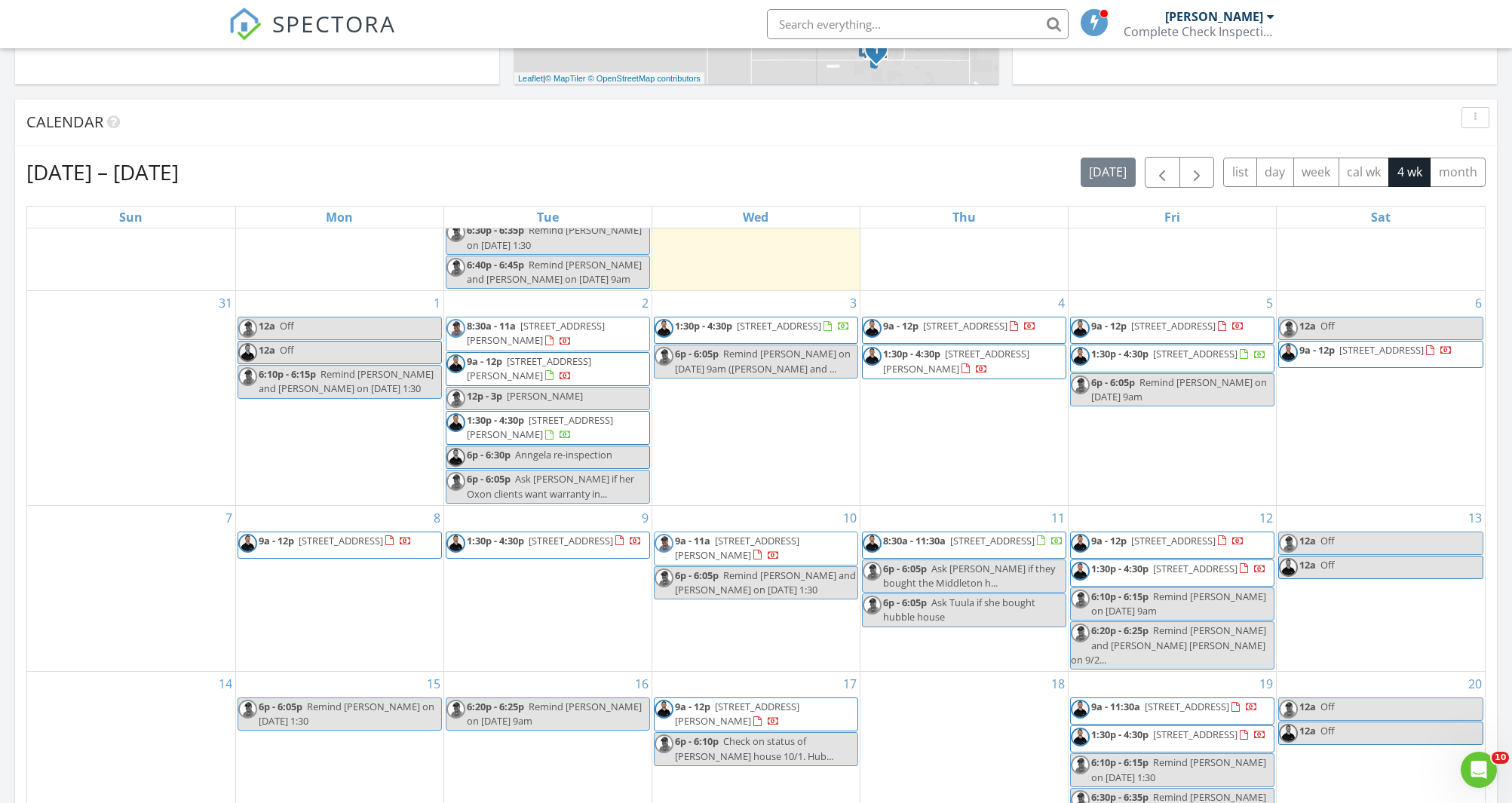
scroll to position [258, 0]
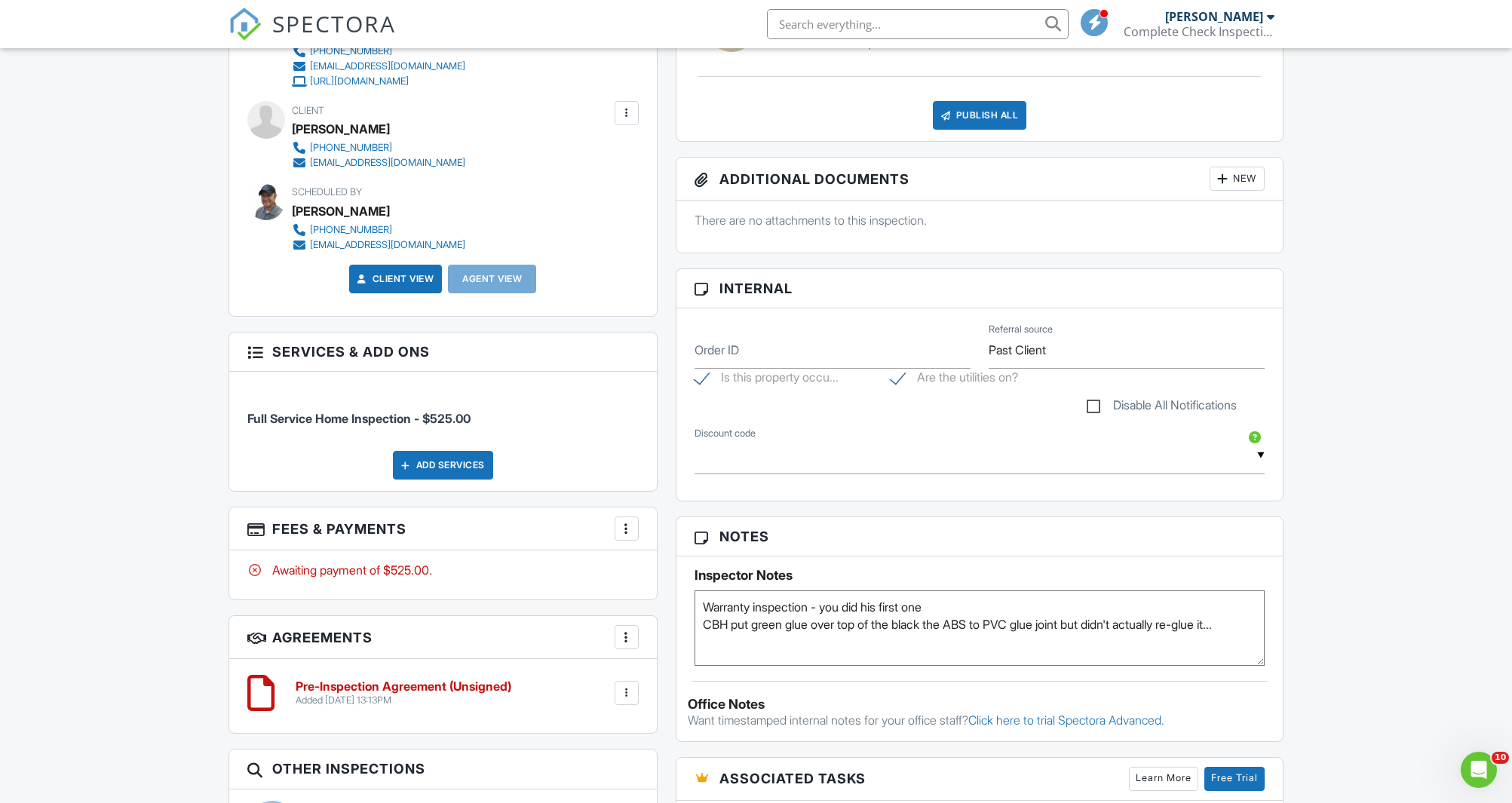
scroll to position [264, 0]
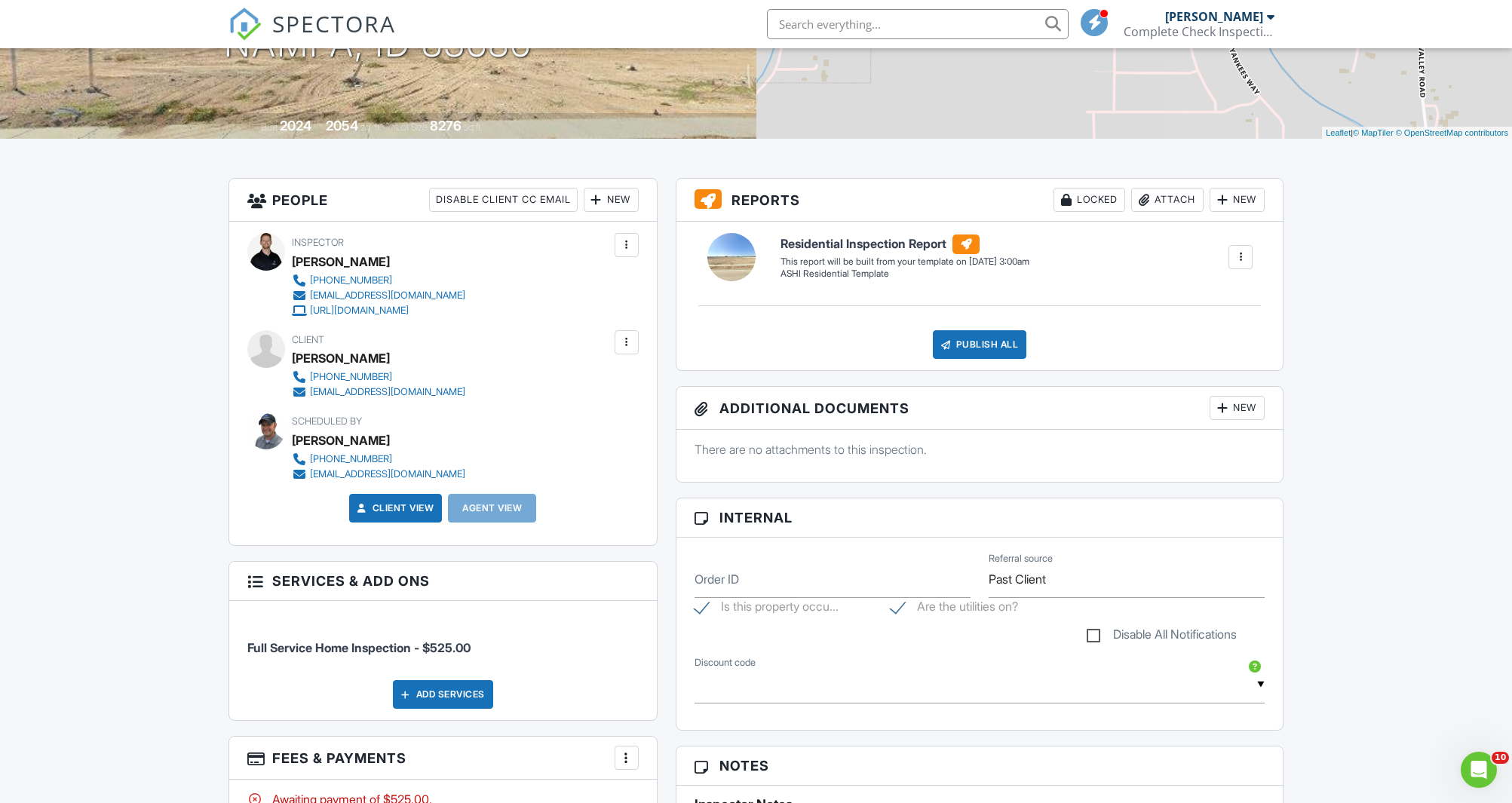
click at [622, 339] on div at bounding box center [626, 342] width 15 height 15
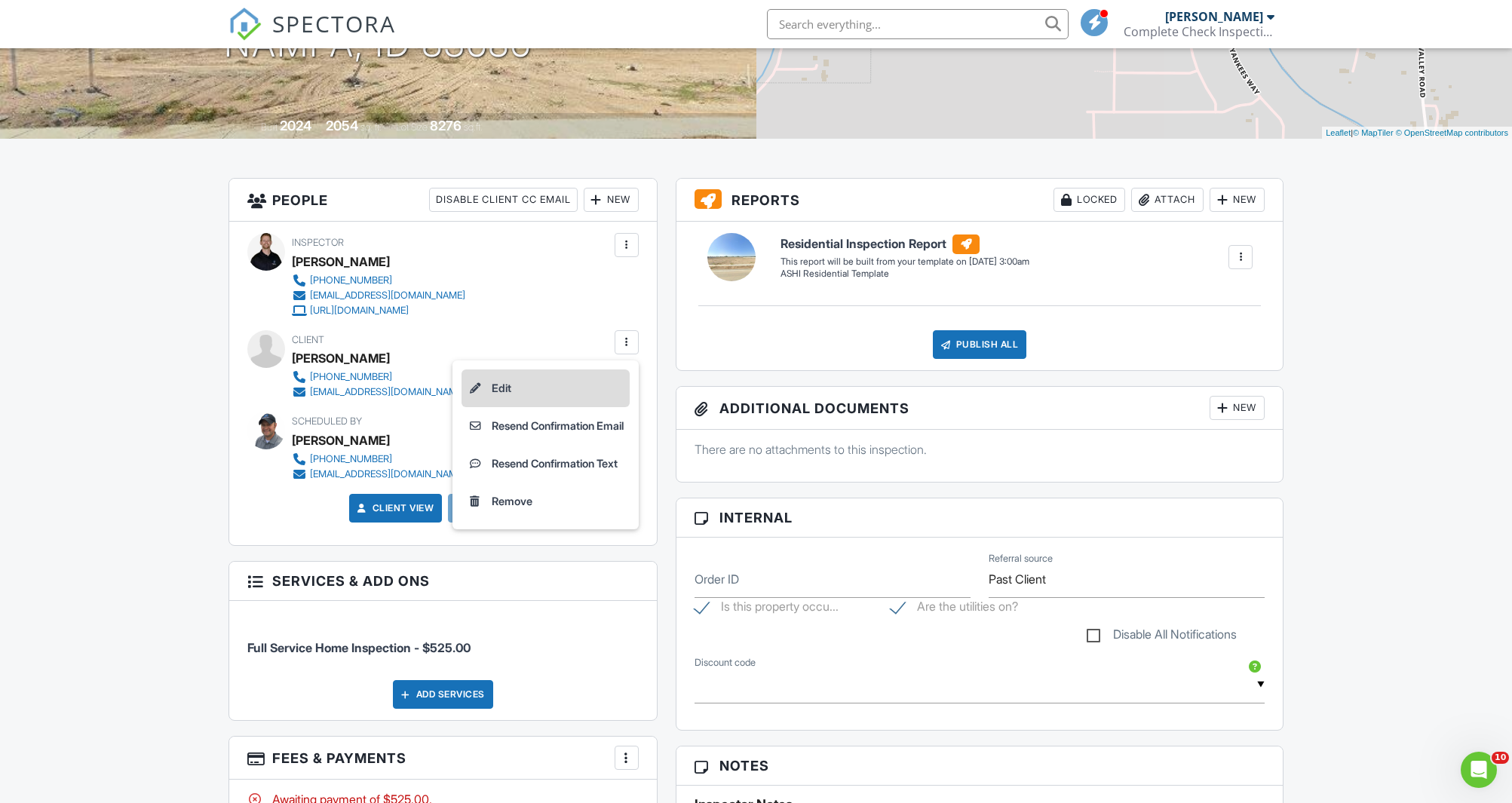
click at [554, 383] on li "Edit" at bounding box center [545, 388] width 169 height 37
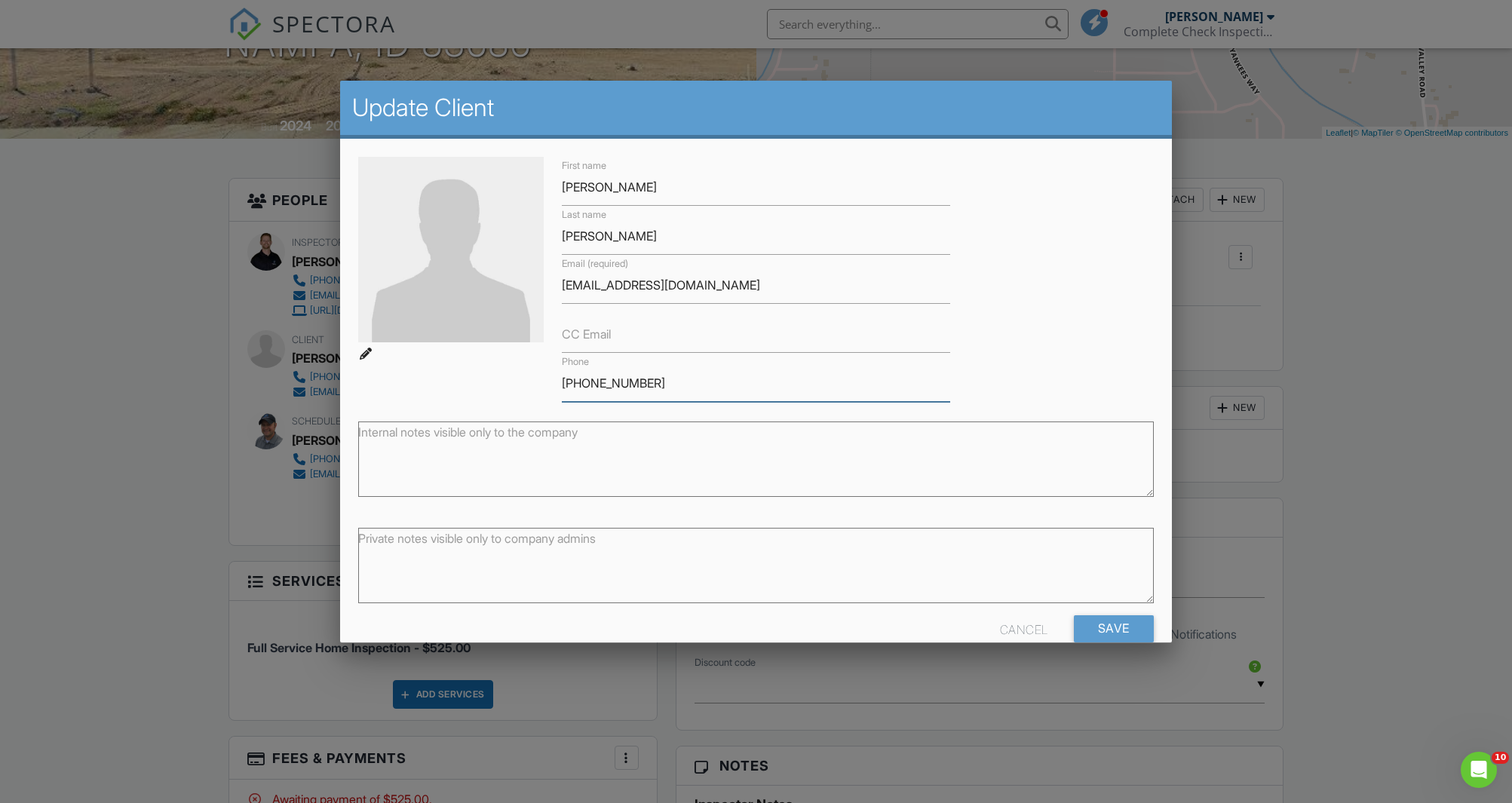
click at [606, 384] on input "208-948-7035" at bounding box center [756, 382] width 388 height 36
click at [607, 384] on input "208-948-7035" at bounding box center [756, 382] width 388 height 36
click at [626, 288] on input "charlestoone@hotmail.com" at bounding box center [756, 285] width 388 height 36
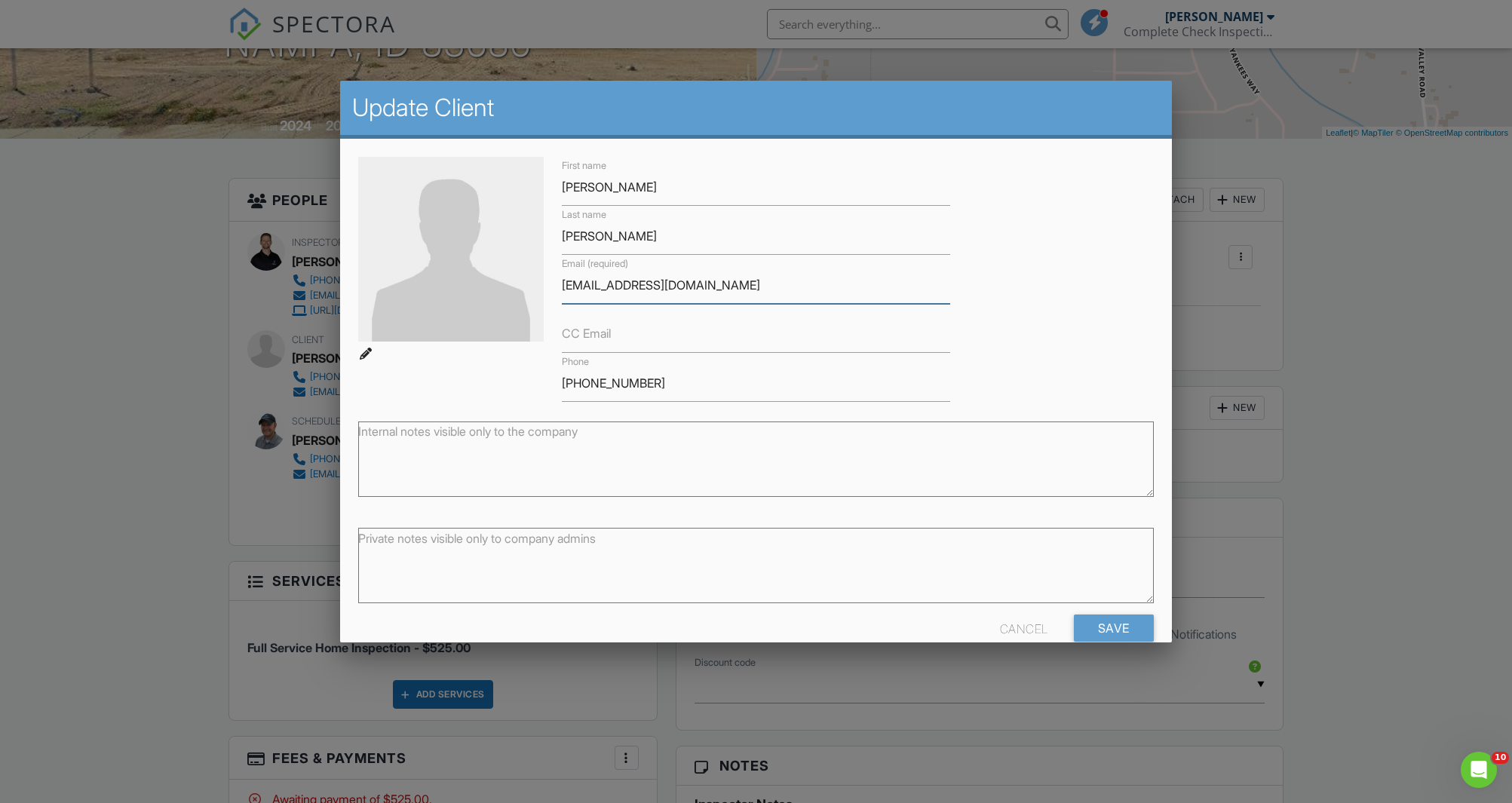
click at [627, 288] on input "charlestoone@hotmail.com" at bounding box center [756, 285] width 388 height 36
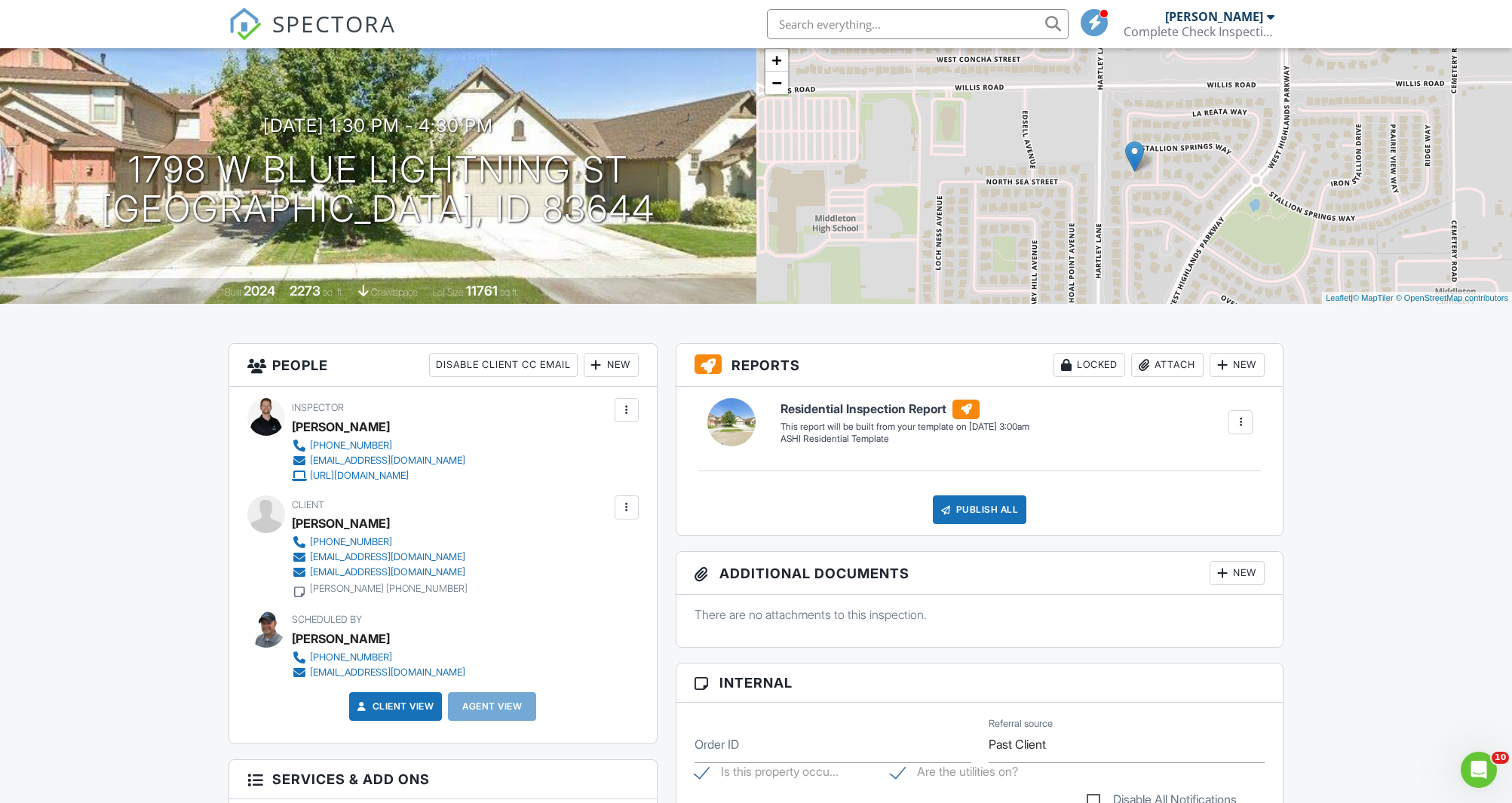
scroll to position [98, 0]
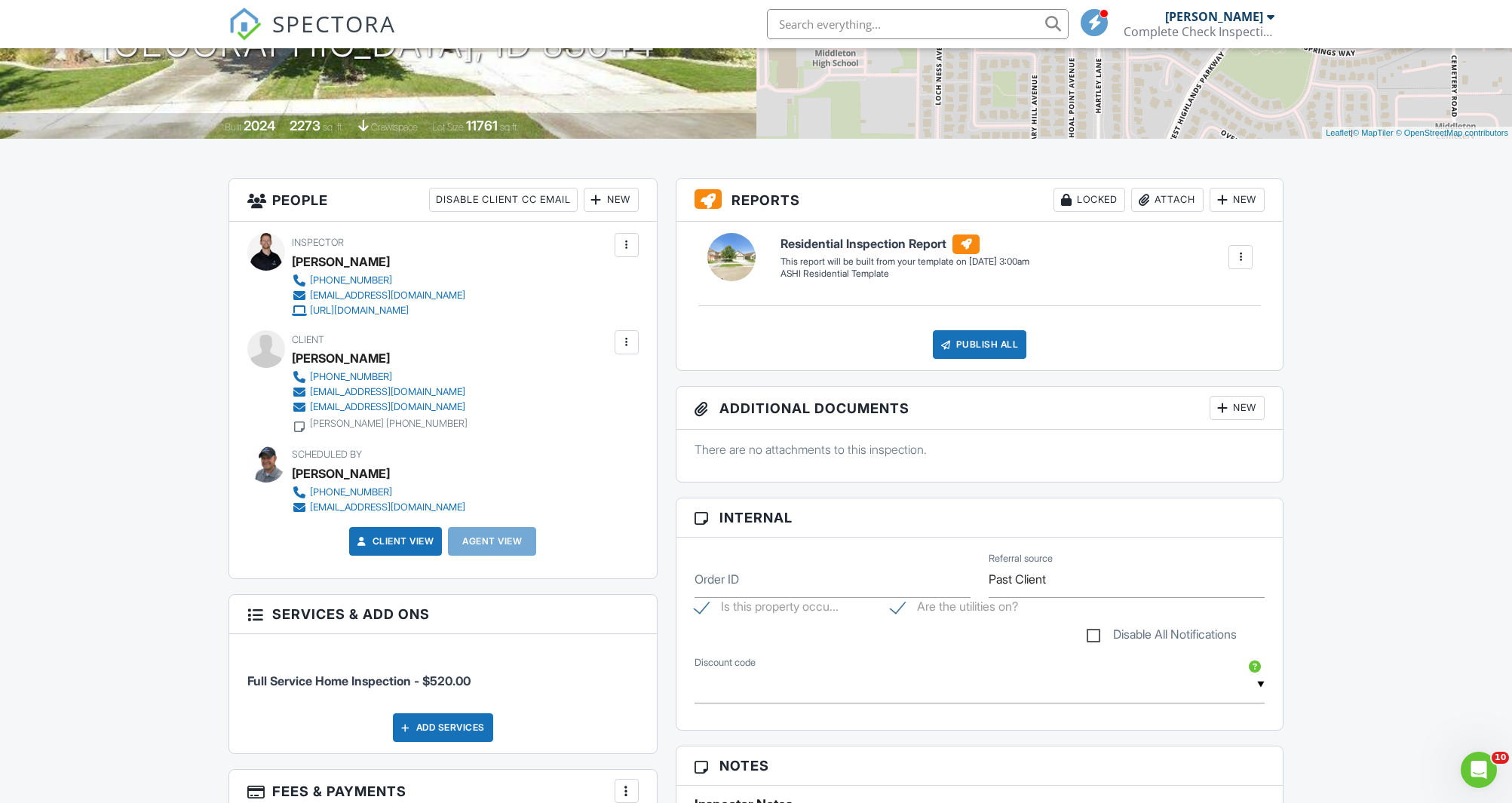
scroll to position [258, 0]
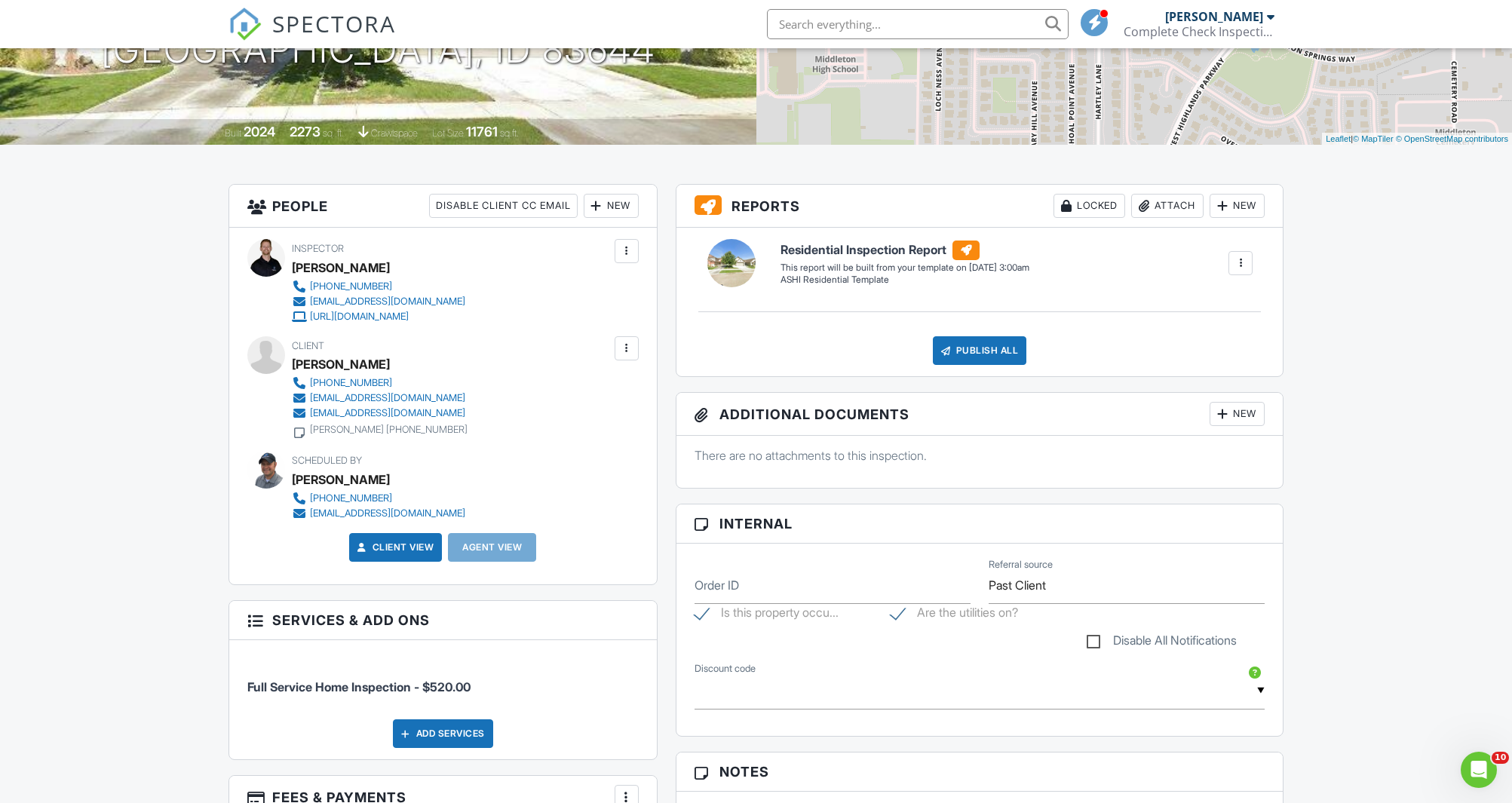
click at [615, 196] on div "New" at bounding box center [611, 206] width 55 height 24
click at [649, 295] on li "Client" at bounding box center [665, 290] width 149 height 37
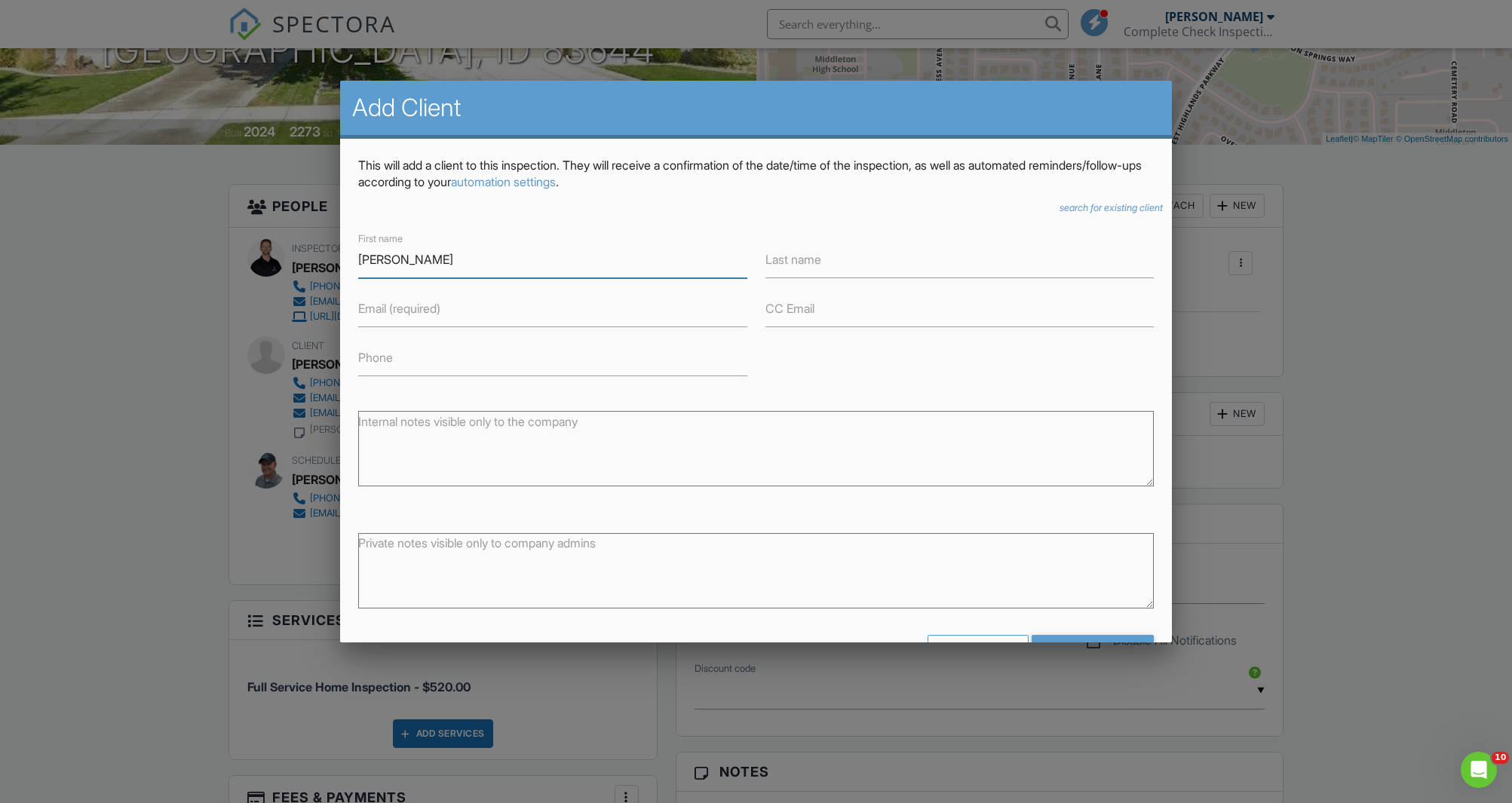
type input "Scott"
type input "Gore"
click at [375, 358] on label "Phone" at bounding box center [376, 357] width 34 height 17
click at [375, 358] on input "Phone" at bounding box center [553, 357] width 388 height 36
paste input "214-549-6161"
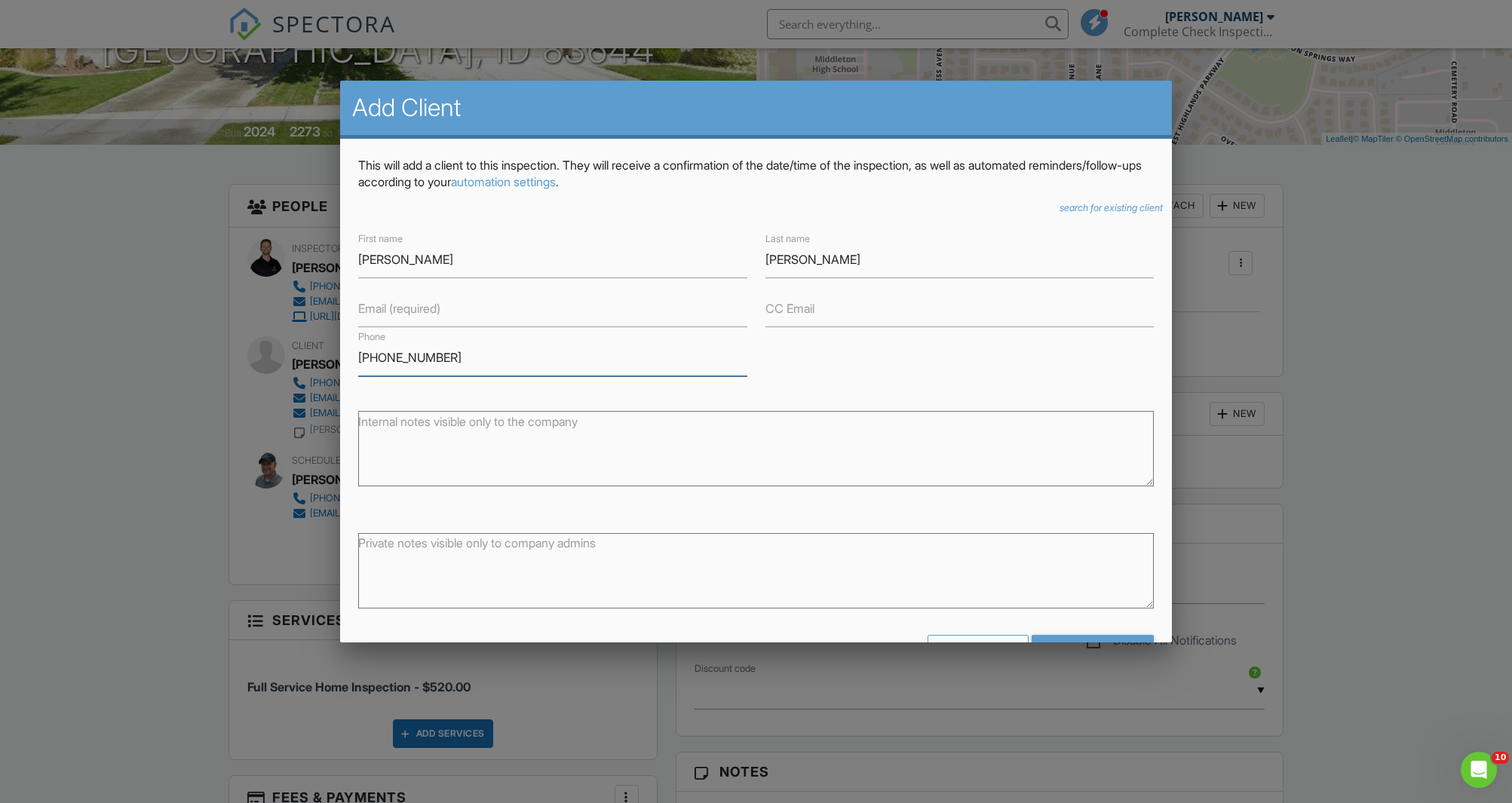
type input "214-549-6161"
click at [419, 307] on label "Email (required)" at bounding box center [399, 308] width 82 height 17
click at [419, 307] on input "Email (required)" at bounding box center [553, 308] width 388 height 36
paste input "[EMAIL_ADDRESS][DOMAIN_NAME]"
type input "[EMAIL_ADDRESS][DOMAIN_NAME]"
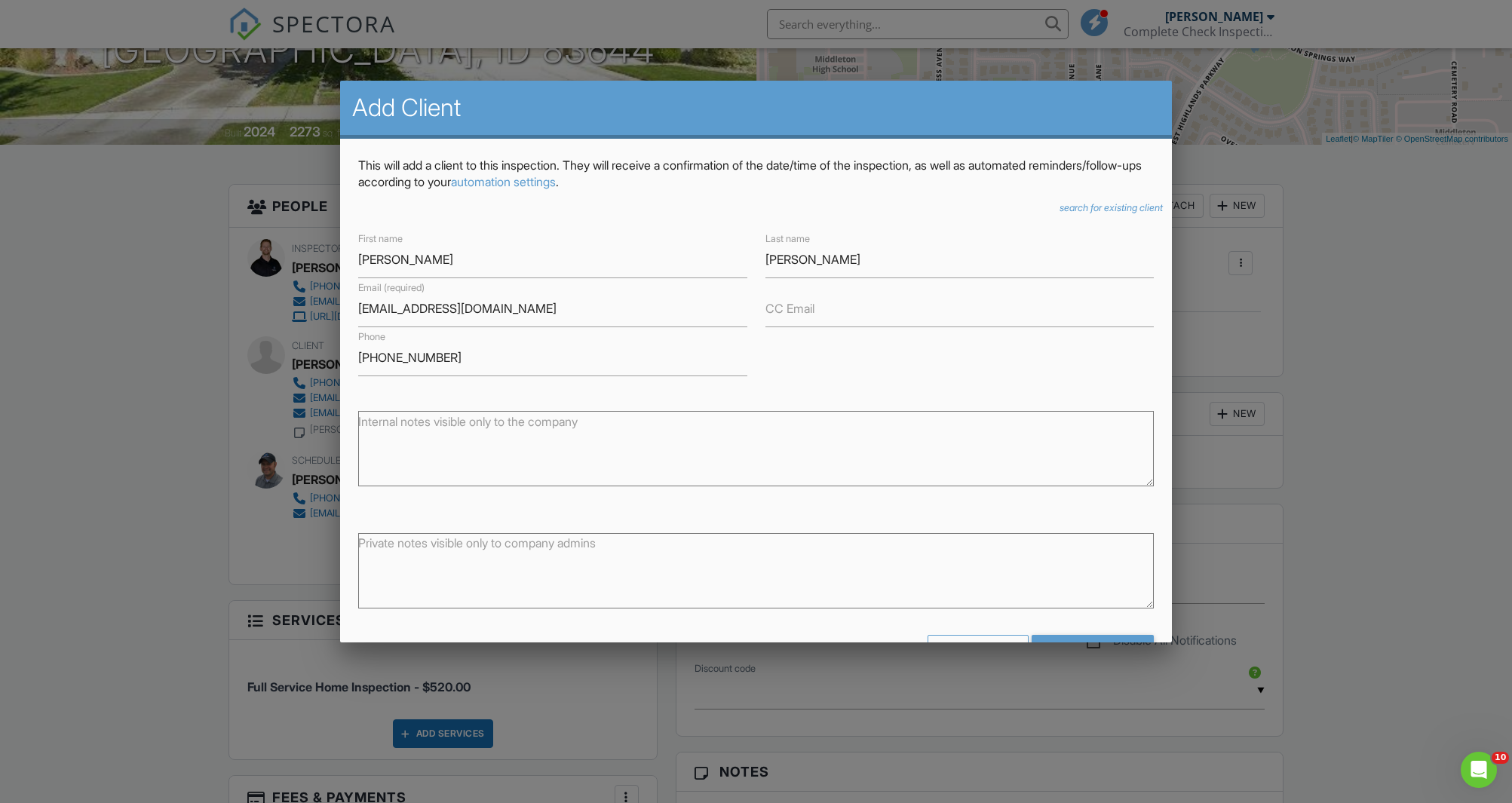
click at [932, 363] on div "First name Scott Last name Gore Email (required) scottg_9905@yahoo.com CC Email…" at bounding box center [756, 302] width 814 height 147
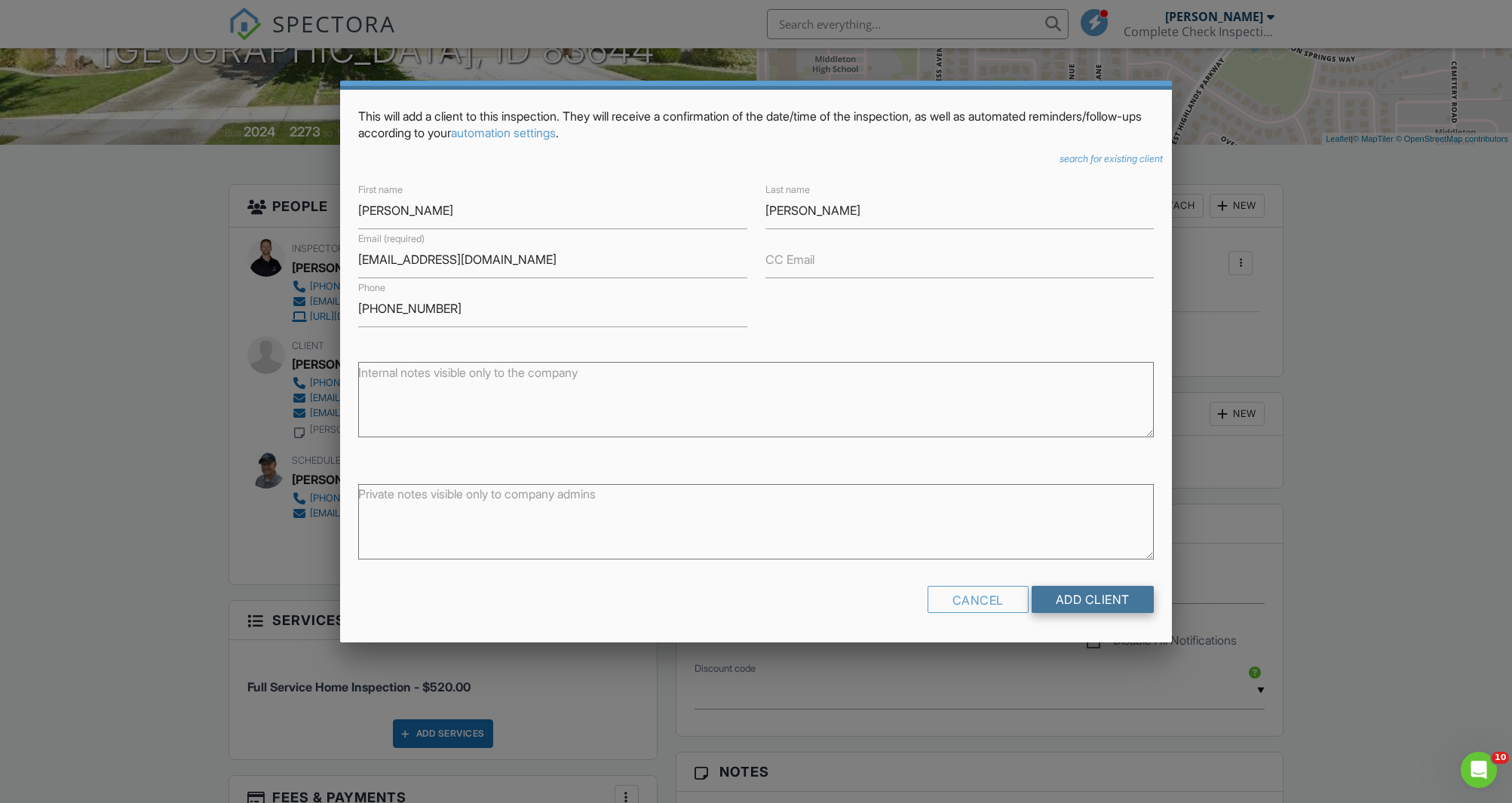
click at [1065, 606] on input "Add Client" at bounding box center [1093, 600] width 122 height 28
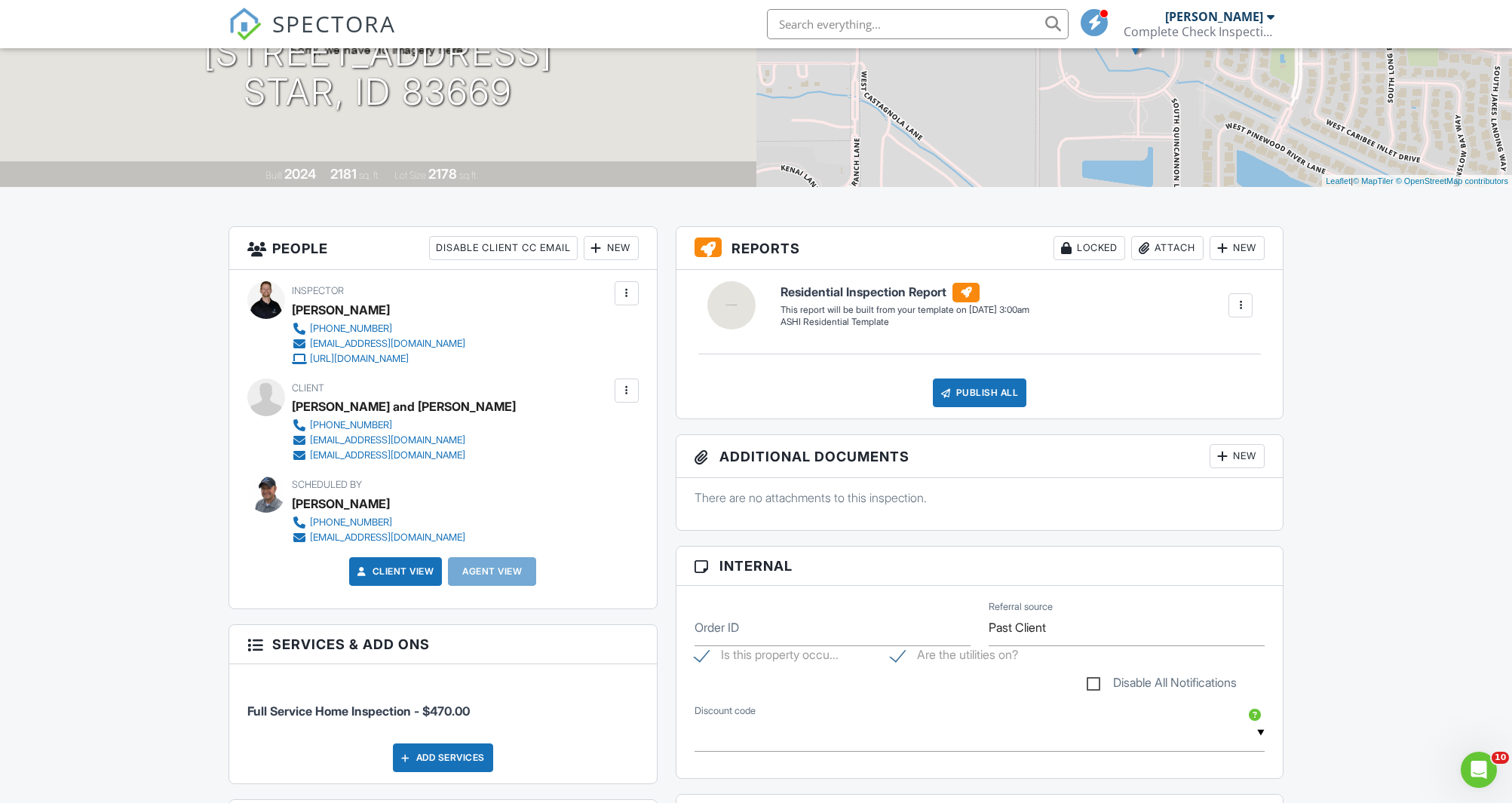
scroll to position [242, 0]
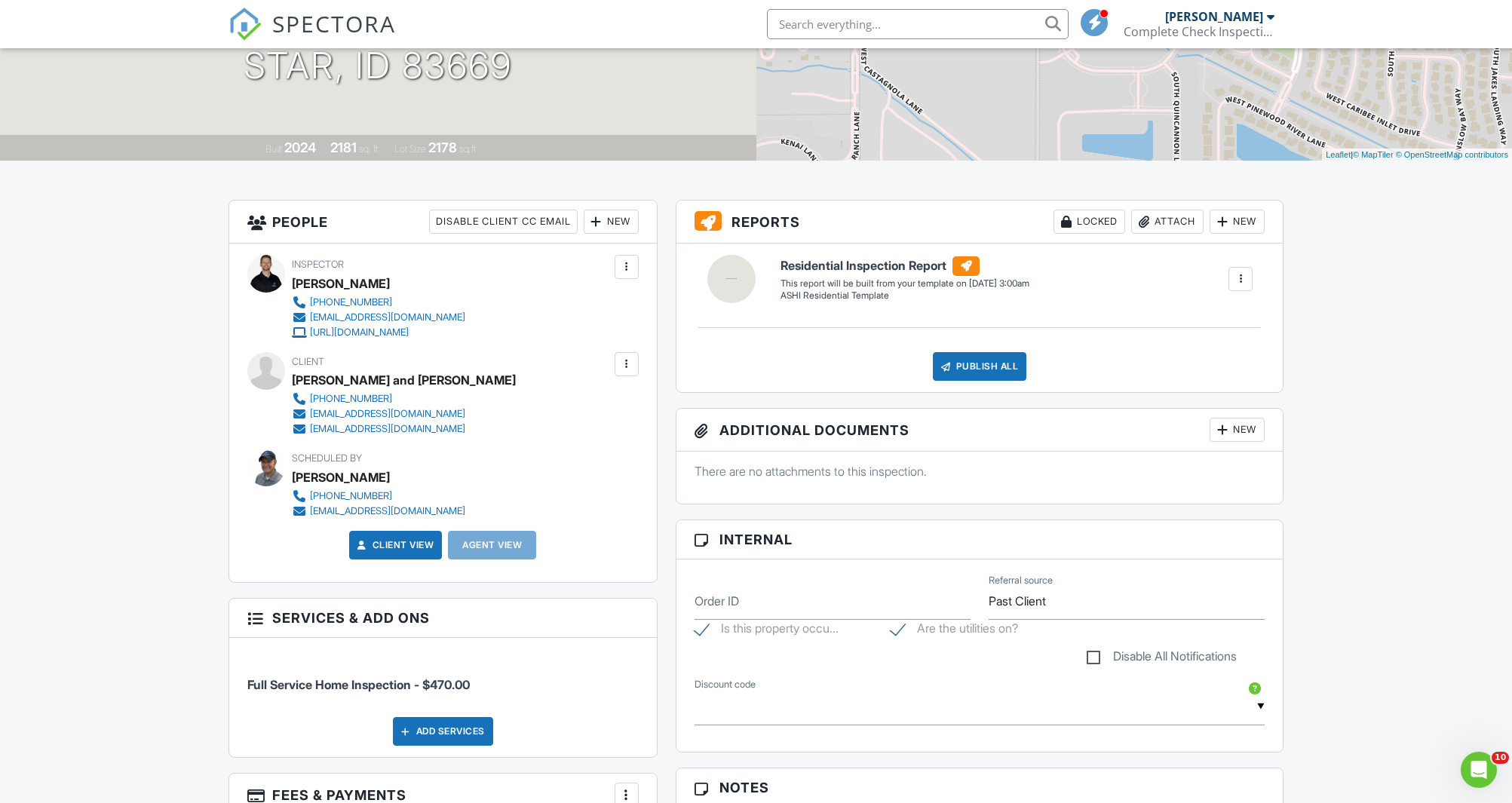
click at [628, 367] on div at bounding box center [626, 364] width 15 height 15
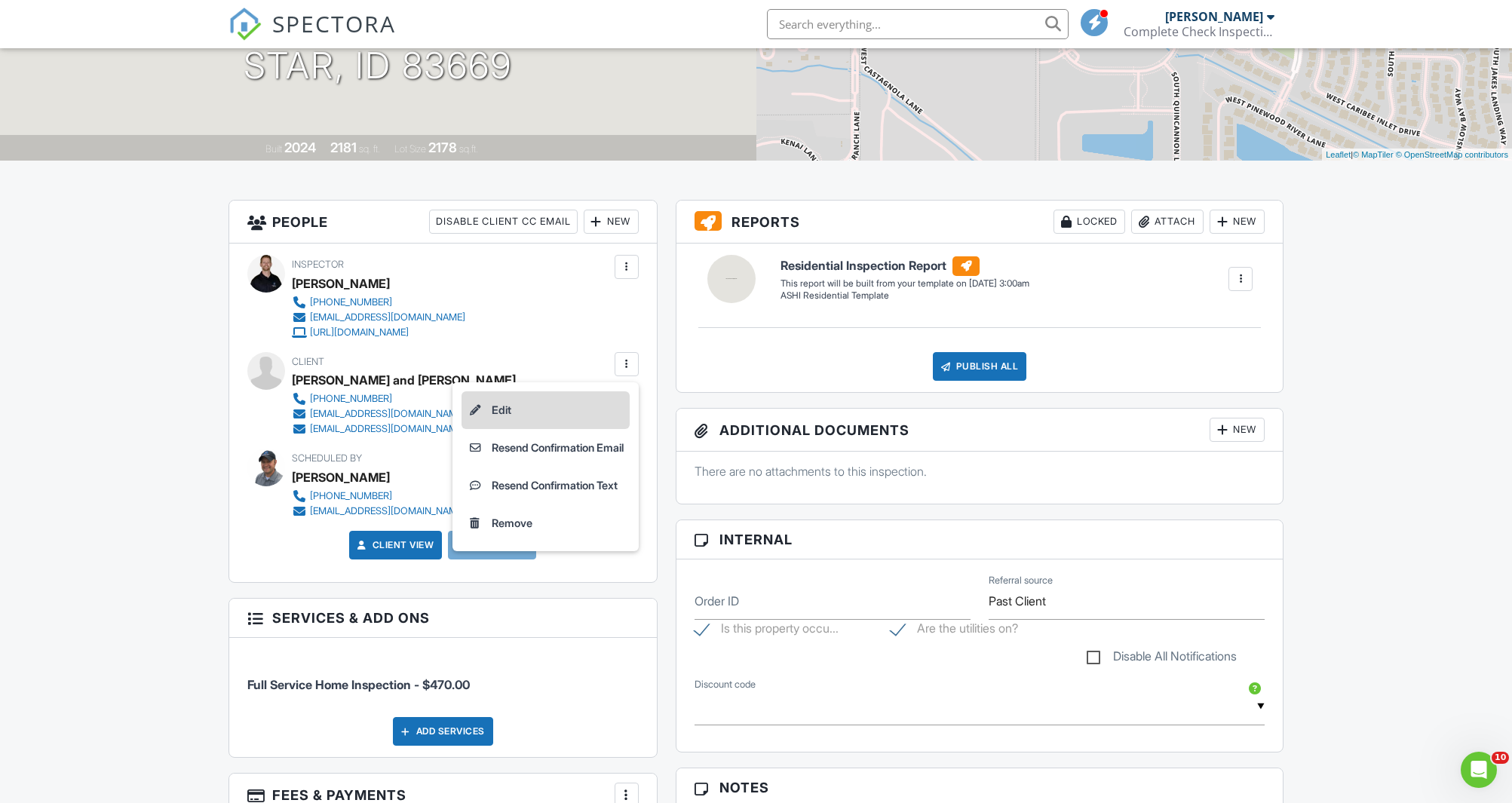
click at [577, 415] on li "Edit" at bounding box center [545, 410] width 169 height 37
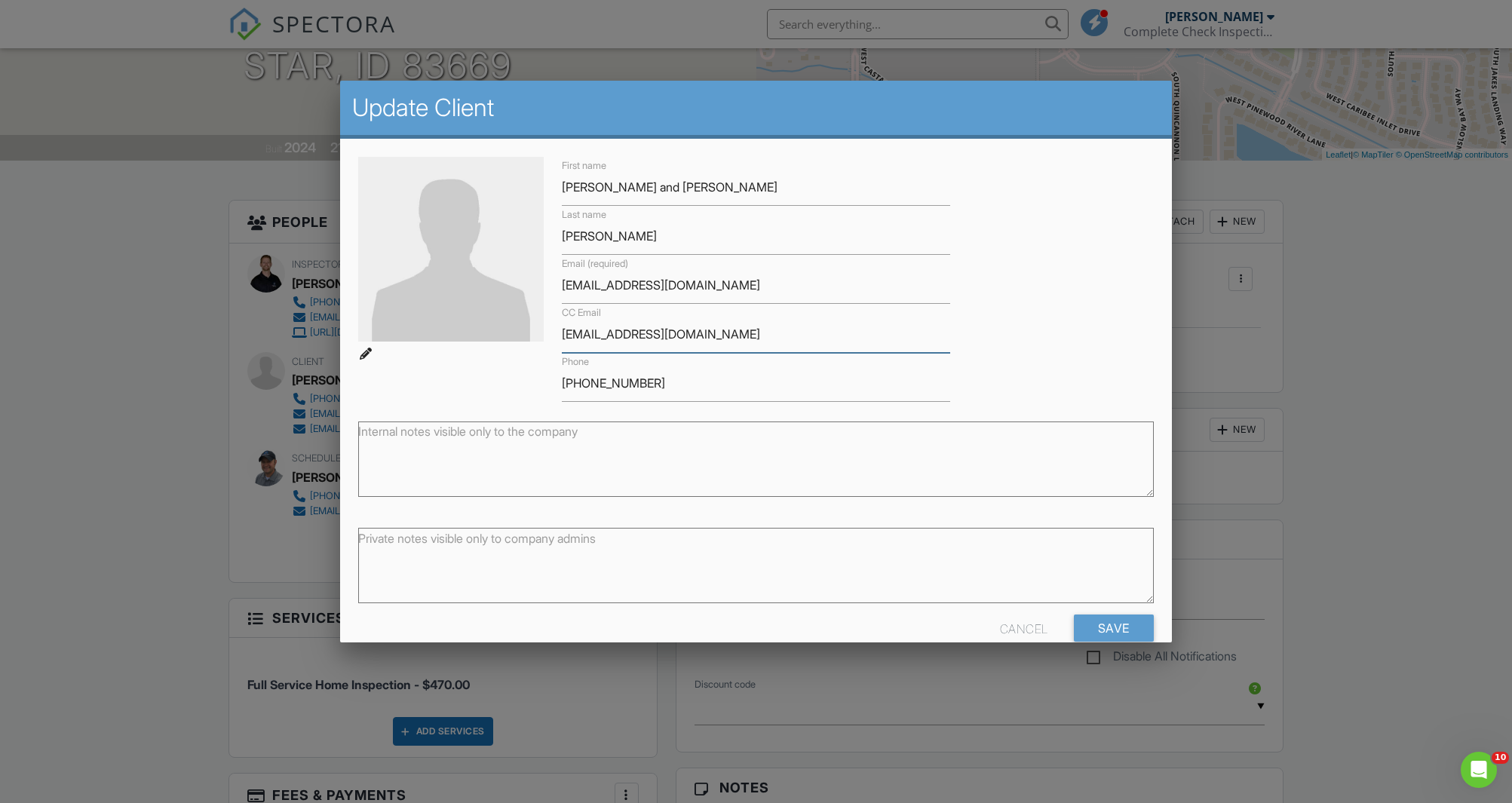
click at [589, 339] on input "[EMAIL_ADDRESS][DOMAIN_NAME]" at bounding box center [756, 334] width 388 height 36
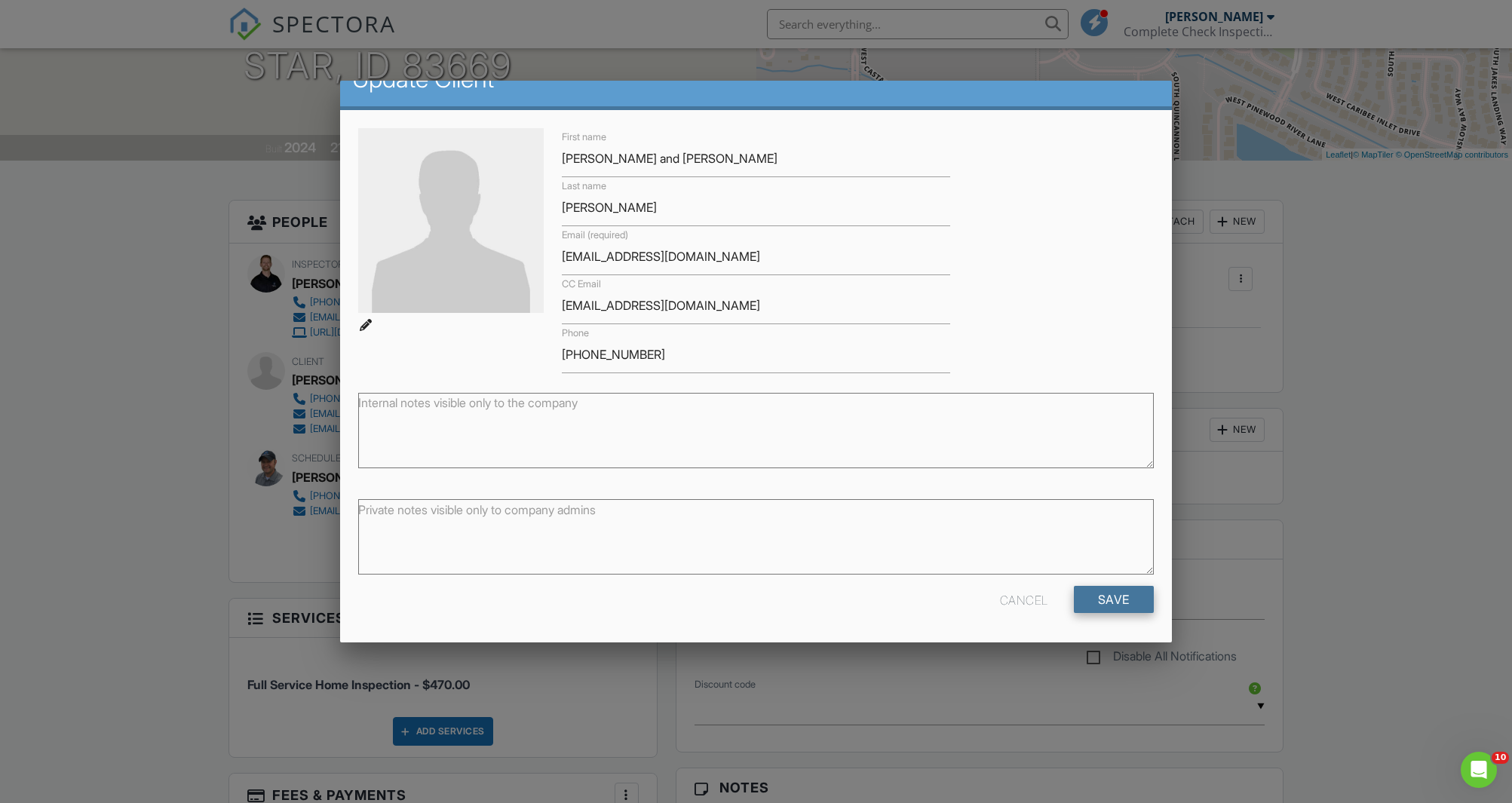
click at [1121, 602] on input "Save" at bounding box center [1114, 600] width 80 height 28
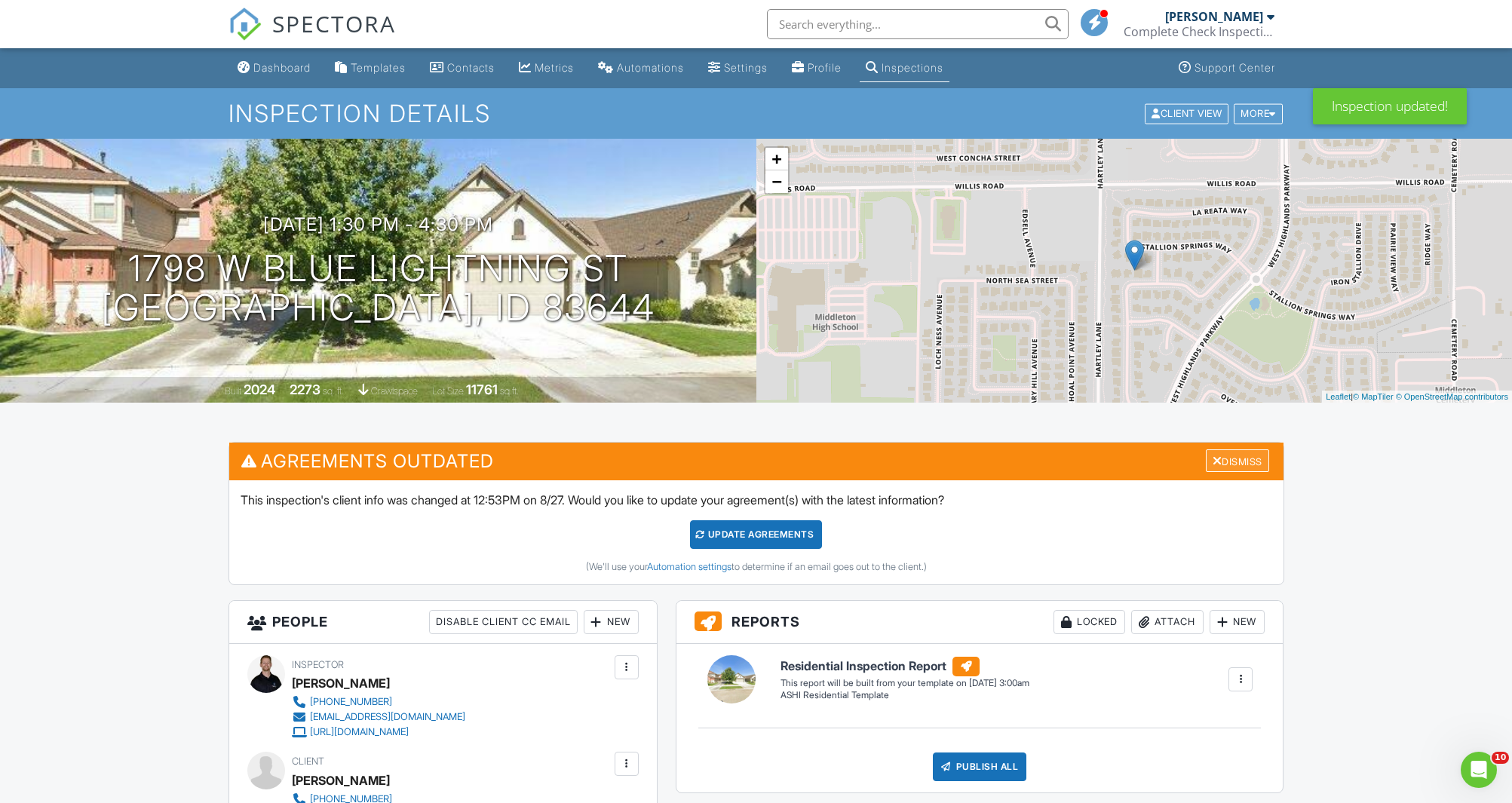
click at [1213, 463] on div at bounding box center [1218, 460] width 10 height 12
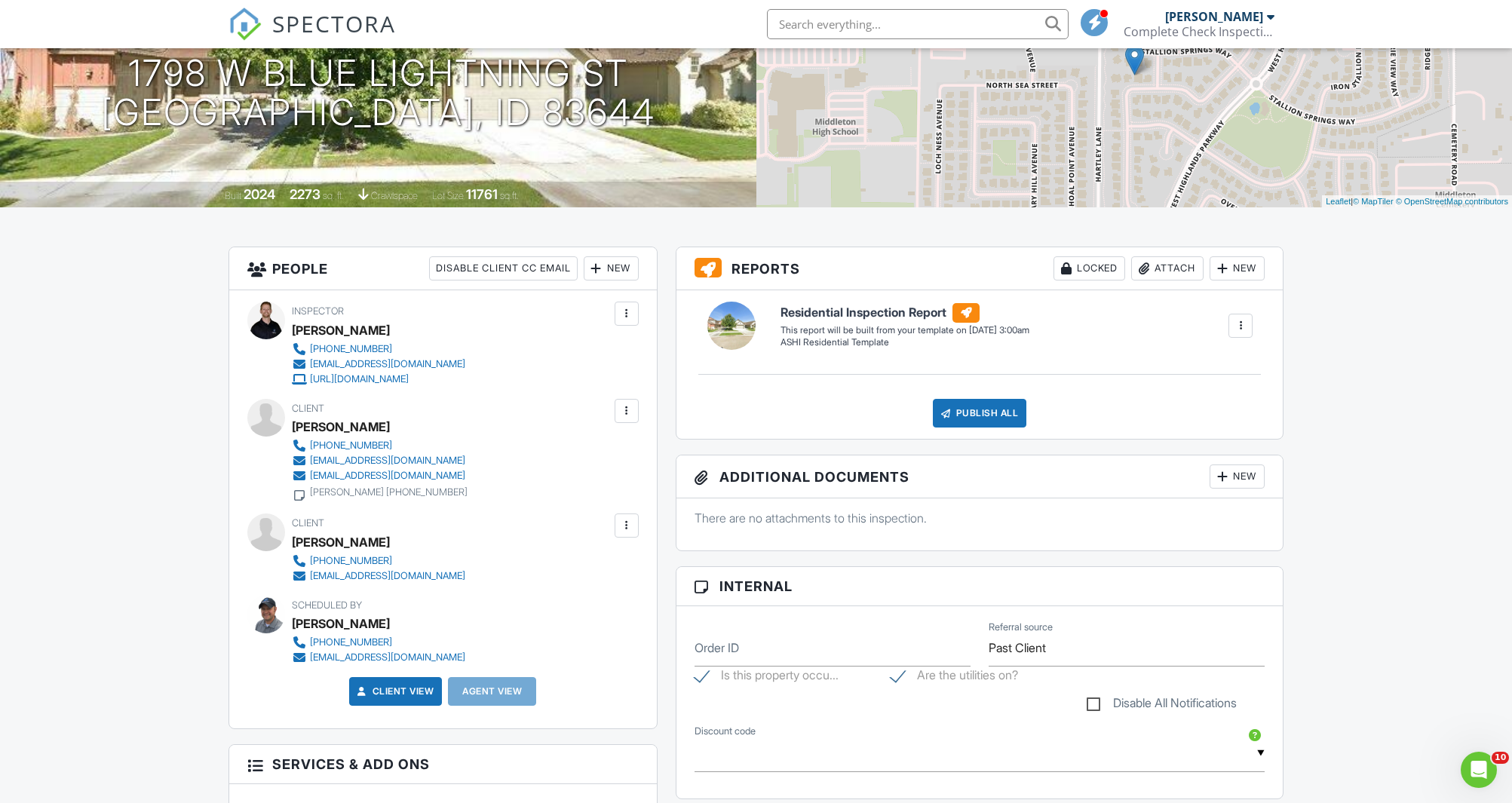
scroll to position [201, 0]
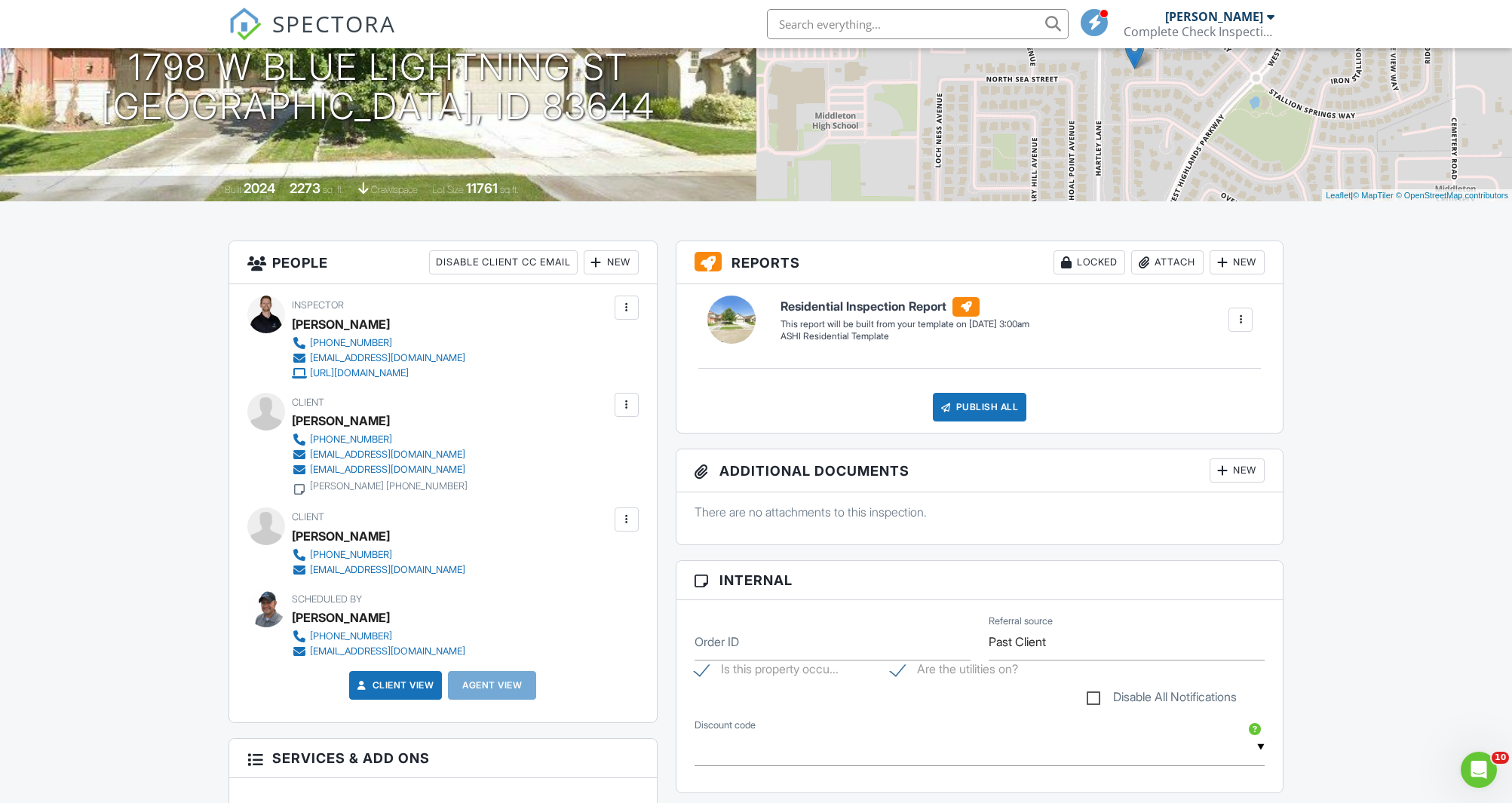
click at [621, 404] on div at bounding box center [626, 404] width 15 height 15
click at [537, 448] on li "Edit" at bounding box center [545, 450] width 169 height 37
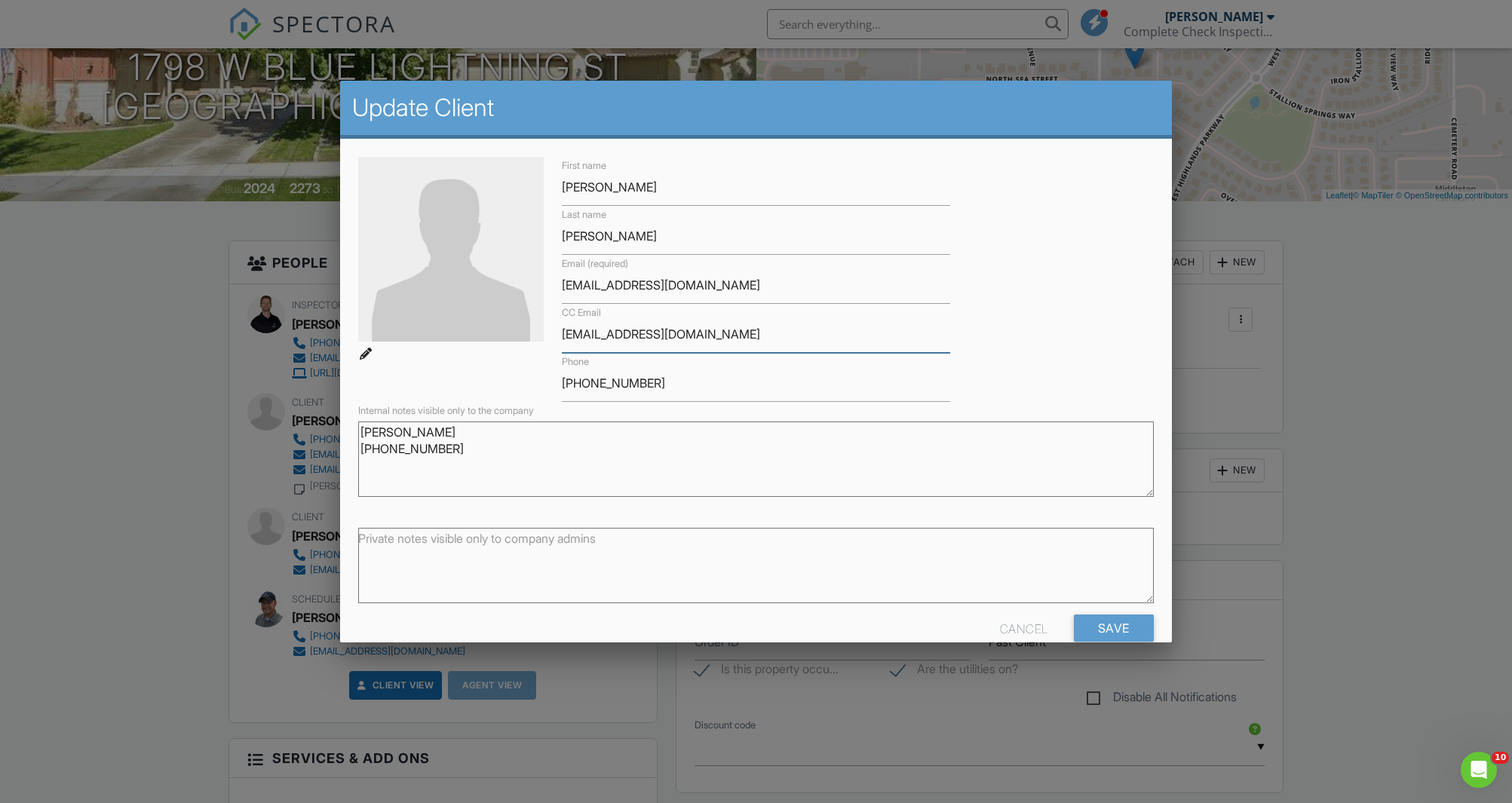
click at [648, 337] on input "[EMAIL_ADDRESS][DOMAIN_NAME]" at bounding box center [756, 334] width 388 height 36
click at [647, 337] on input "[EMAIL_ADDRESS][DOMAIN_NAME]" at bounding box center [756, 334] width 388 height 36
drag, startPoint x: 456, startPoint y: 446, endPoint x: 348, endPoint y: 420, distance: 111.1
click at [348, 420] on div "First name Carol Last name Gore Email (required) clgore47@yahoo.com CC Email Ph…" at bounding box center [756, 405] width 832 height 533
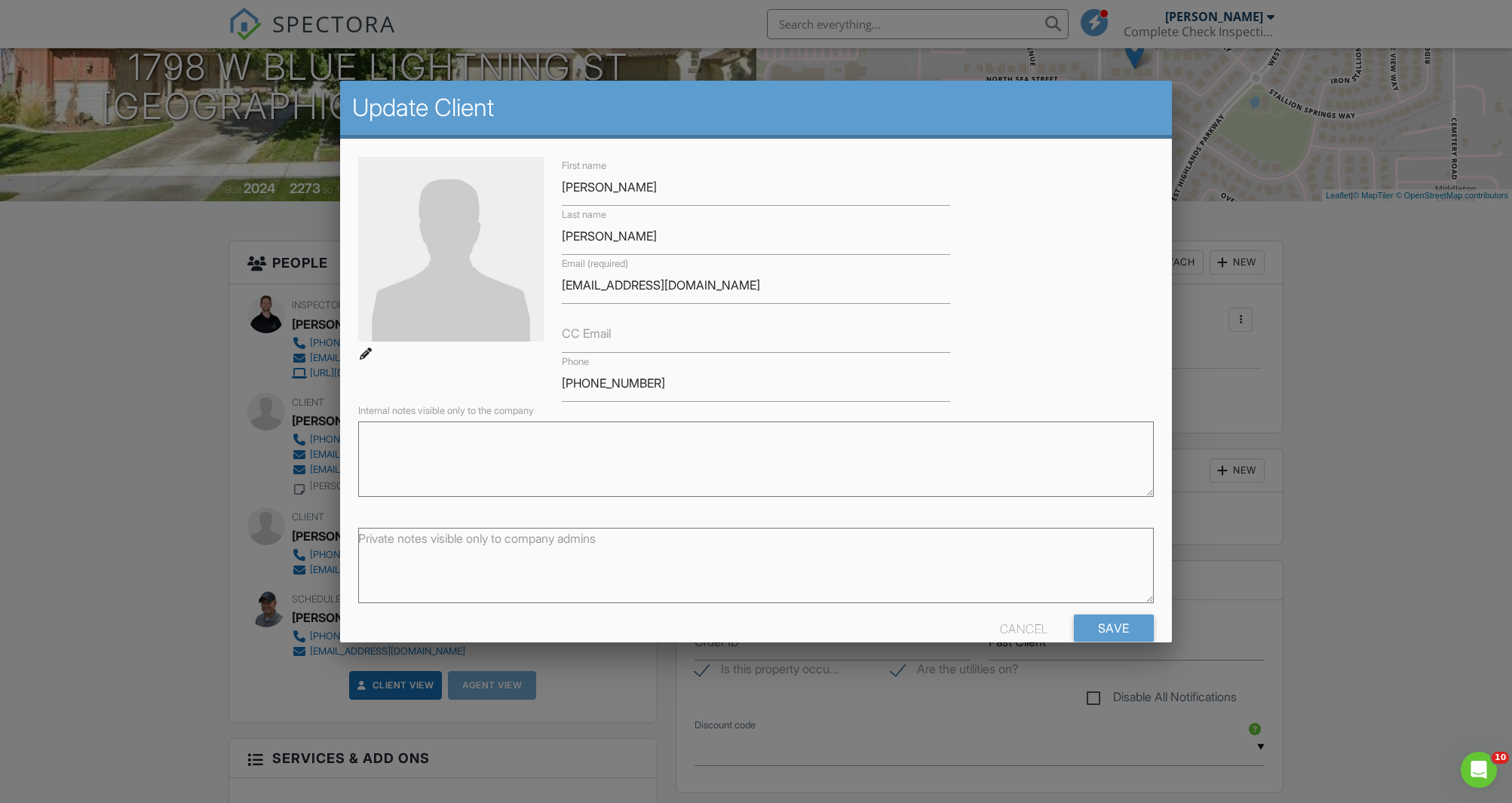
scroll to position [30, 0]
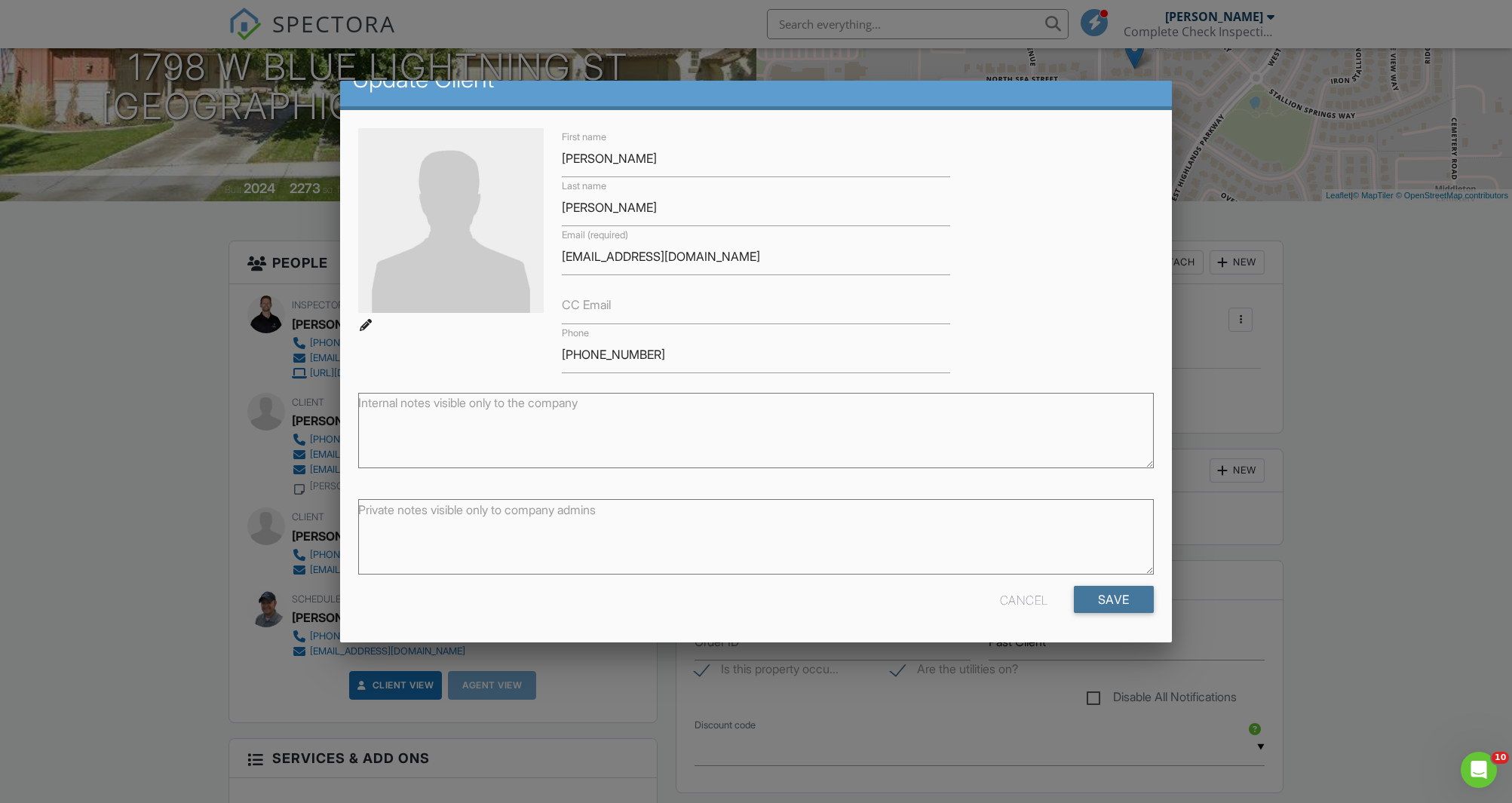
click at [1135, 601] on input "Save" at bounding box center [1114, 600] width 80 height 28
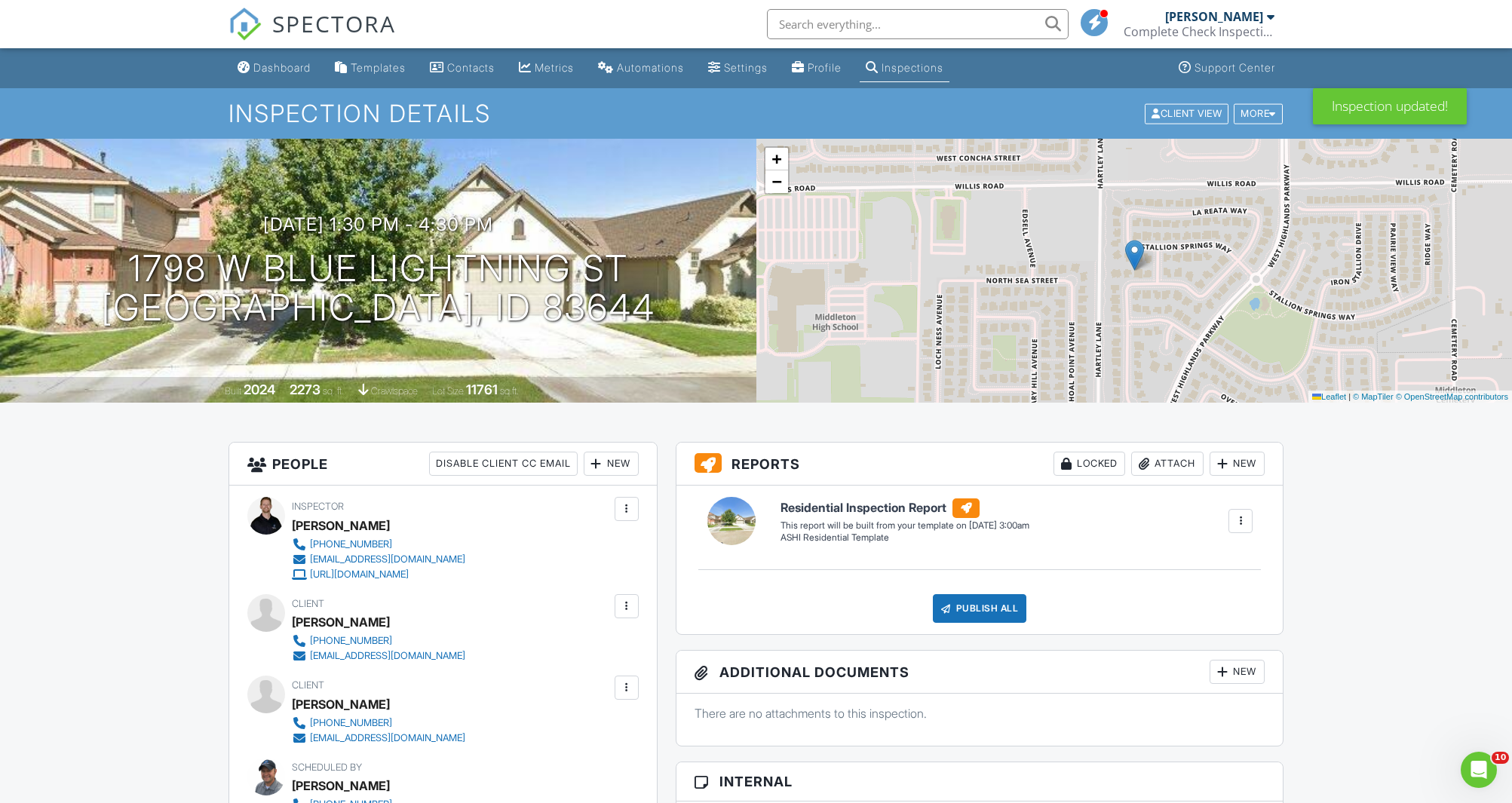
click at [631, 609] on div at bounding box center [626, 606] width 15 height 15
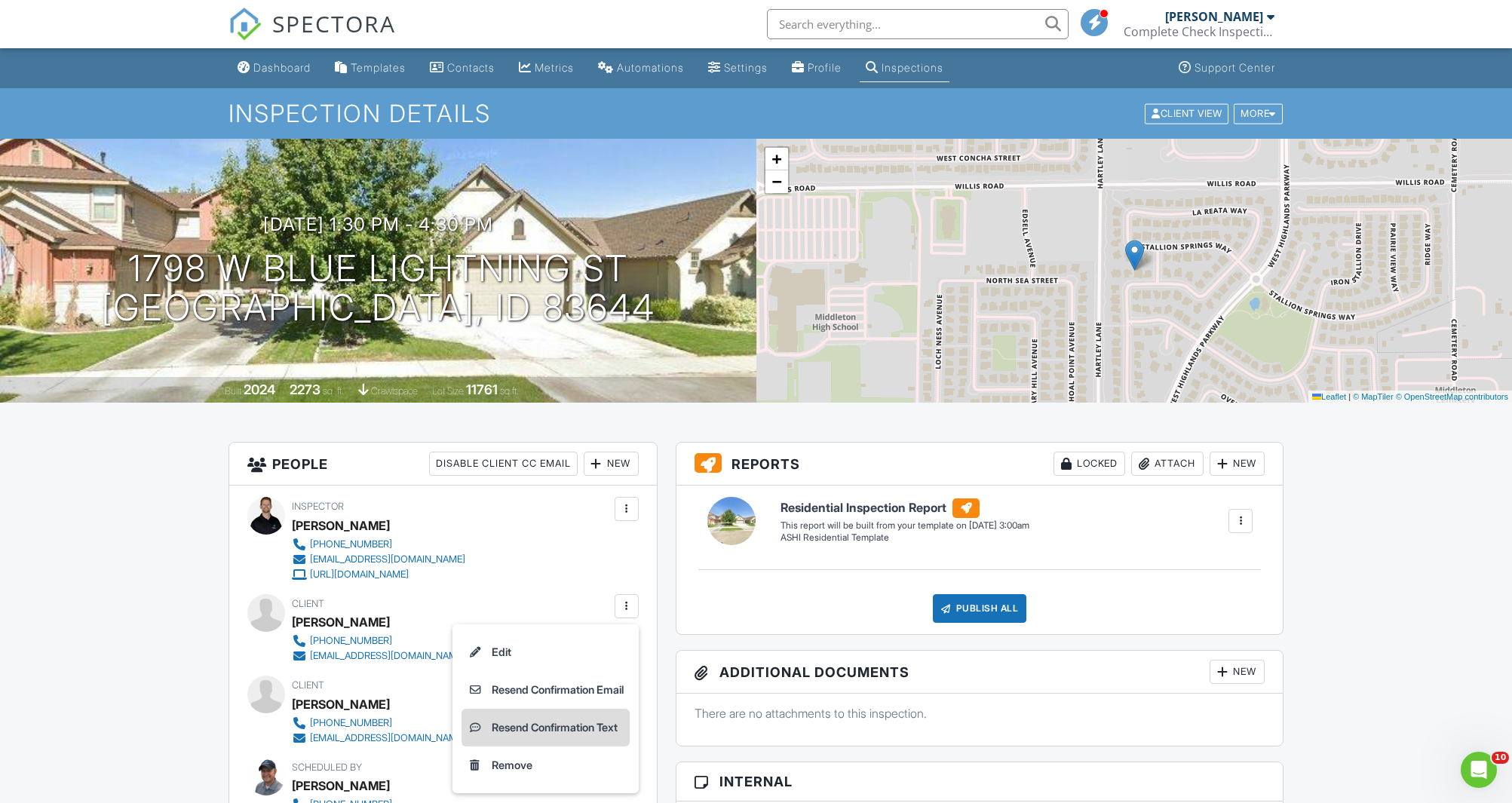
click at [580, 731] on li "Resend Confirmation Text" at bounding box center [545, 727] width 169 height 37
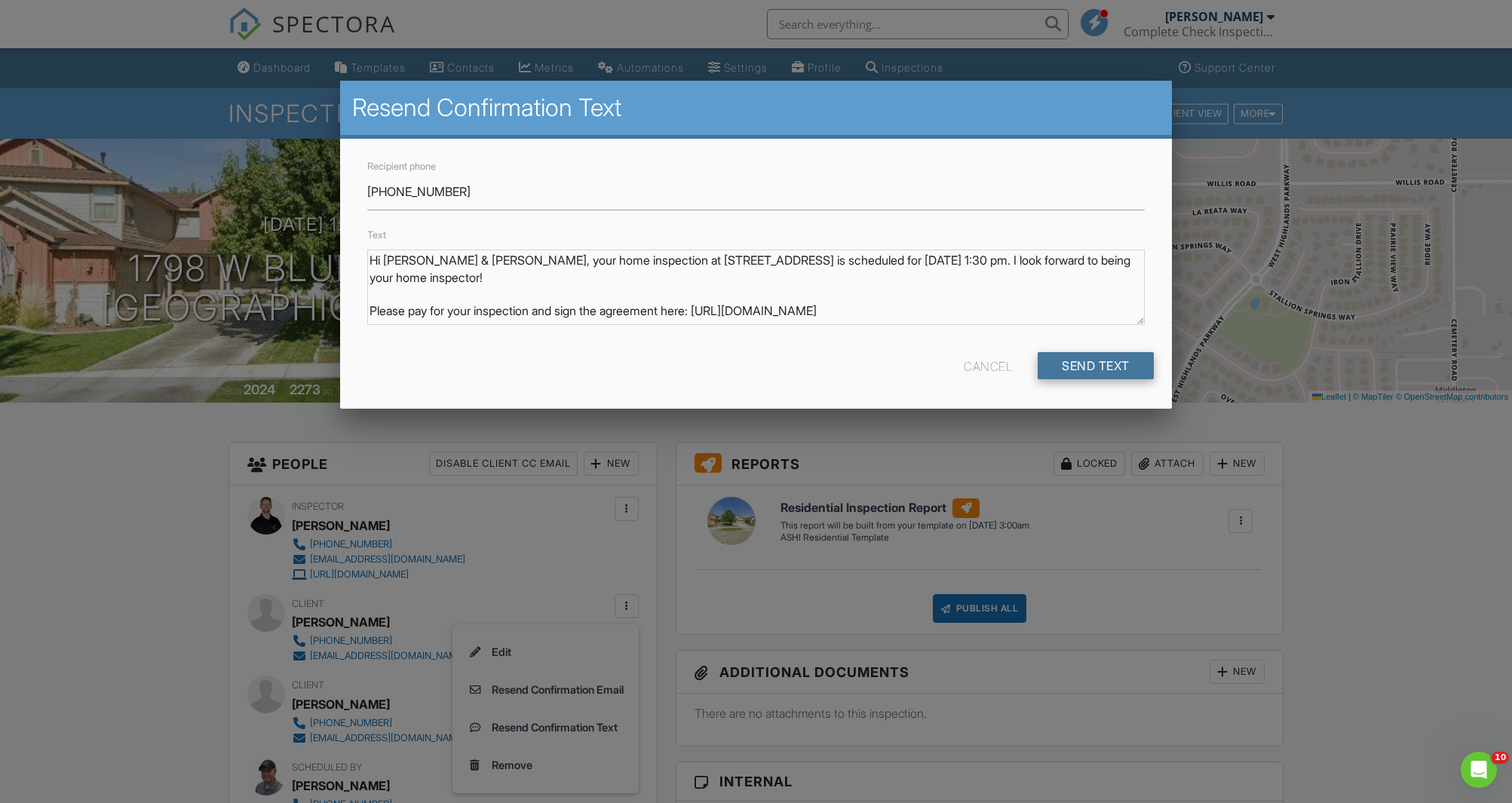
click at [1129, 357] on input "Send Text" at bounding box center [1096, 366] width 116 height 28
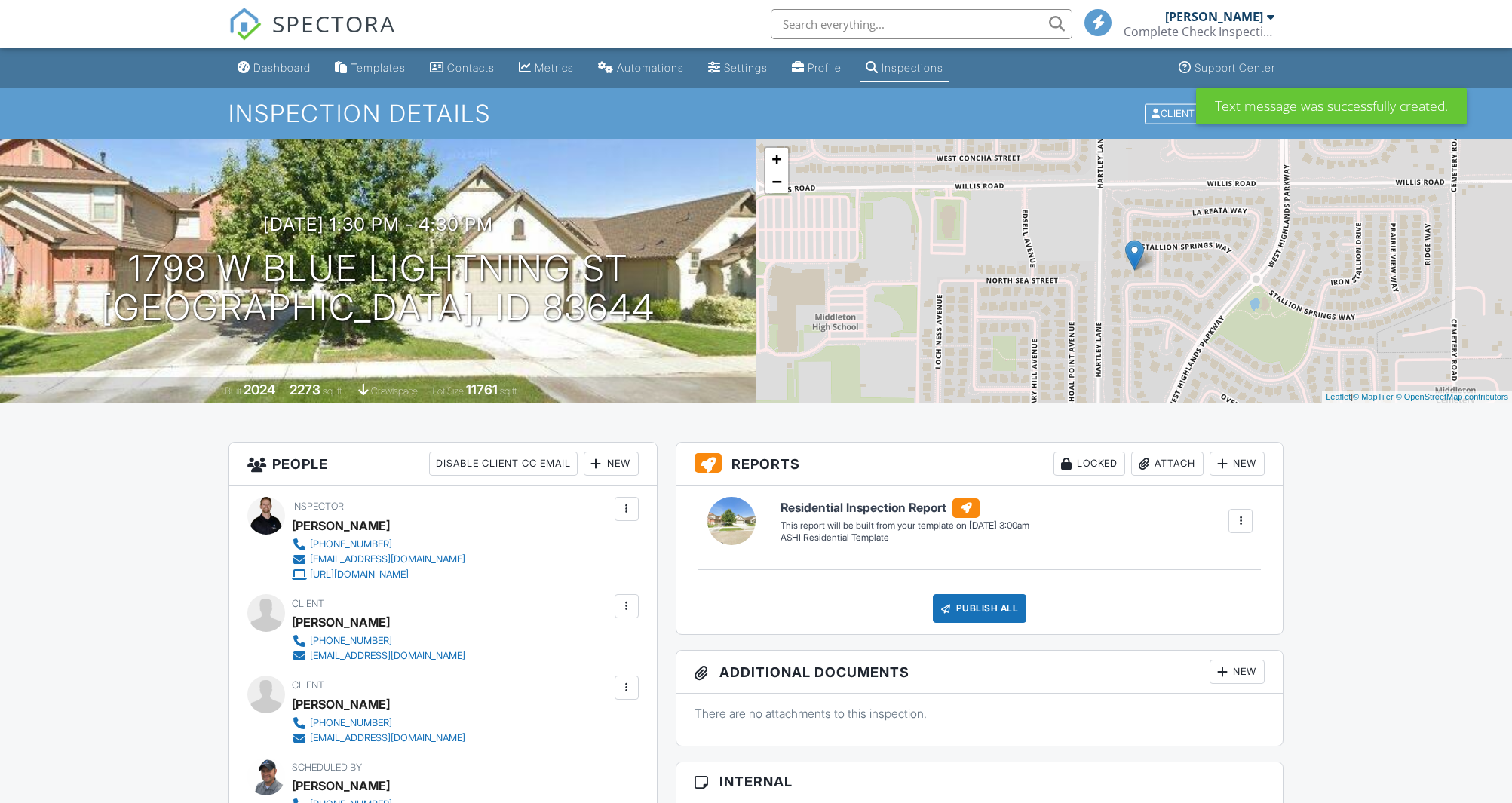
click at [625, 689] on div at bounding box center [626, 687] width 15 height 15
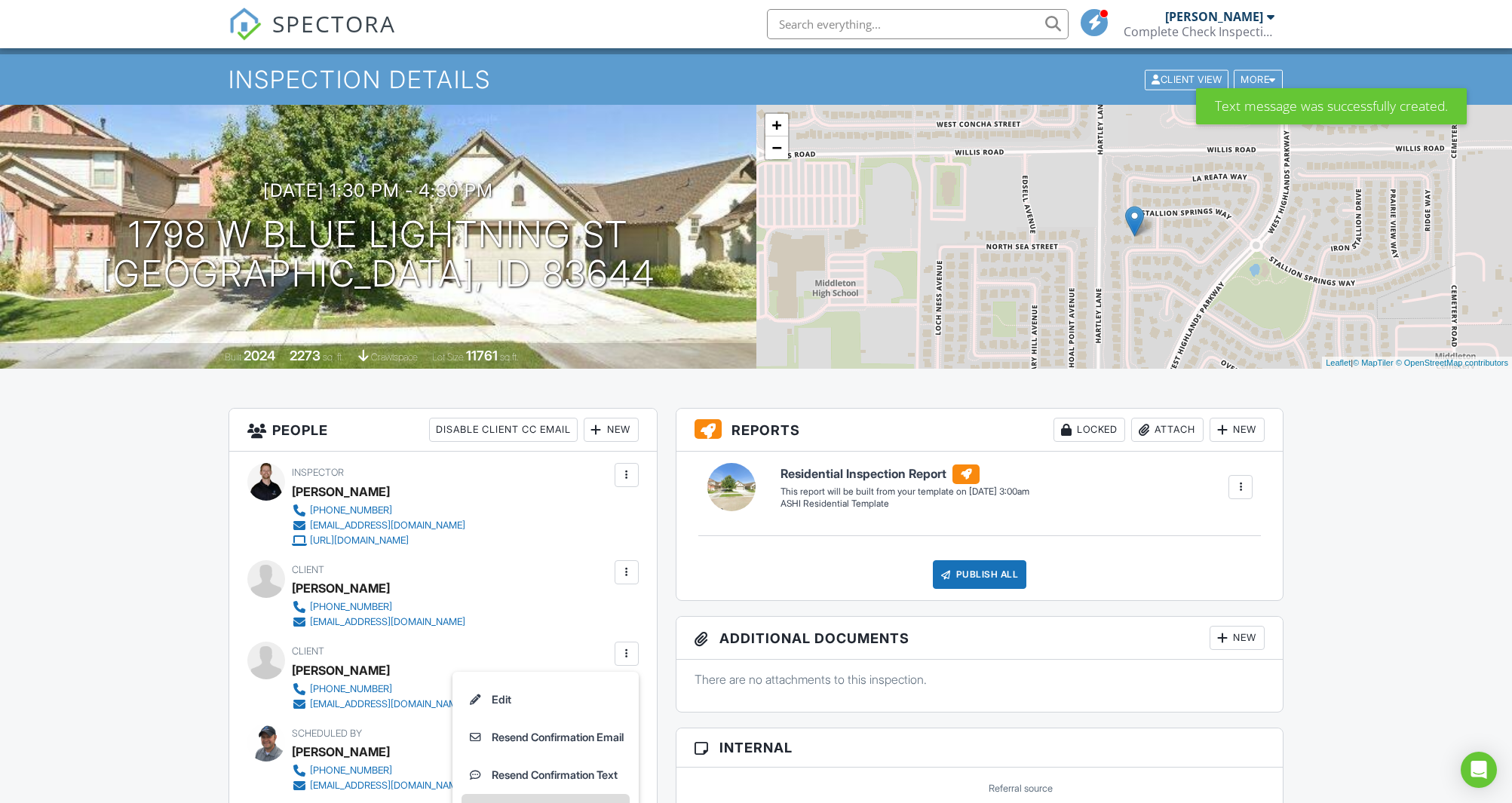
scroll to position [66, 0]
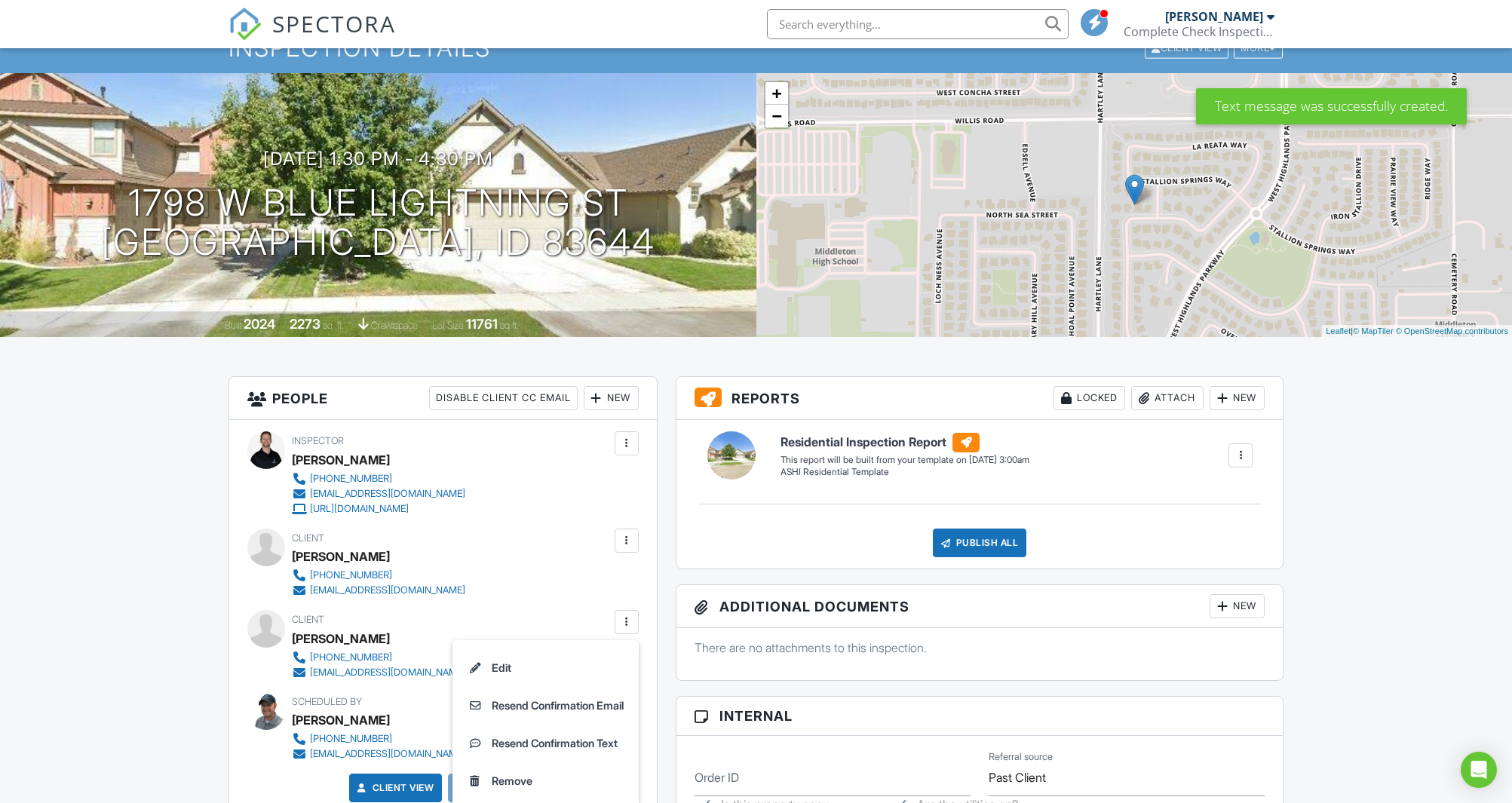
click at [592, 743] on li "Resend Confirmation Text" at bounding box center [545, 743] width 169 height 37
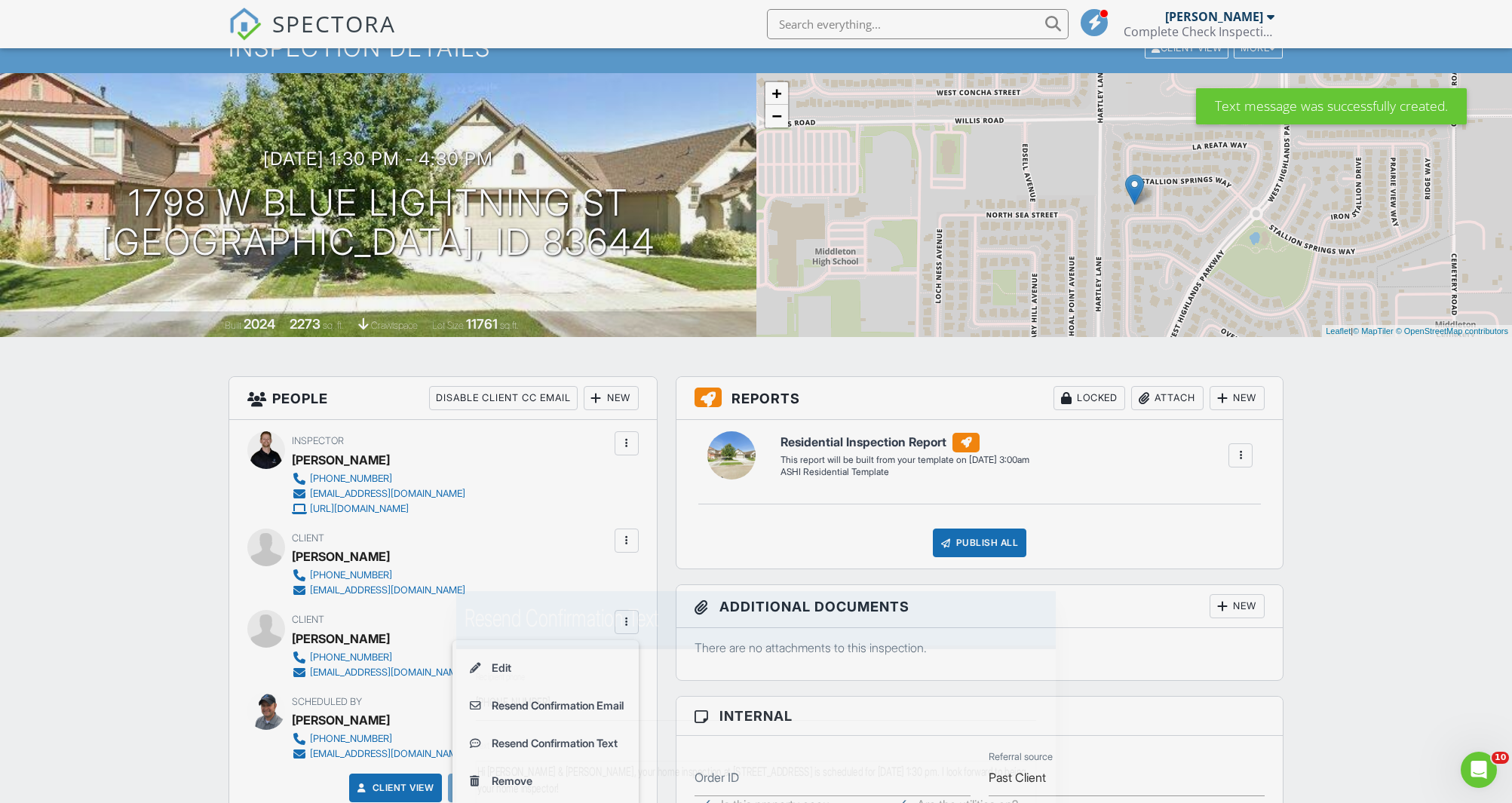
scroll to position [0, 0]
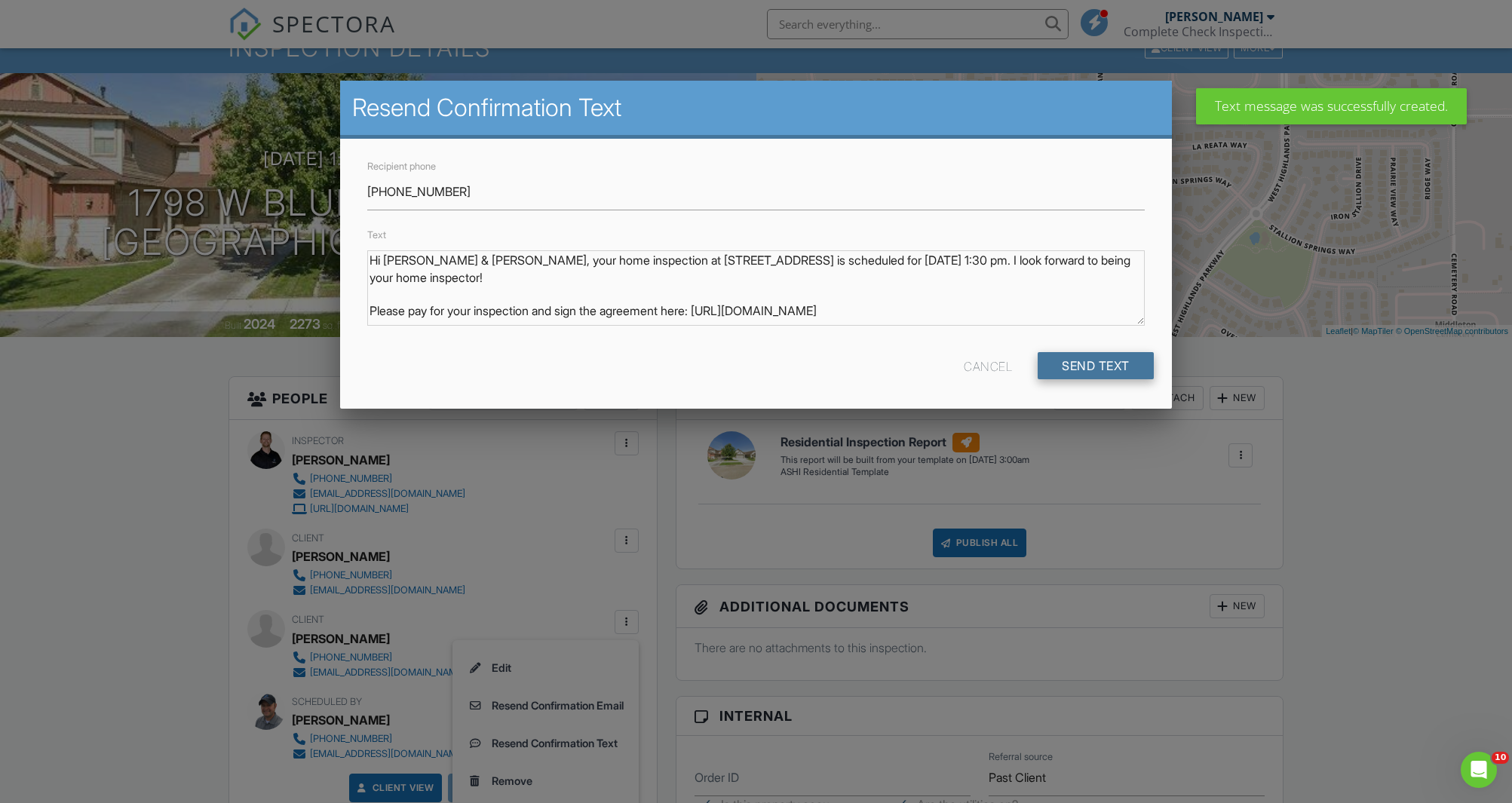
click at [1105, 362] on input "Send Text" at bounding box center [1096, 366] width 116 height 28
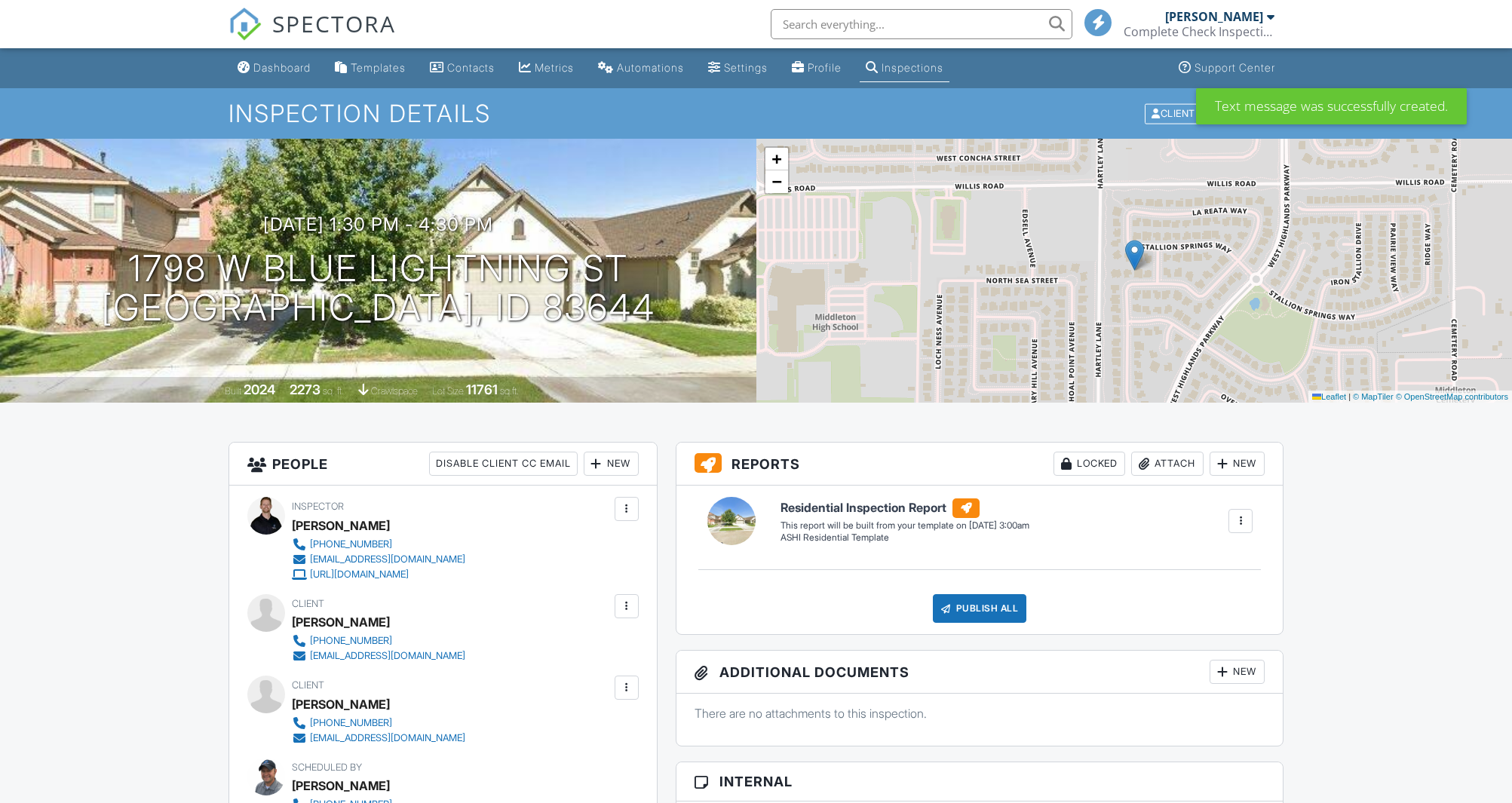
click at [628, 608] on div at bounding box center [626, 606] width 15 height 15
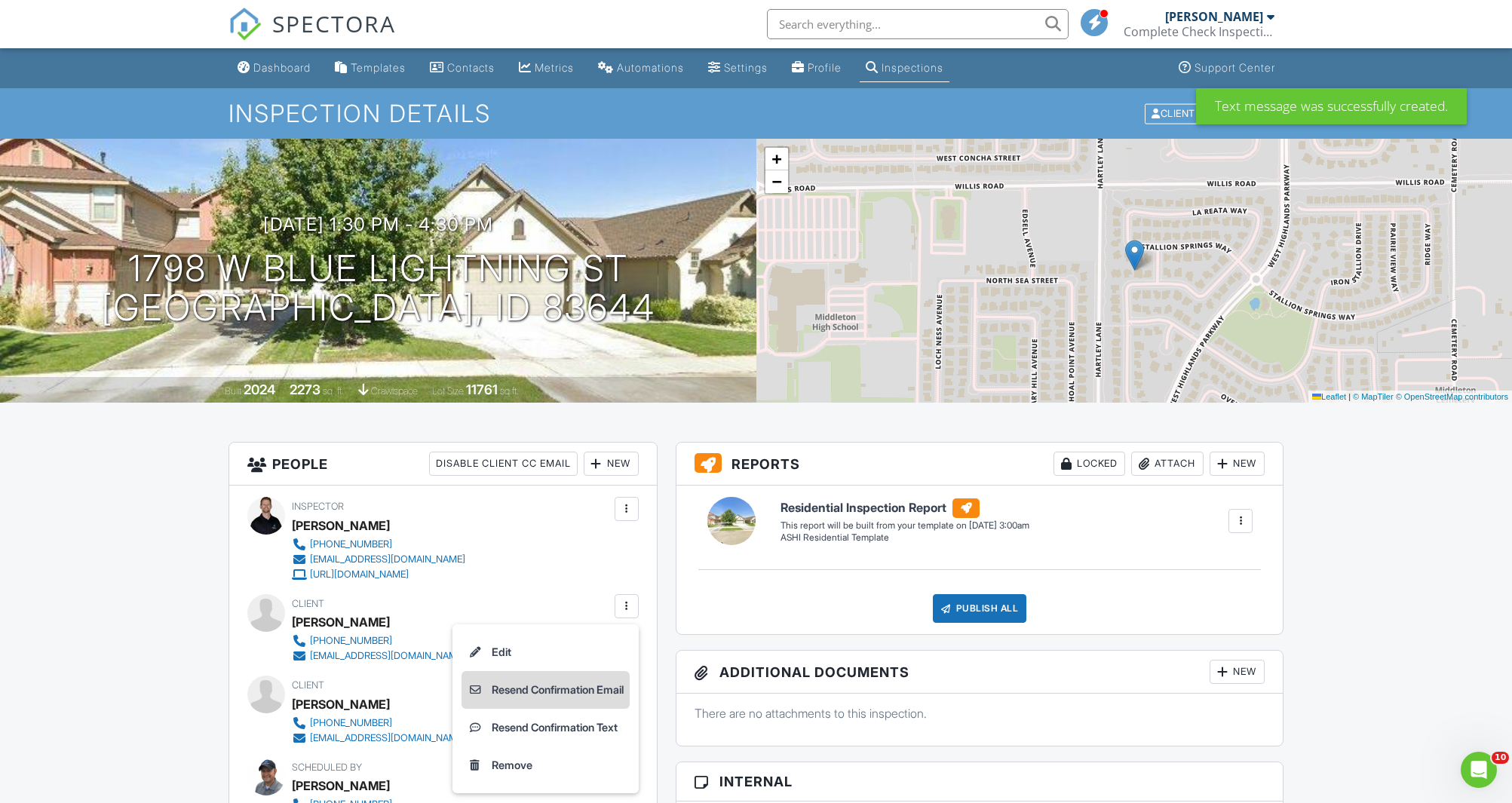
click at [552, 689] on li "Resend Confirmation Email" at bounding box center [545, 690] width 169 height 37
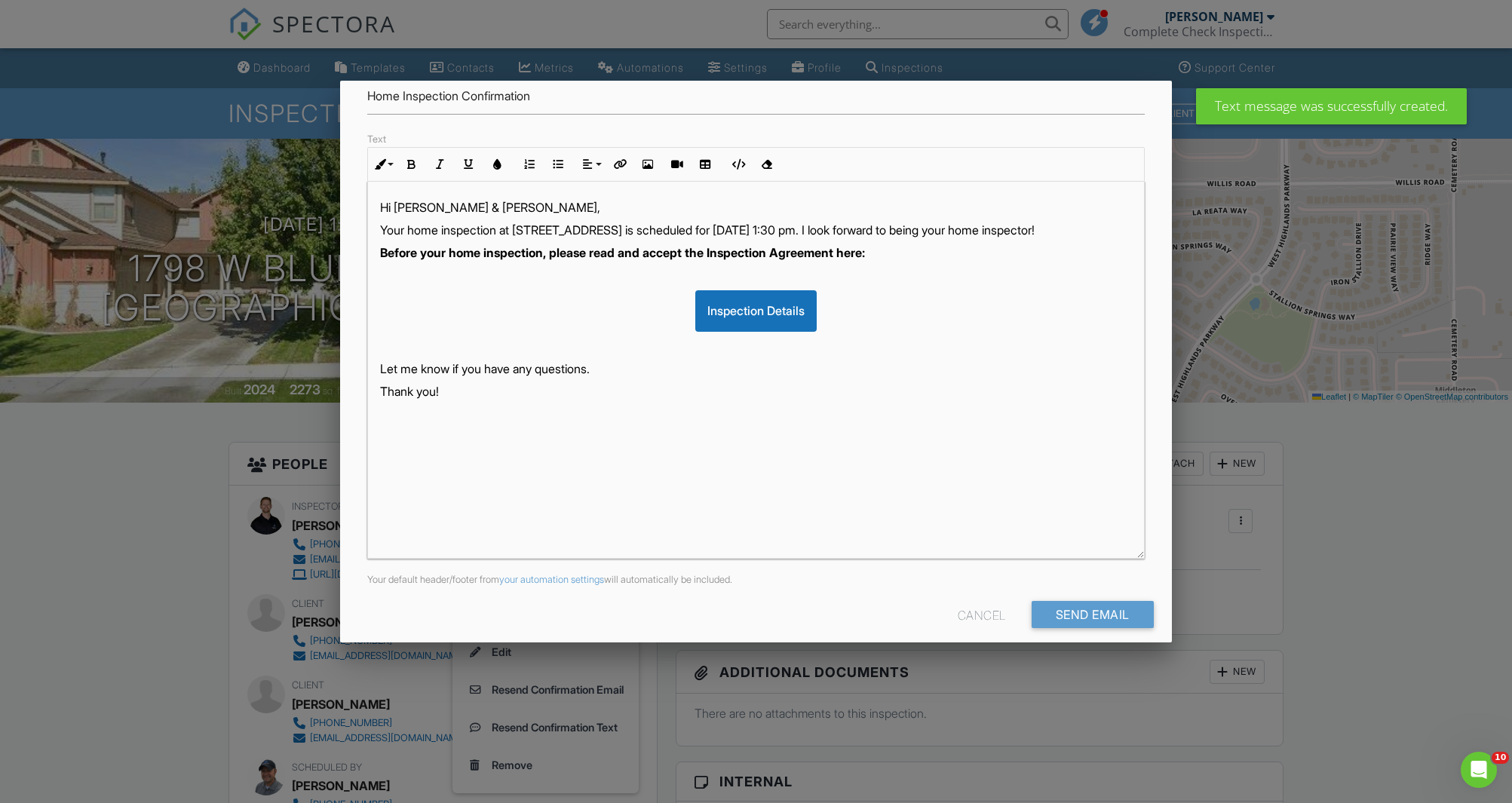
scroll to position [178, 0]
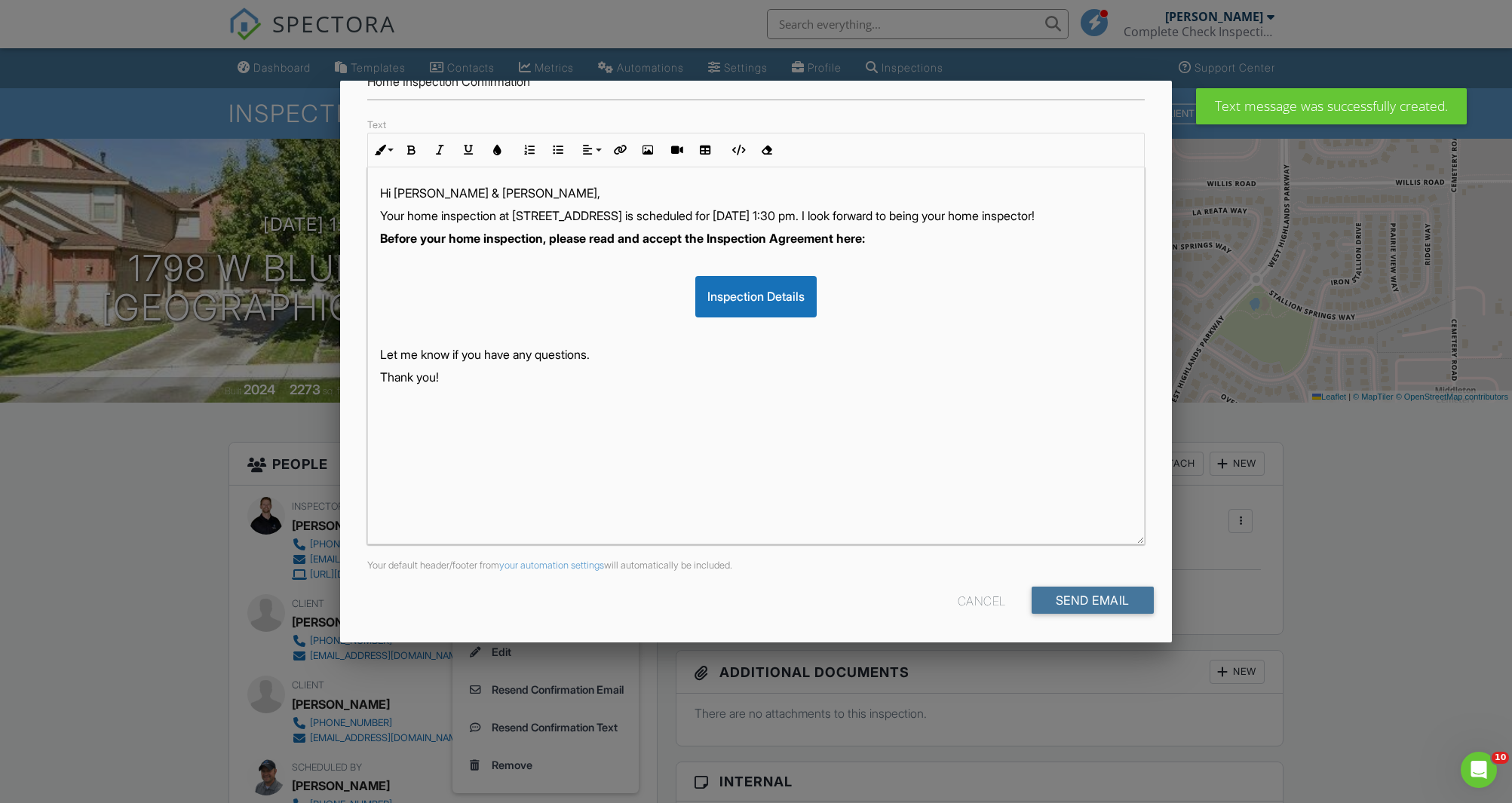
click at [1084, 606] on input "Send Email" at bounding box center [1093, 600] width 122 height 28
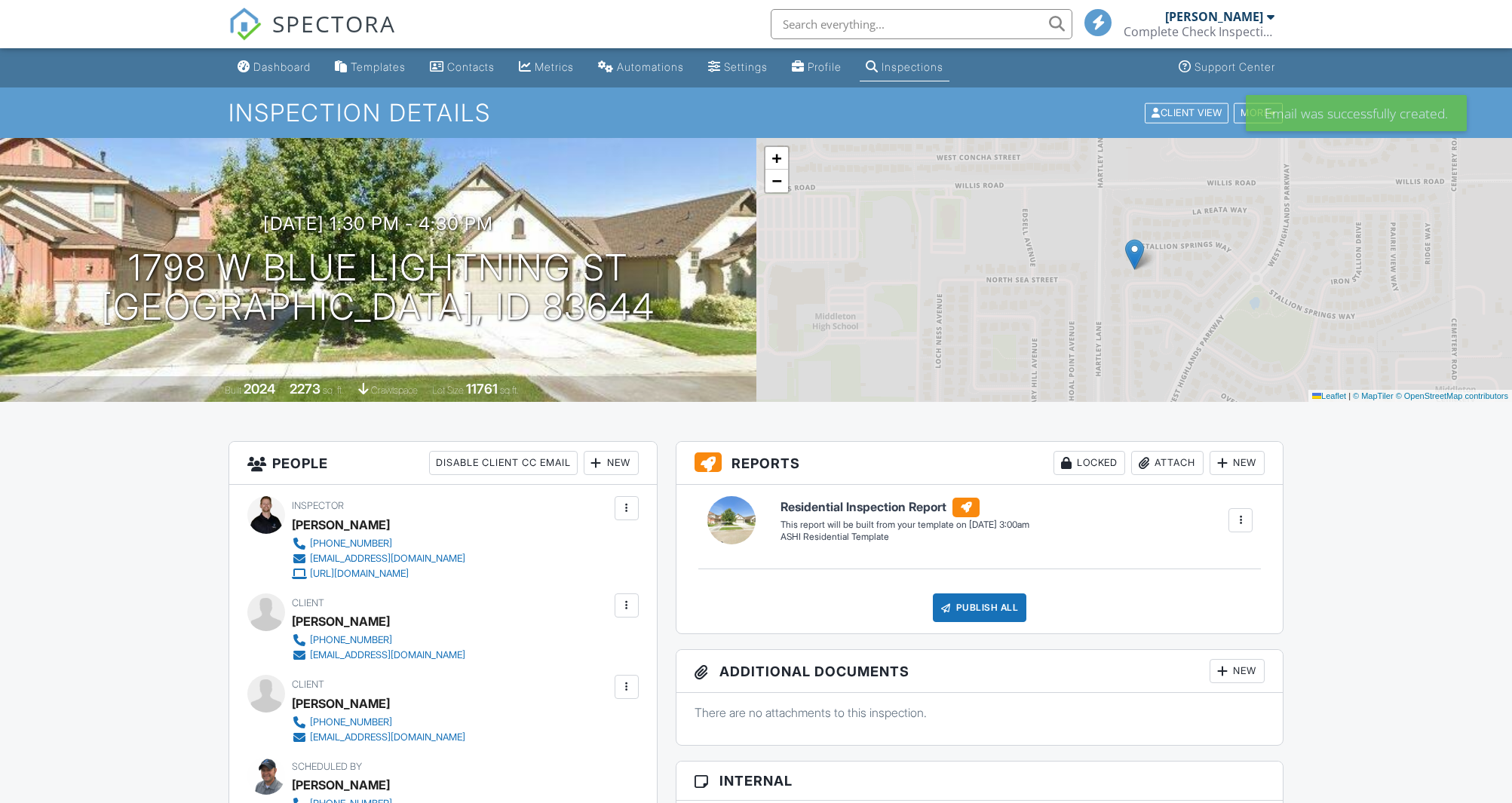
scroll to position [111, 0]
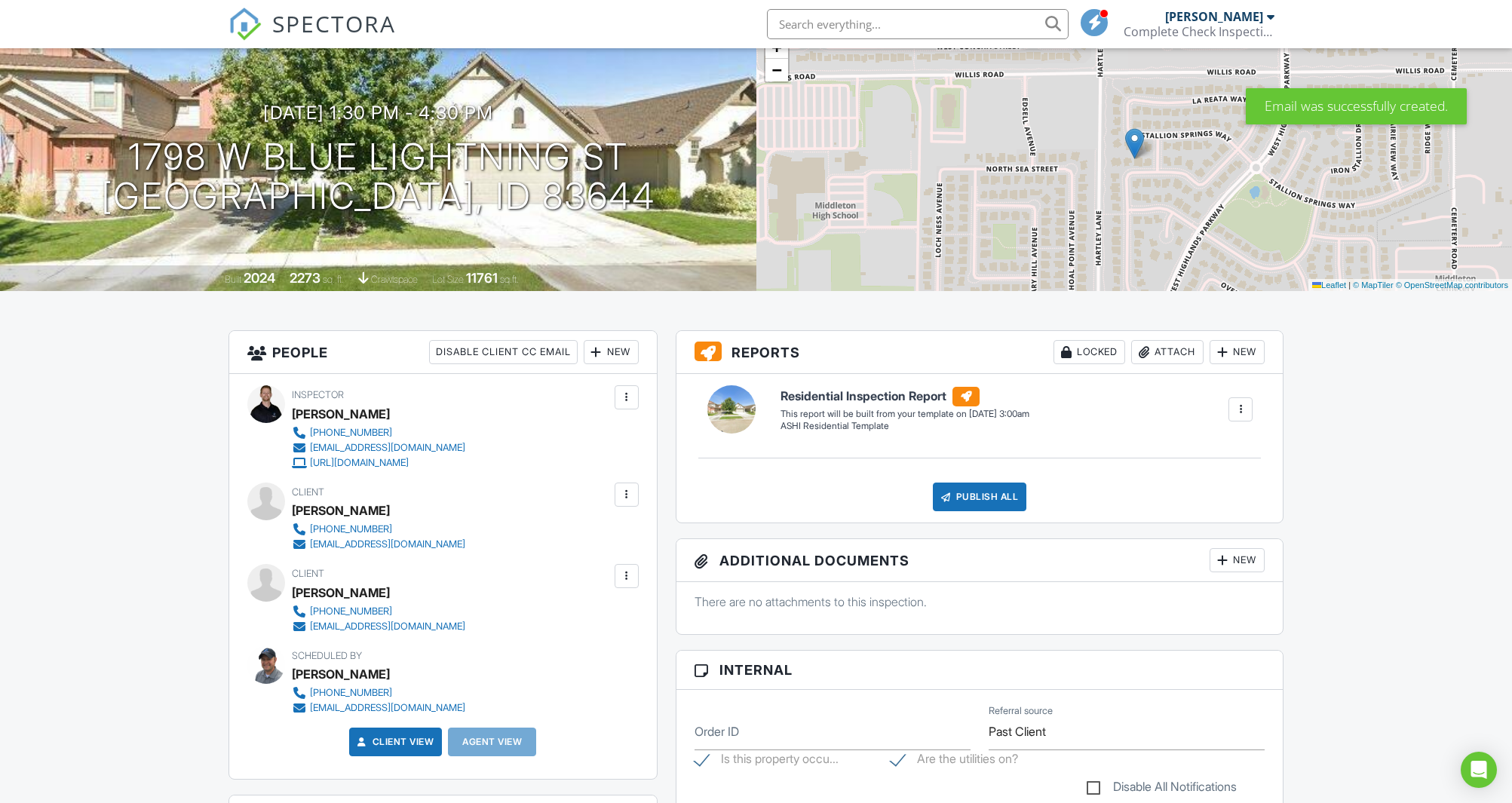
click at [633, 573] on div at bounding box center [626, 575] width 15 height 15
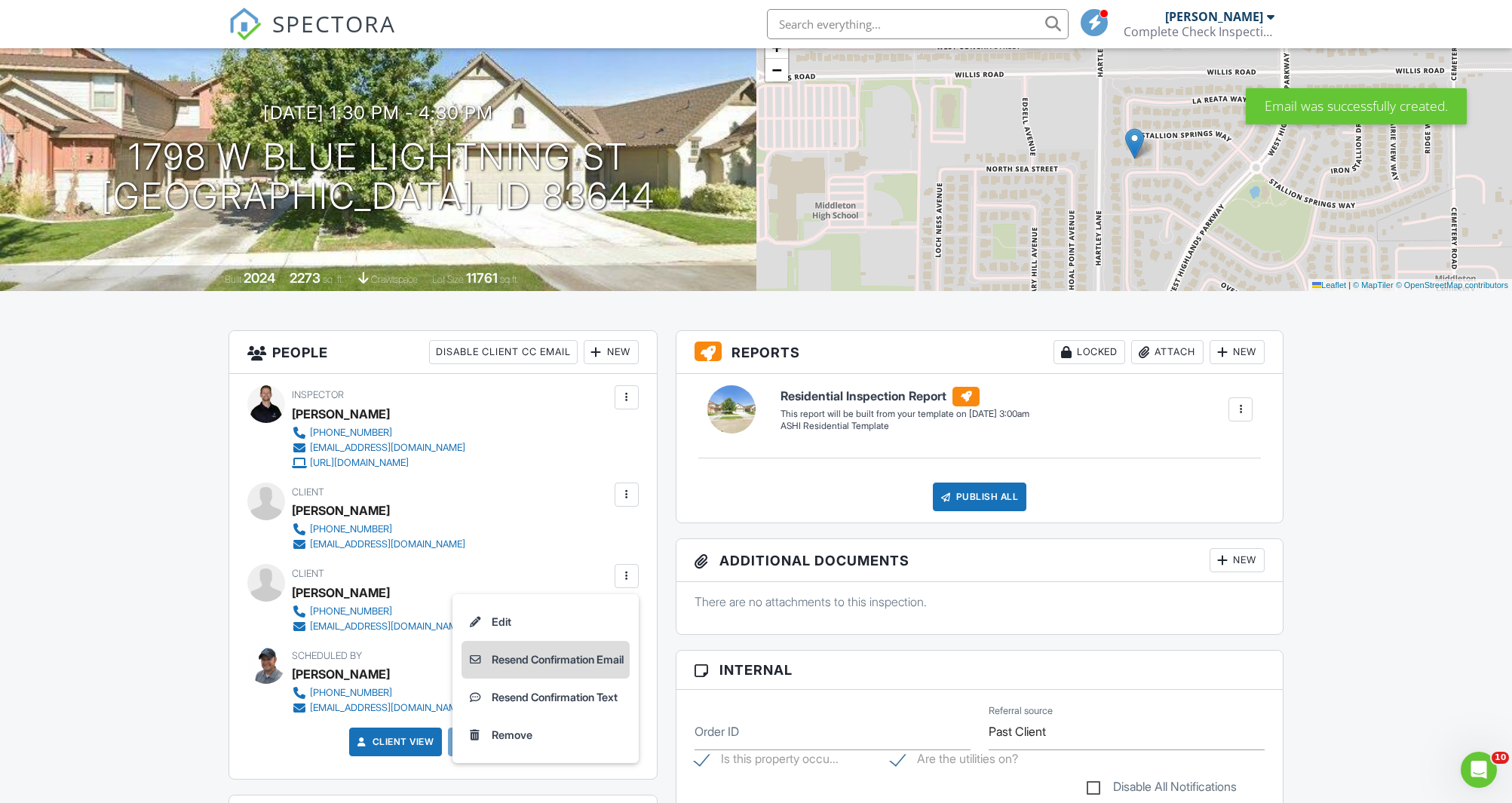
scroll to position [0, 0]
click at [588, 660] on li "Resend Confirmation Email" at bounding box center [545, 659] width 169 height 37
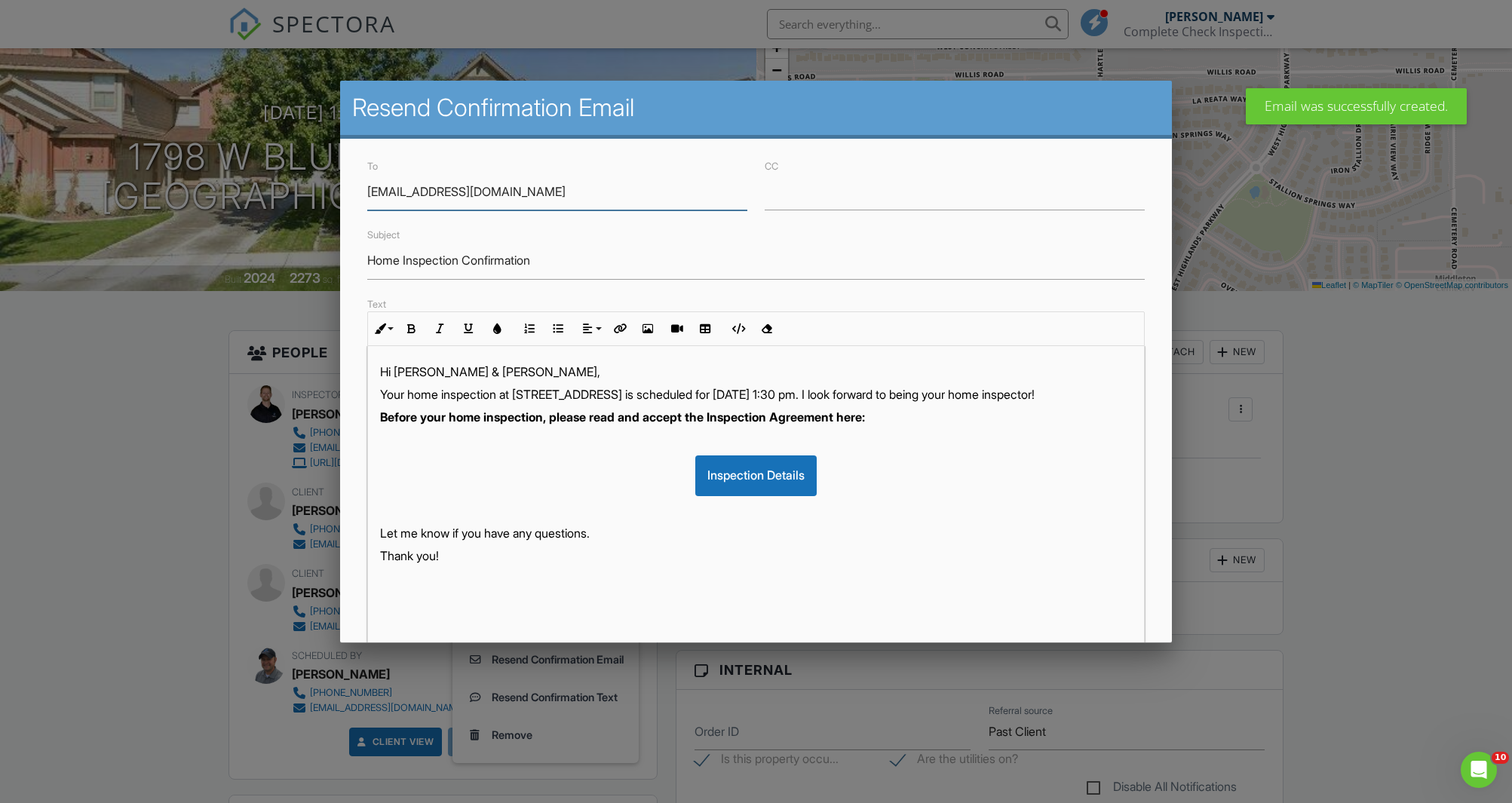
scroll to position [178, 0]
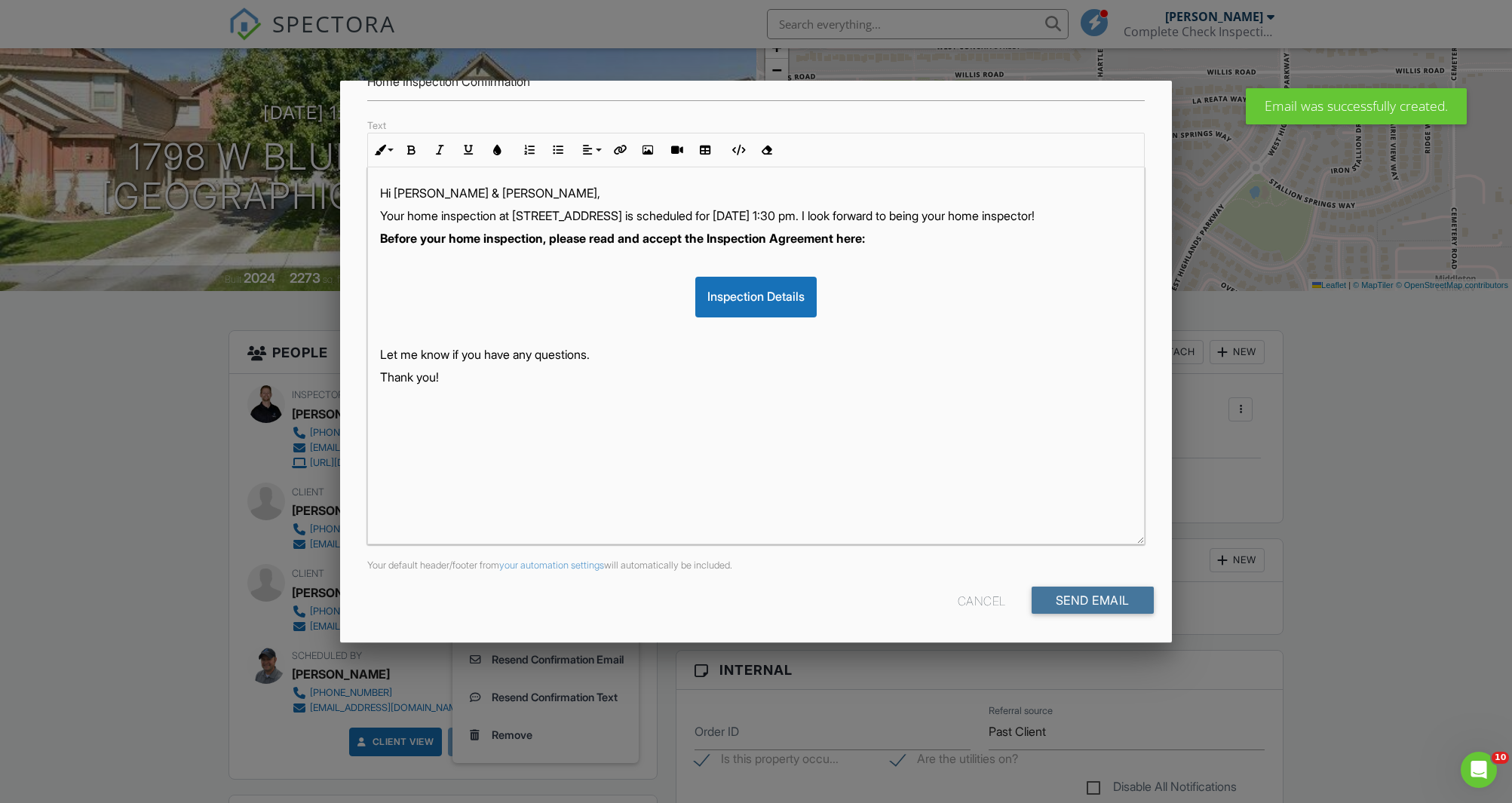
click at [1084, 599] on input "Send Email" at bounding box center [1093, 600] width 122 height 28
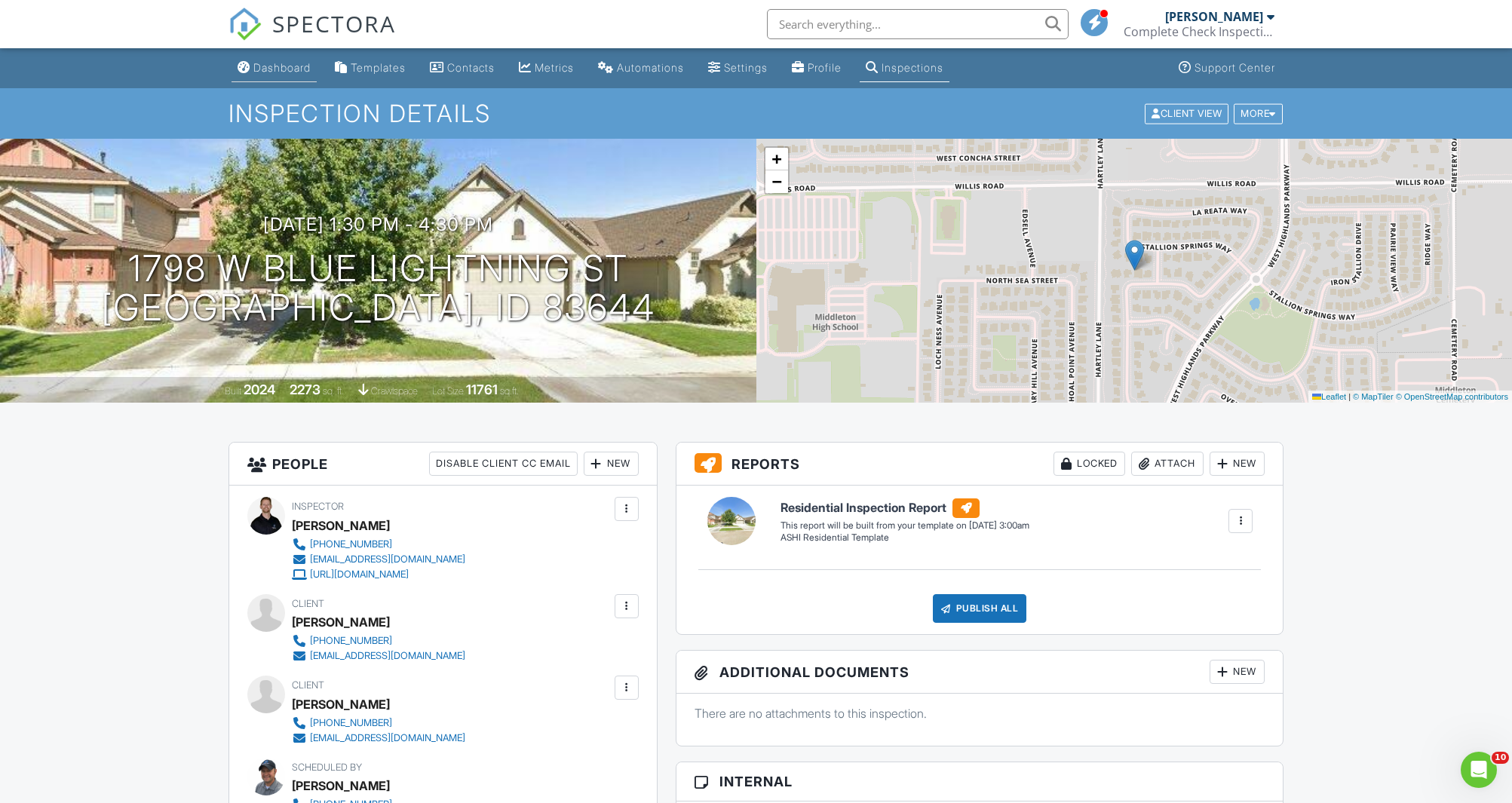
click at [288, 70] on div "Dashboard" at bounding box center [282, 67] width 57 height 13
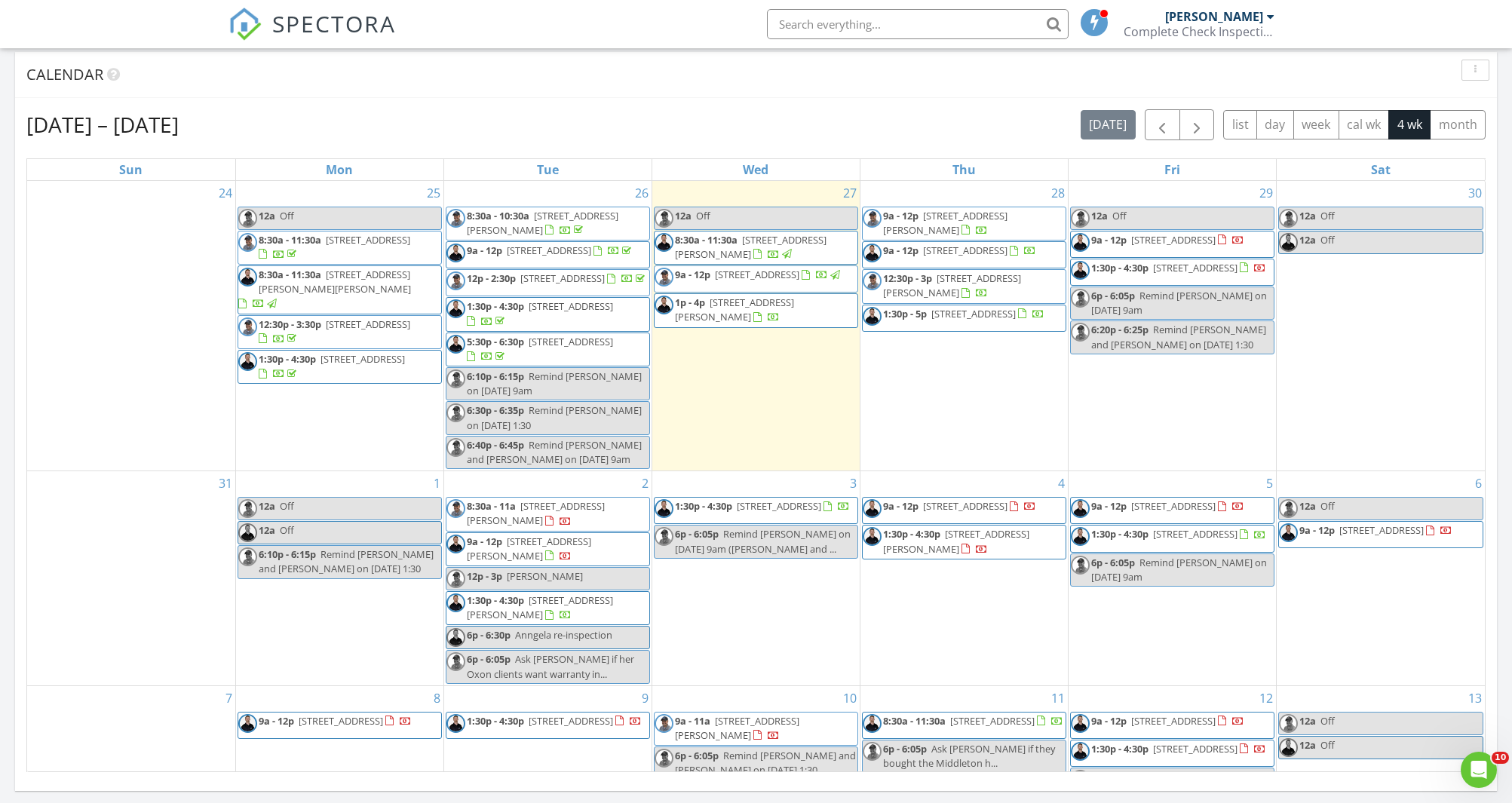
scroll to position [642, 0]
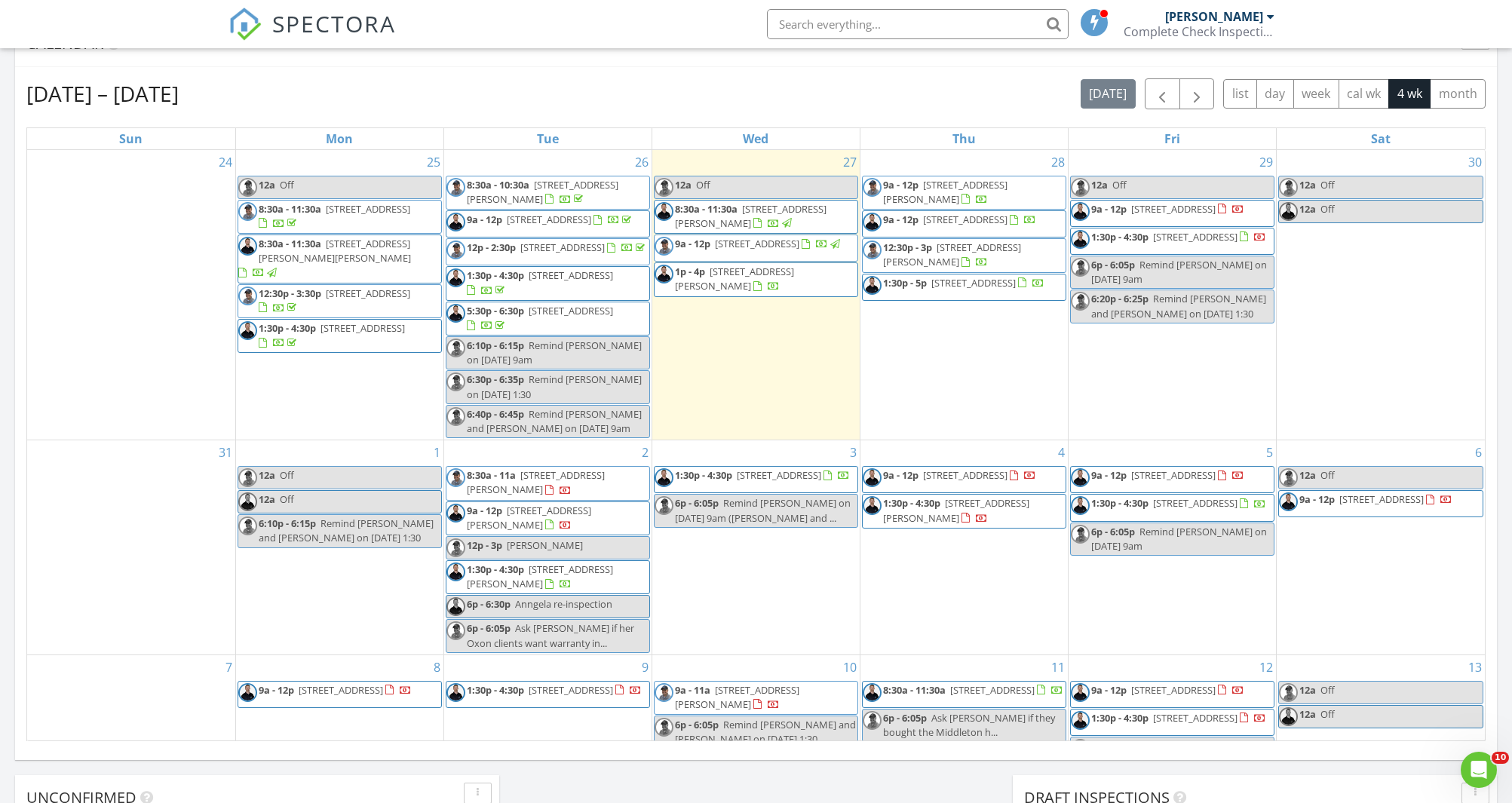
click at [571, 398] on span "Remind [PERSON_NAME] on [DATE] 1:30" at bounding box center [555, 386] width 175 height 28
select select "7"
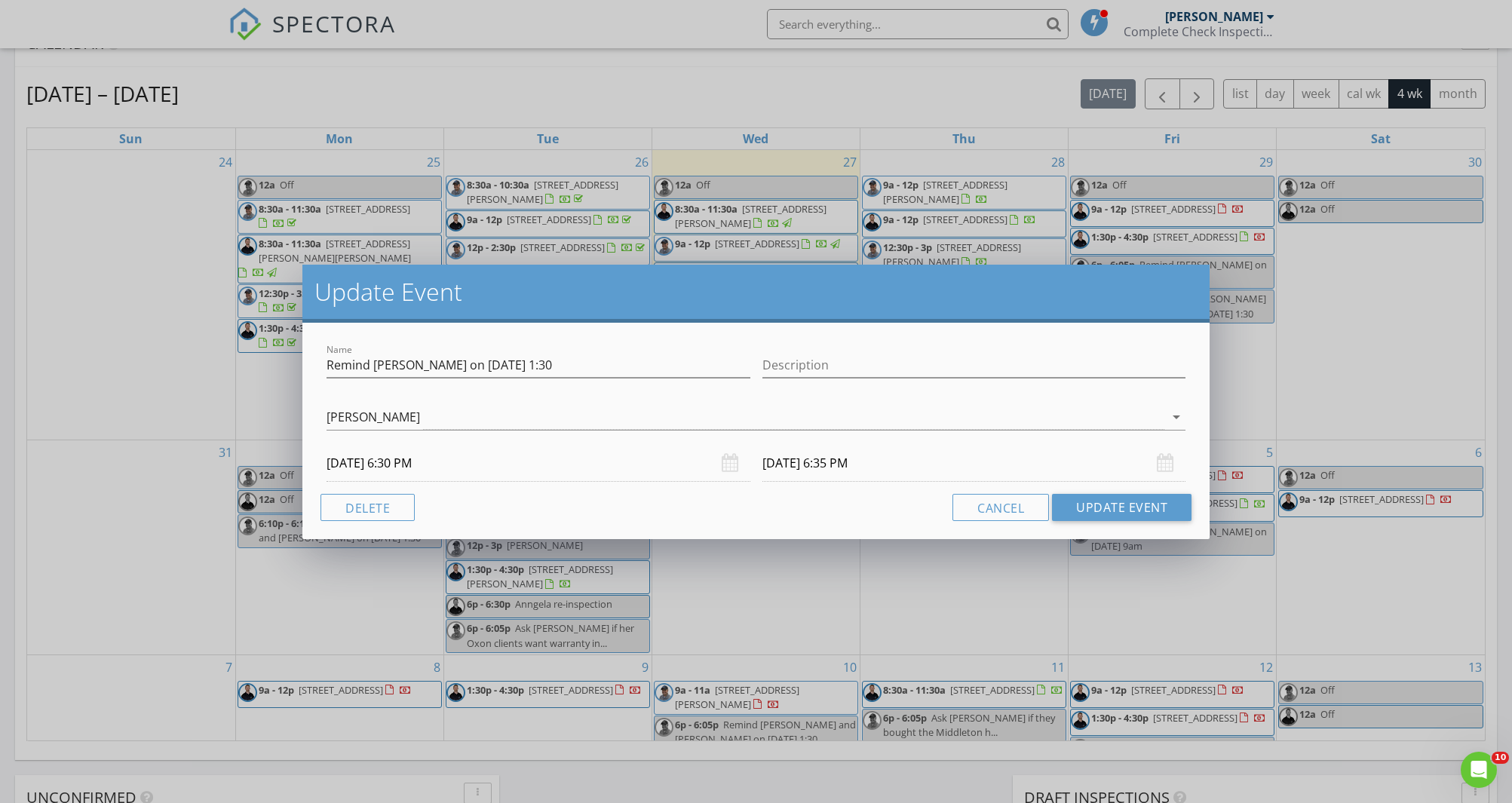
click at [368, 461] on input "08/26/2025 6:30 PM" at bounding box center [538, 463] width 424 height 36
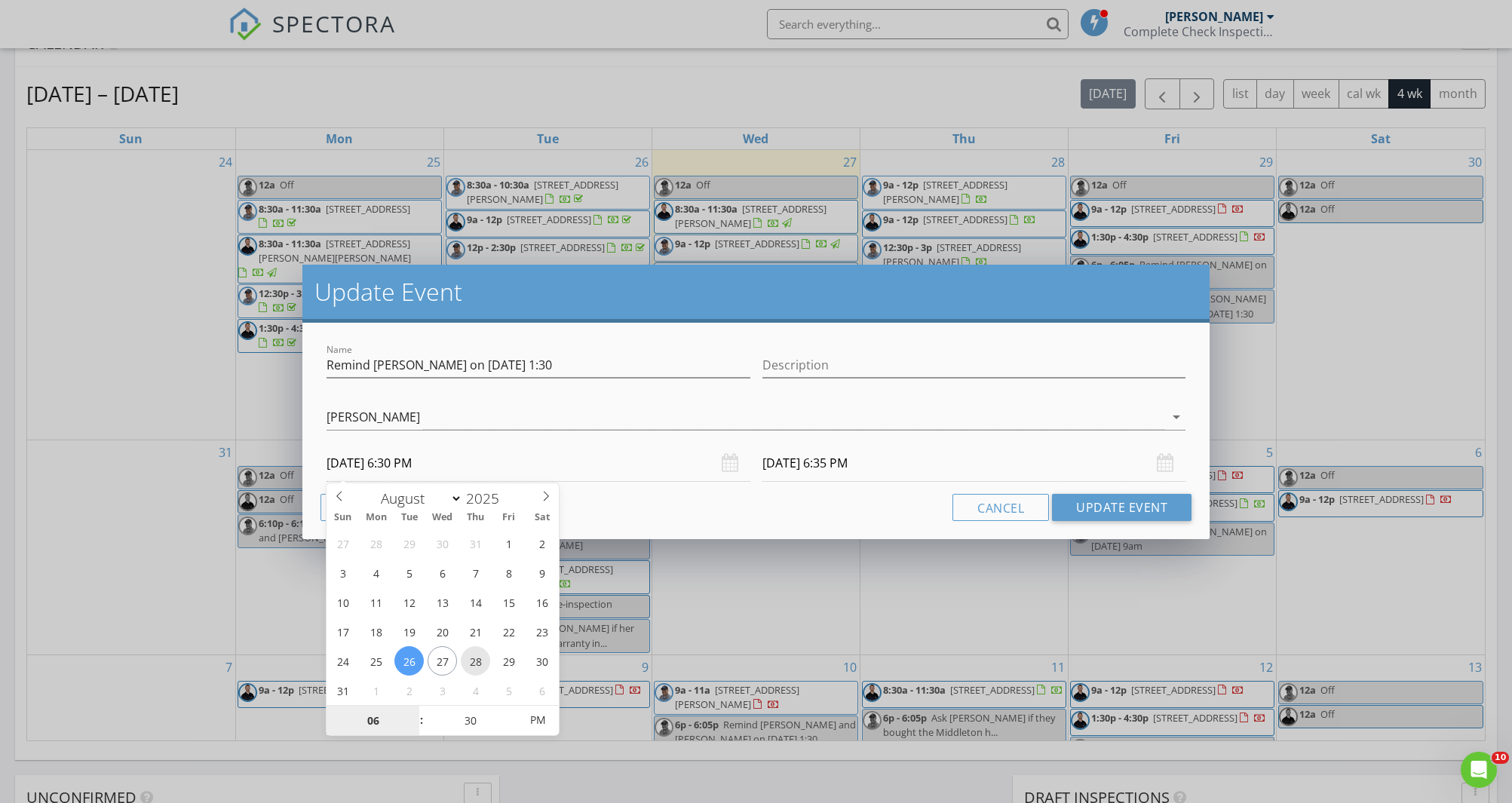
type input "08/28/2025 6:30 PM"
type input "08/28/2025 6:35 PM"
click at [1107, 505] on button "Update Event" at bounding box center [1123, 507] width 140 height 28
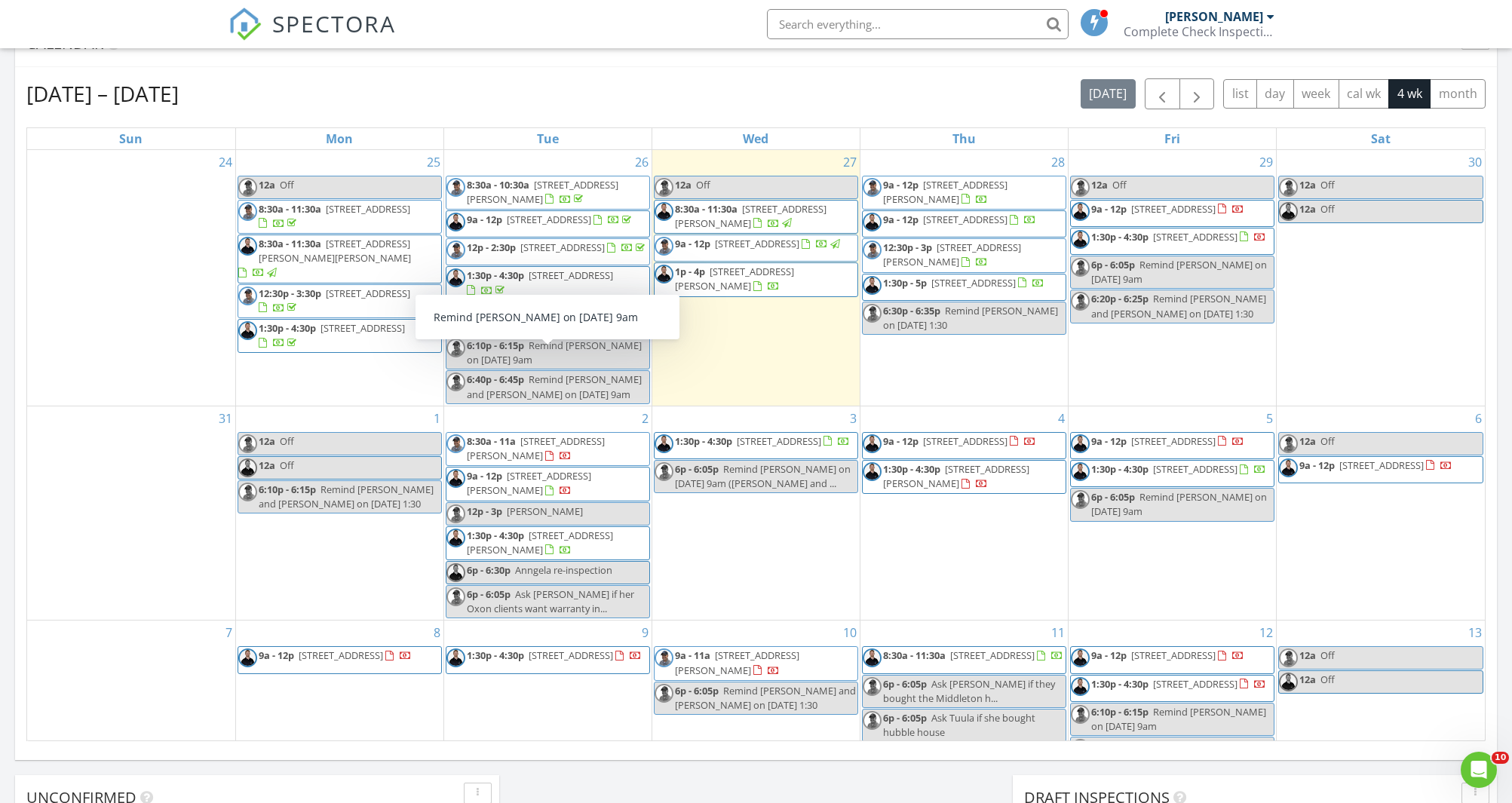
click at [602, 367] on div "6:10p - 6:15p Remind Charles Toone on 9/4 at 9am" at bounding box center [548, 353] width 203 height 29
select select "7"
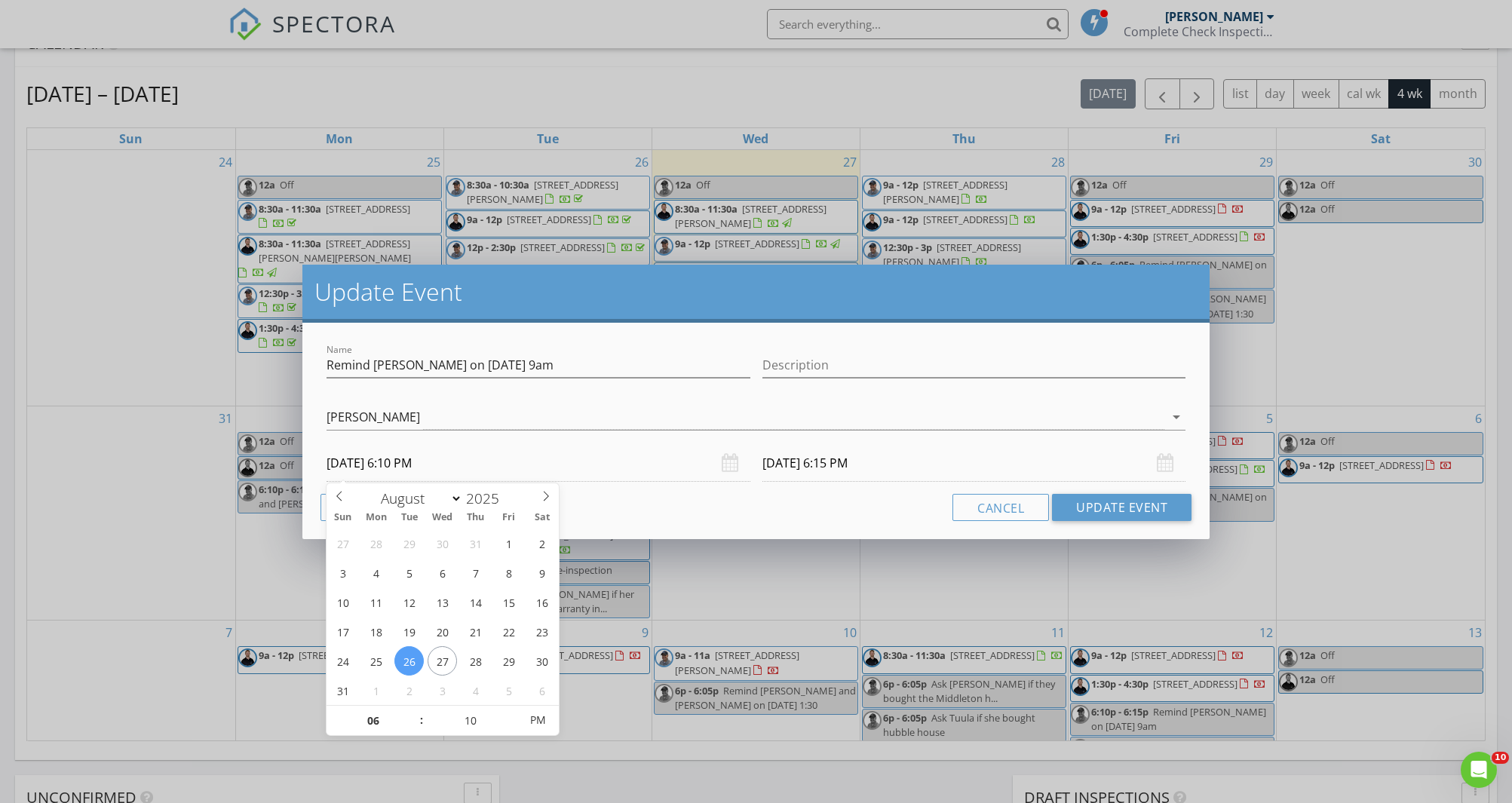
click at [399, 465] on input "08/26/2025 6:10 PM" at bounding box center [538, 463] width 424 height 36
type input "08/28/2025 6:10 PM"
type input "08/28/2025 6:15 PM"
click at [1082, 511] on button "Update Event" at bounding box center [1123, 507] width 140 height 28
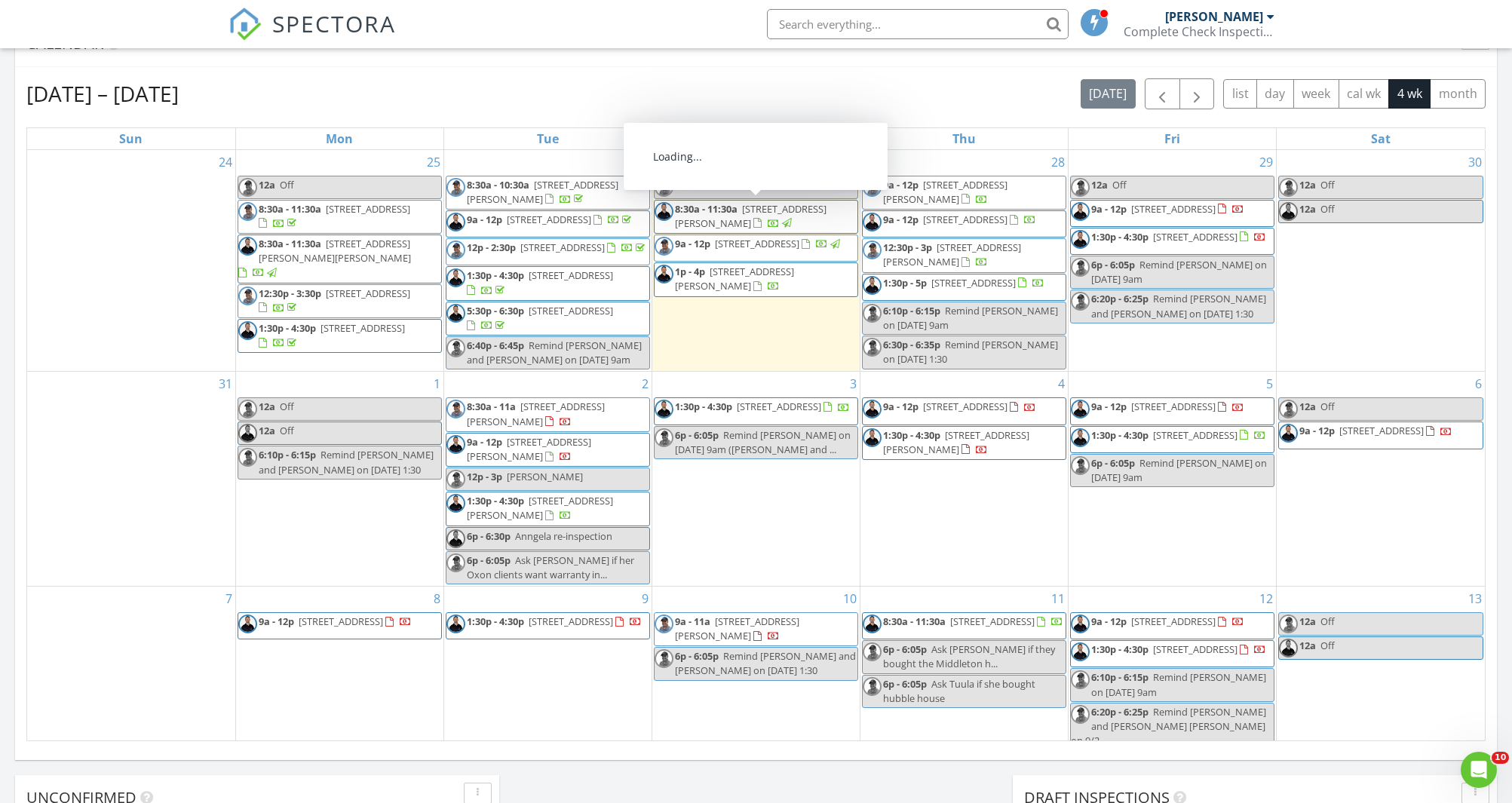
click at [564, 360] on span "Remind Emily and Matthew Keenan on 9/8 at 9am" at bounding box center [555, 353] width 175 height 28
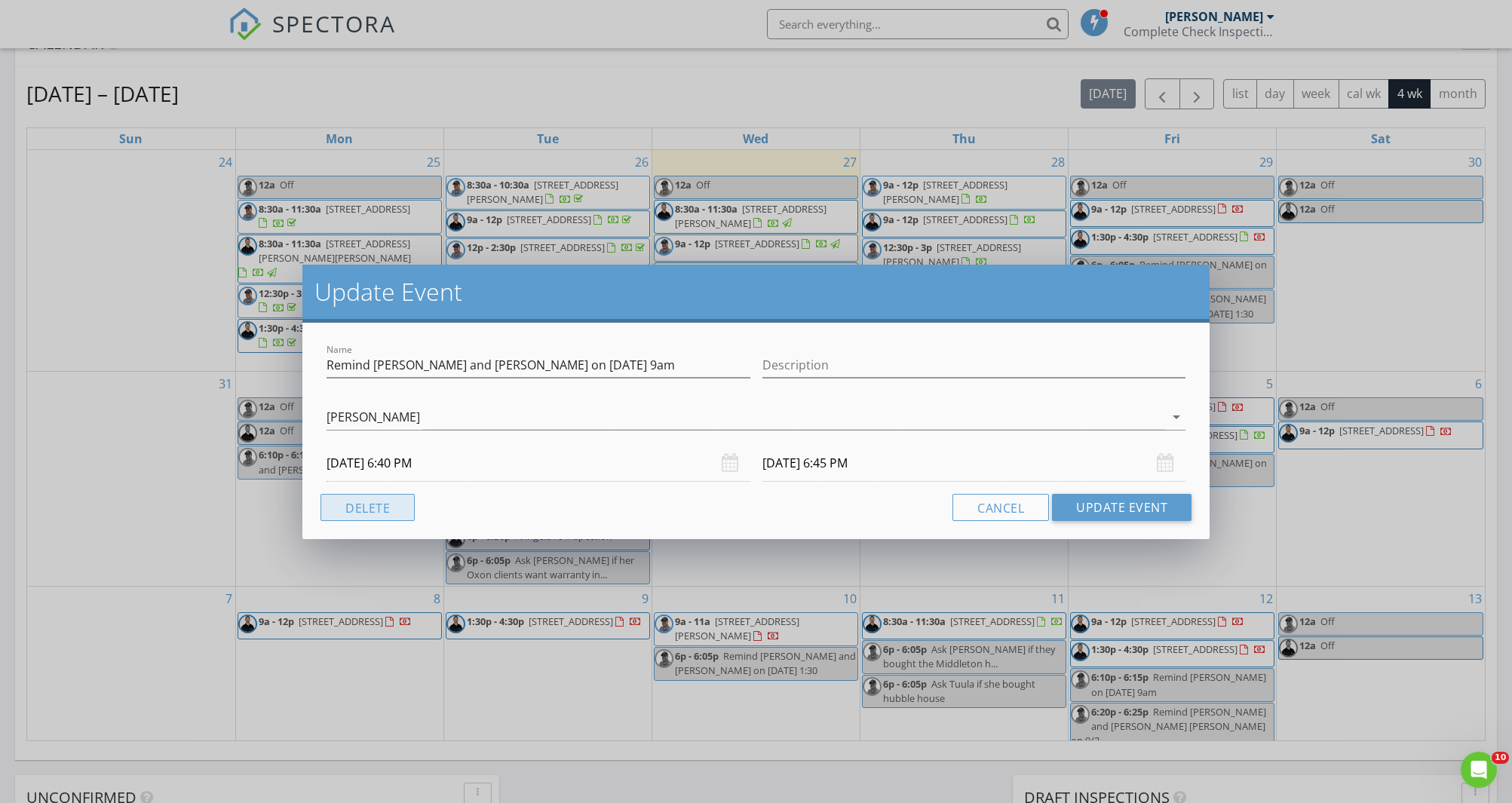
click at [360, 509] on button "Delete" at bounding box center [368, 507] width 95 height 28
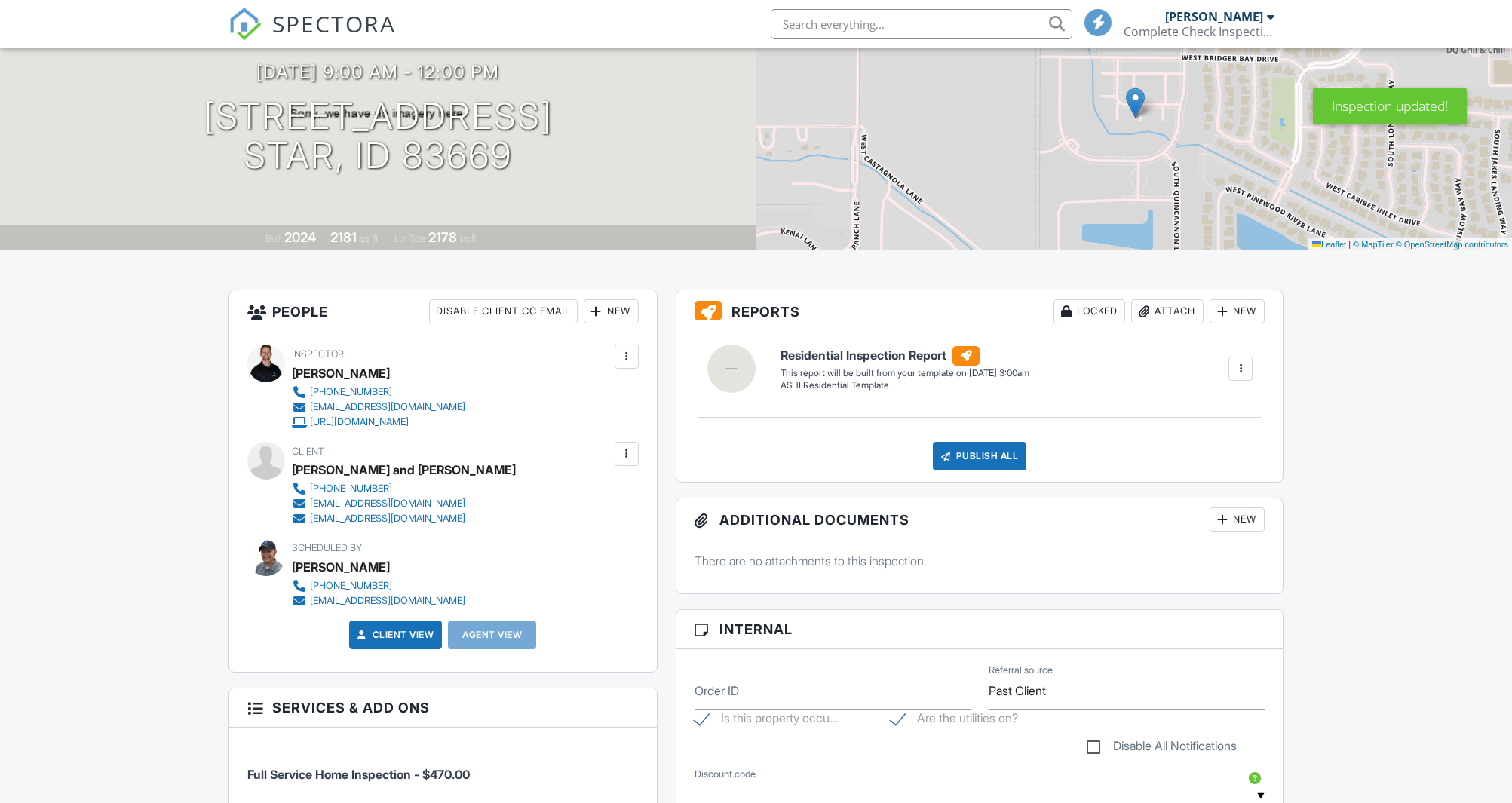
scroll to position [154, 0]
click at [615, 308] on div "New" at bounding box center [611, 309] width 55 height 24
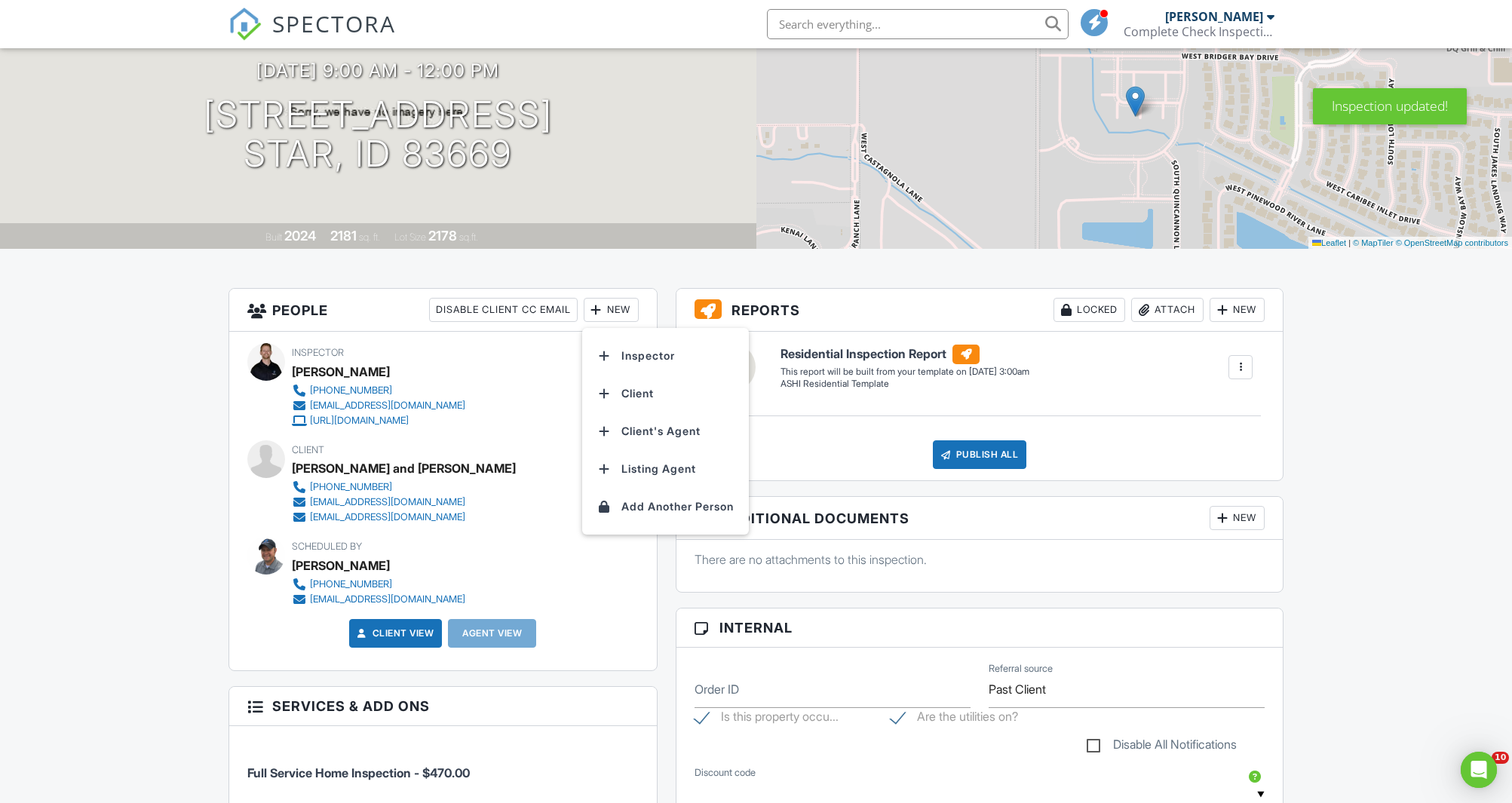
scroll to position [0, 0]
click at [648, 391] on li "Client" at bounding box center [665, 393] width 149 height 37
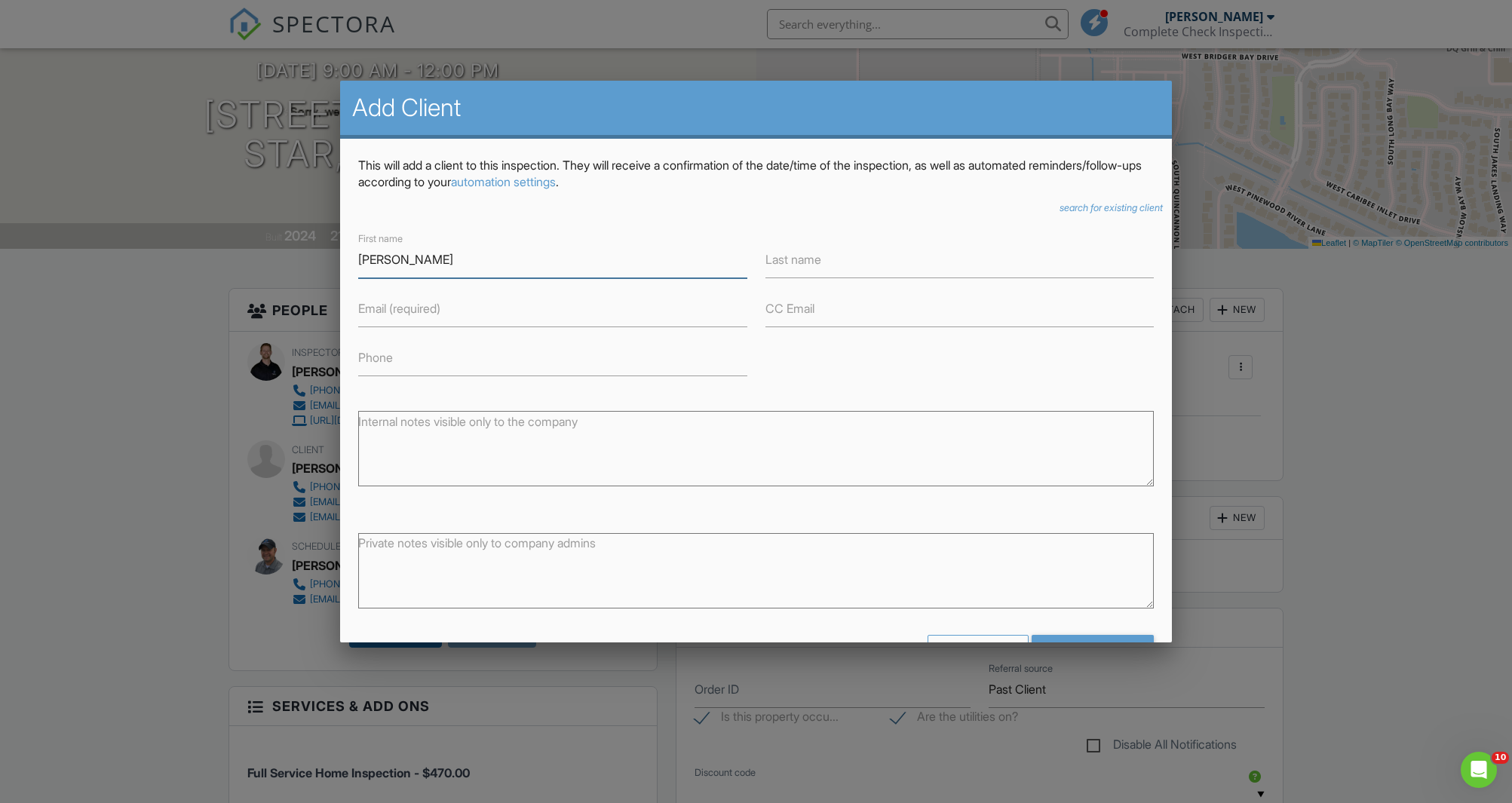
type input "[PERSON_NAME]"
paste input "[EMAIL_ADDRESS][DOMAIN_NAME]"
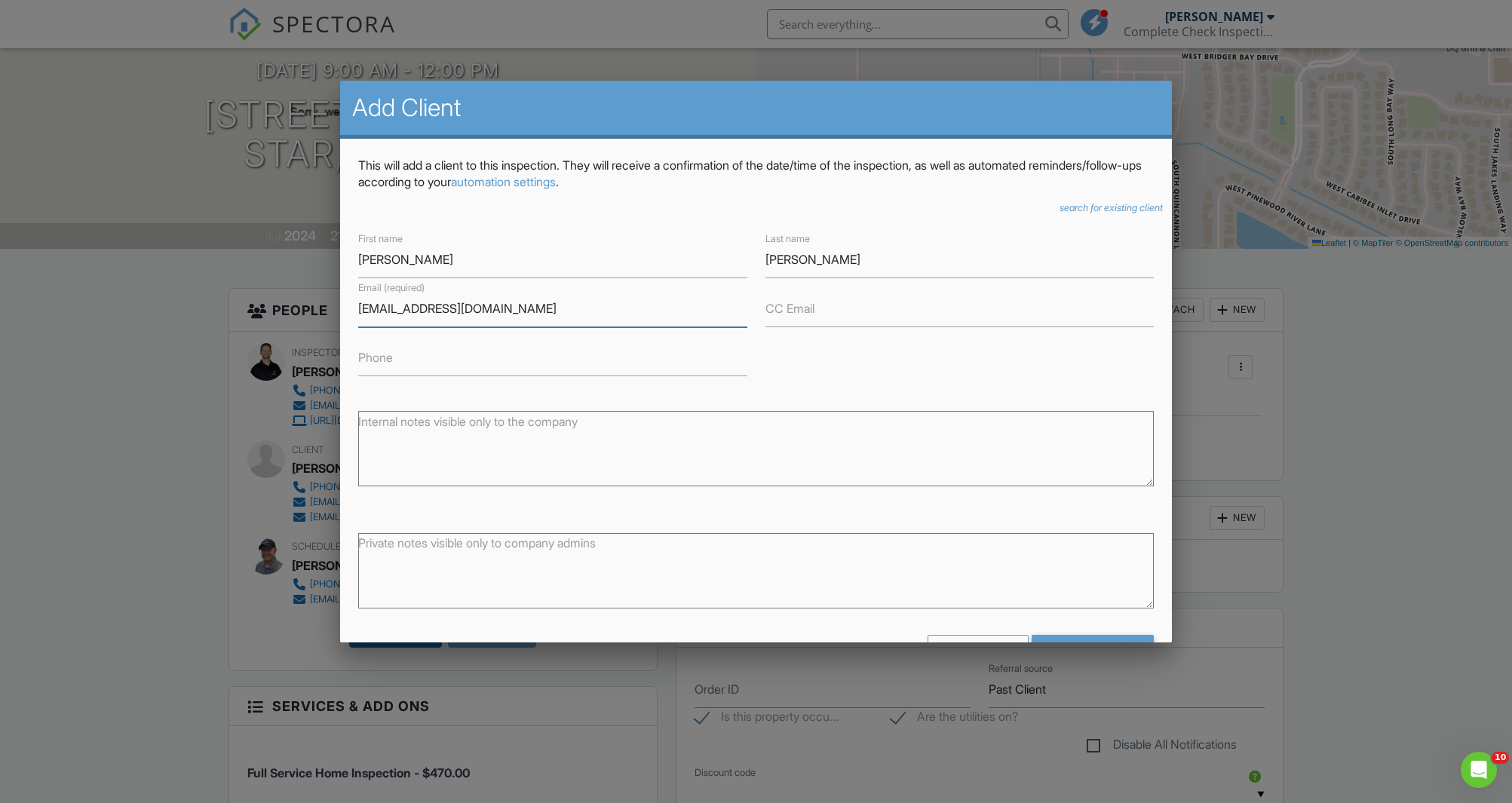
scroll to position [50, 0]
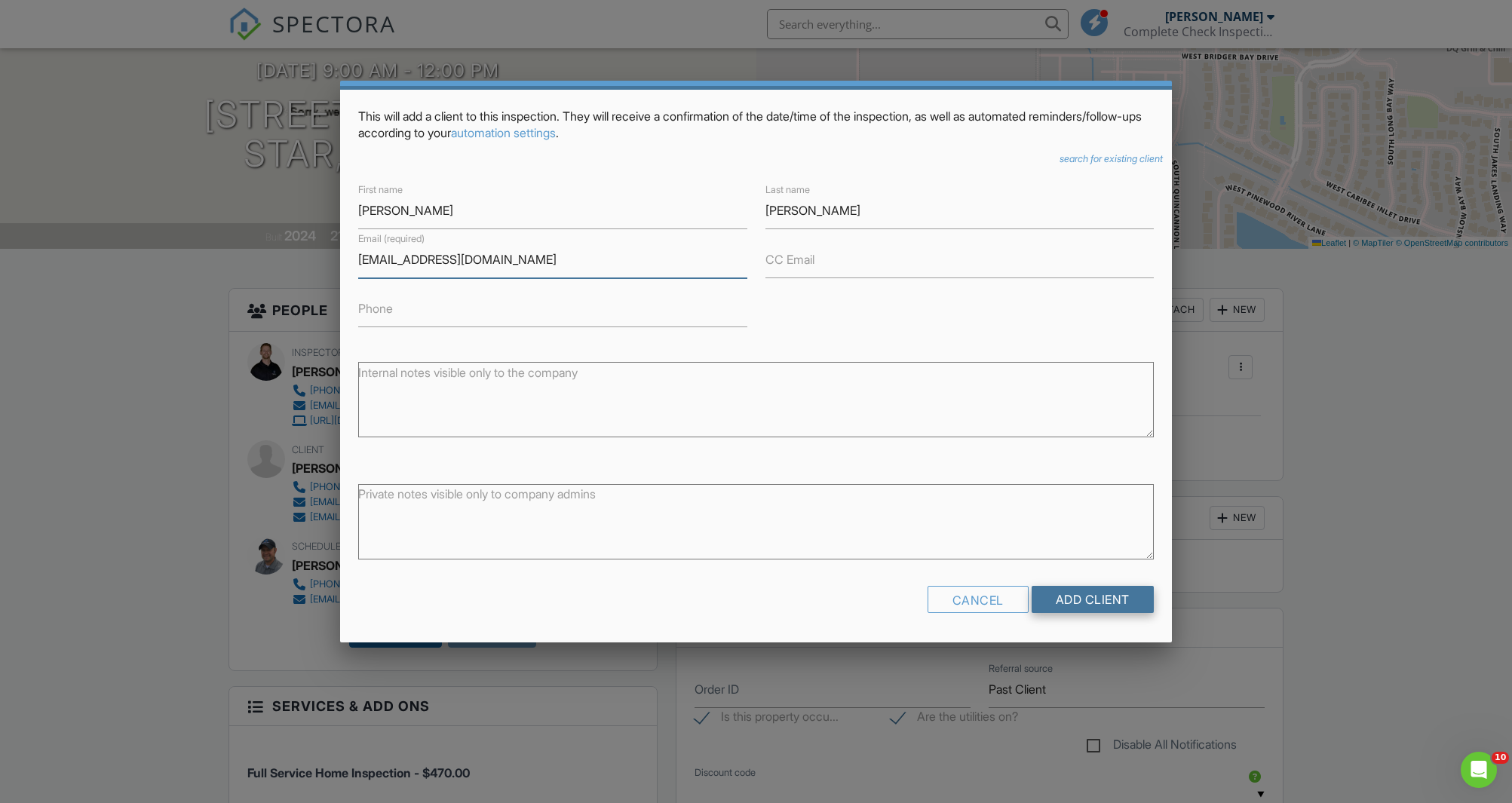
type input "[EMAIL_ADDRESS][DOMAIN_NAME]"
click at [1099, 602] on input "Add Client" at bounding box center [1093, 600] width 122 height 28
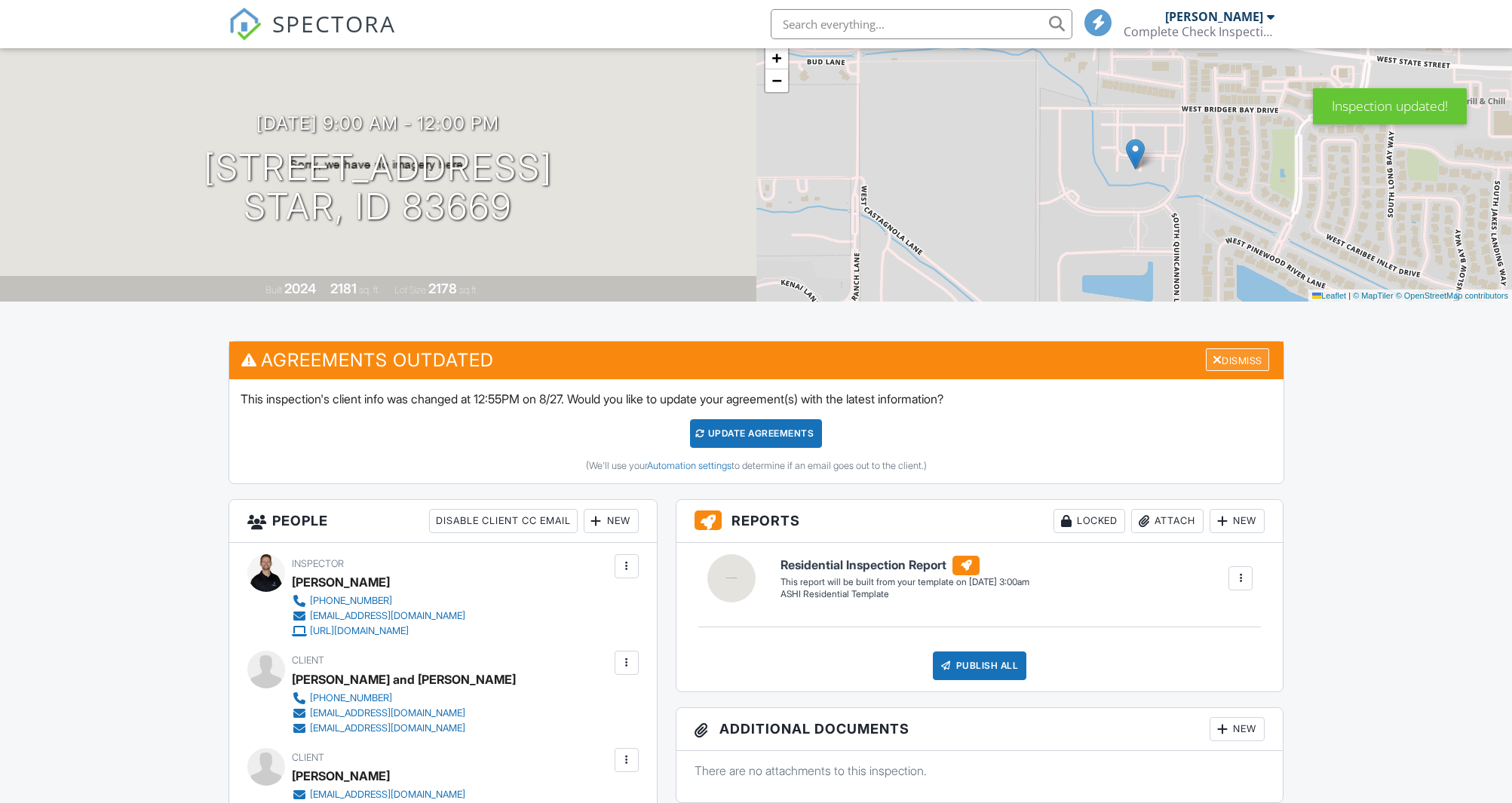
click at [1249, 350] on div "Dismiss" at bounding box center [1238, 361] width 63 height 24
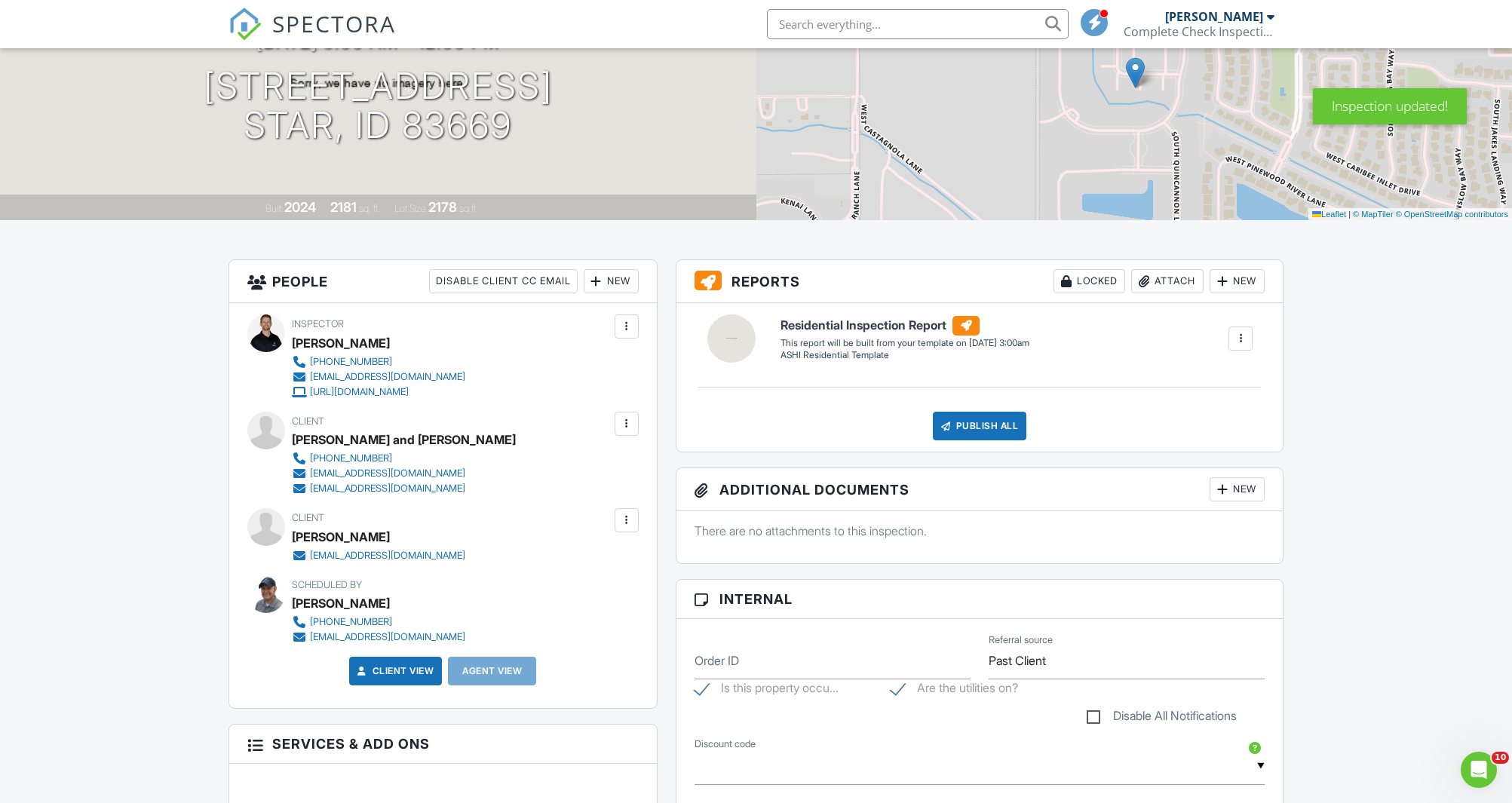
click at [632, 423] on div at bounding box center [626, 423] width 15 height 15
click at [592, 467] on li "Edit" at bounding box center [545, 470] width 169 height 37
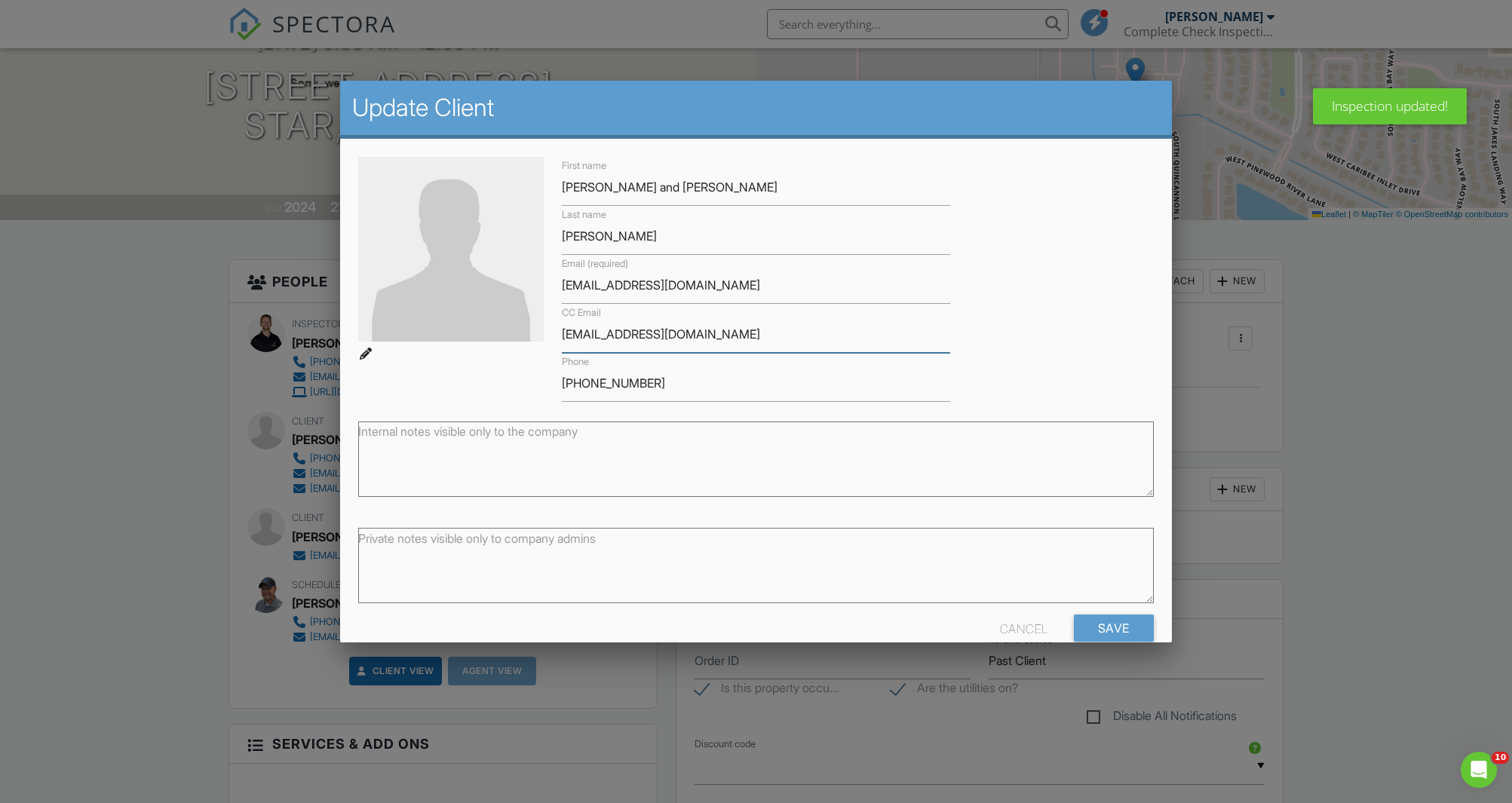
click at [623, 336] on input "[EMAIL_ADDRESS][DOMAIN_NAME]" at bounding box center [756, 334] width 388 height 36
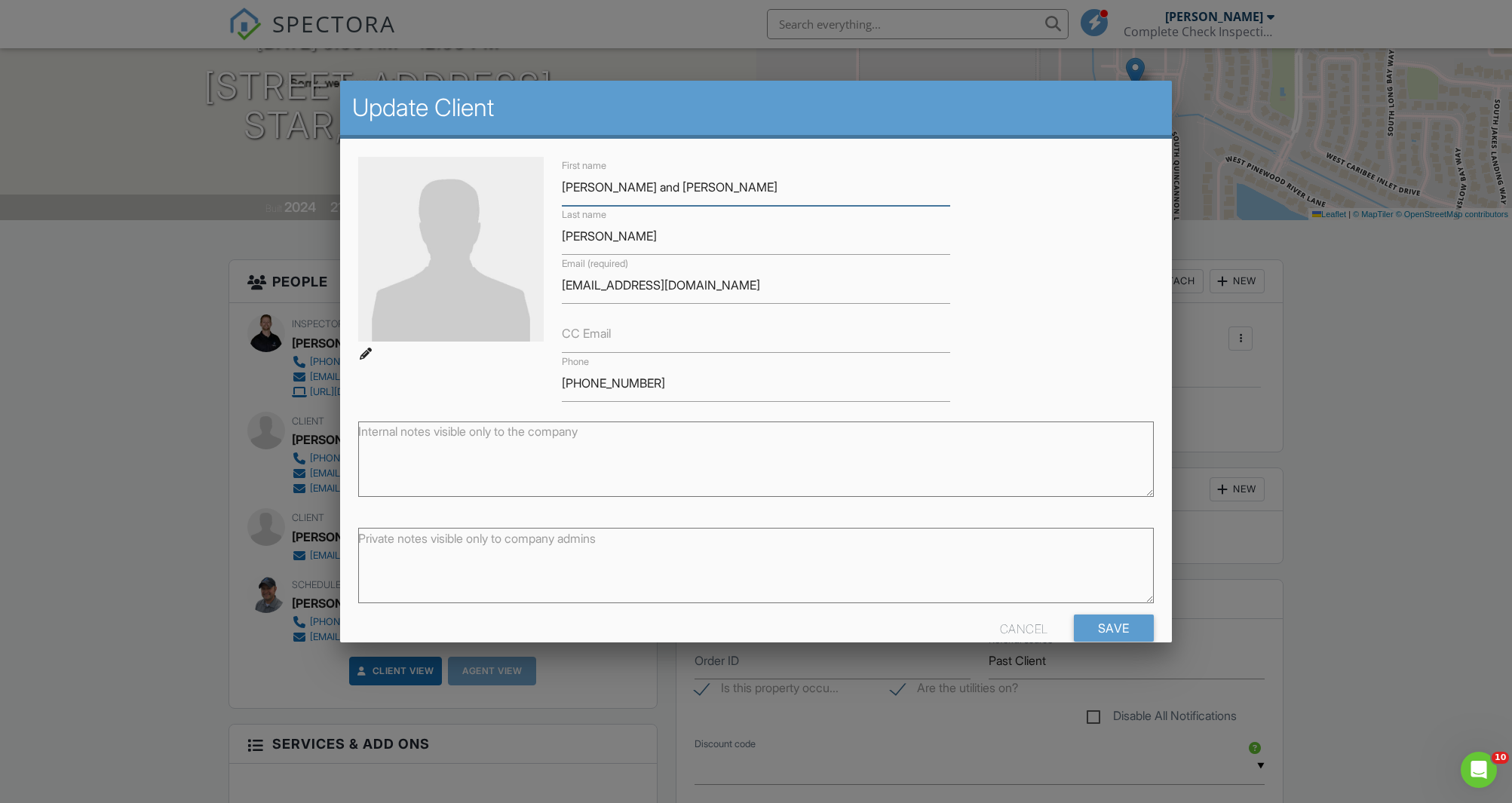
drag, startPoint x: 592, startPoint y: 188, endPoint x: 724, endPoint y: 186, distance: 132.0
click at [724, 186] on input "Emily and Matthew" at bounding box center [756, 186] width 388 height 36
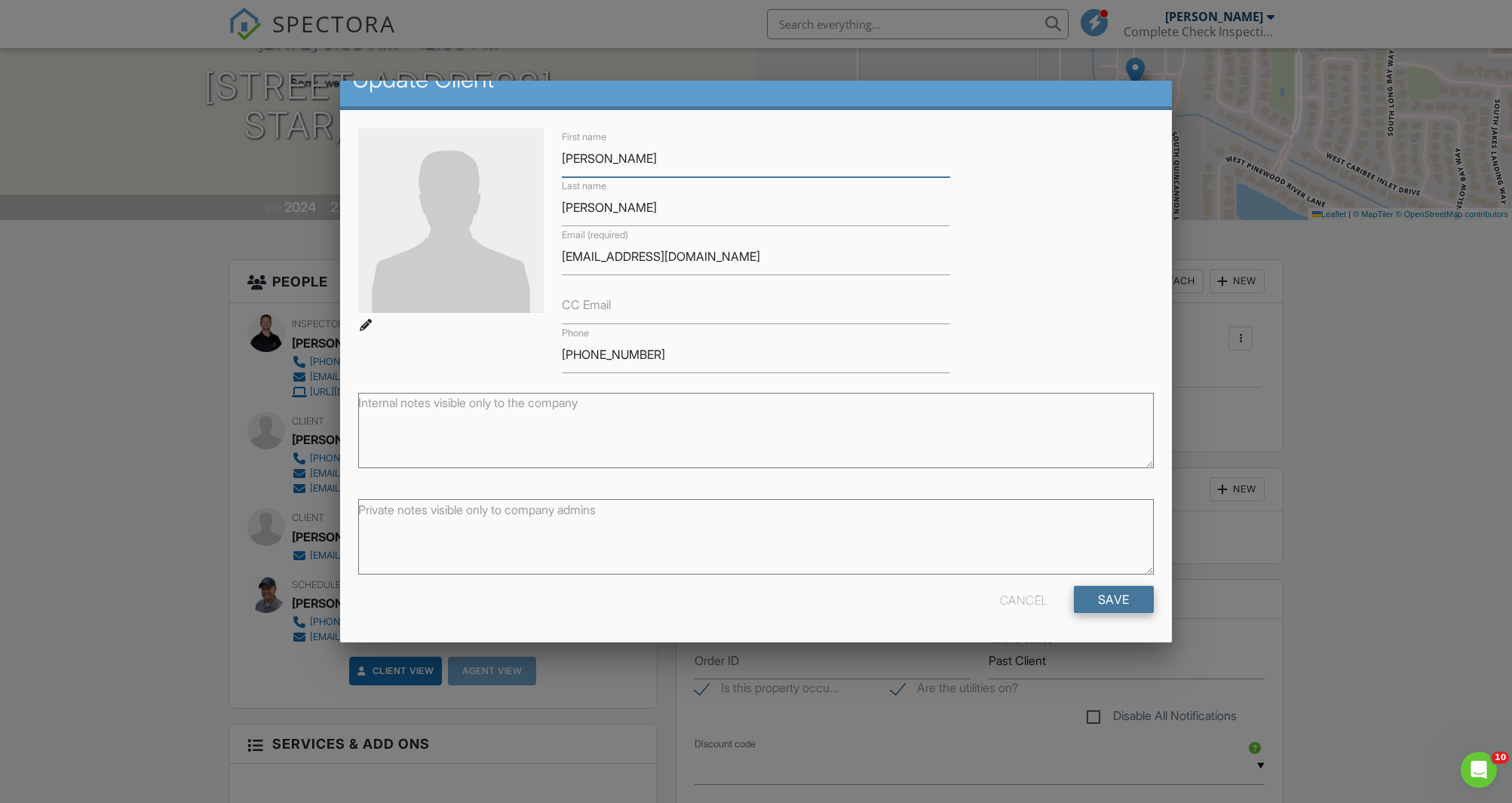
type input "Emily"
click at [1108, 593] on input "Save" at bounding box center [1114, 600] width 80 height 28
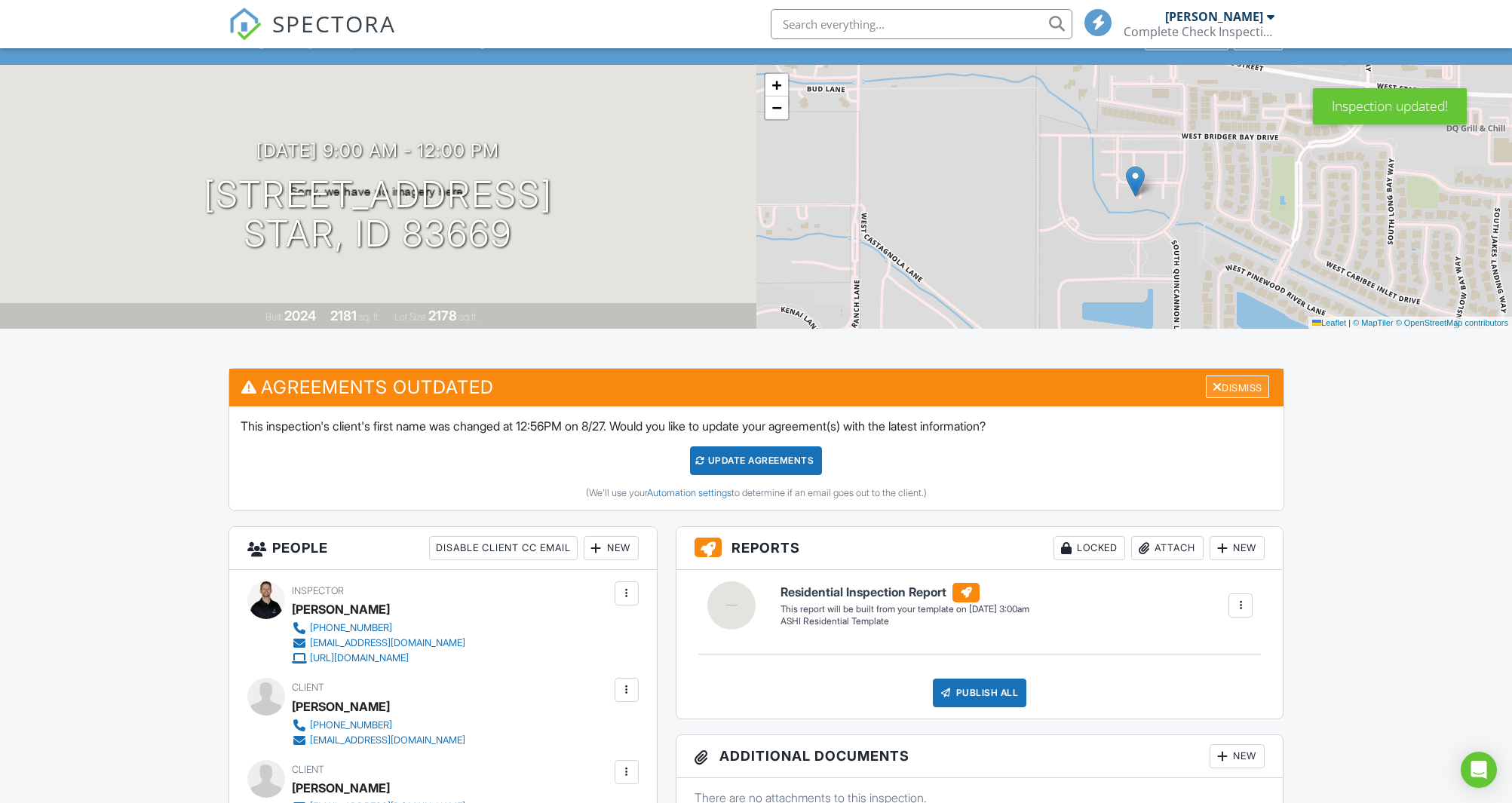
click at [1232, 385] on div "Dismiss" at bounding box center [1238, 387] width 63 height 24
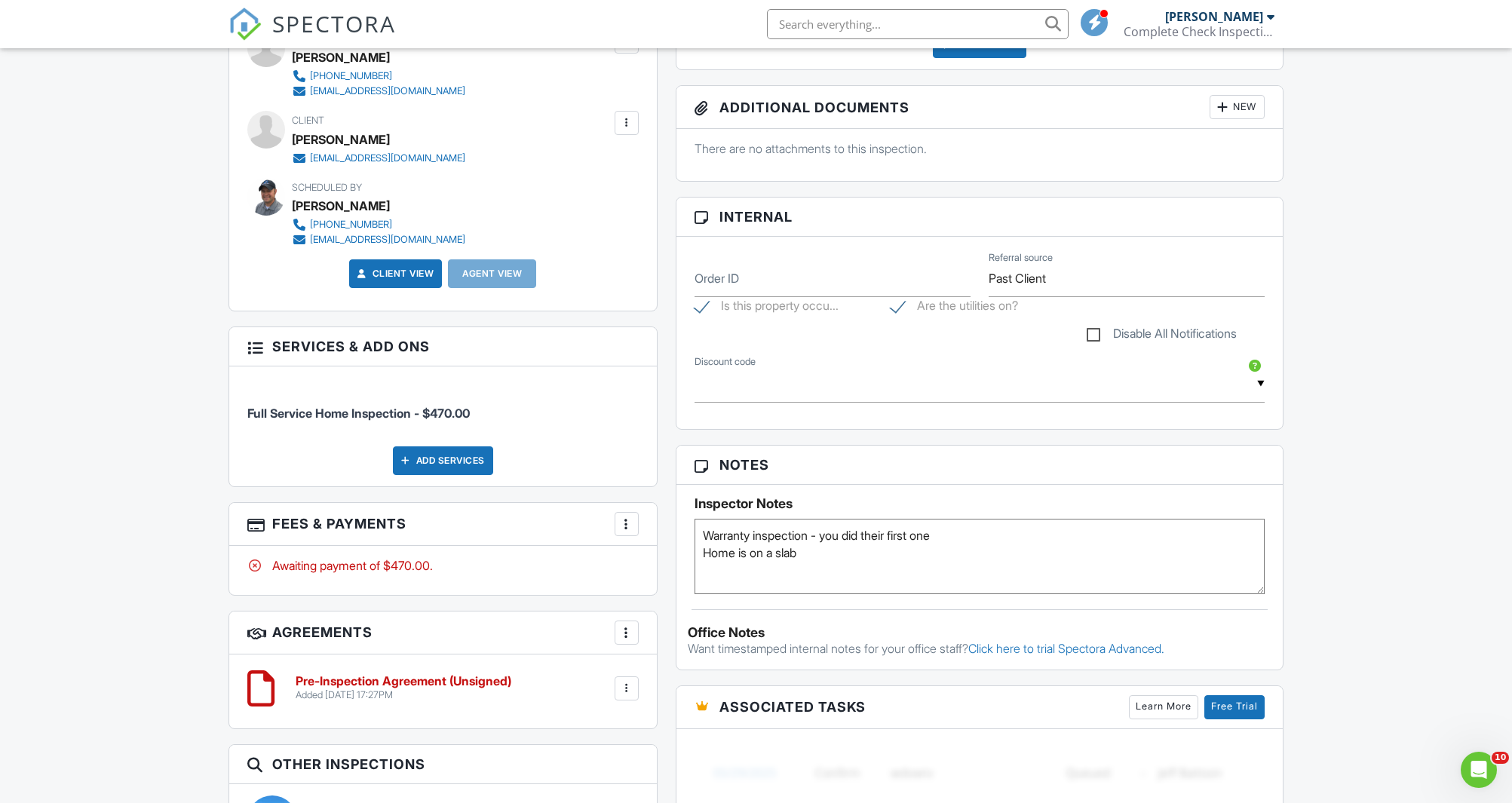
scroll to position [567, 0]
click at [816, 549] on textarea "Warranty inspection - you did their first one Home is on a slab" at bounding box center [980, 555] width 571 height 76
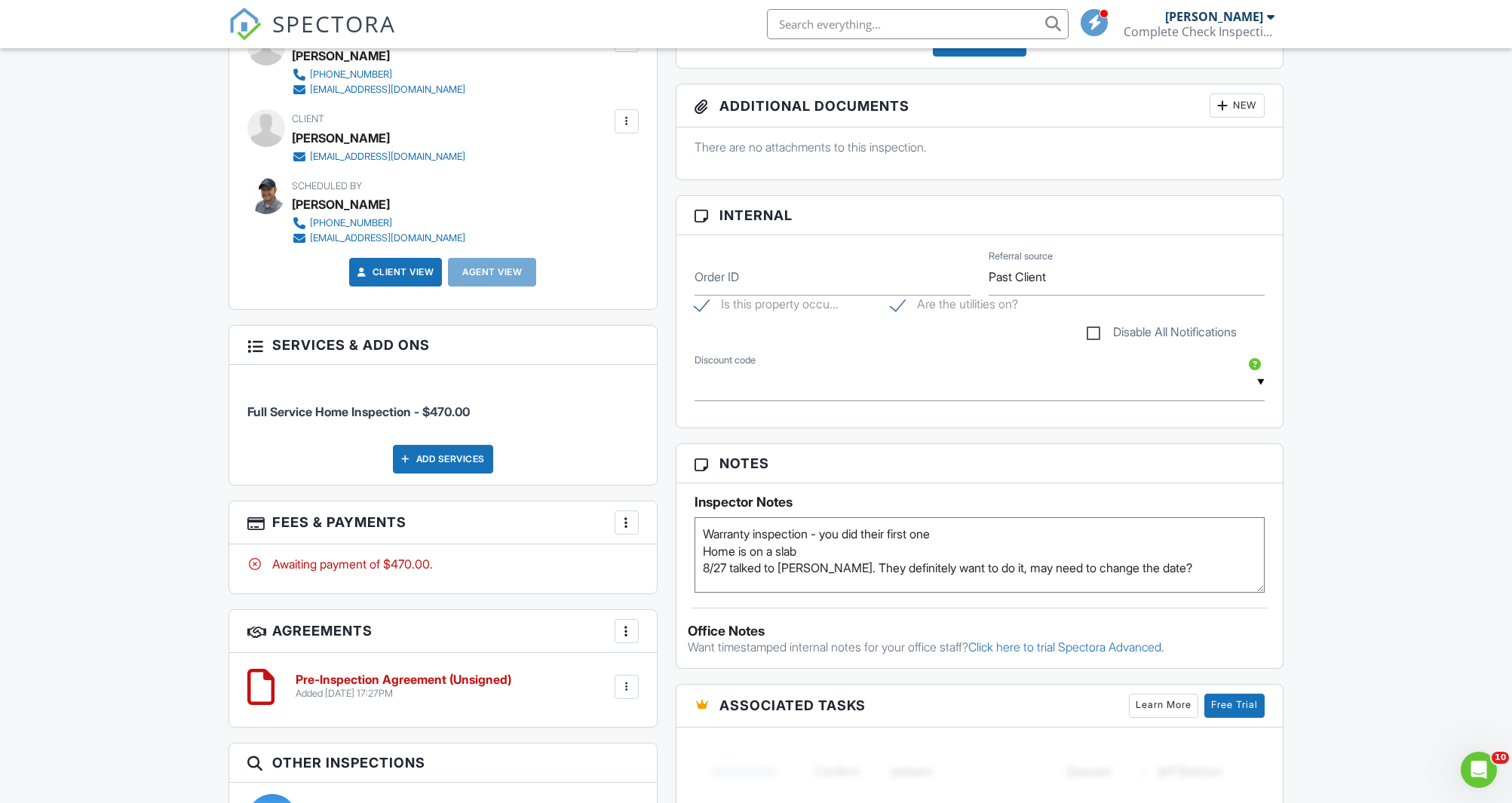
type textarea "Warranty inspection - you did their first one Home is on a slab 8/27 talked to …"
click at [1358, 386] on div "Dashboard Templates Contacts Metrics Automations Settings Profile Inspections S…" at bounding box center [756, 543] width 1512 height 2122
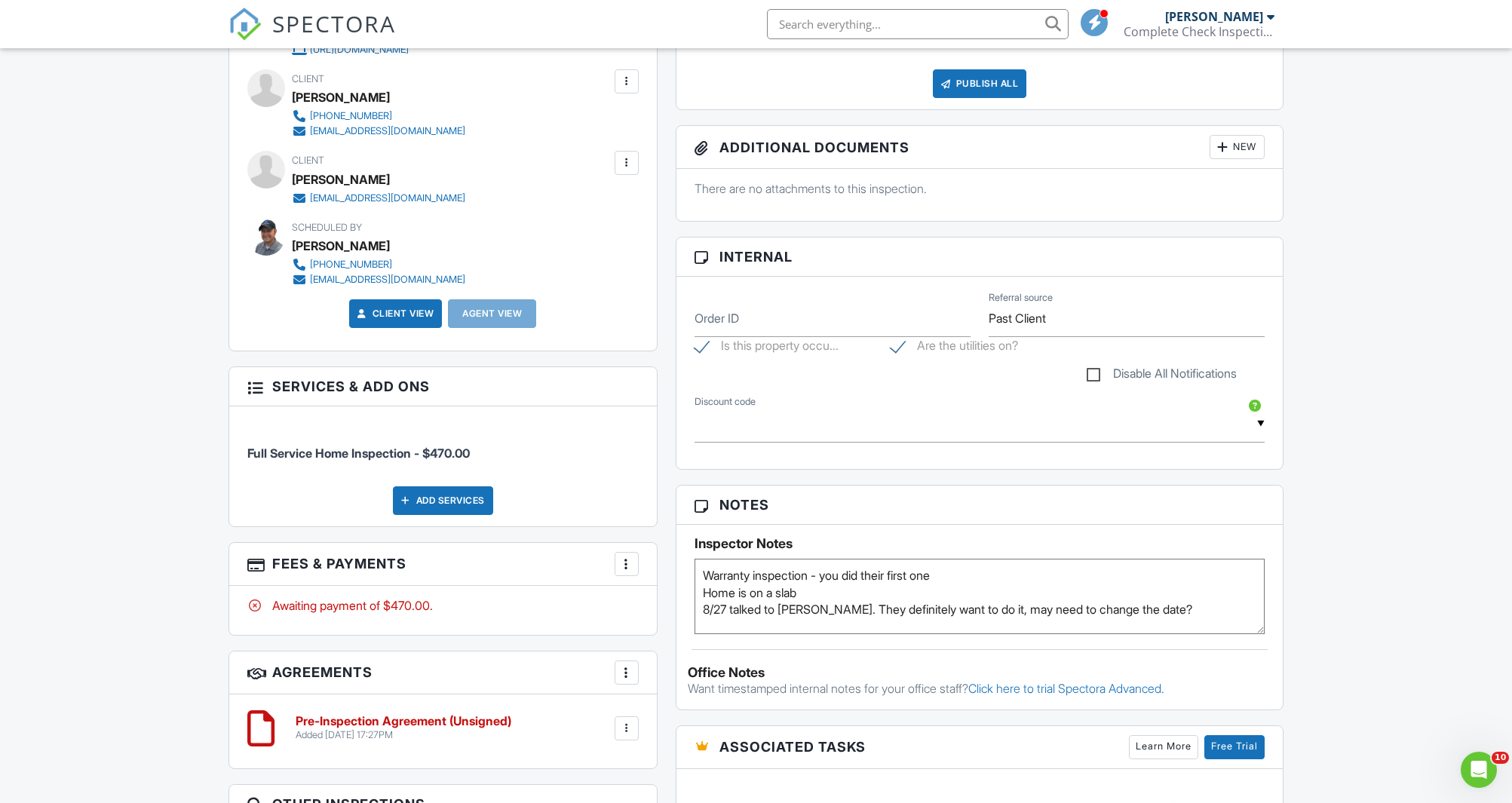
scroll to position [0, 0]
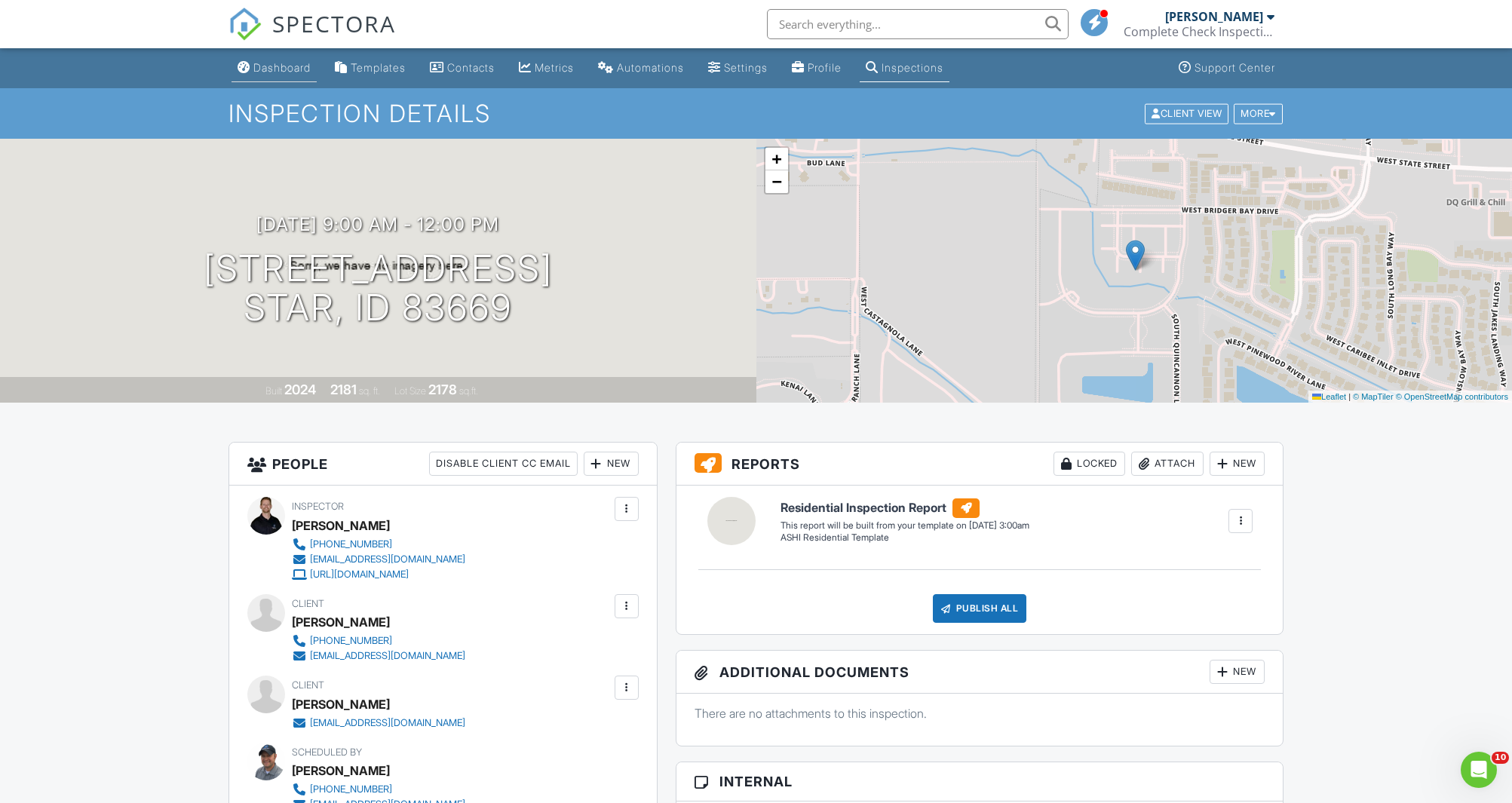
click at [276, 73] on div "Dashboard" at bounding box center [282, 67] width 57 height 13
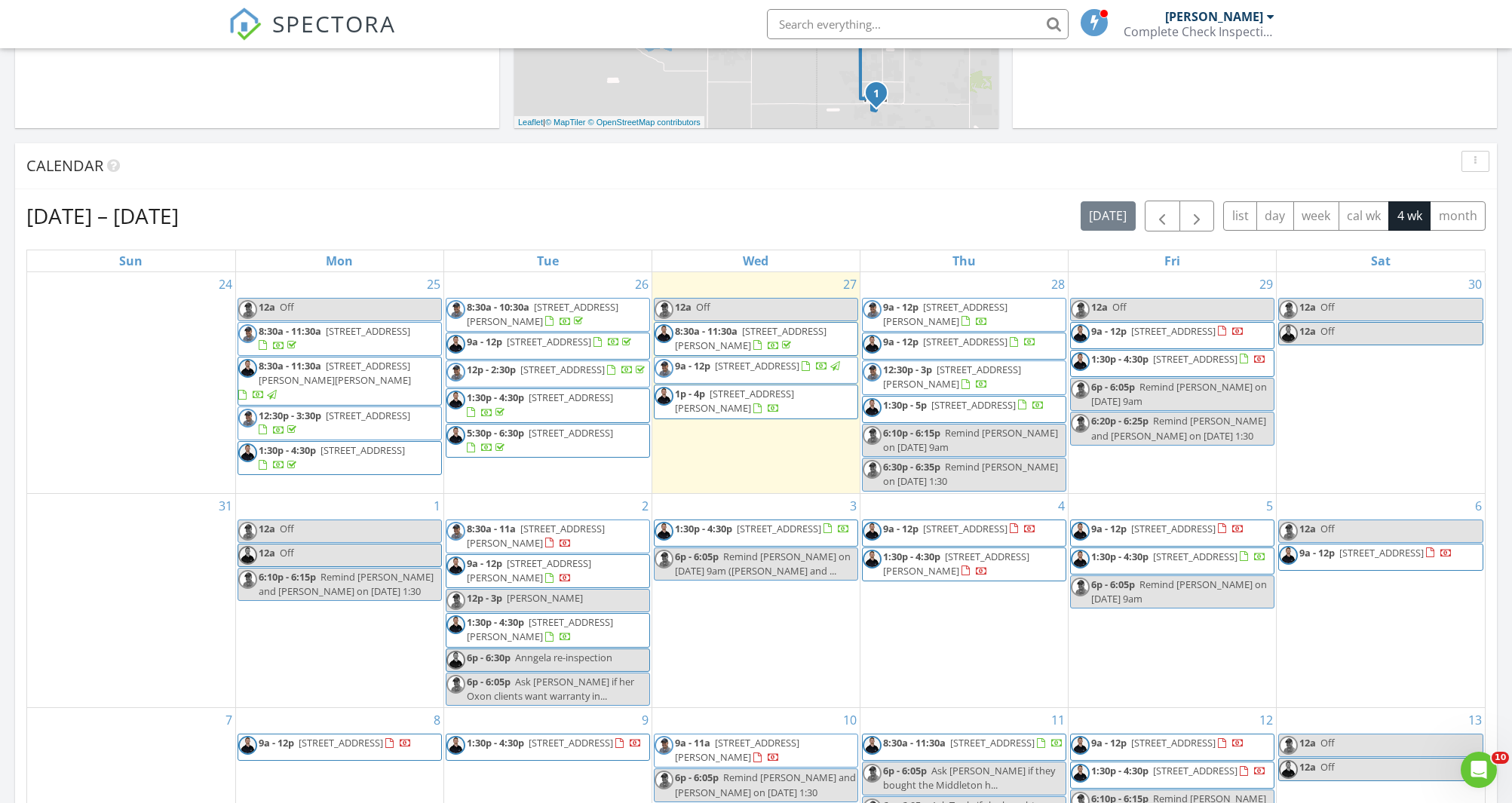
scroll to position [515, 0]
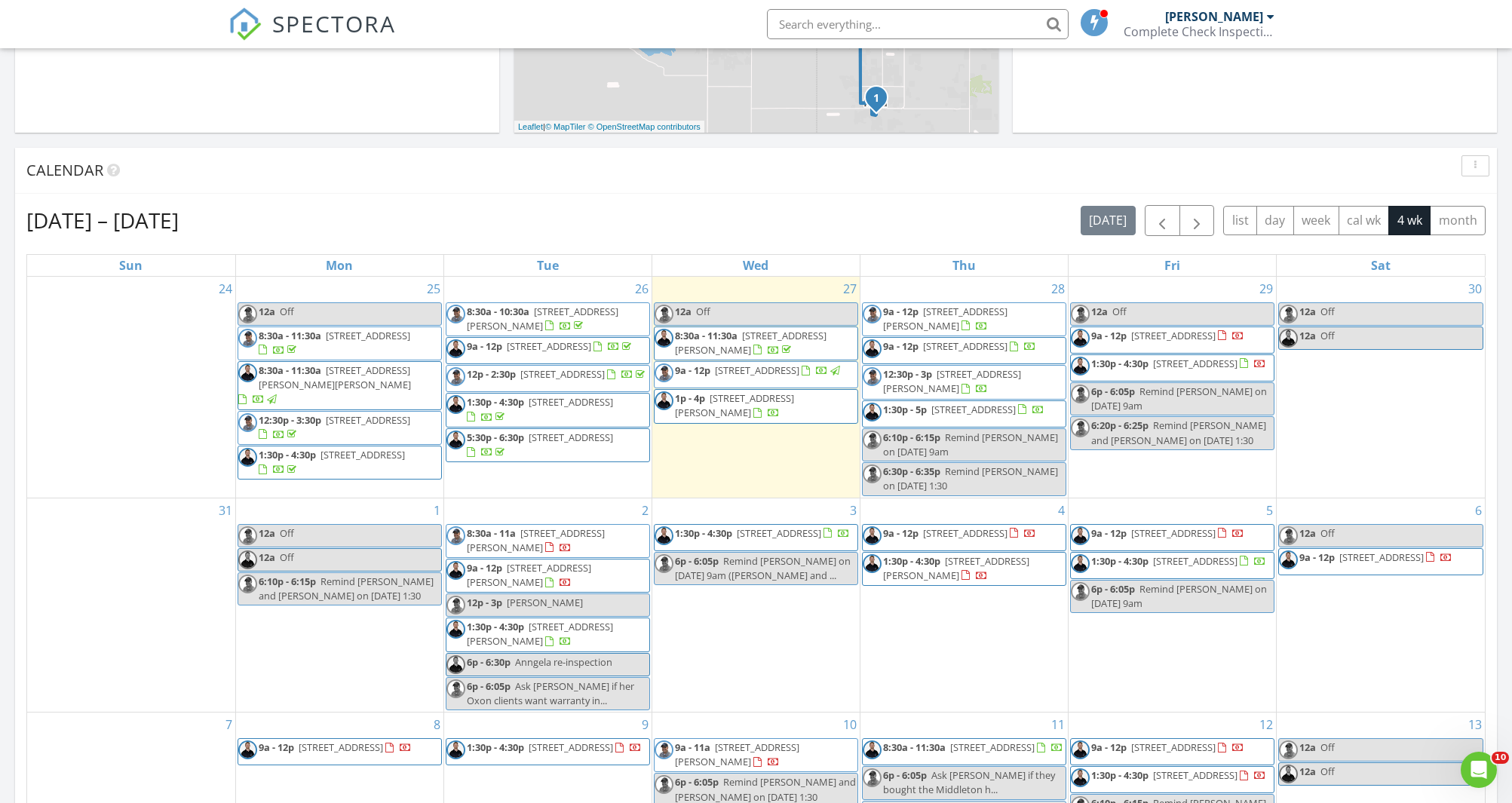
click at [840, 22] on input "text" at bounding box center [918, 24] width 302 height 31
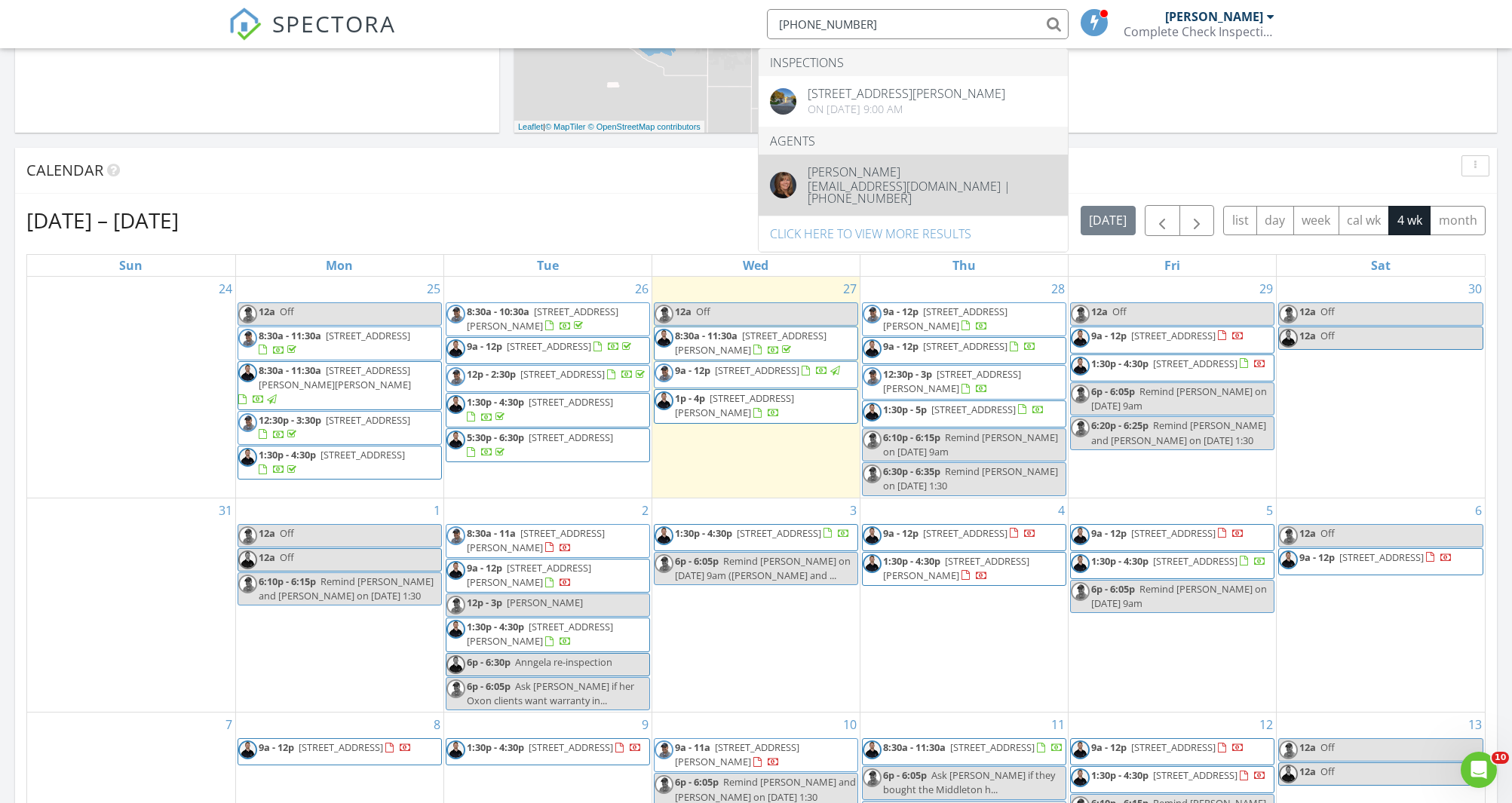
type input "208-989-2335"
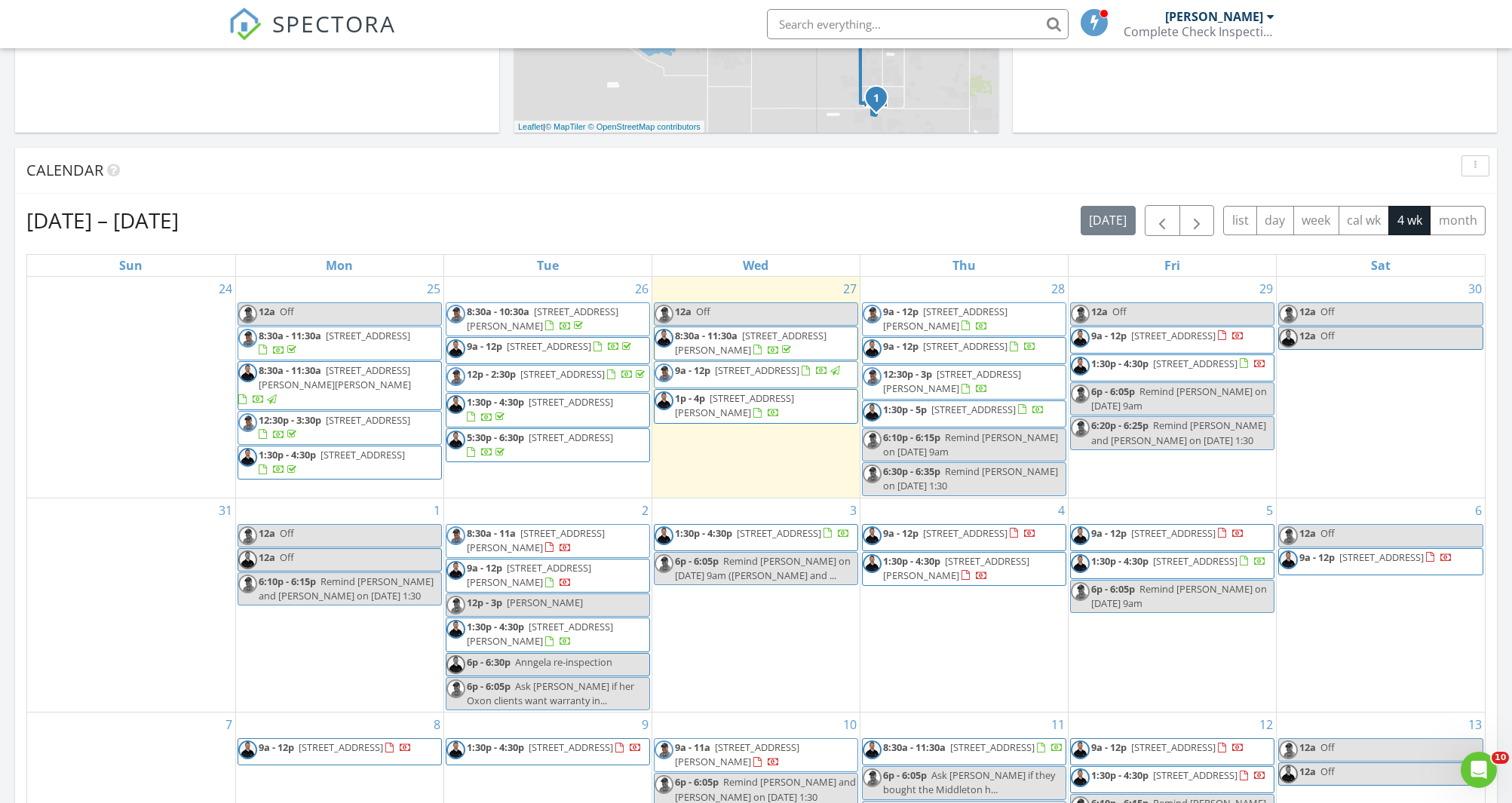
click at [366, 180] on div "Calendar" at bounding box center [745, 169] width 1437 height 23
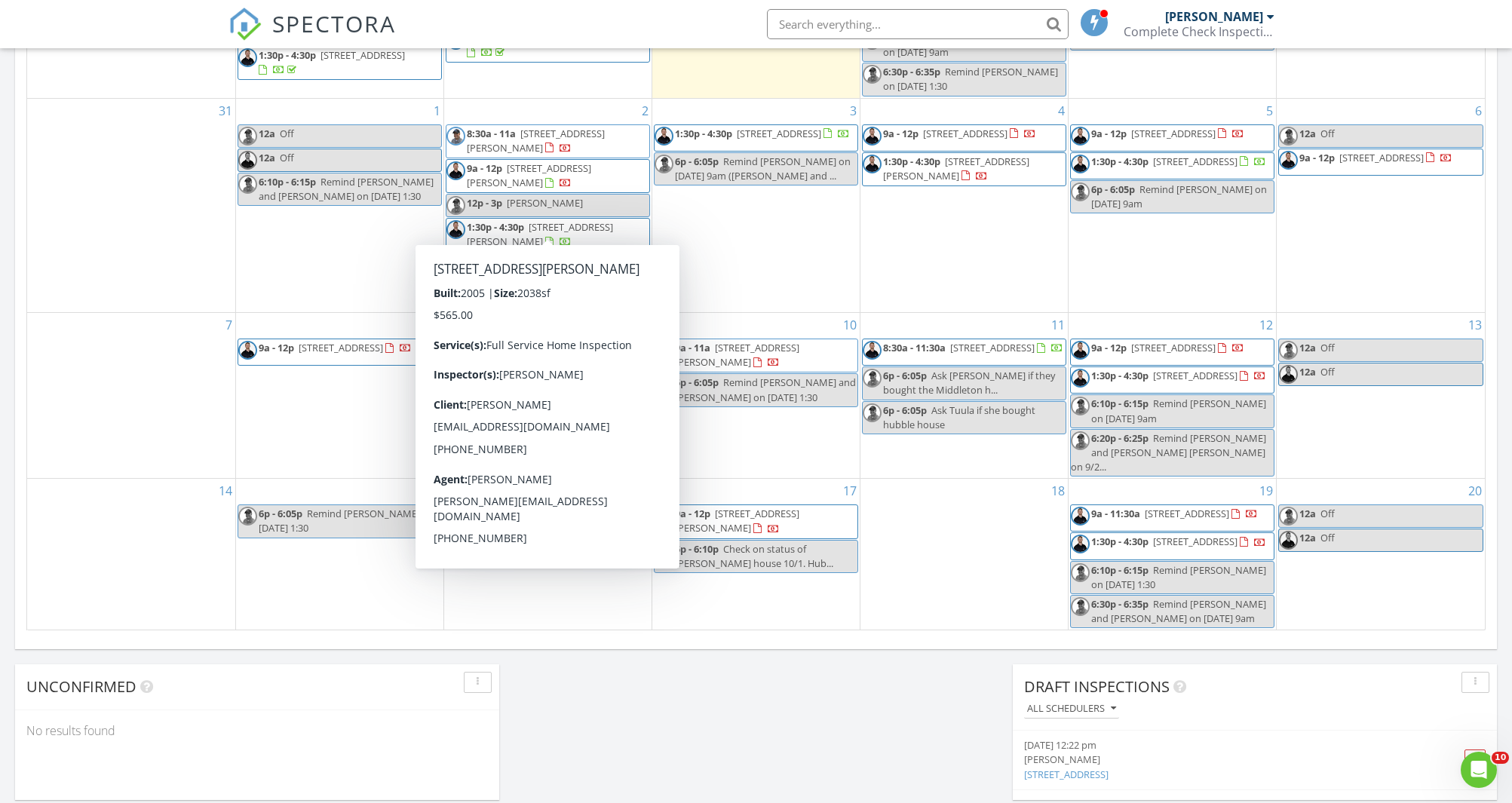
scroll to position [785, 0]
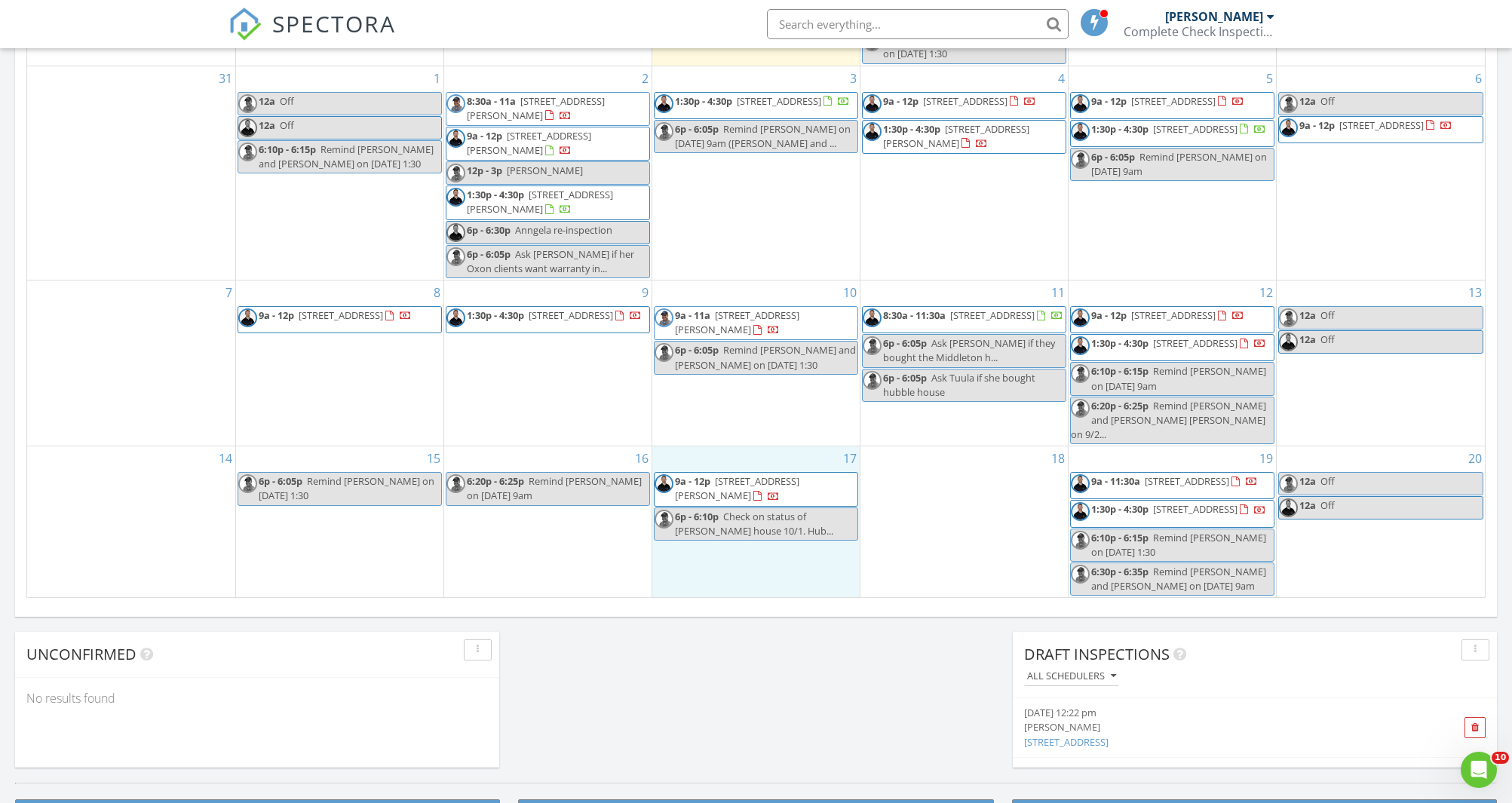
click at [783, 568] on div "17 9a - 12p 2935 Cottonwood Ln, Emmett 83617 6p - 6:10p Check on status of Moni…" at bounding box center [756, 521] width 207 height 151
click at [764, 505] on link "Inspection" at bounding box center [753, 505] width 78 height 24
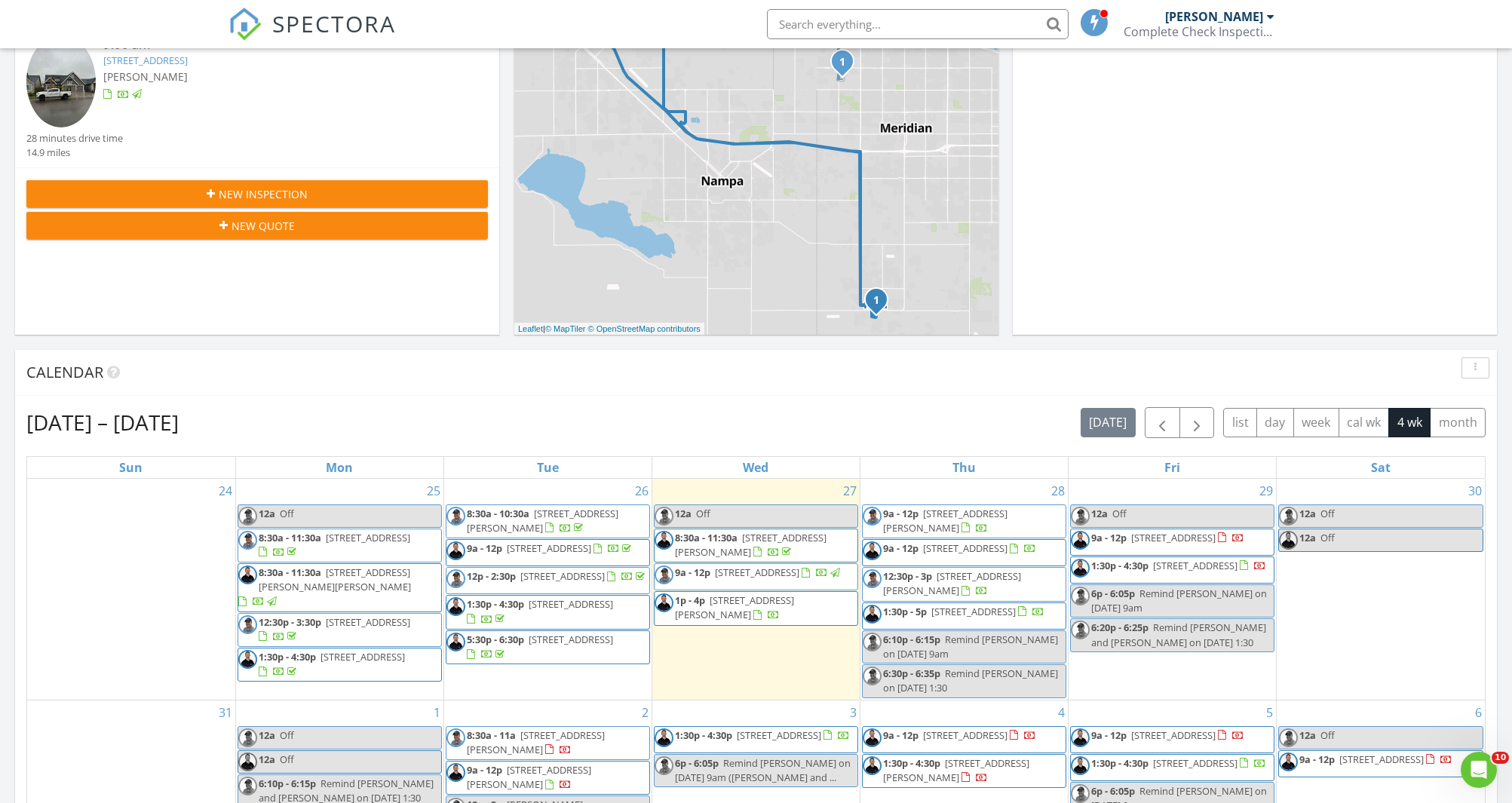
scroll to position [353, 0]
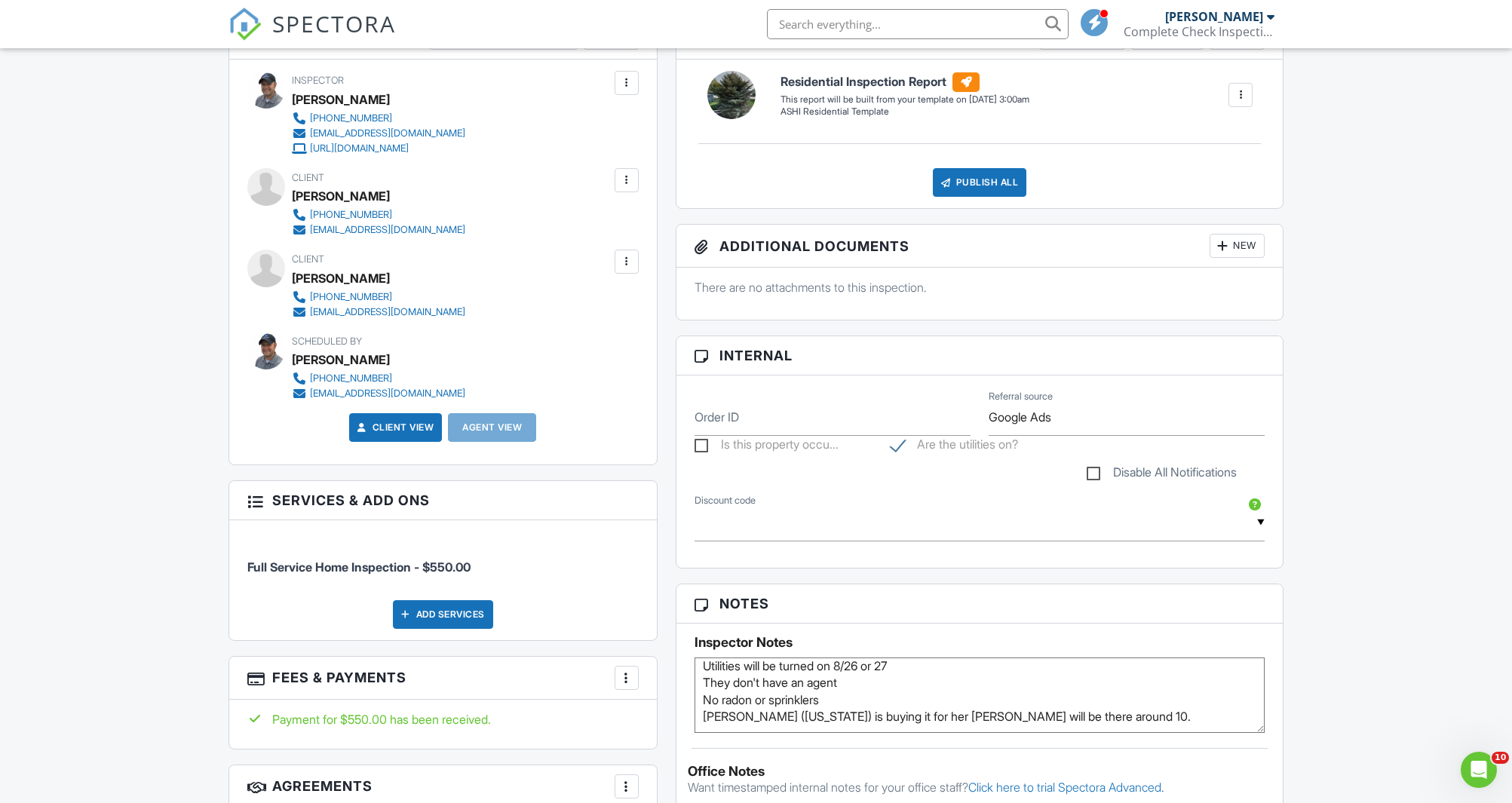
scroll to position [423, 0]
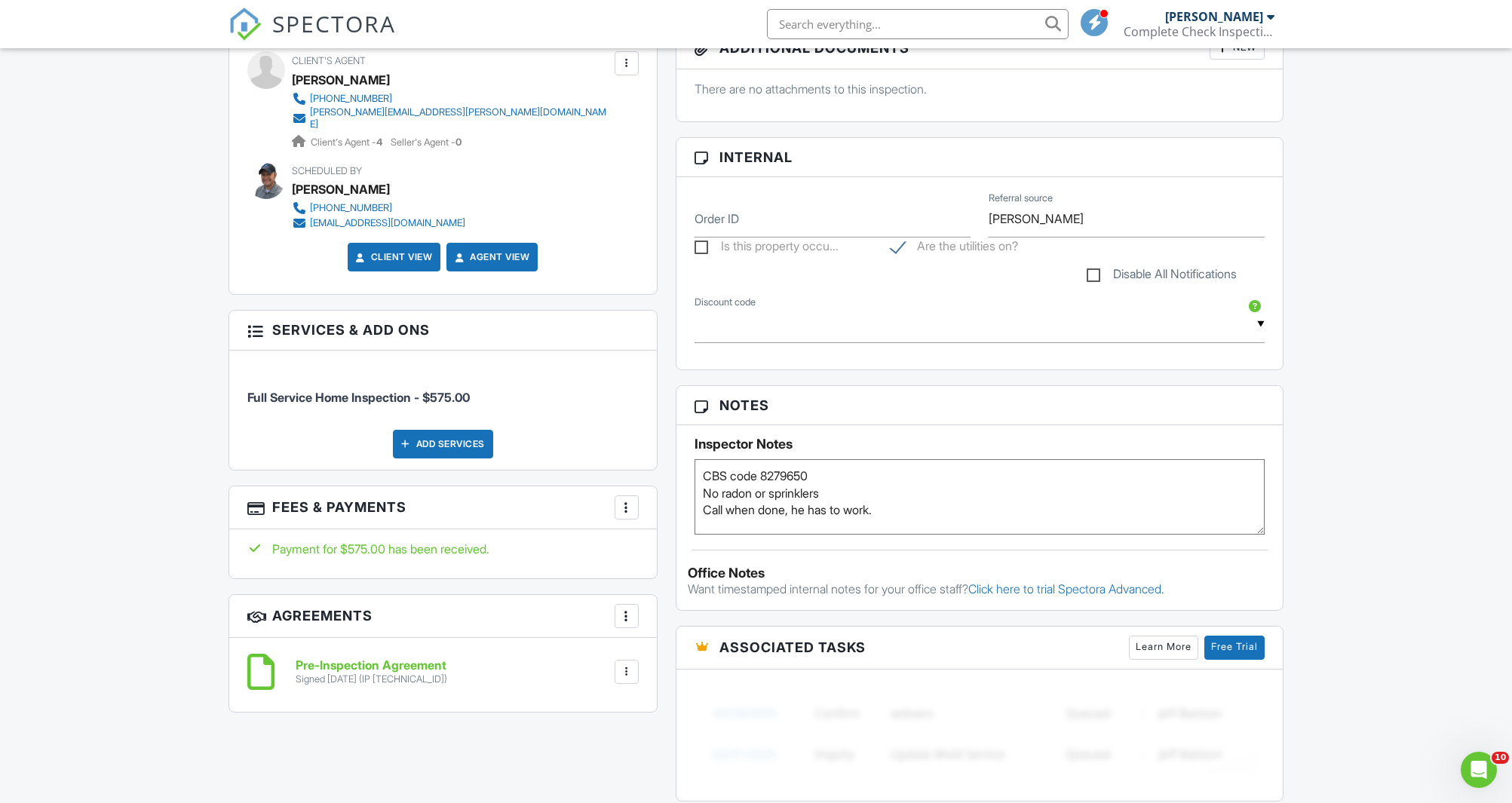
scroll to position [634, 0]
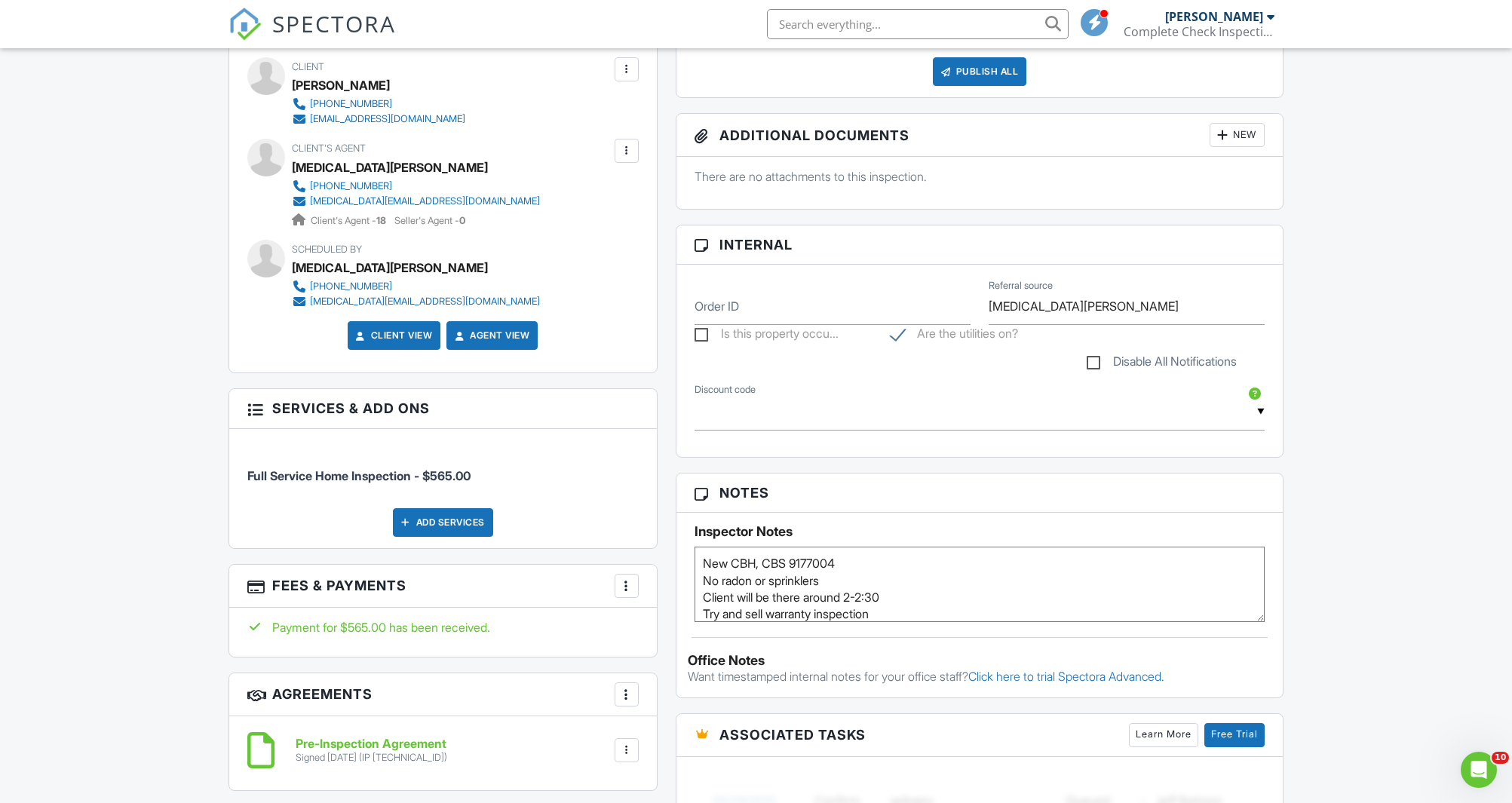
scroll to position [8, 0]
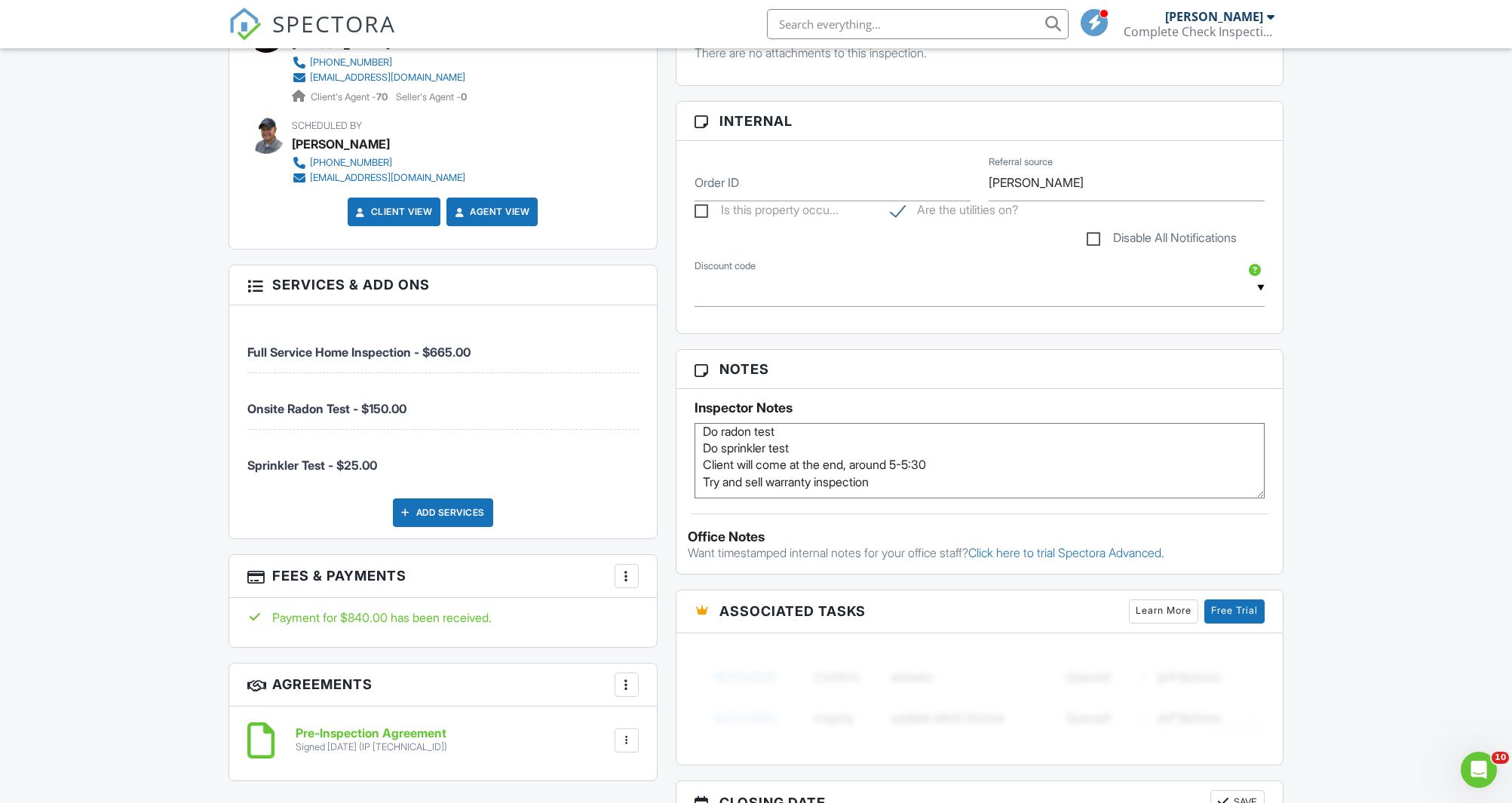
scroll to position [673, 0]
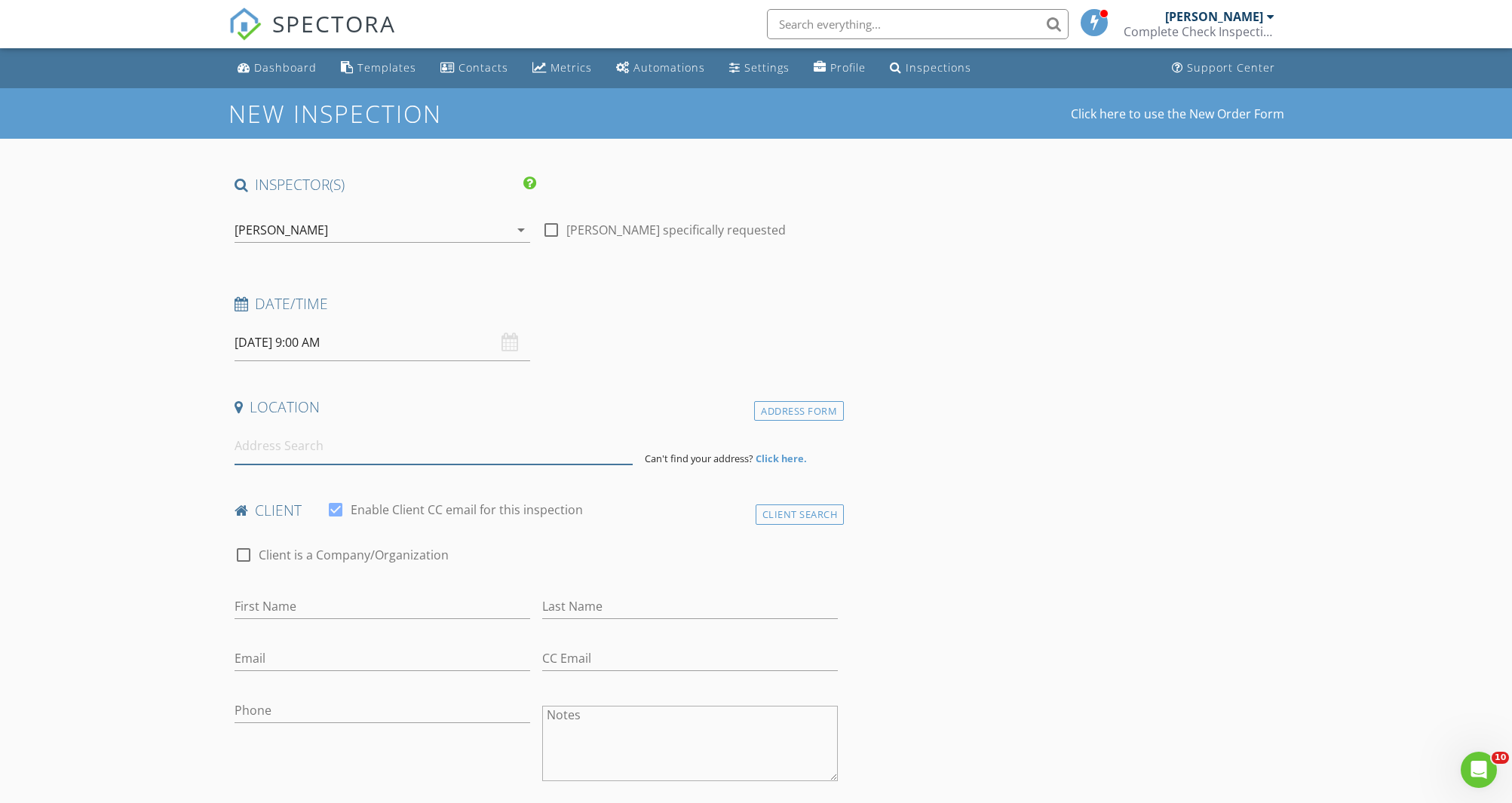
click at [361, 445] on input at bounding box center [434, 445] width 398 height 36
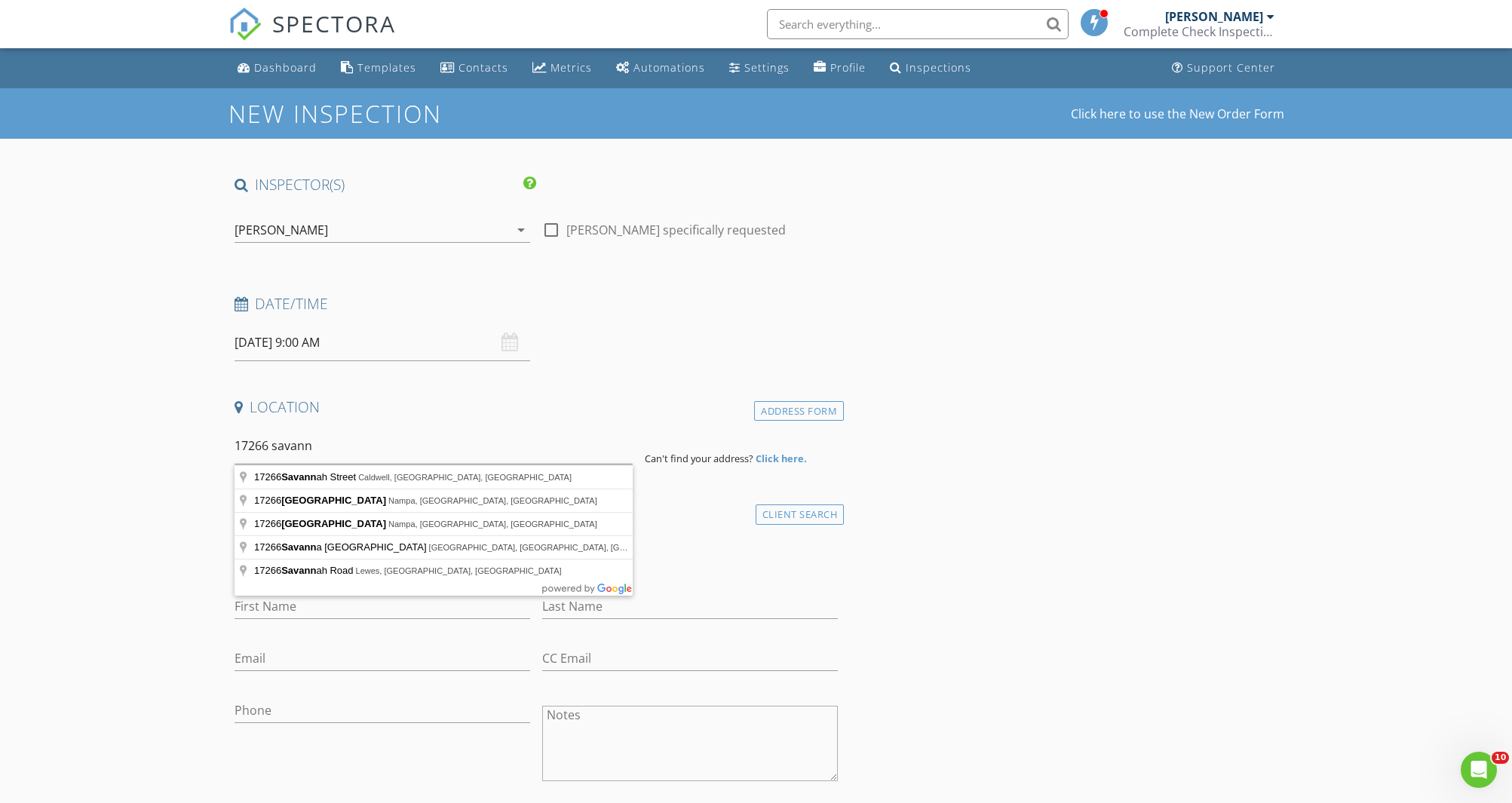
type input "[STREET_ADDRESS]"
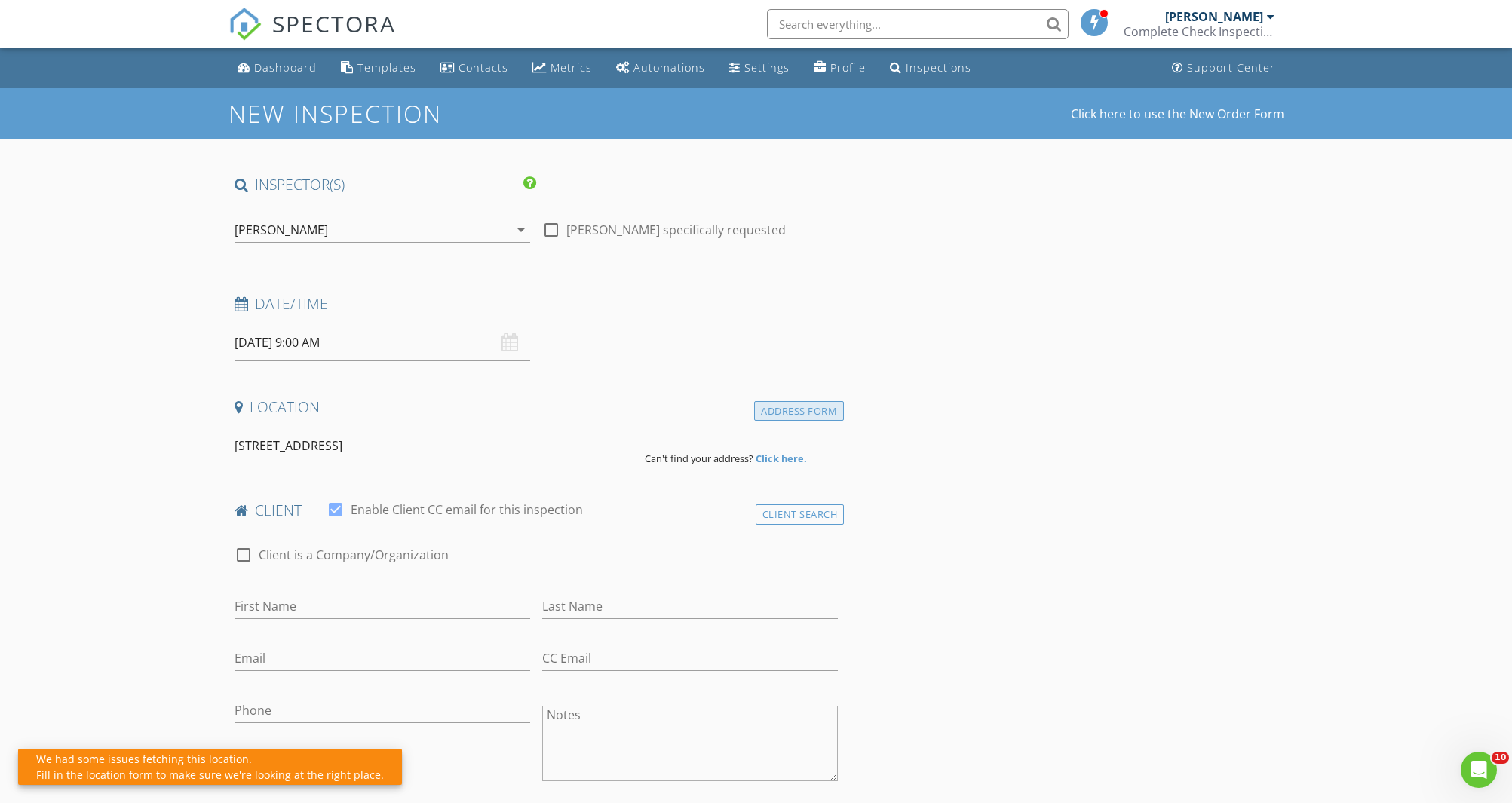
click at [810, 404] on div "Address Form" at bounding box center [798, 411] width 90 height 21
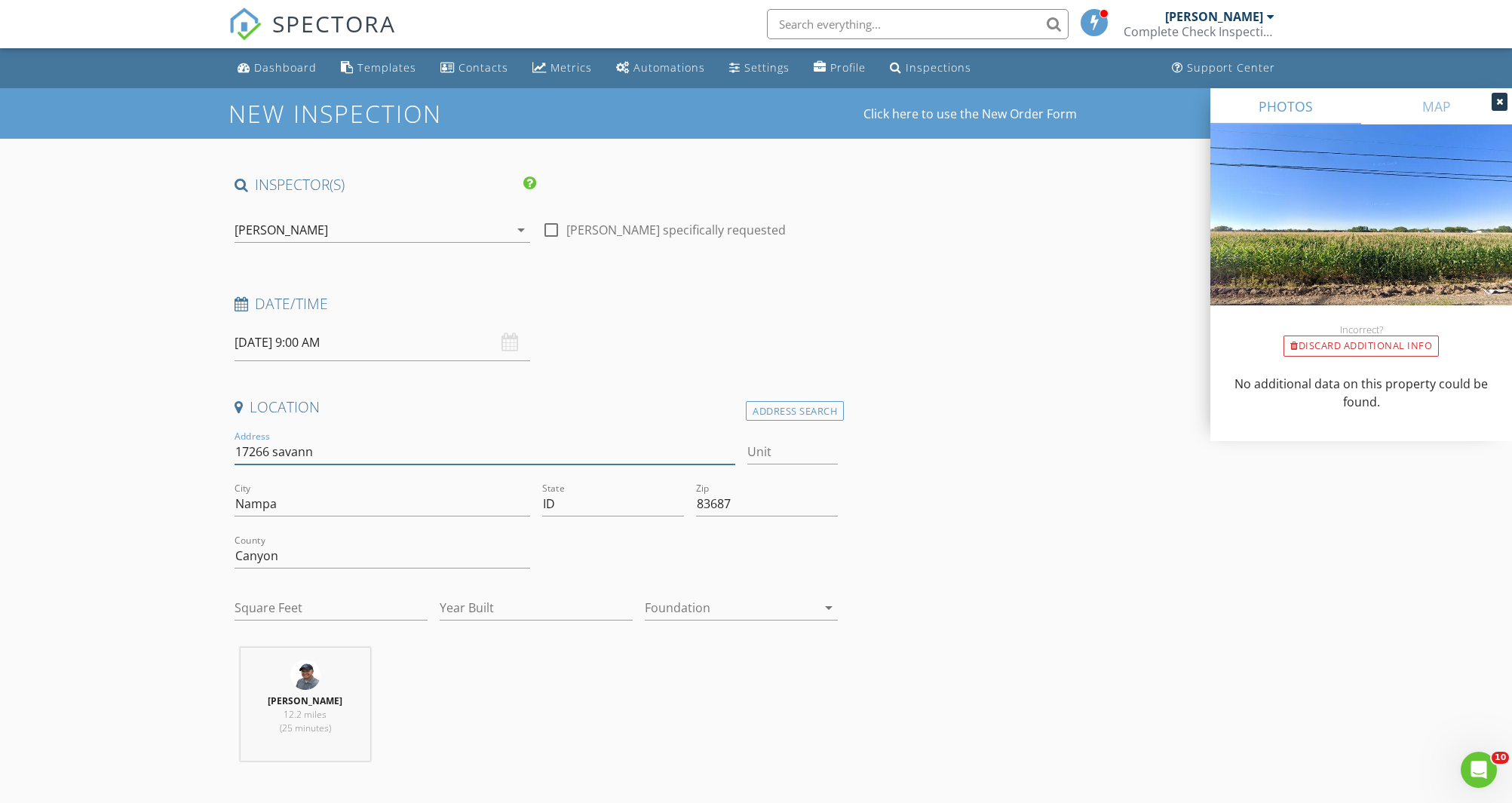
click at [349, 452] on input "17266 savann" at bounding box center [485, 451] width 502 height 25
click at [300, 456] on input "17266 savannah St" at bounding box center [485, 451] width 502 height 25
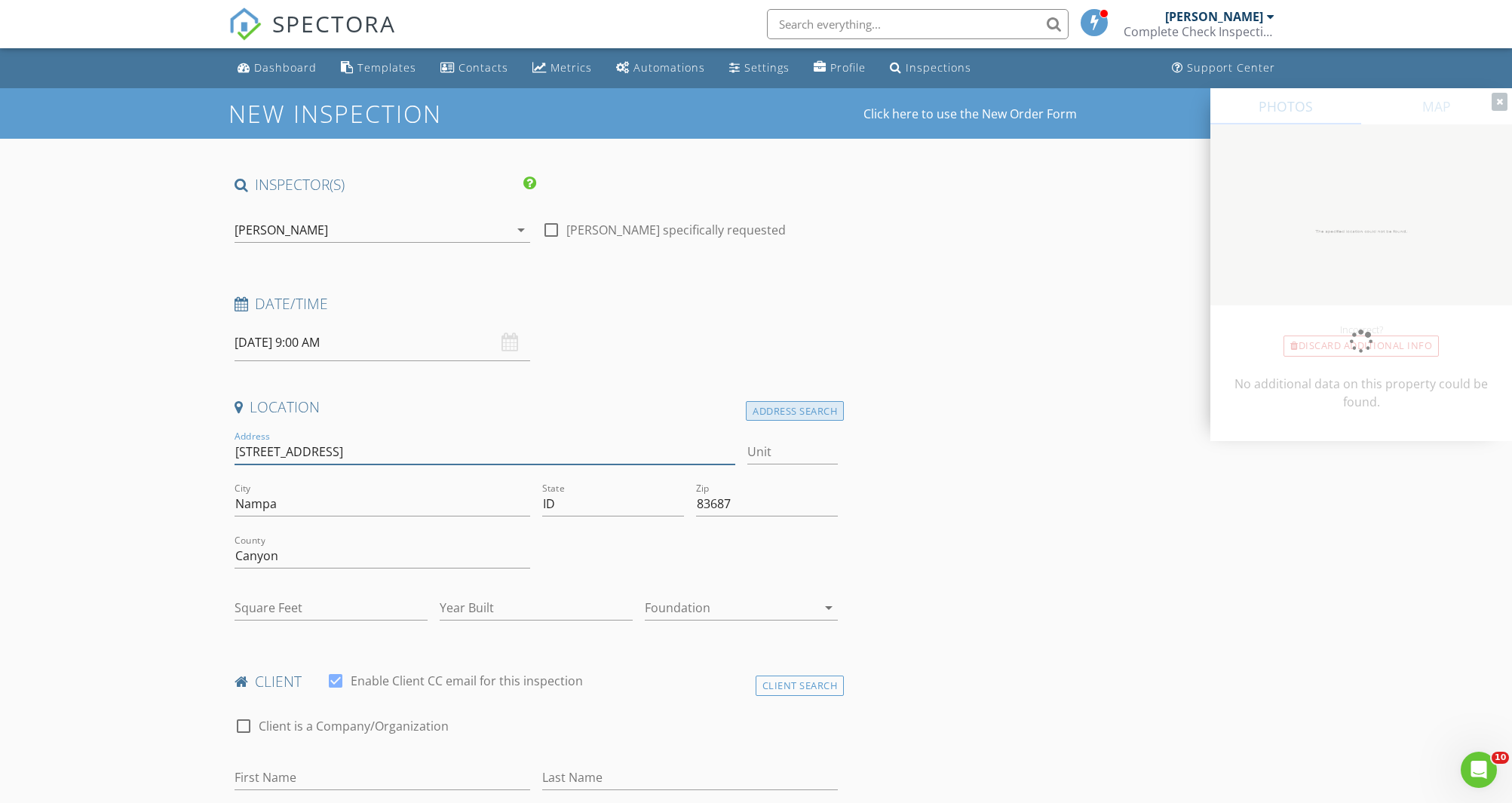
type input "17266 savannah St"
click at [797, 413] on div "Address Search" at bounding box center [794, 411] width 98 height 21
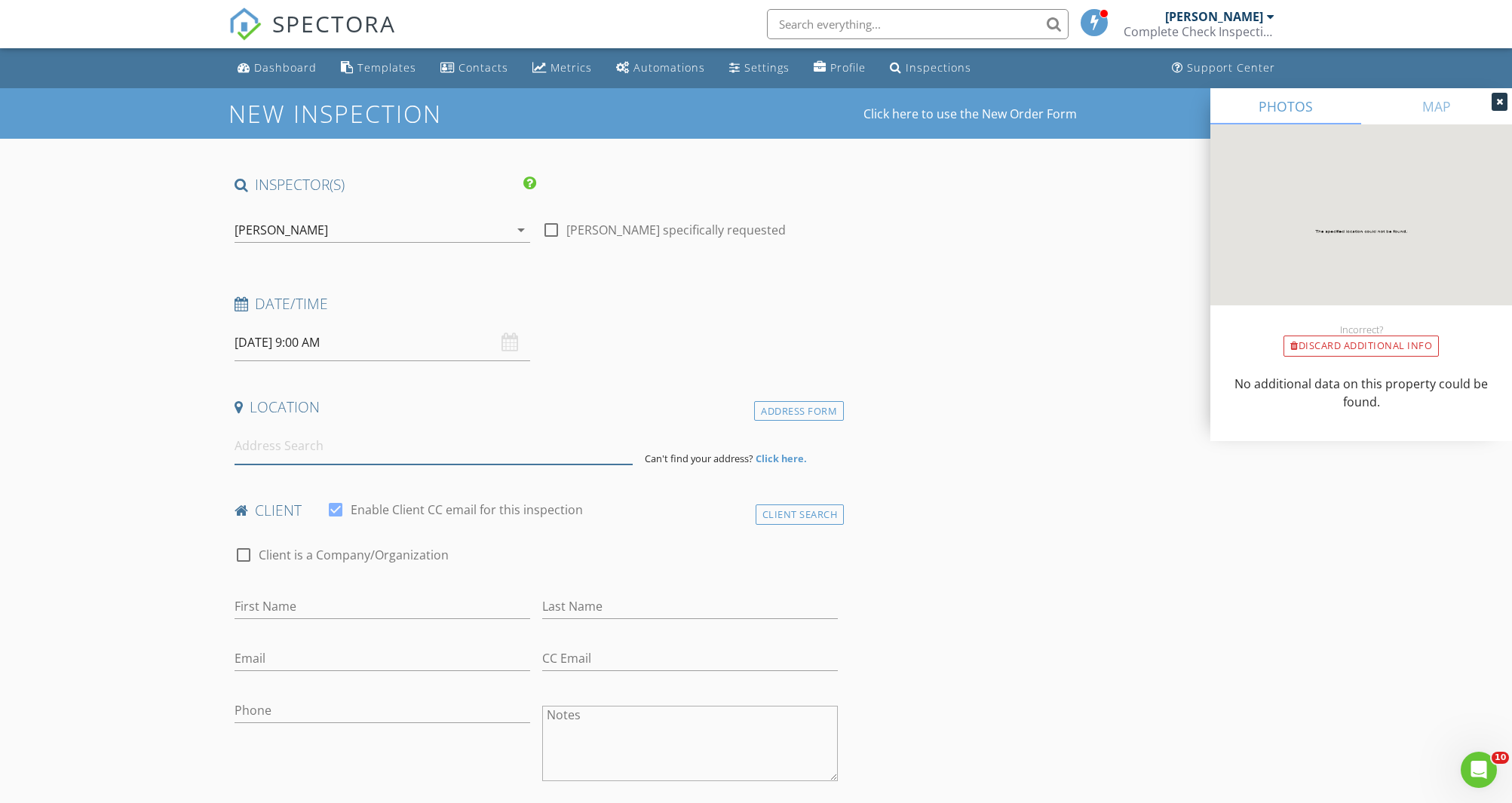
click at [267, 454] on input at bounding box center [434, 445] width 398 height 36
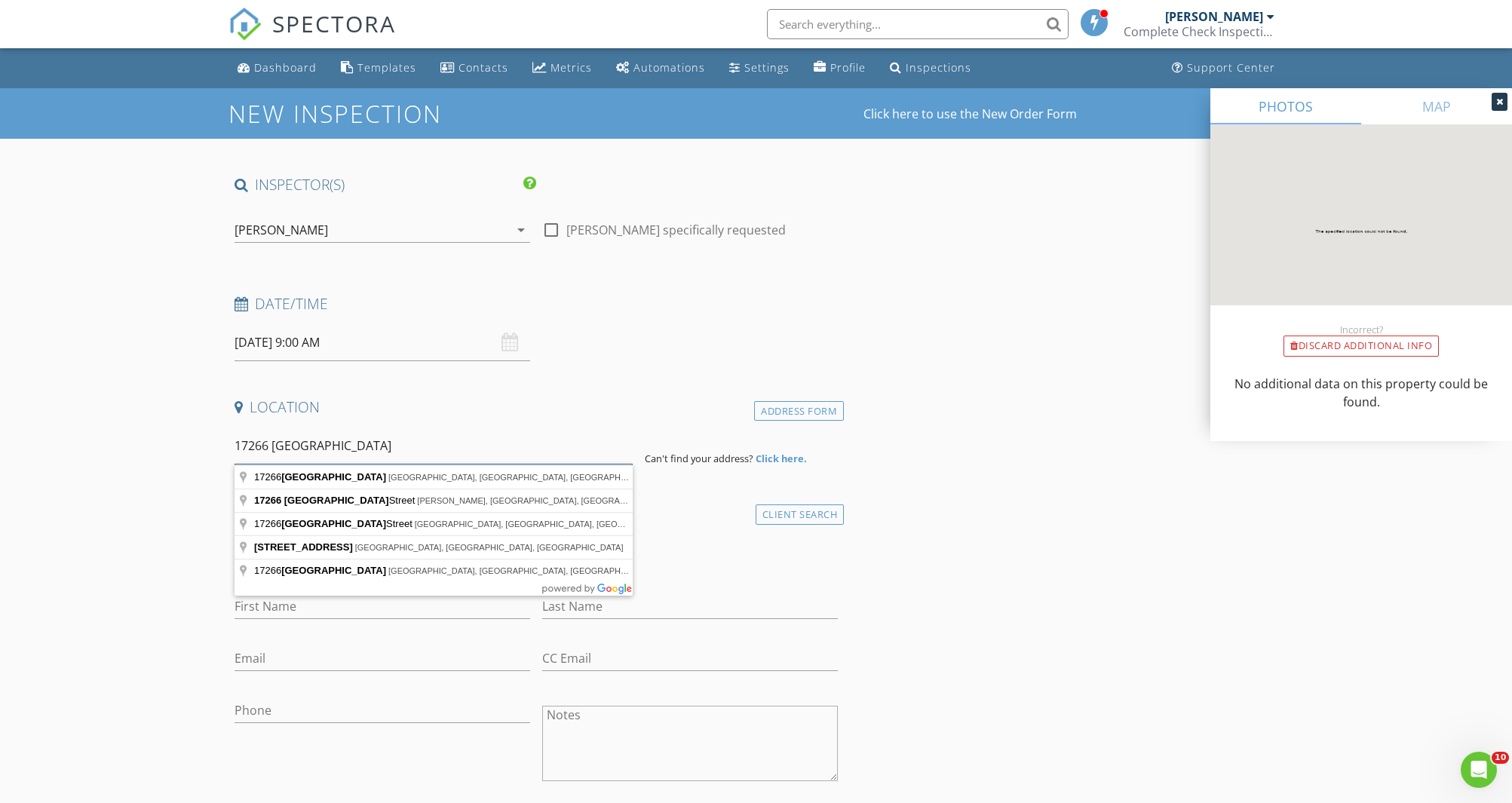
type input "17266 havana"
click at [808, 410] on div "Address Form" at bounding box center [798, 411] width 90 height 21
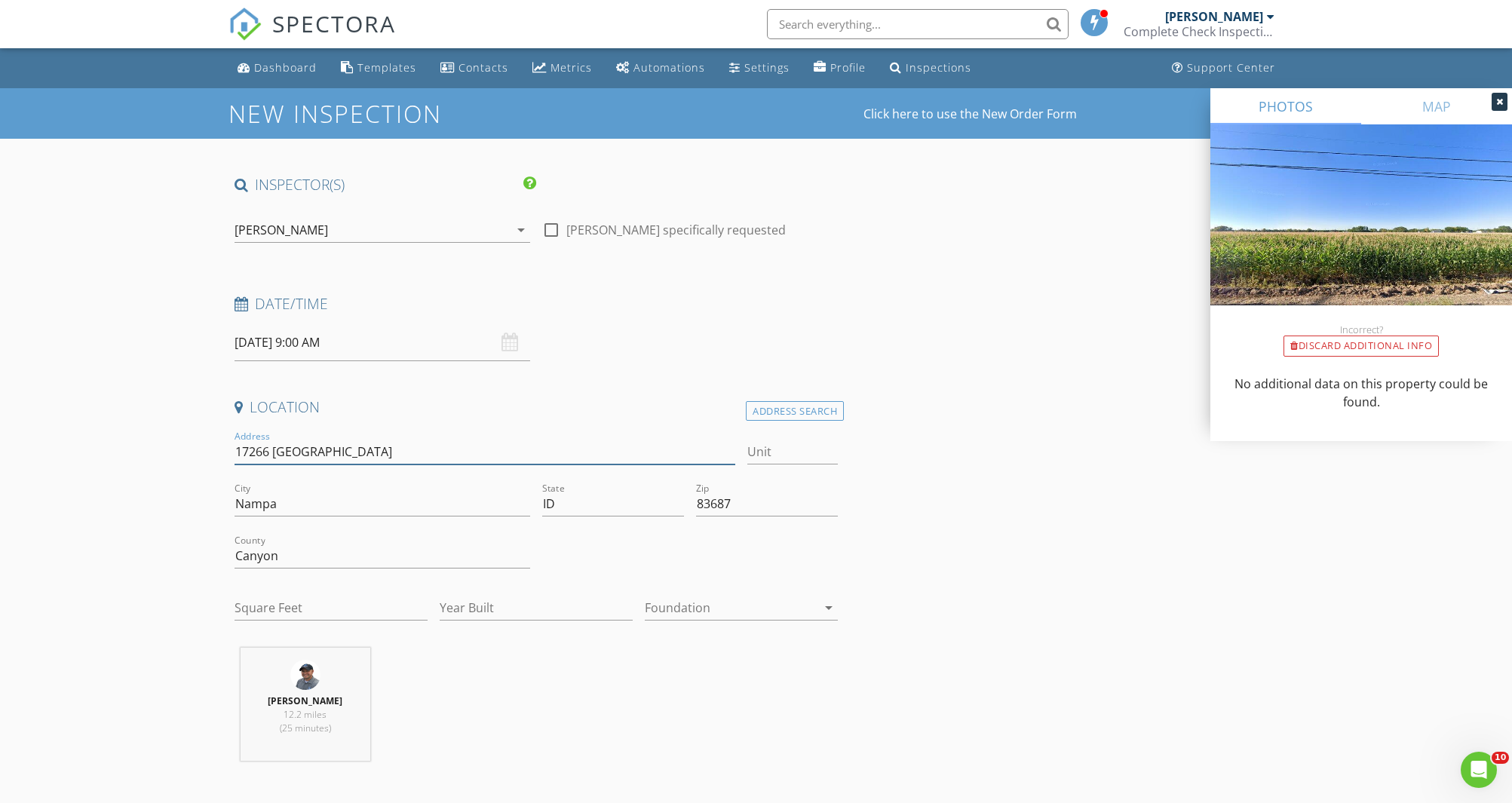
click at [296, 453] on input "17266 havana" at bounding box center [485, 451] width 502 height 25
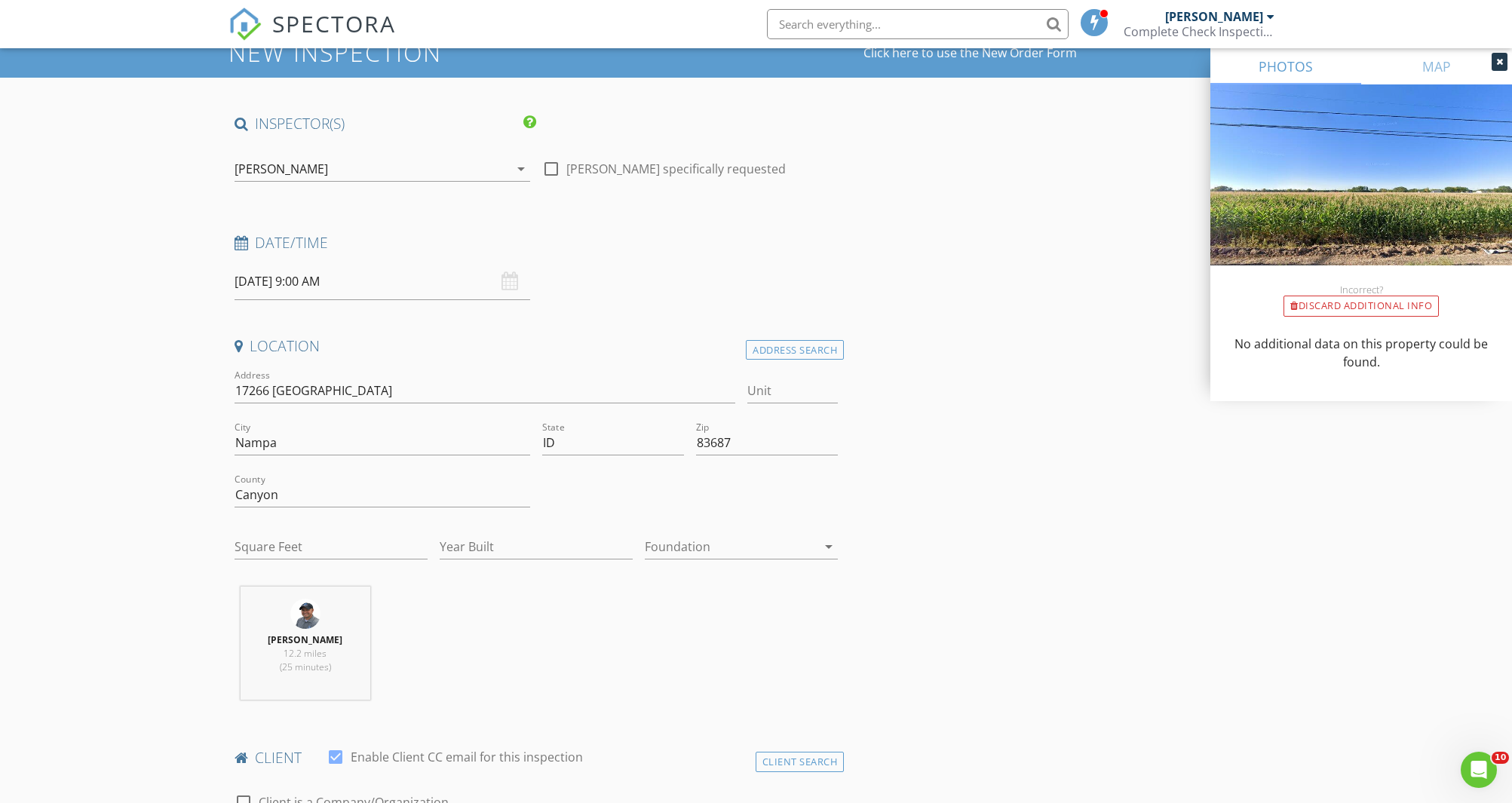
scroll to position [60, 0]
drag, startPoint x: 237, startPoint y: 393, endPoint x: 354, endPoint y: 385, distance: 117.3
click at [354, 385] on input "17266 havana" at bounding box center [485, 391] width 502 height 25
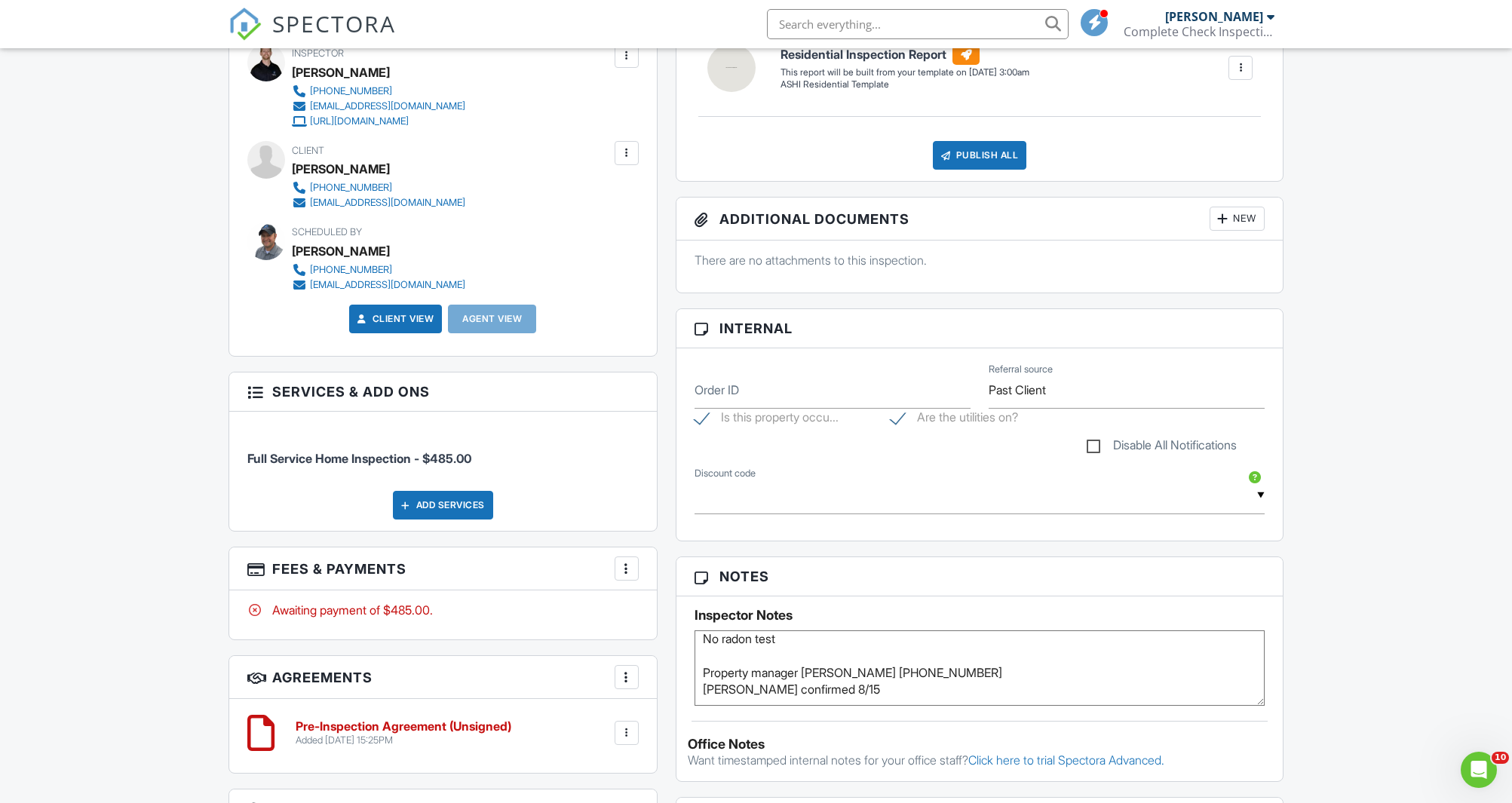
scroll to position [38, 0]
drag, startPoint x: 850, startPoint y: 670, endPoint x: 990, endPoint y: 670, distance: 140.0
click at [990, 670] on textarea "Warranty inspection - I did their first one This is their rental, tenants shoul…" at bounding box center [980, 668] width 571 height 76
click at [146, 596] on div "Dashboard Templates Contacts Metrics Automations Settings Profile Inspections S…" at bounding box center [756, 659] width 1512 height 2128
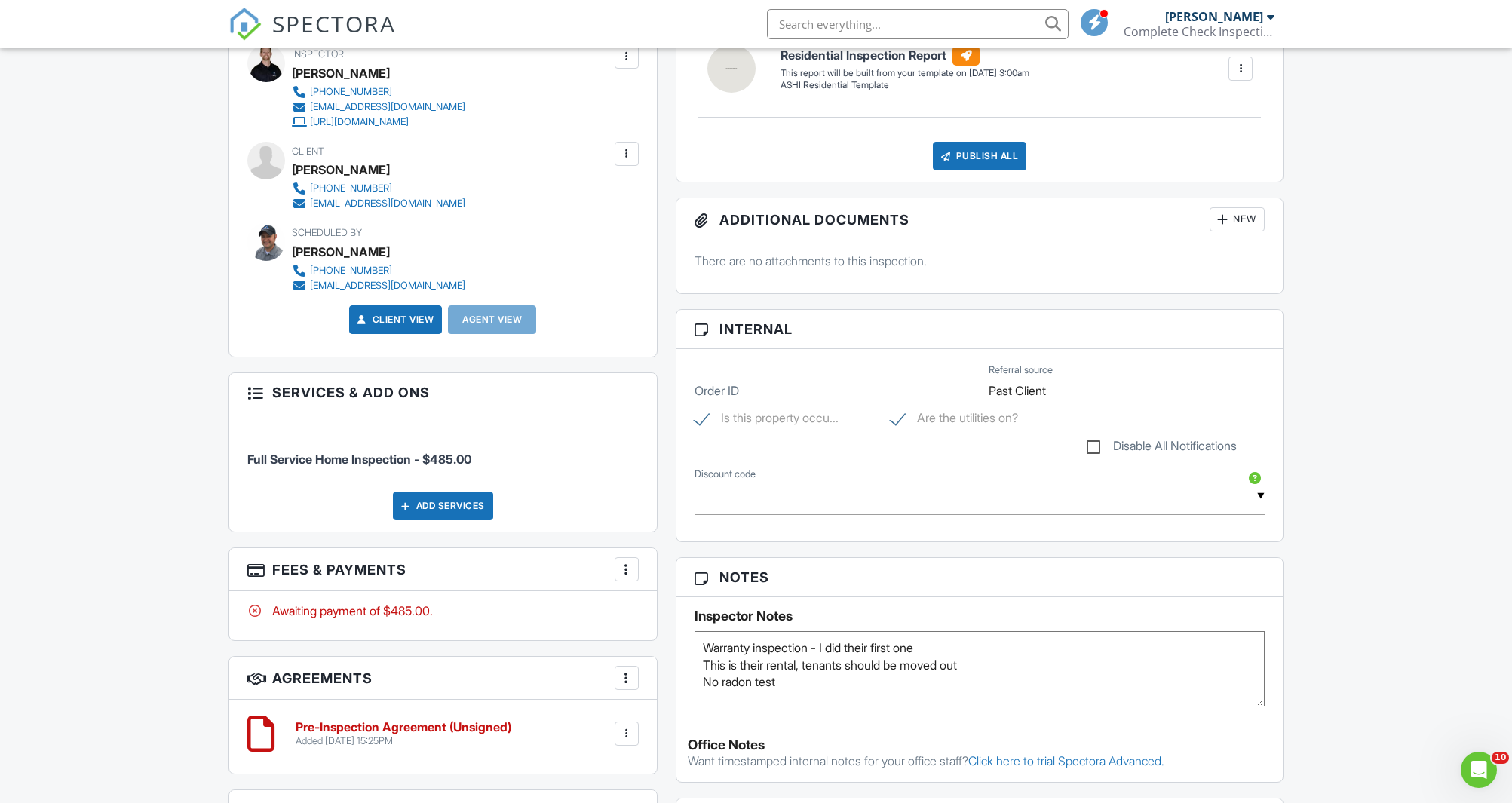
click at [188, 580] on div "Dashboard Templates Contacts Metrics Automations Settings Profile Inspections S…" at bounding box center [756, 660] width 1512 height 2128
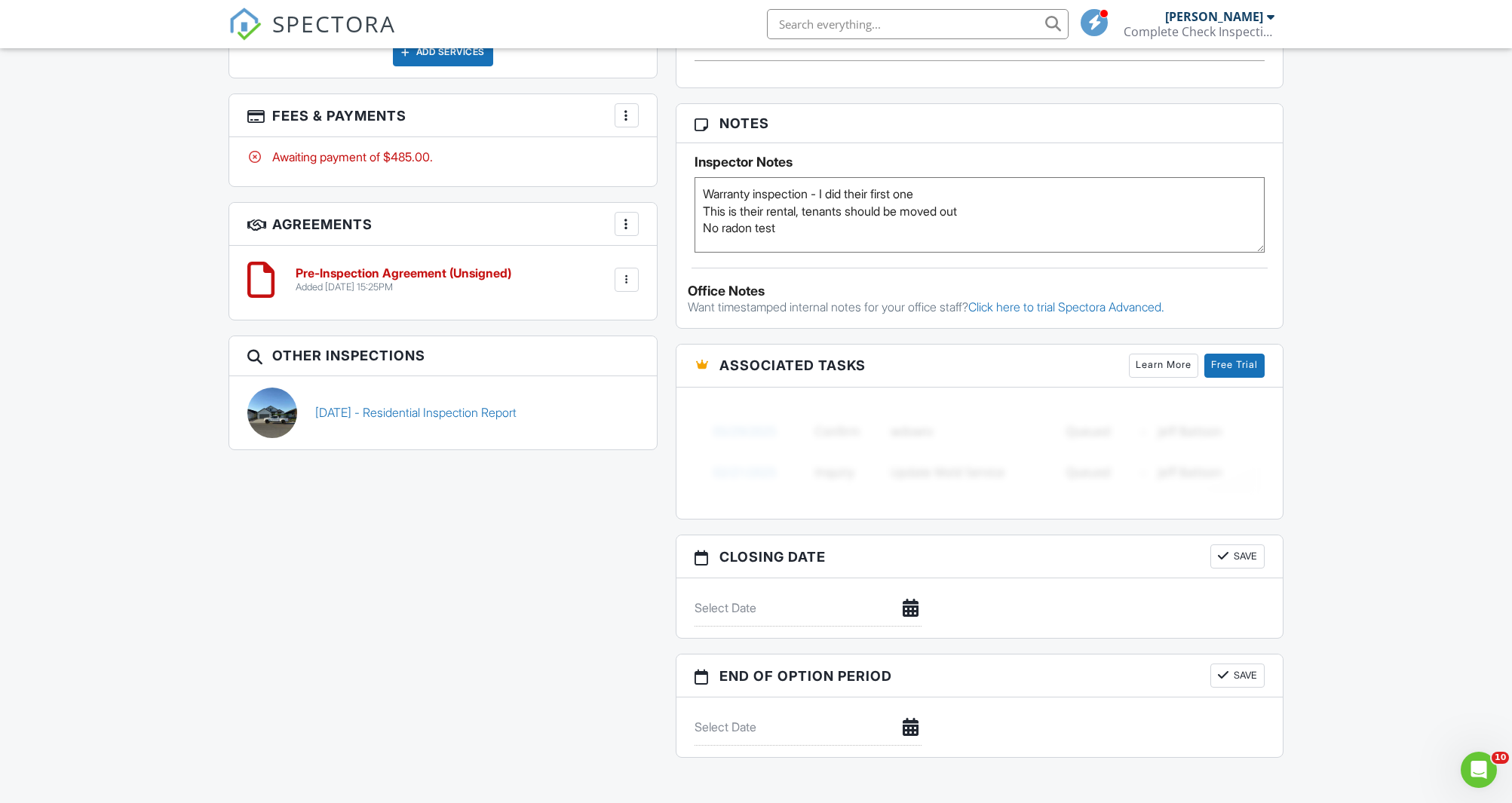
scroll to position [943, 0]
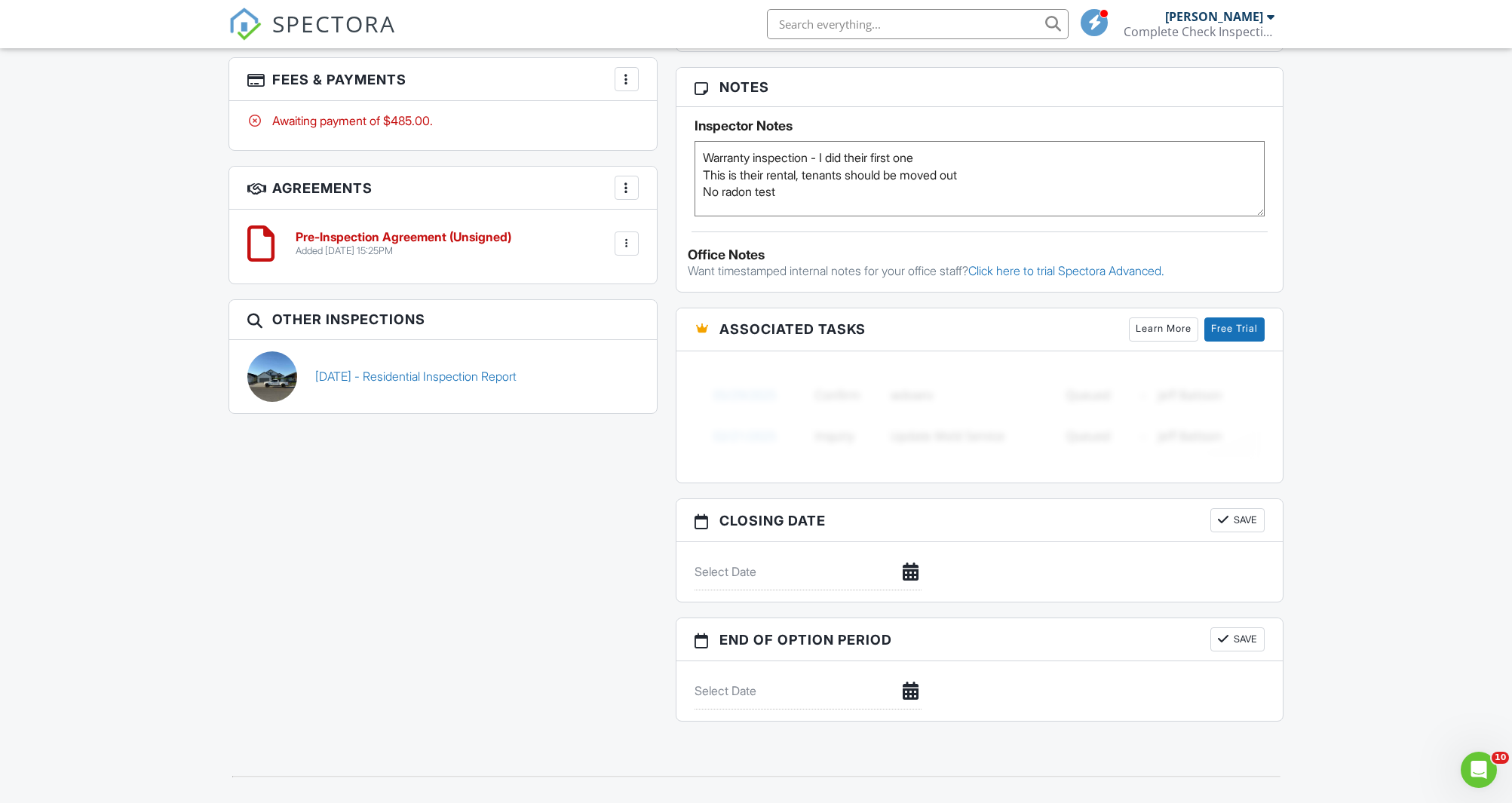
click at [1387, 288] on div "Dashboard Templates Contacts Metrics Automations Settings Profile Inspections S…" at bounding box center [756, 169] width 1512 height 2128
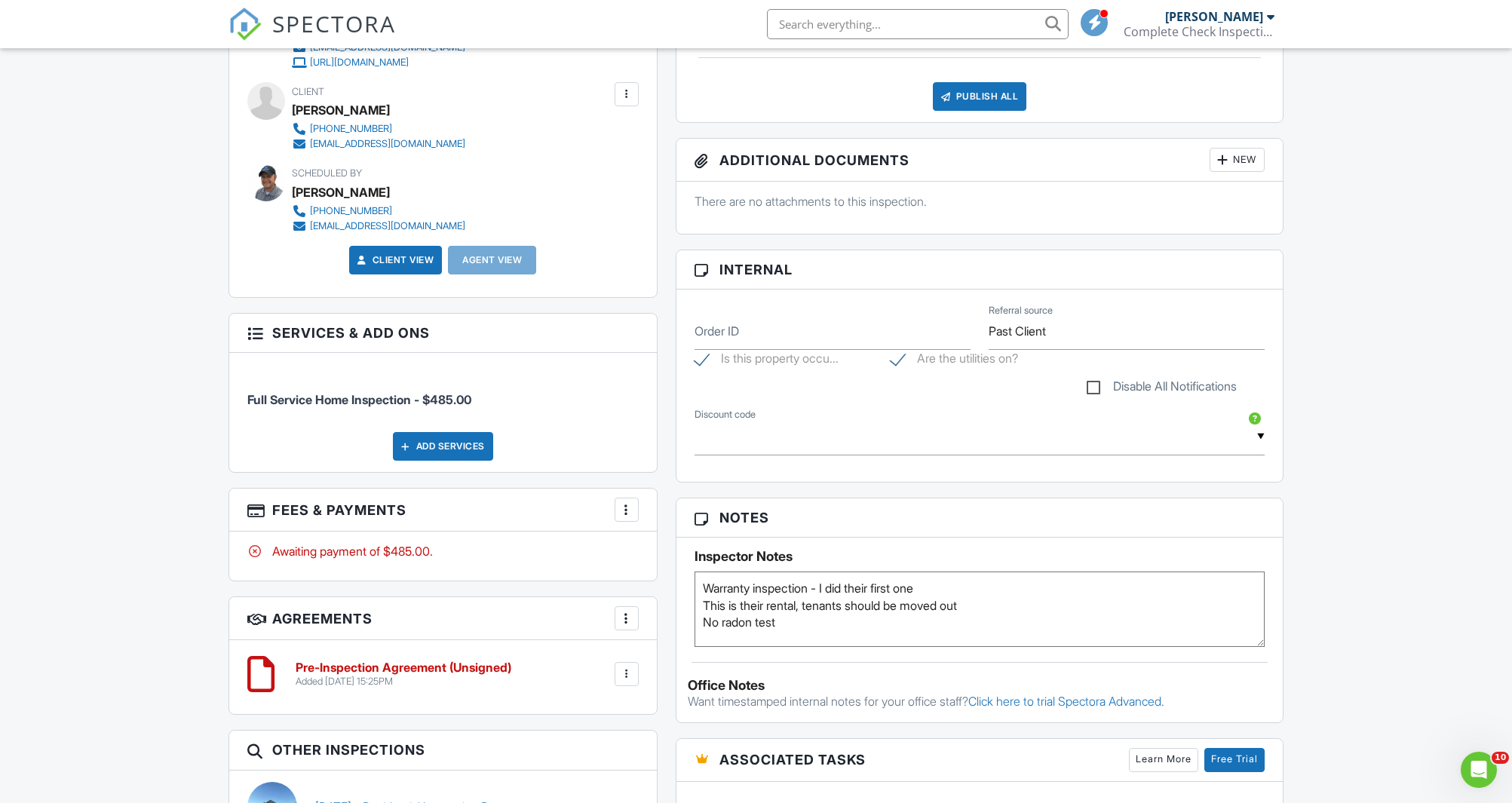
scroll to position [592, 0]
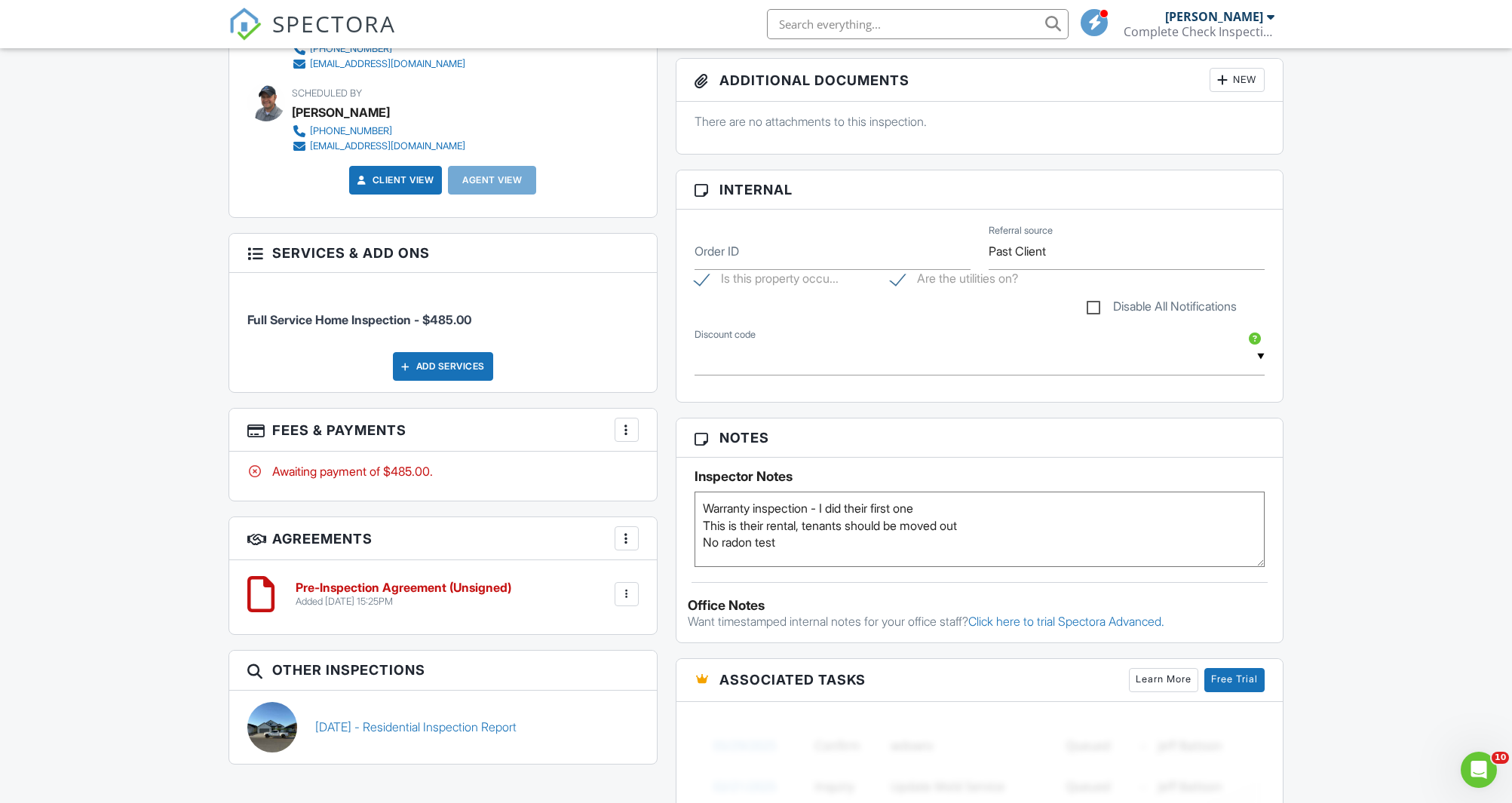
click at [979, 505] on textarea "Warranty inspection - I did their first one This is their rental, tenants shoul…" at bounding box center [980, 529] width 571 height 76
click at [707, 277] on label "Is this property occu..." at bounding box center [767, 280] width 144 height 19
checkbox input "false"
click at [949, 503] on textarea "Warranty inspection - I did their first one This is their rental, tenants shoul…" at bounding box center [980, 529] width 571 height 76
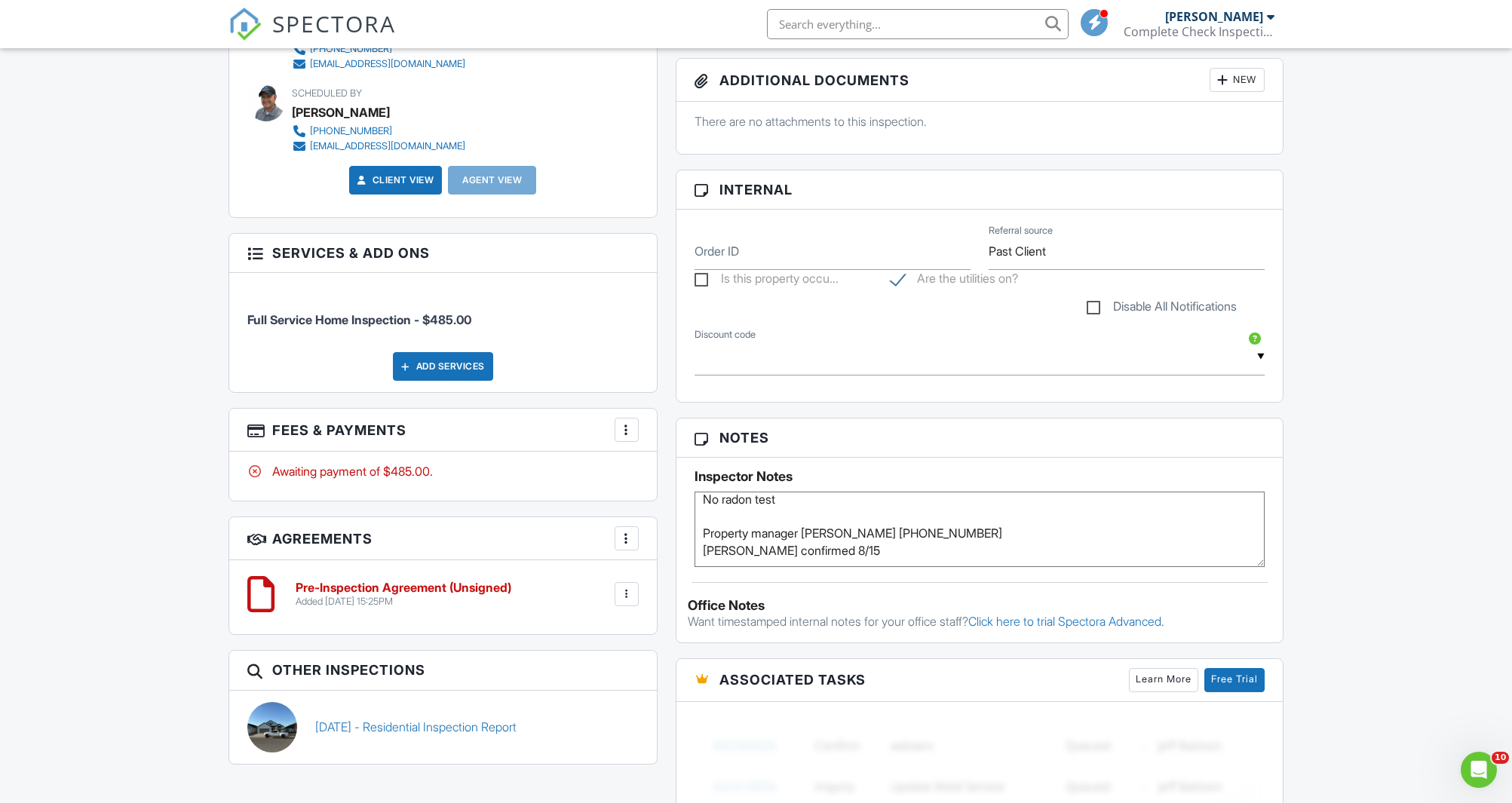
scroll to position [0, 0]
click at [789, 524] on textarea "Warranty inspection - I did their first one This is their rental, tenants shoul…" at bounding box center [980, 529] width 571 height 76
click at [1348, 440] on div "Dashboard Templates Contacts Metrics Automations Settings Profile Inspections S…" at bounding box center [756, 520] width 1512 height 2128
click at [753, 515] on textarea "Warranty inspection - I did their first one This is their rental, tenants shoul…" at bounding box center [980, 529] width 571 height 76
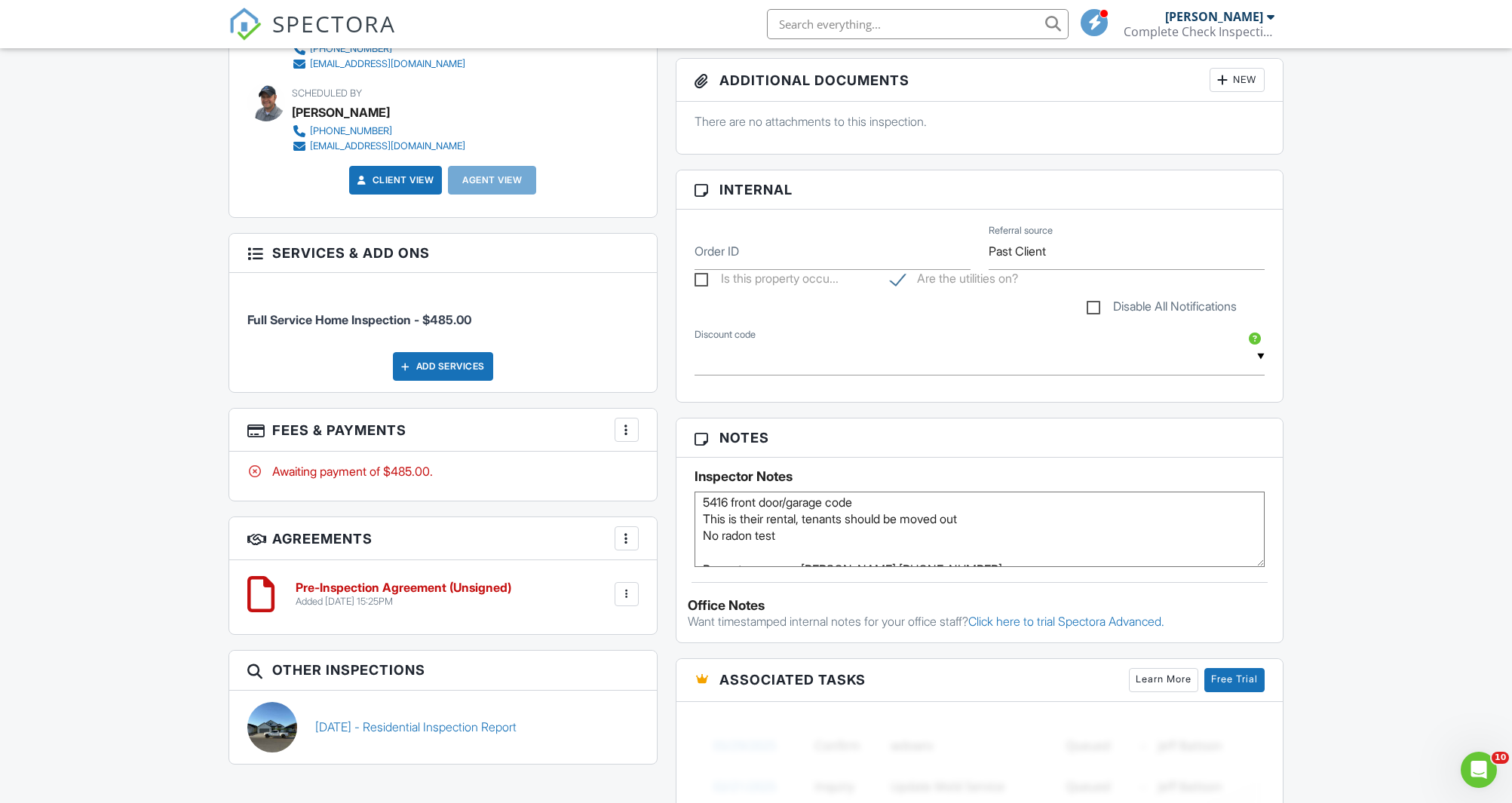
click at [752, 515] on textarea "Warranty inspection - I did their first one This is their rental, tenants shoul…" at bounding box center [980, 529] width 571 height 76
type textarea "Warranty inspection - I did their first one 5416 front door/garage code This is…"
click at [1381, 453] on div "Dashboard Templates Contacts Metrics Automations Settings Profile Inspections S…" at bounding box center [756, 520] width 1512 height 2128
click at [172, 411] on div "Dashboard Templates Contacts Metrics Automations Settings Profile Inspections S…" at bounding box center [756, 520] width 1512 height 2128
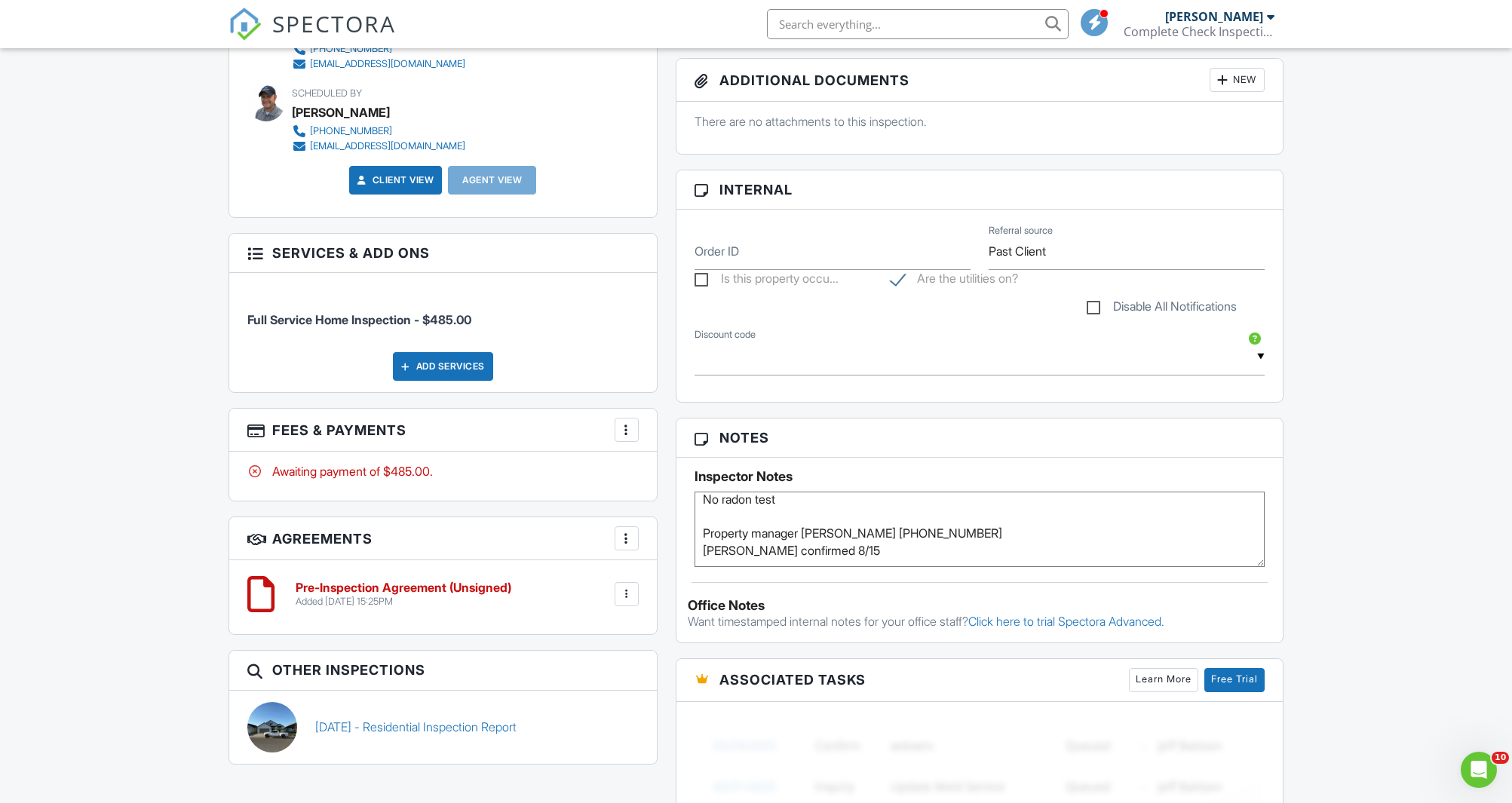
click at [206, 489] on div "Dashboard Templates Contacts Metrics Automations Settings Profile Inspections S…" at bounding box center [756, 520] width 1512 height 2128
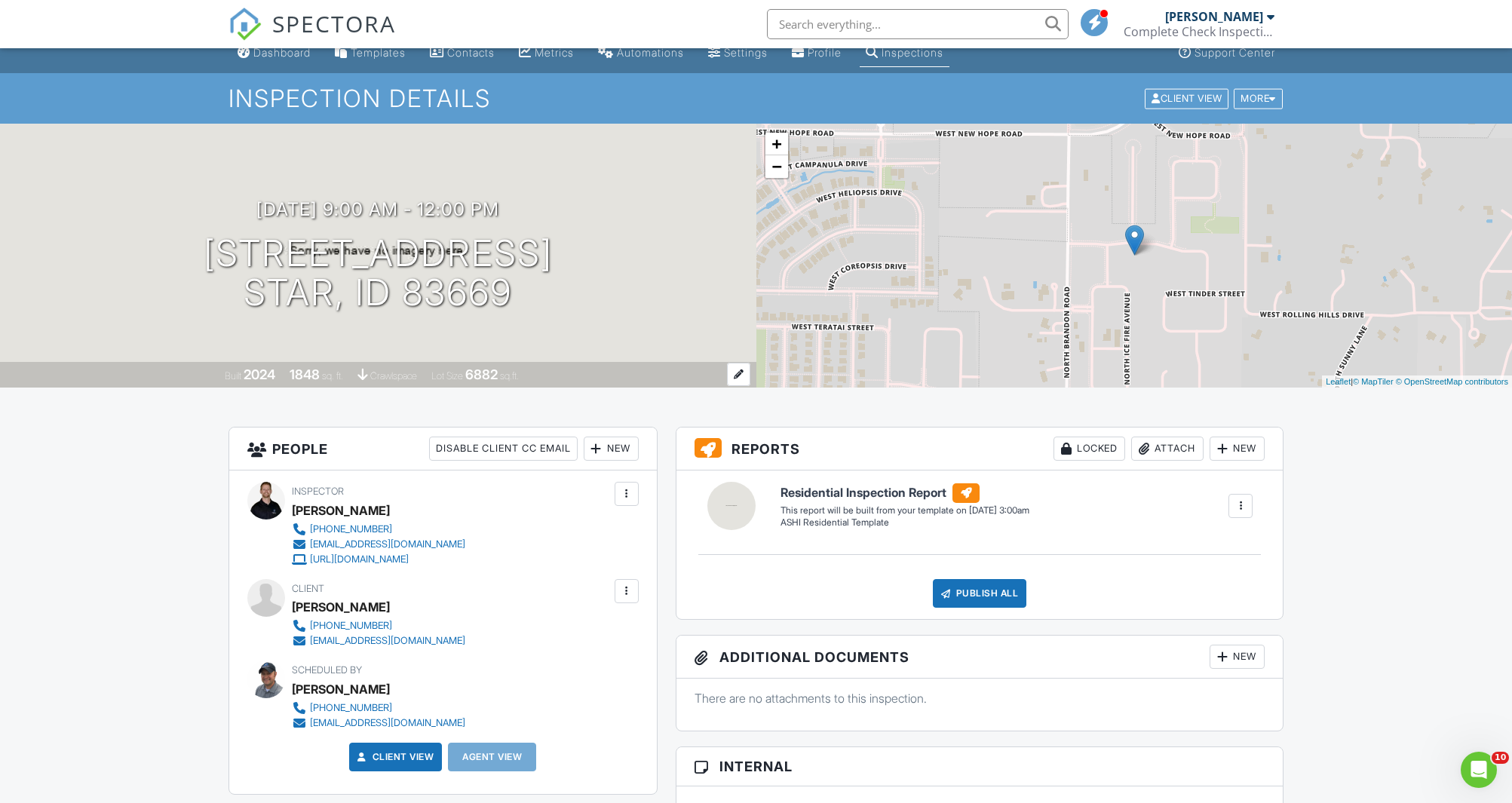
scroll to position [0, 0]
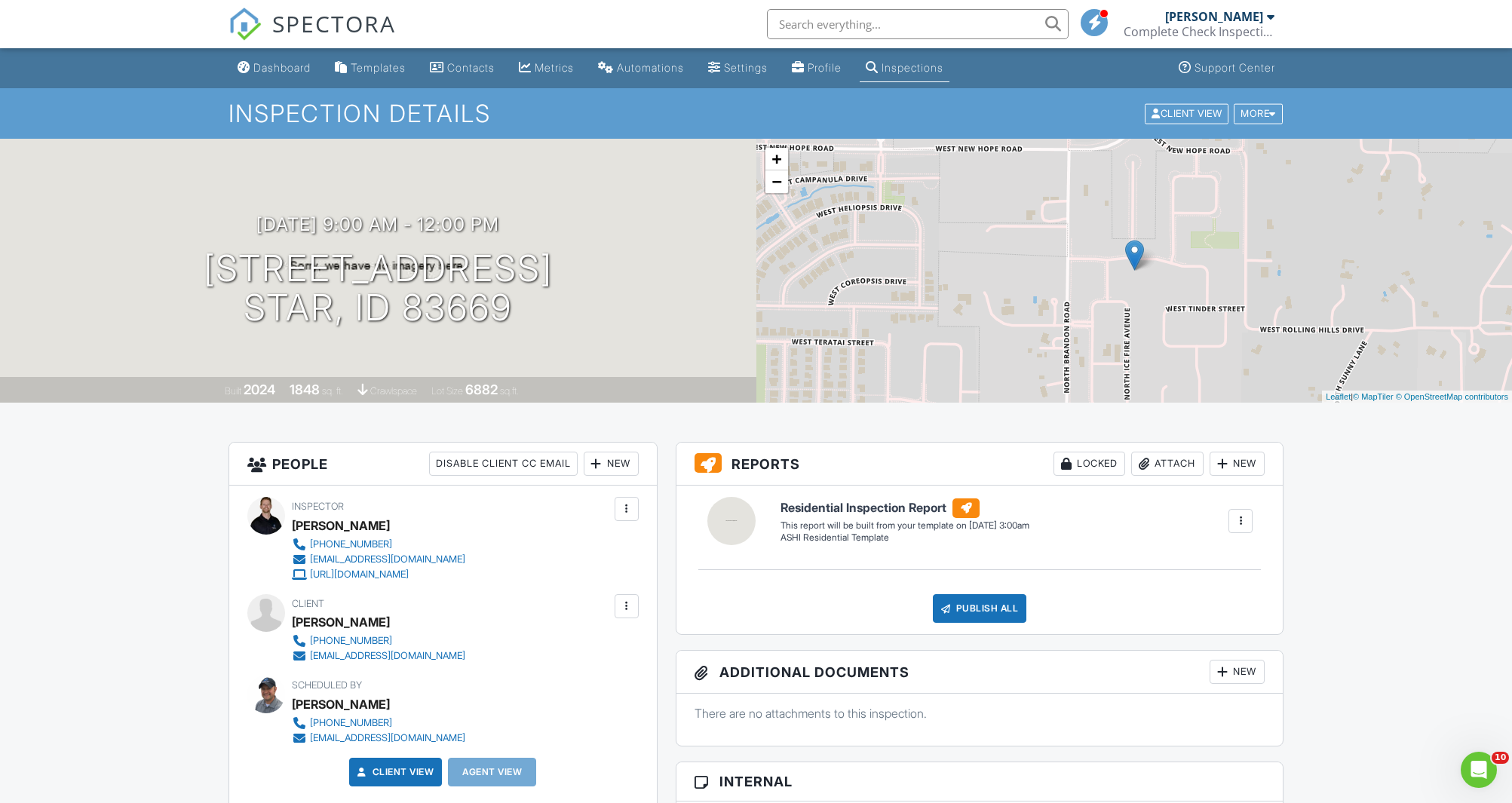
click at [281, 65] on div "Dashboard" at bounding box center [282, 67] width 57 height 13
